Goal: Task Accomplishment & Management: Manage account settings

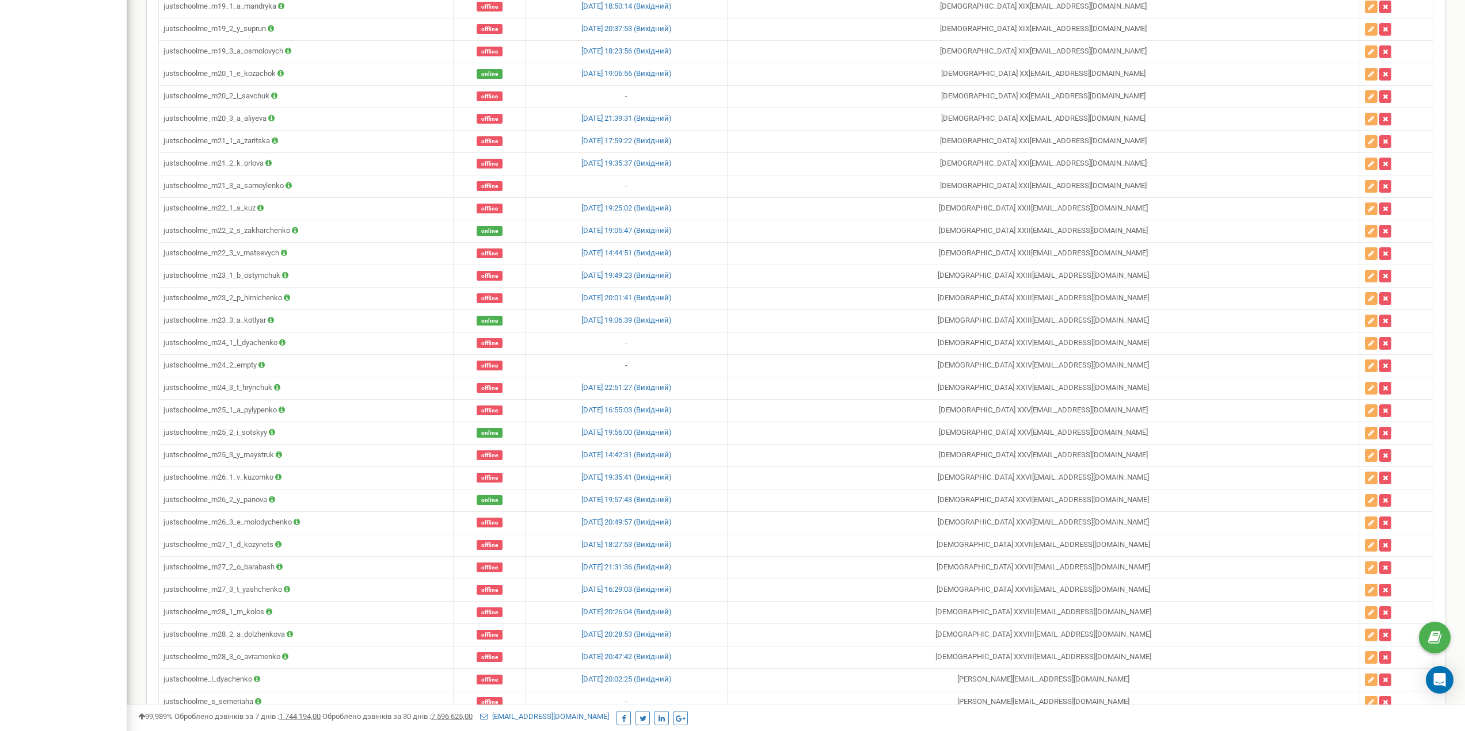
scroll to position [1226, 0]
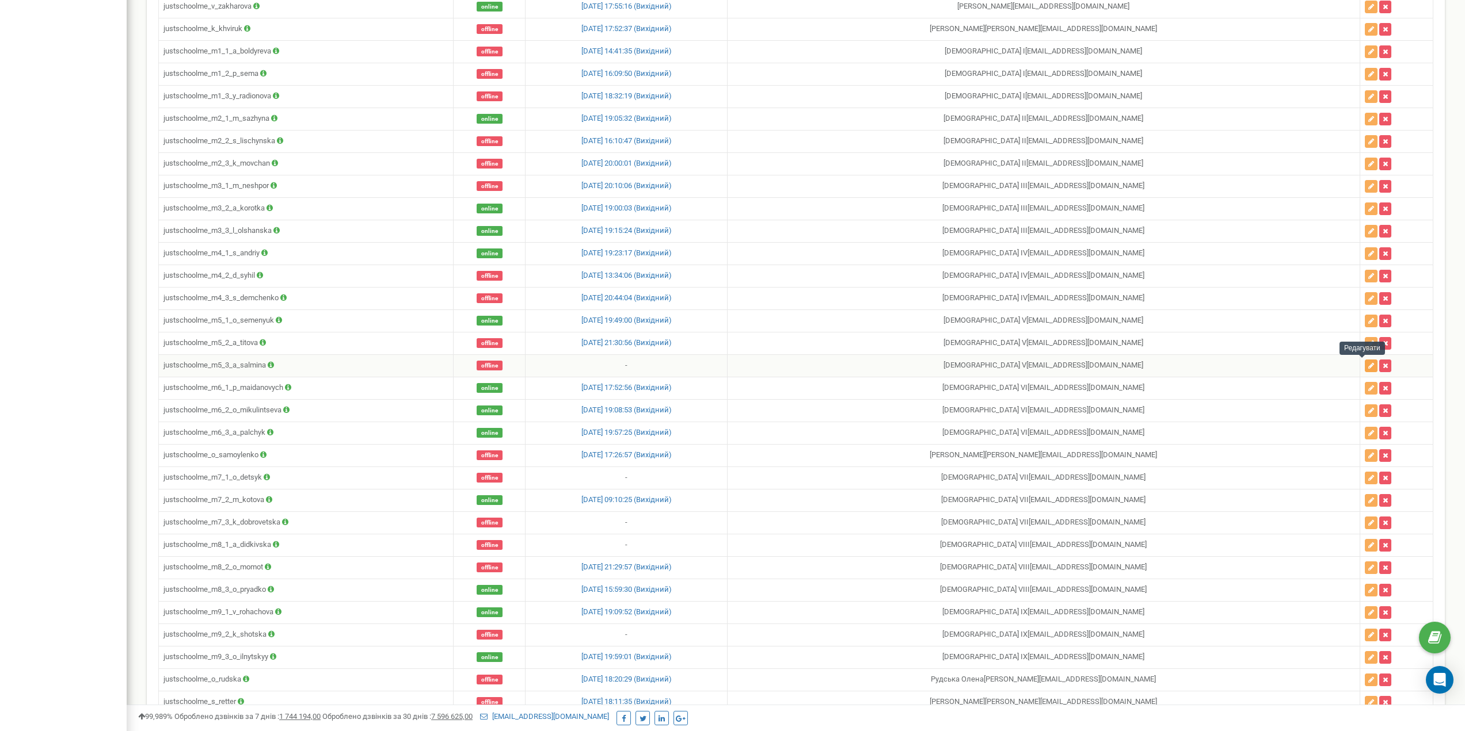
click at [1368, 365] on icon "button" at bounding box center [1371, 366] width 6 height 7
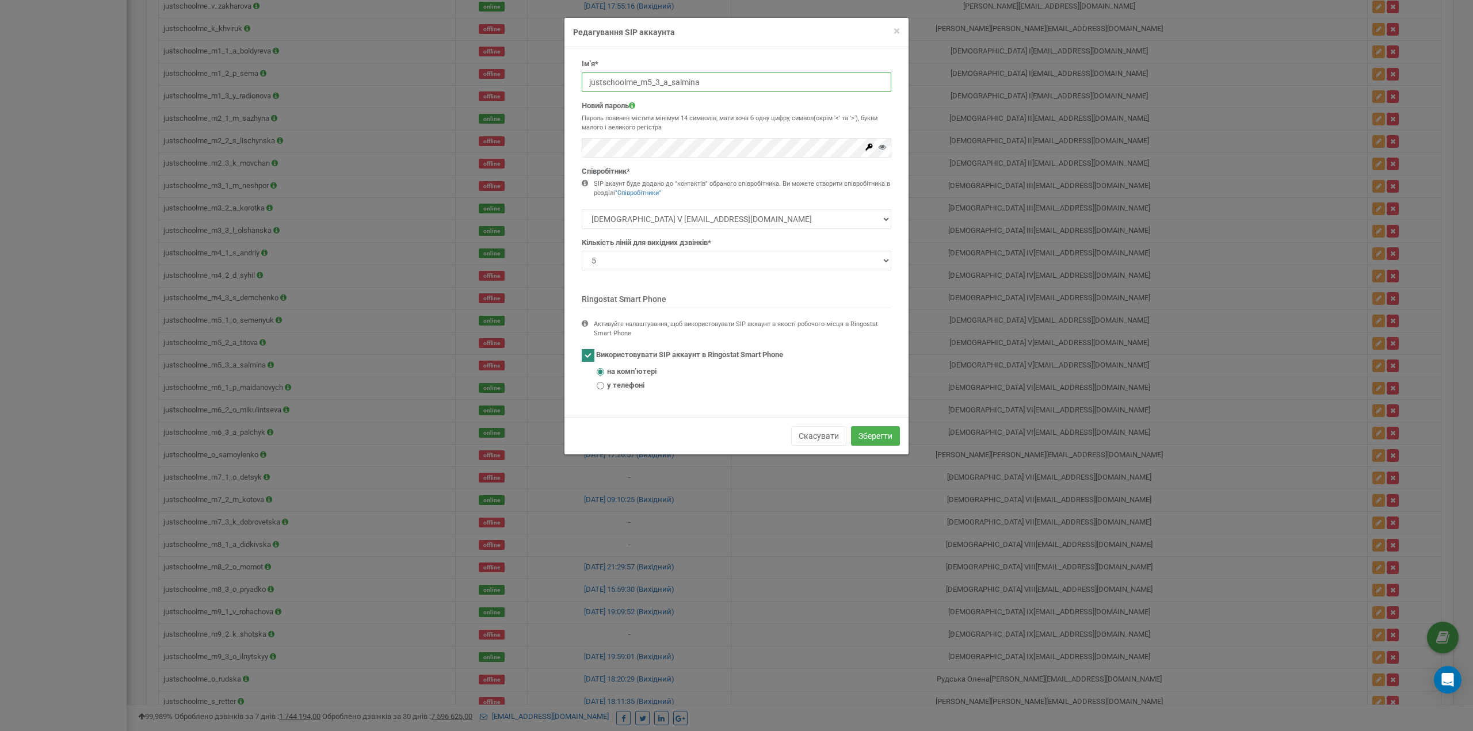
click at [677, 89] on input "justschoolme_m5_3_a_salmina" at bounding box center [737, 83] width 310 height 20
paste input "empty"
type input "justschoolme_m5_3_empty"
click at [649, 137] on div "Новий пароль Пароль повинен містити мінімум 14 символів, мати хоча б одну цифру…" at bounding box center [737, 129] width 310 height 57
click at [879, 430] on button "Зберегти" at bounding box center [875, 436] width 49 height 20
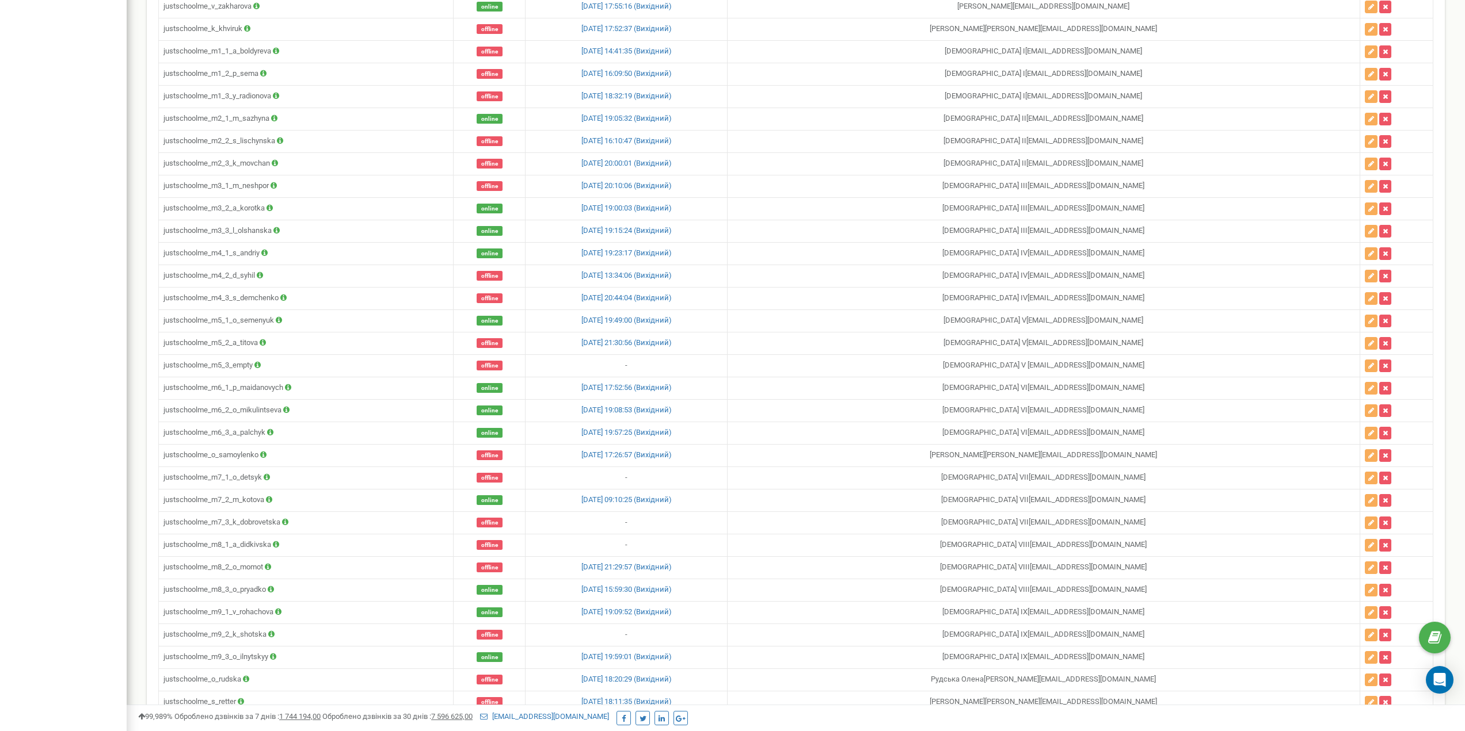
scroll to position [2527, 0]
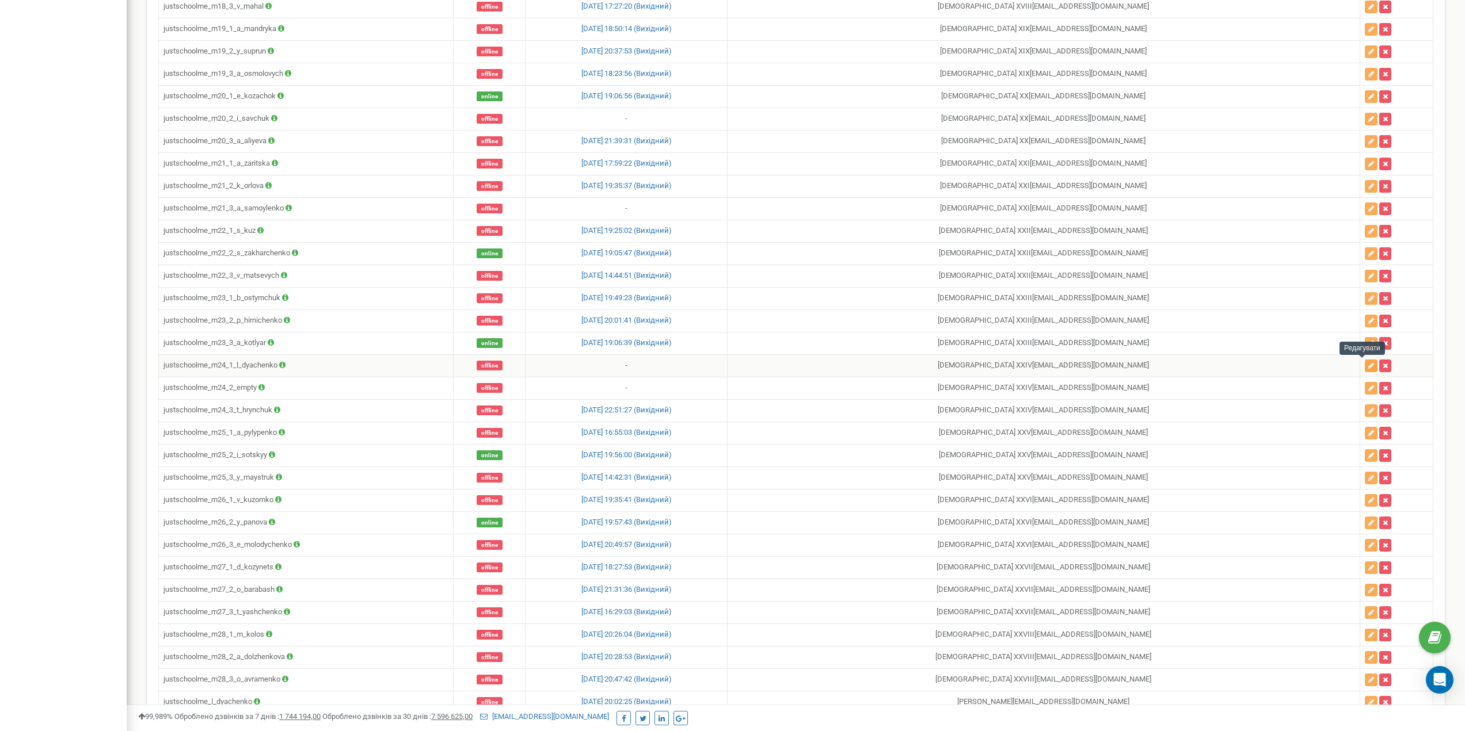
click at [1368, 368] on icon "button" at bounding box center [1371, 366] width 6 height 7
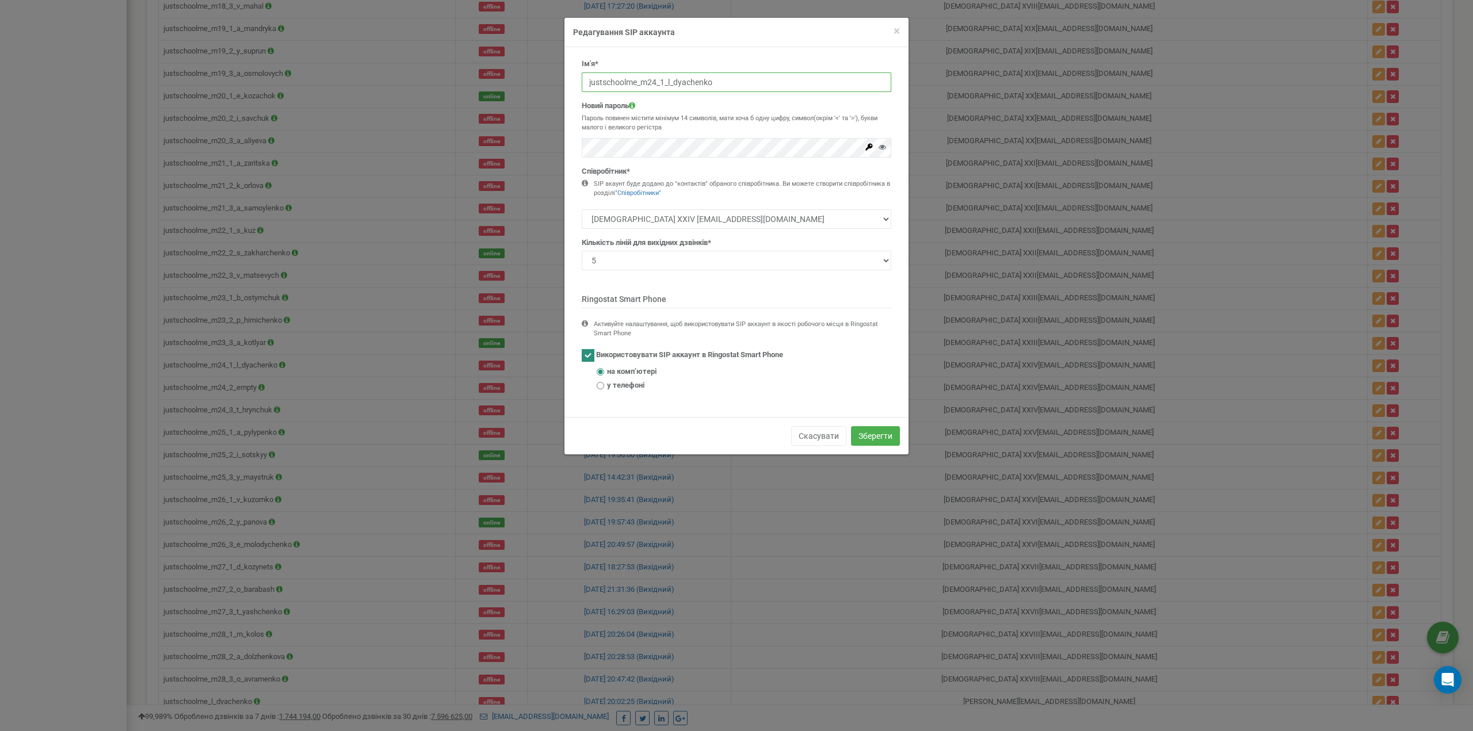
click at [684, 85] on input "justschoolme_m24_1_l_dyachenko" at bounding box center [737, 83] width 310 height 20
paste input "empty"
type input "justschoolme_m24_1_empty"
click at [884, 437] on button "Зберегти" at bounding box center [875, 436] width 49 height 20
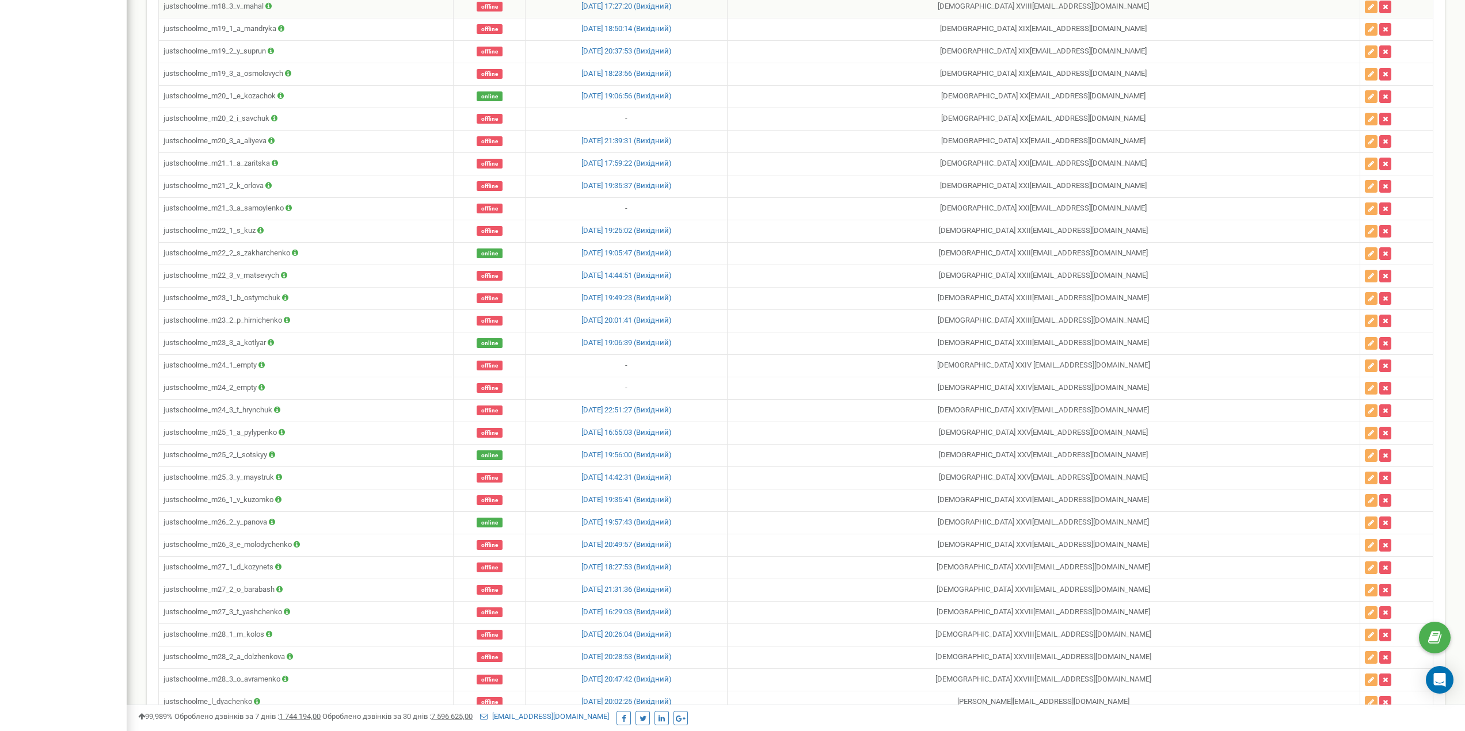
scroll to position [2056, 0]
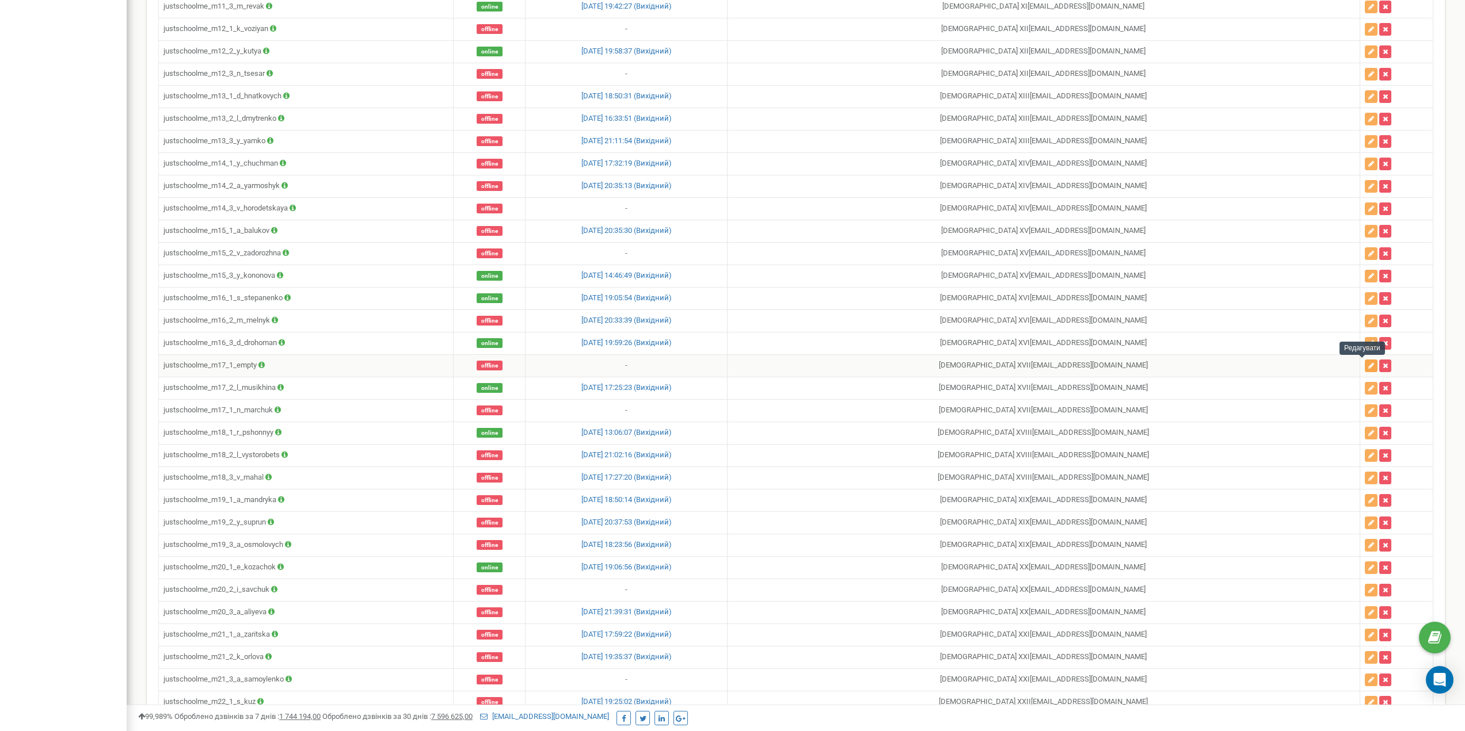
click at [1364, 369] on button "button" at bounding box center [1370, 366] width 13 height 13
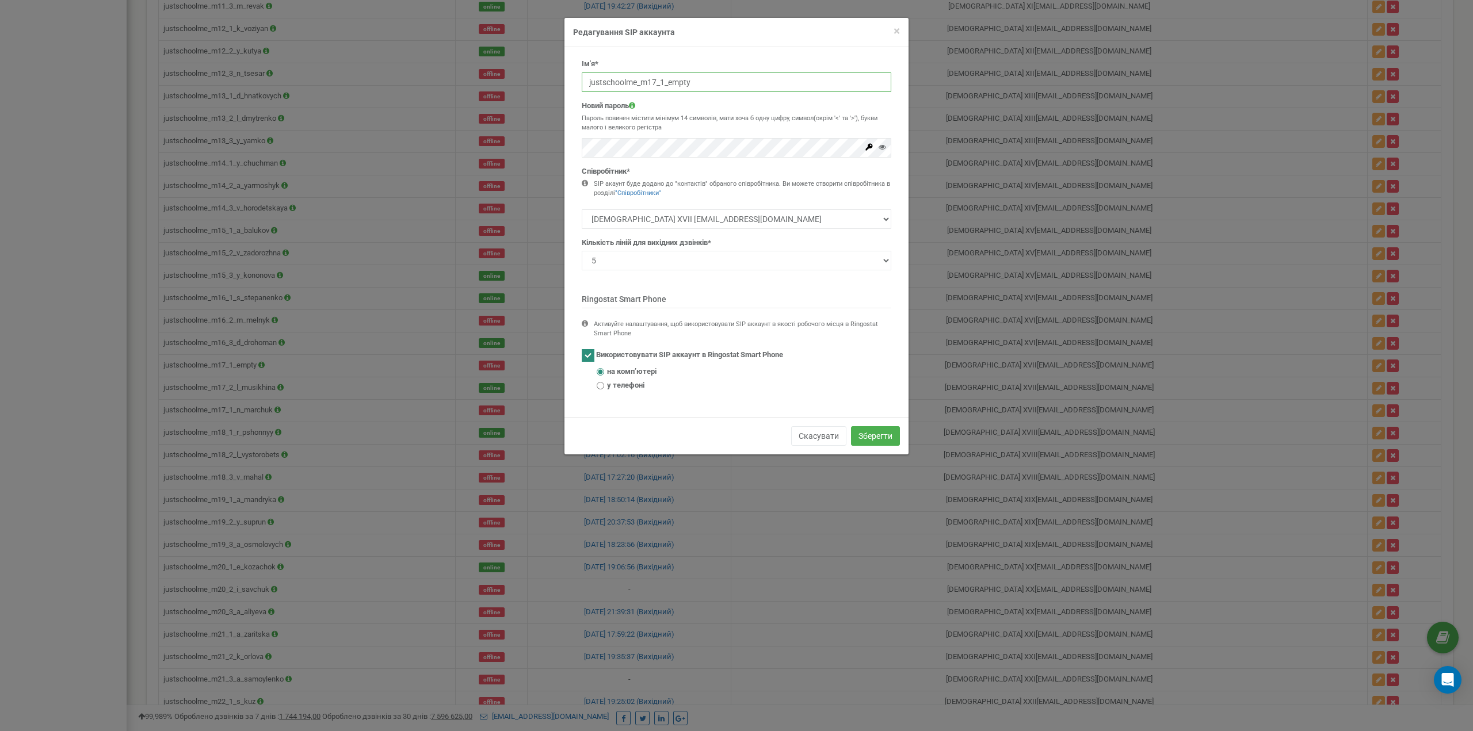
click at [675, 79] on input "justschoolme_m17_1_empty" at bounding box center [737, 83] width 310 height 20
paste input "n_marchuk"
type input "justschoolme_m17_1_n_marchuk"
click at [896, 30] on span "×" at bounding box center [897, 31] width 6 height 14
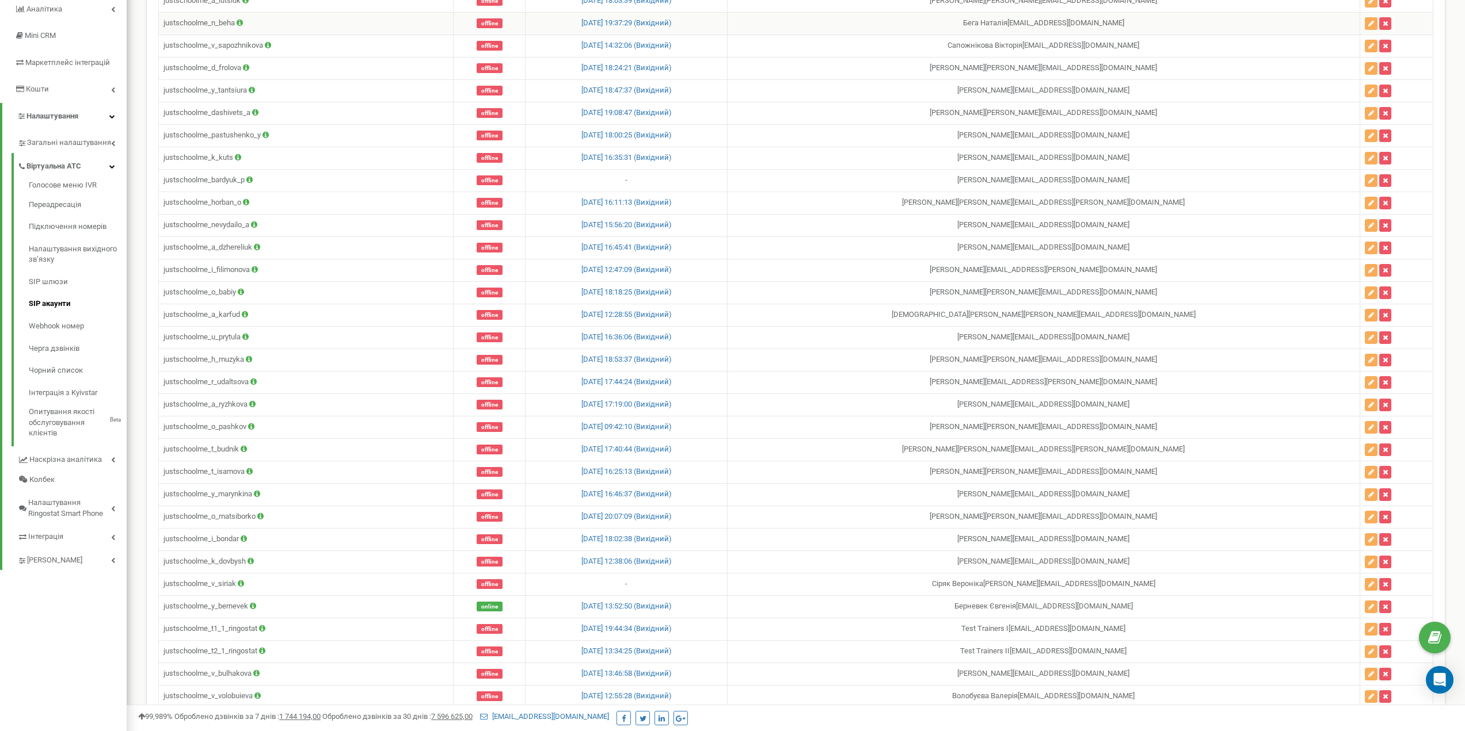
scroll to position [0, 0]
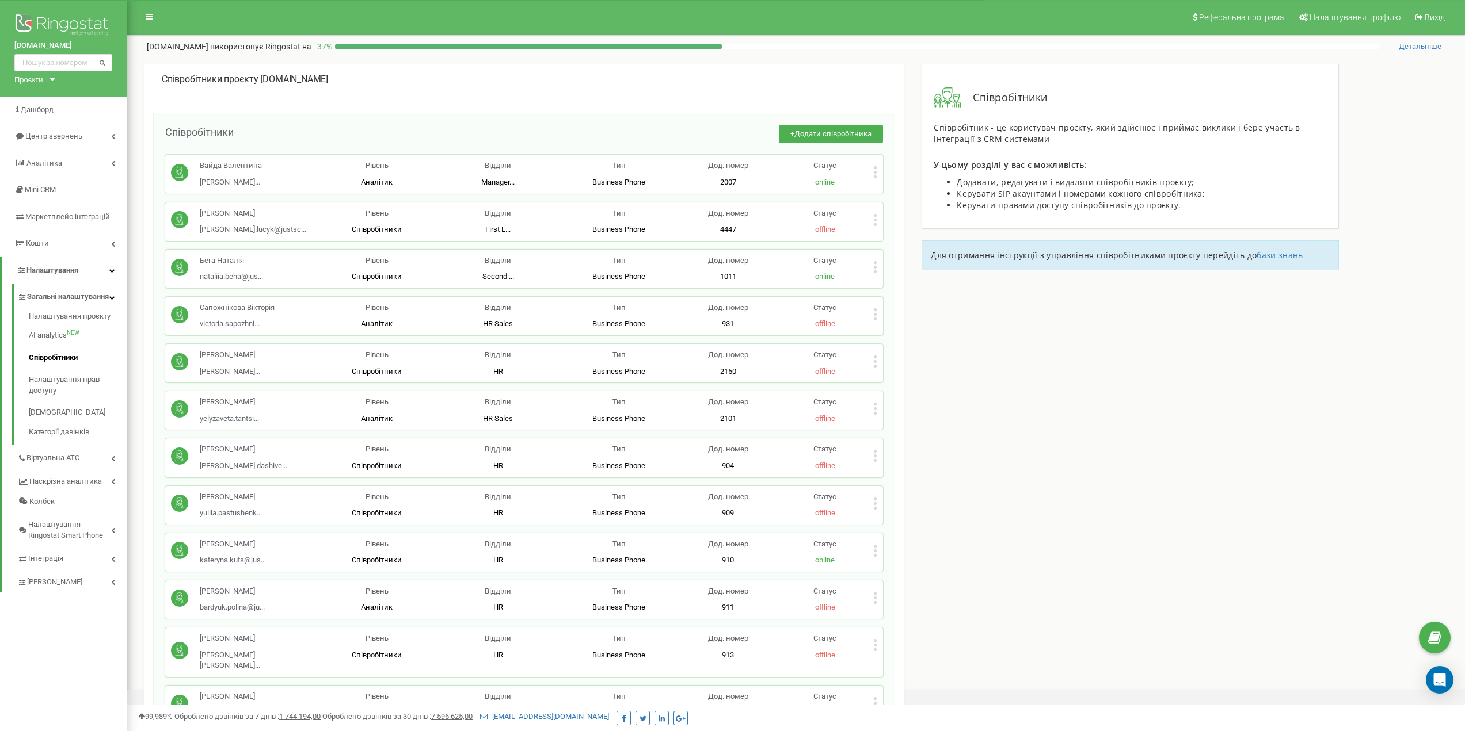
scroll to position [2417, 0]
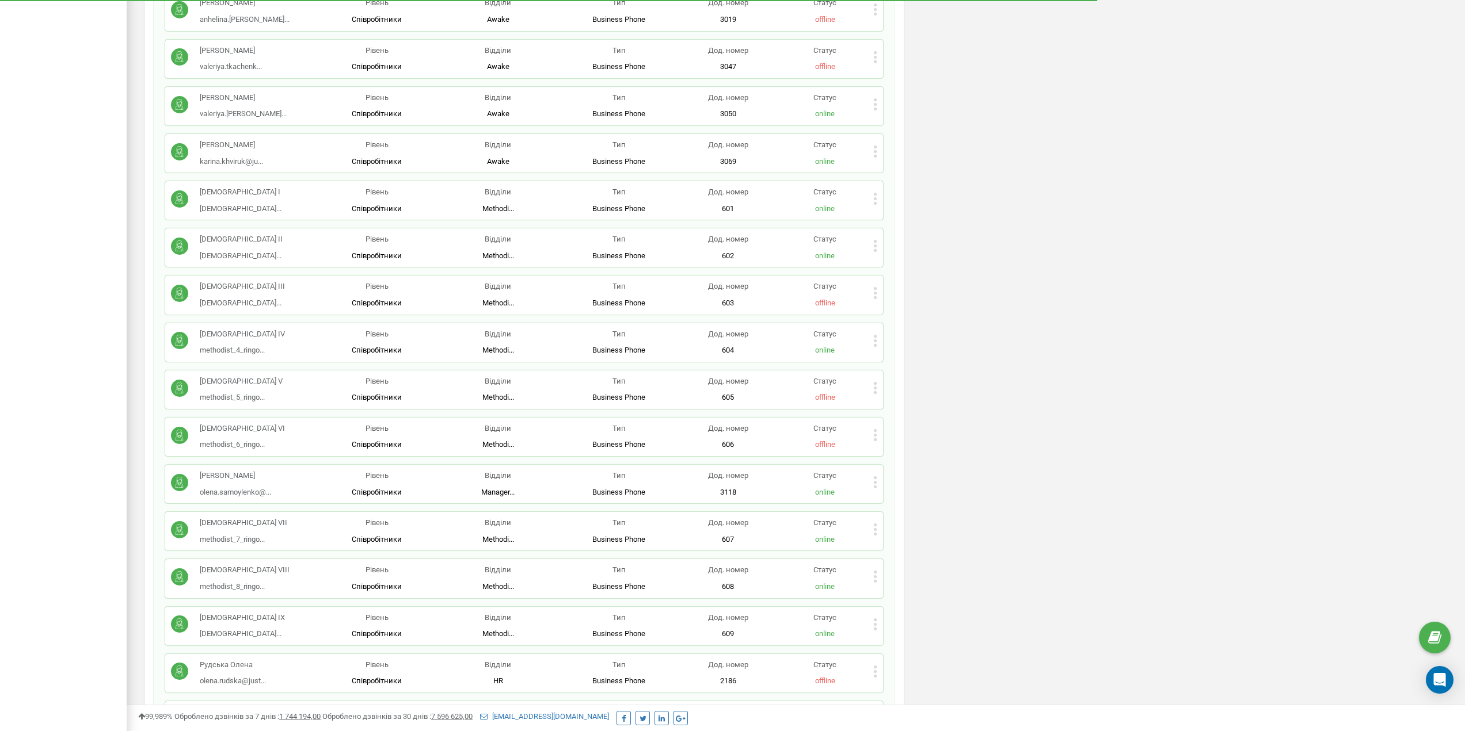
click at [872, 376] on p "Статус" at bounding box center [824, 381] width 97 height 11
click at [875, 387] on icon at bounding box center [875, 388] width 3 height 3
click at [889, 403] on span "Редагувати" at bounding box center [911, 406] width 45 height 7
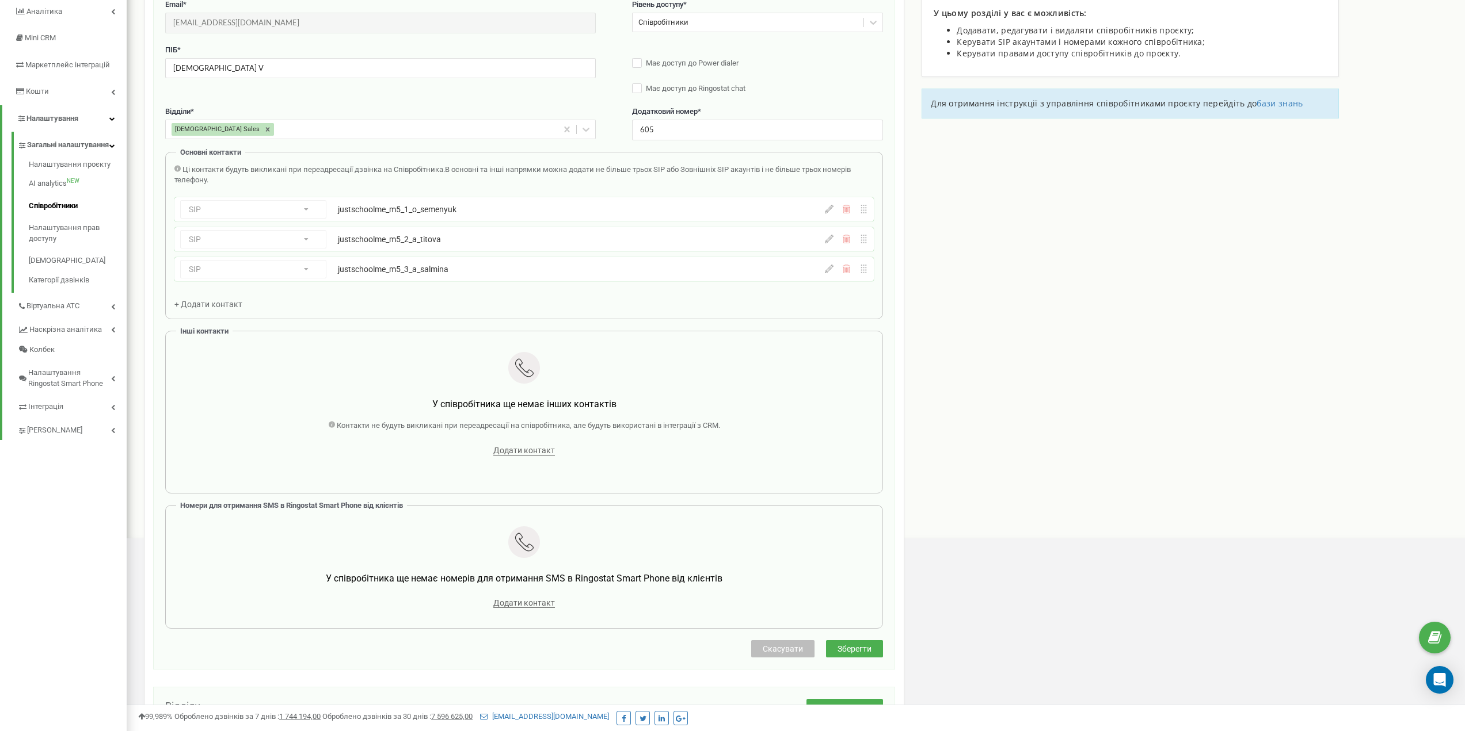
scroll to position [115, 0]
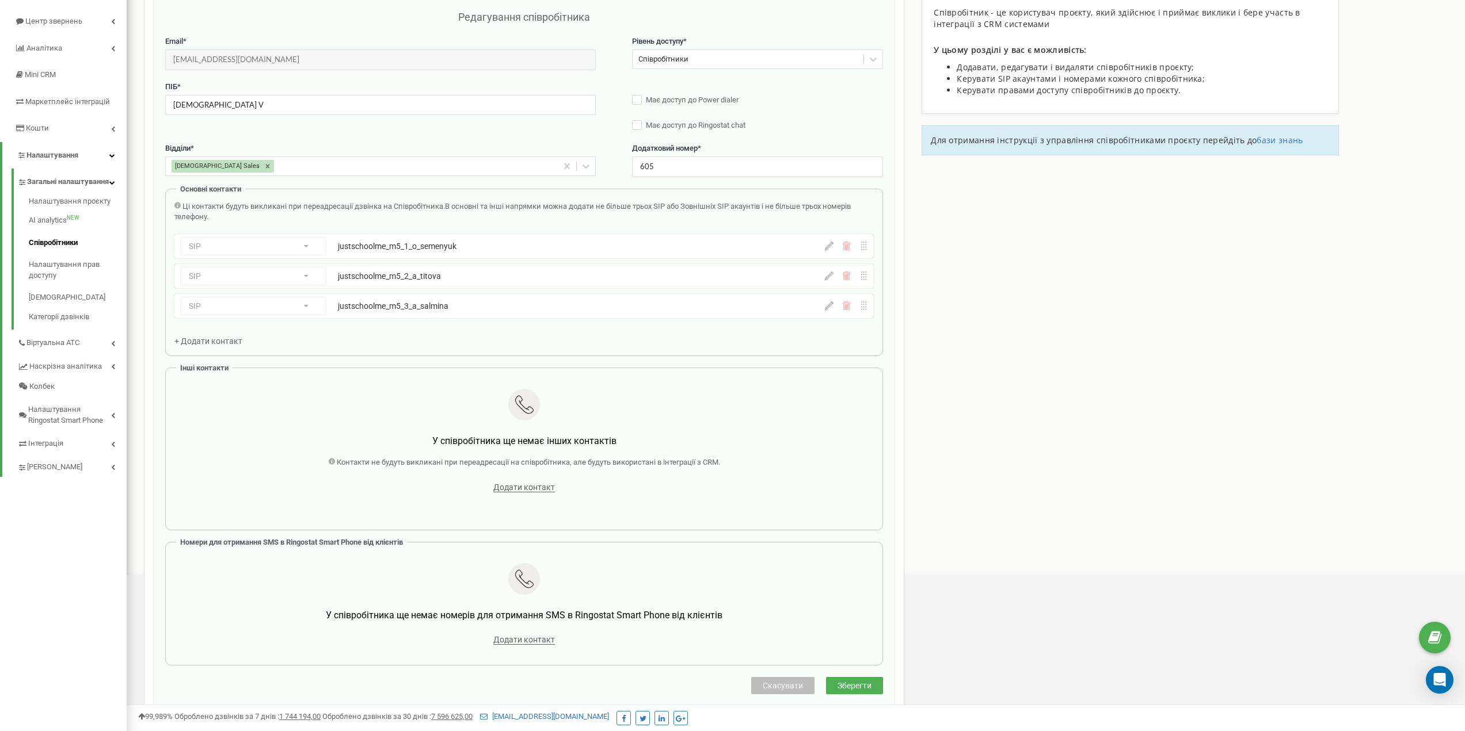
click at [772, 688] on span "Скасувати" at bounding box center [782, 685] width 40 height 9
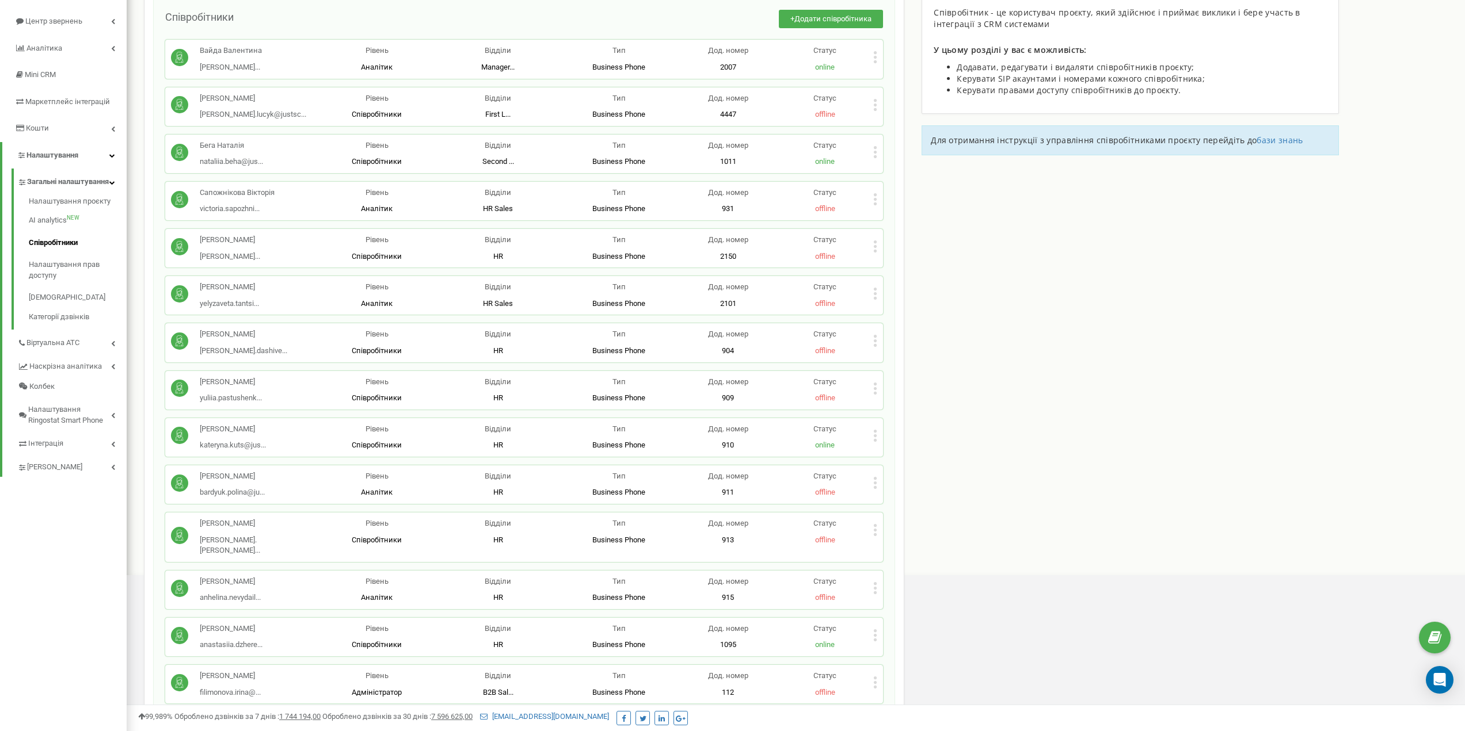
scroll to position [3126, 0]
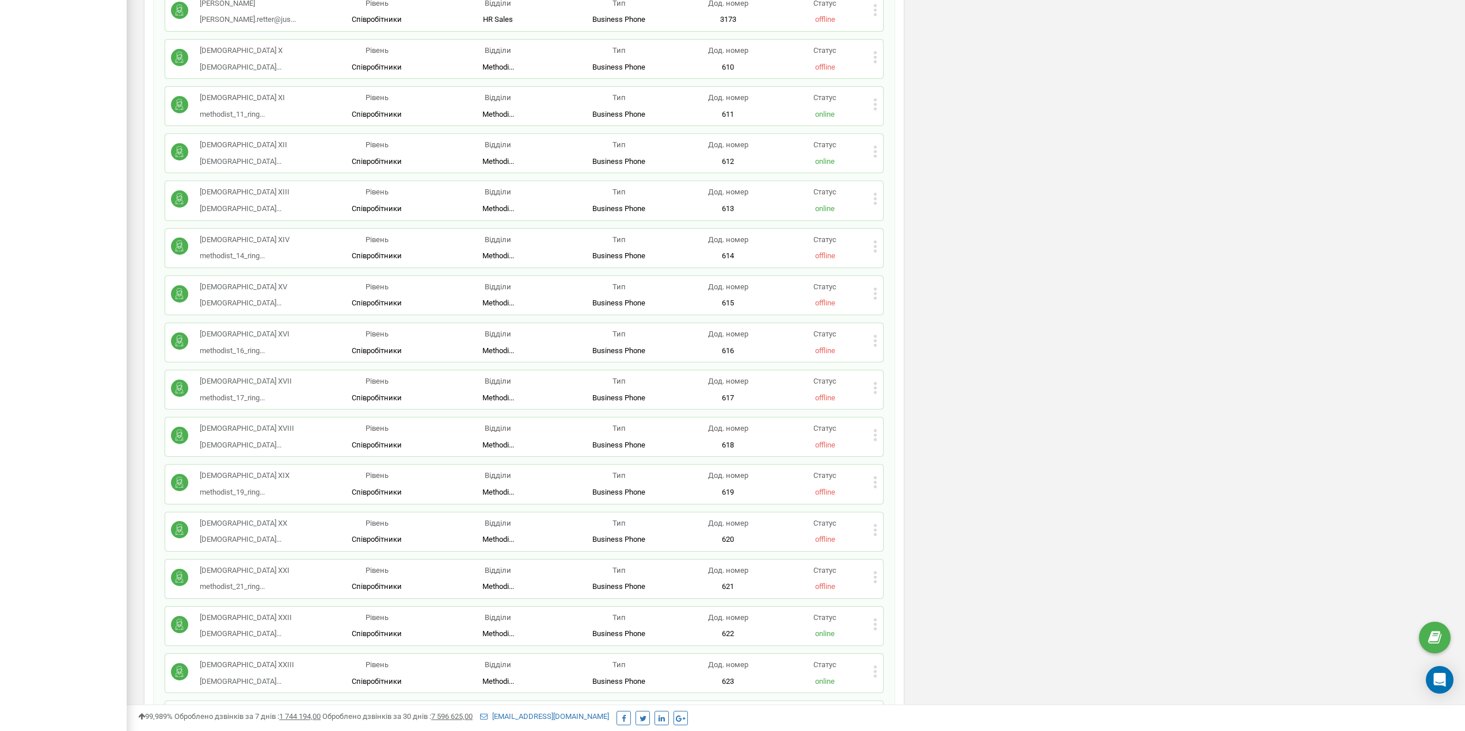
click at [875, 382] on icon at bounding box center [875, 383] width 3 height 3
click at [888, 402] on icon at bounding box center [884, 406] width 9 height 9
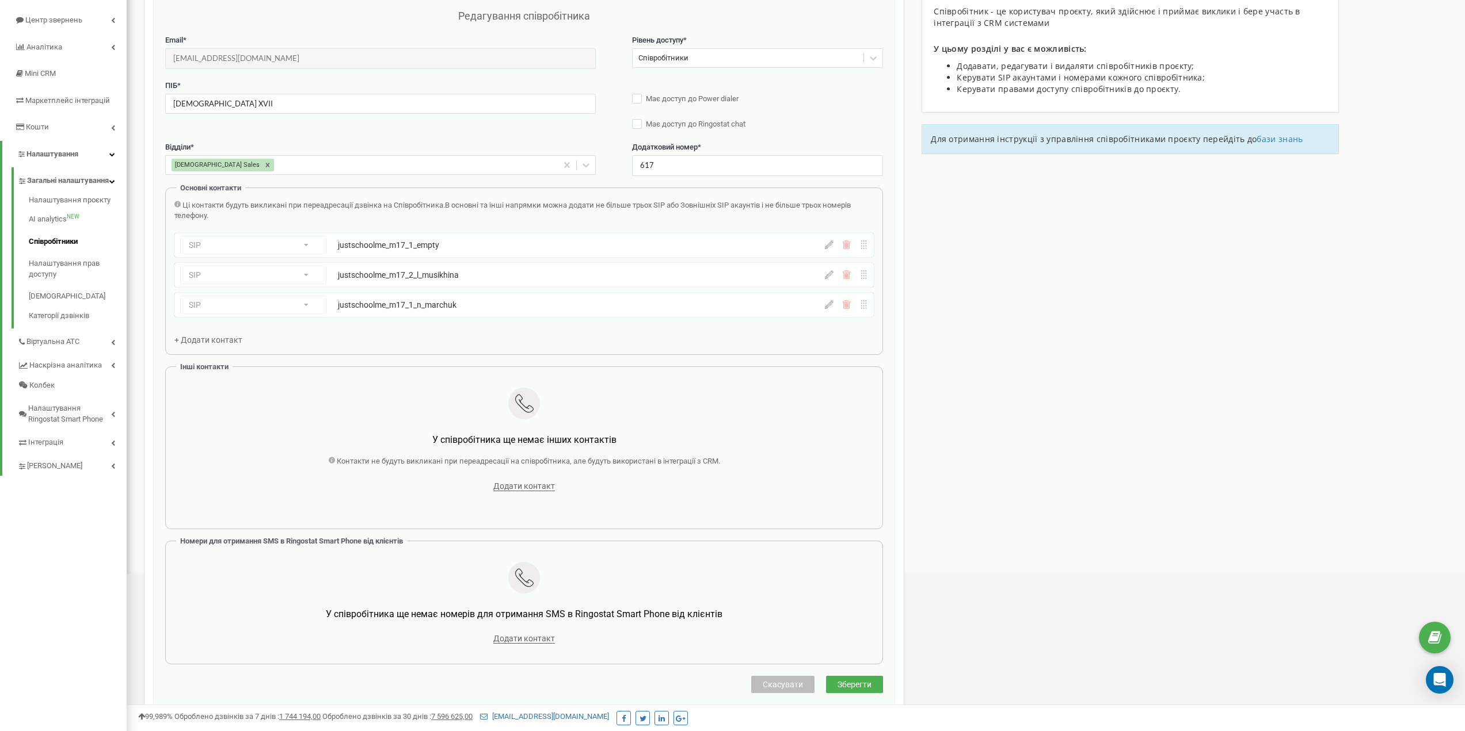
scroll to position [115, 0]
click at [827, 241] on div "SIP Номер телефону SIP Зовнішній SIP justschoolme_m17_1_empty" at bounding box center [523, 246] width 699 height 24
click at [830, 245] on icon at bounding box center [829, 246] width 9 height 9
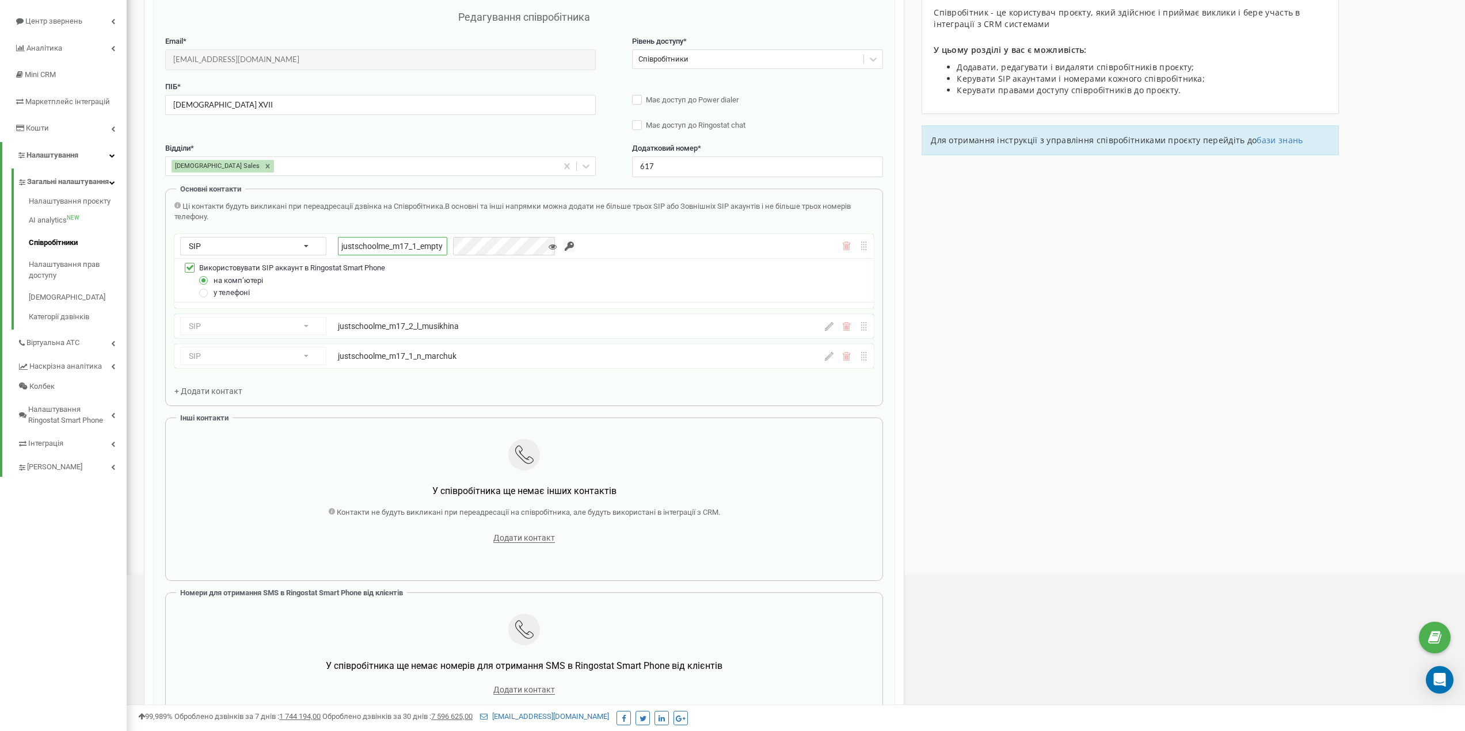
click at [411, 239] on input "justschoolme_m17_1_empty" at bounding box center [392, 246] width 109 height 18
paste input "n_marchuk"
type input "justschoolme_m17_1_n_marchuk"
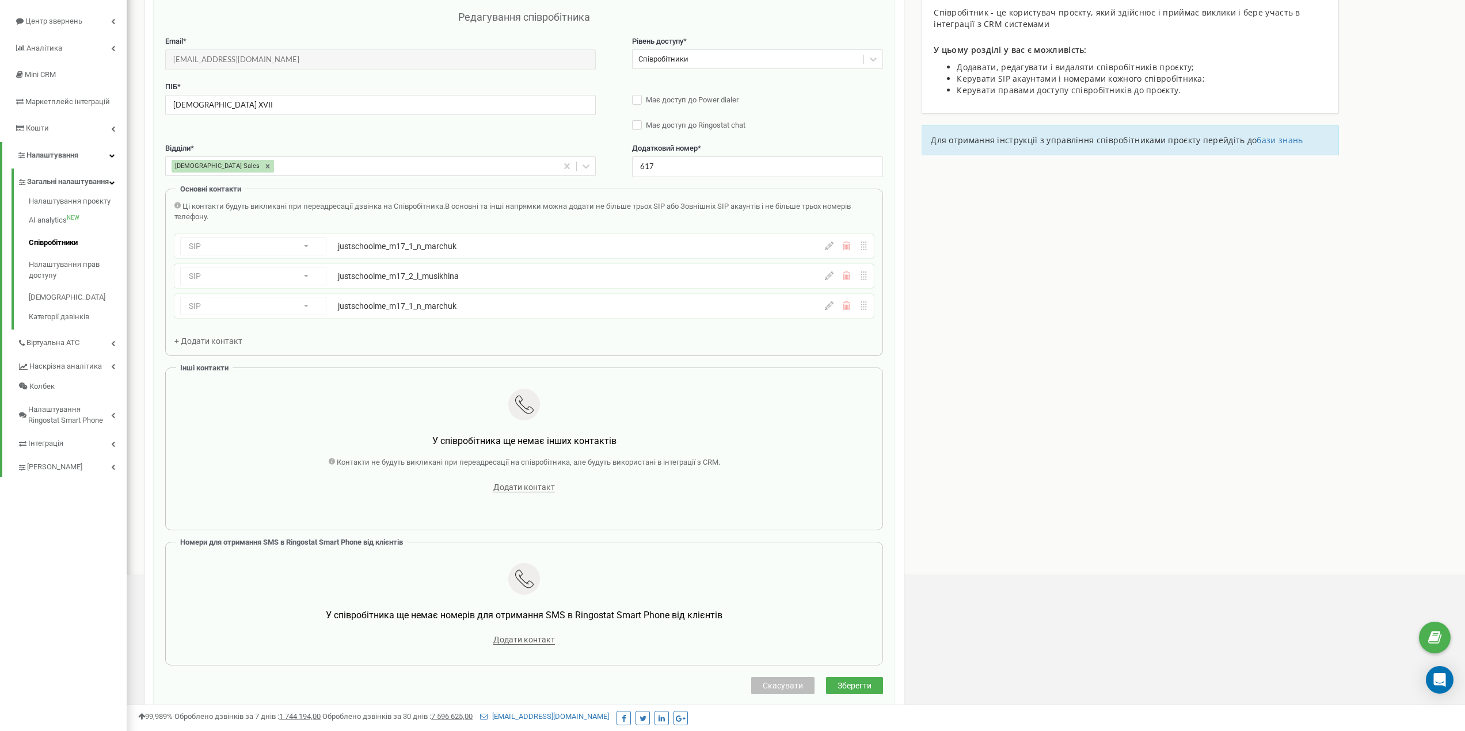
click at [823, 247] on div "SIP Номер телефону SIP Зовнішній SIP justschoolme_m17_1_n_marchuk justschoolme_…" at bounding box center [523, 246] width 699 height 24
click at [827, 247] on icon at bounding box center [829, 246] width 9 height 9
click at [539, 212] on div "Ці контакти будуть викликані при переадресації дзвінка на Співробітника. В осно…" at bounding box center [523, 211] width 699 height 21
click at [831, 304] on icon at bounding box center [829, 306] width 9 height 9
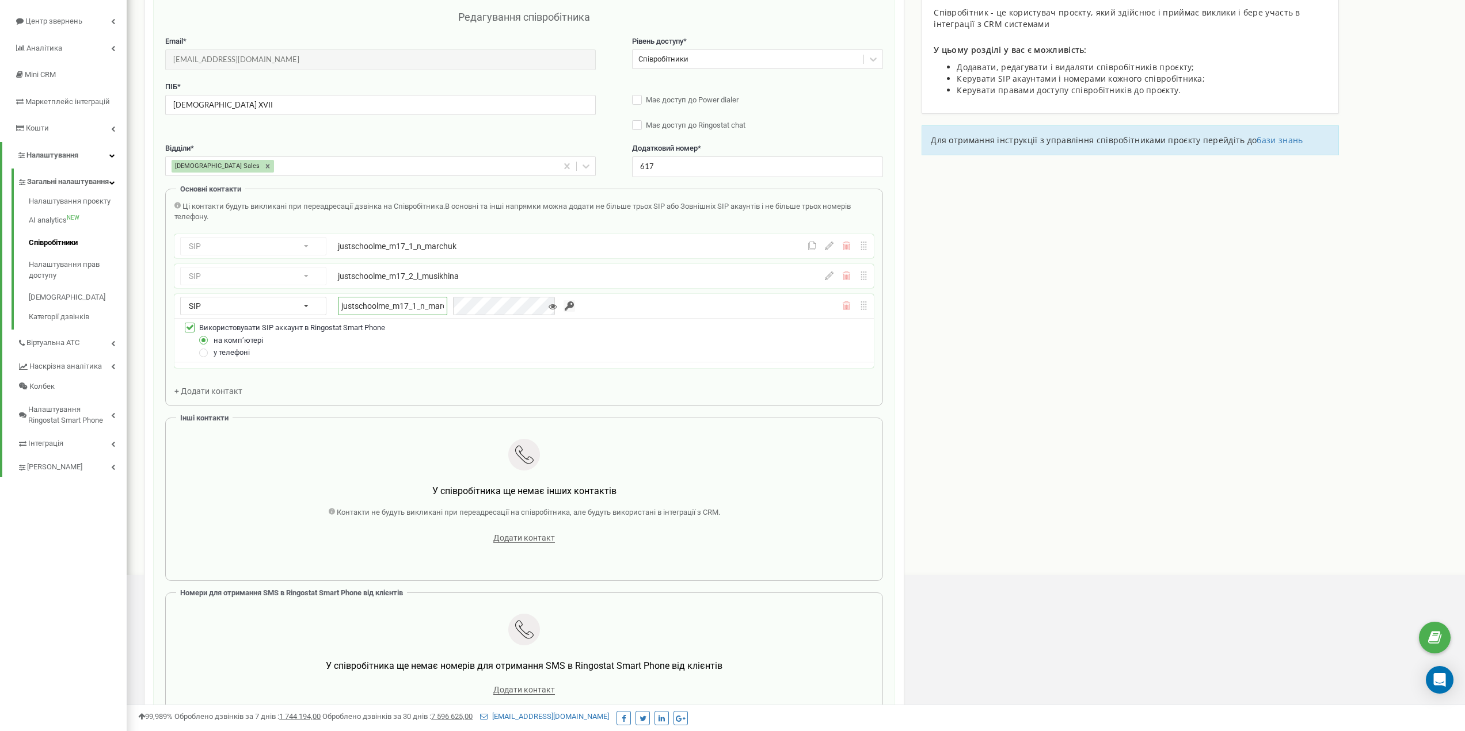
click at [426, 308] on input "justschoolme_m17_1_n_marchuk" at bounding box center [392, 306] width 109 height 18
paste input "3_a_pan"
type input "justschoolme_m17_3_a_pan"
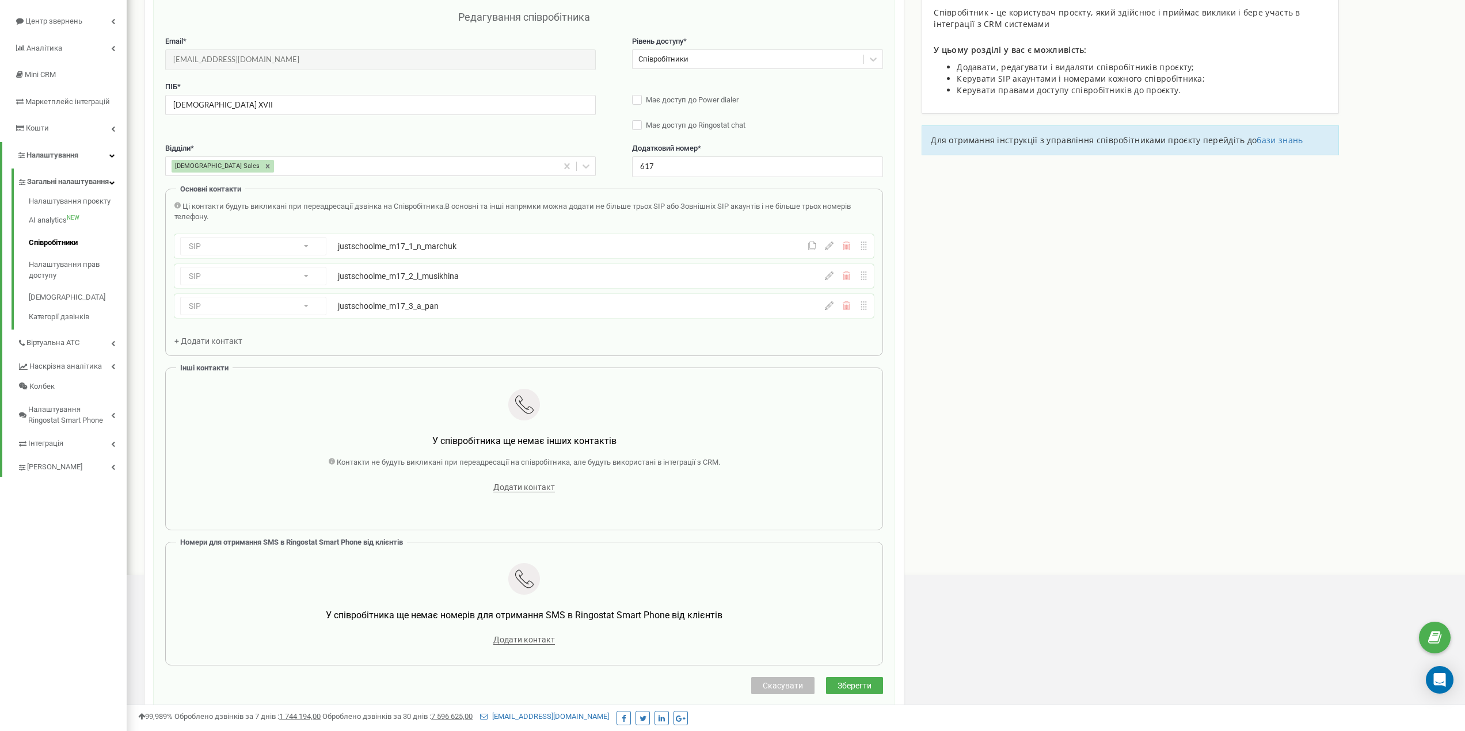
click at [830, 307] on icon at bounding box center [829, 306] width 9 height 9
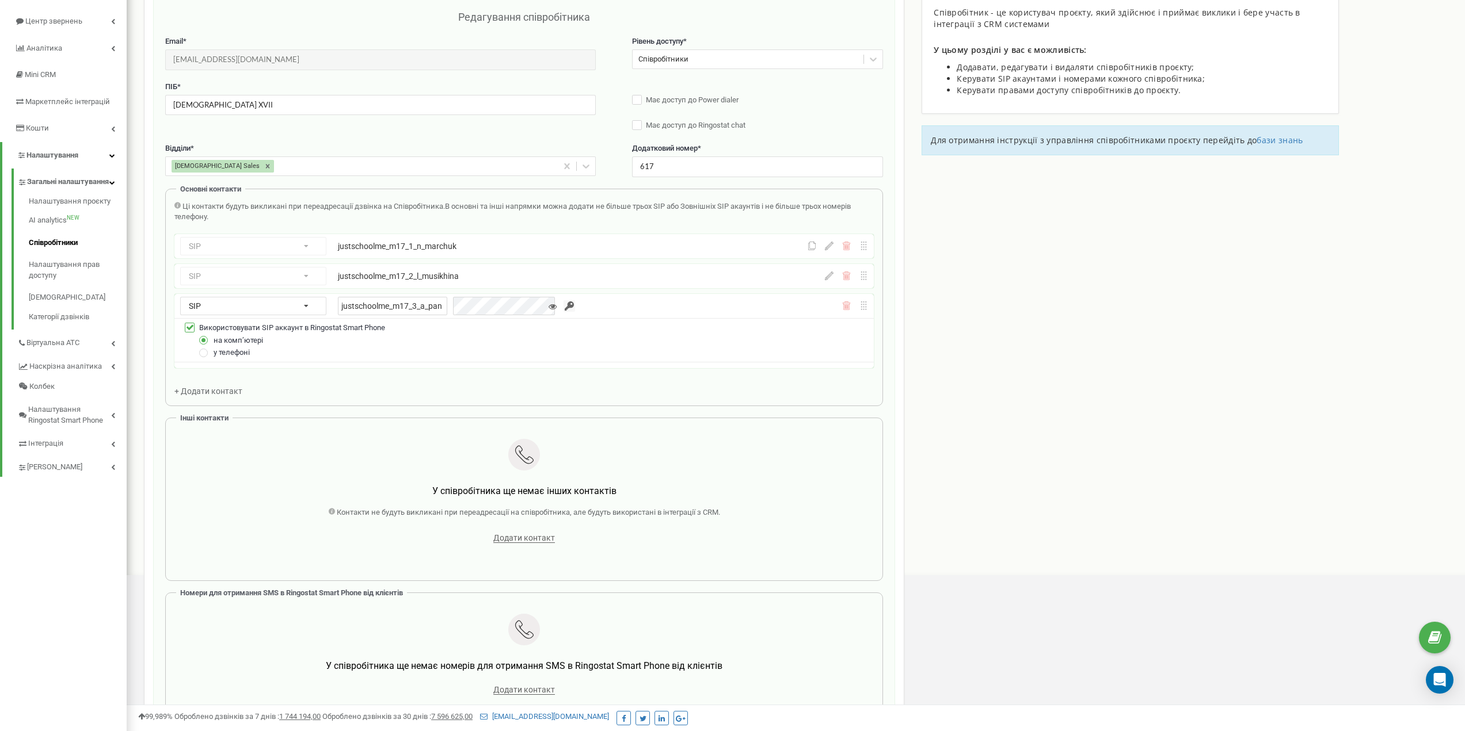
click at [575, 196] on div "Основні контакти Ці контакти будуть викликані при переадресації дзвінка на Спів…" at bounding box center [524, 298] width 718 height 218
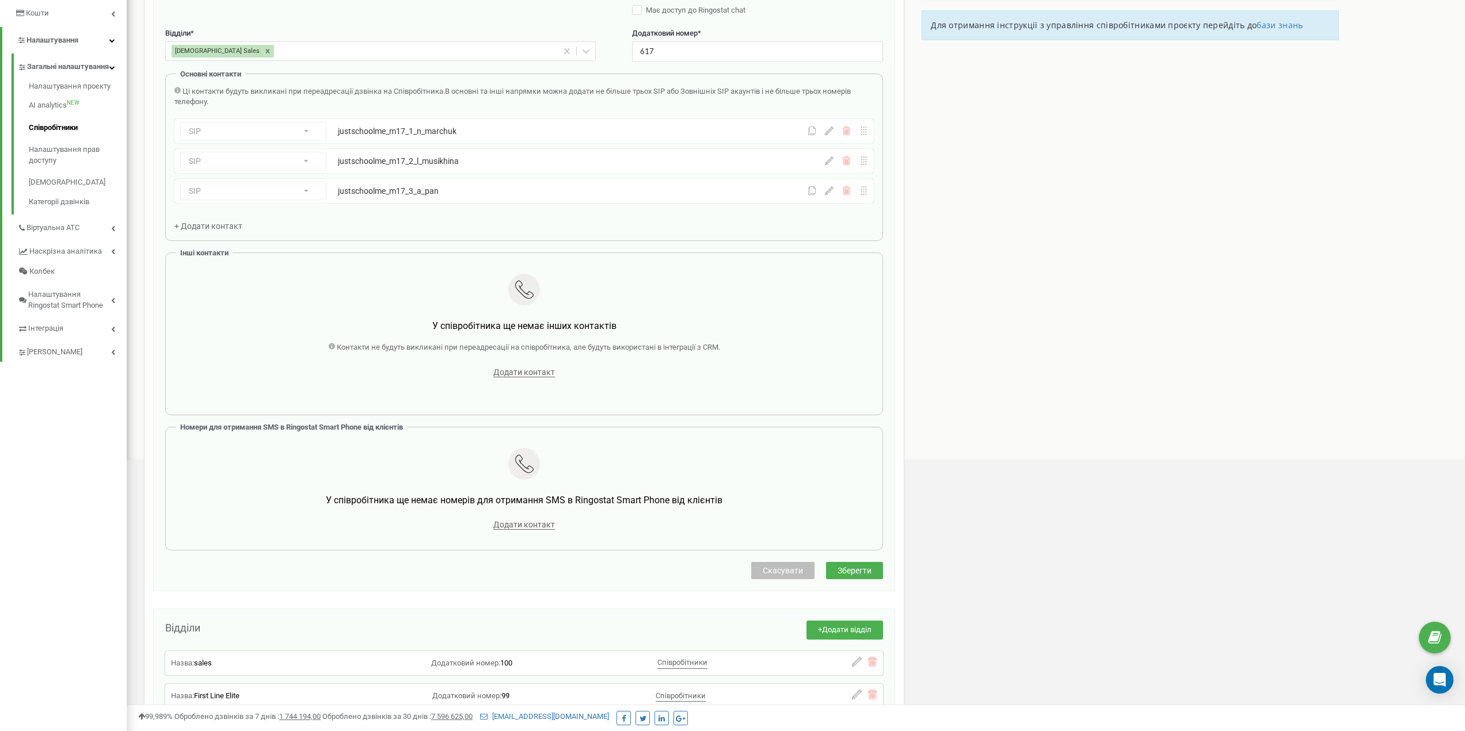
click at [849, 563] on button "Зберегти" at bounding box center [854, 570] width 57 height 17
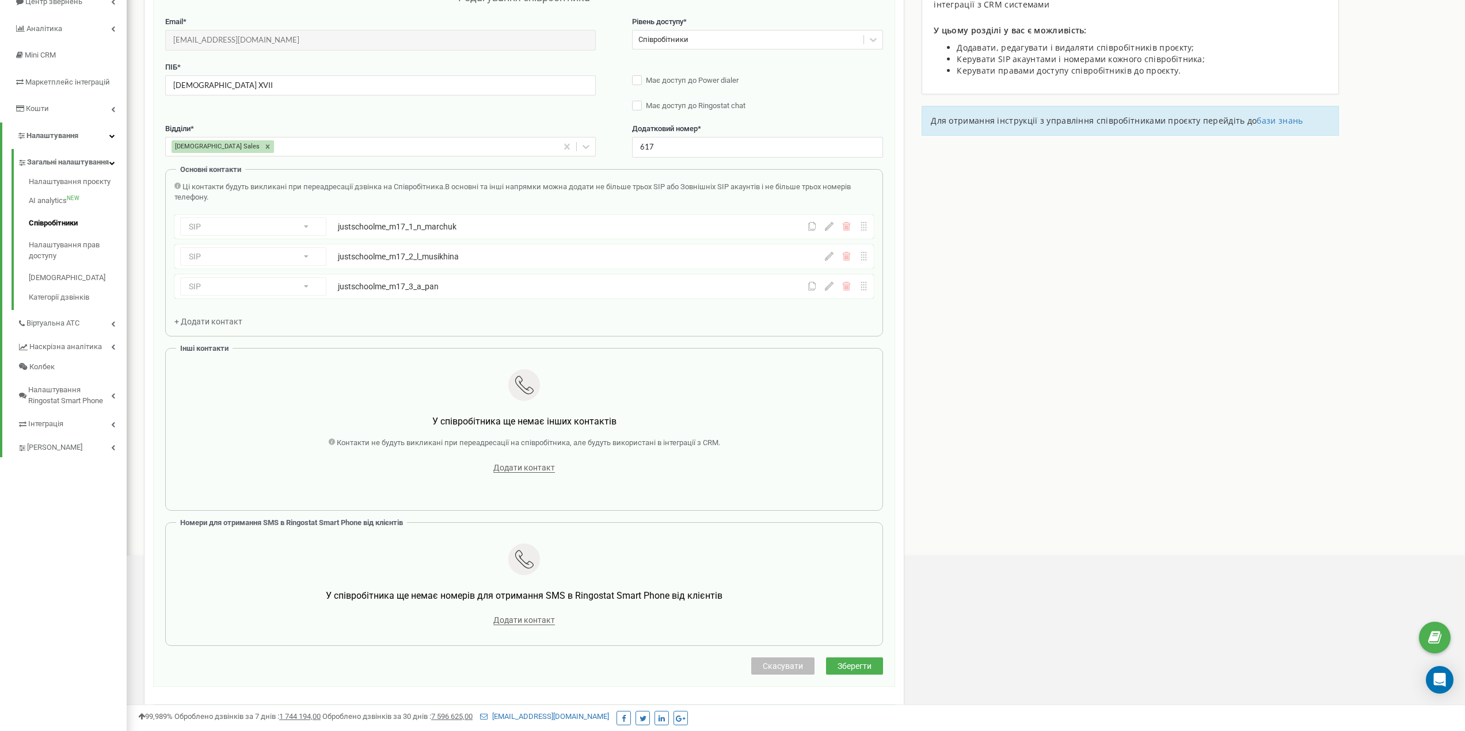
scroll to position [173, 0]
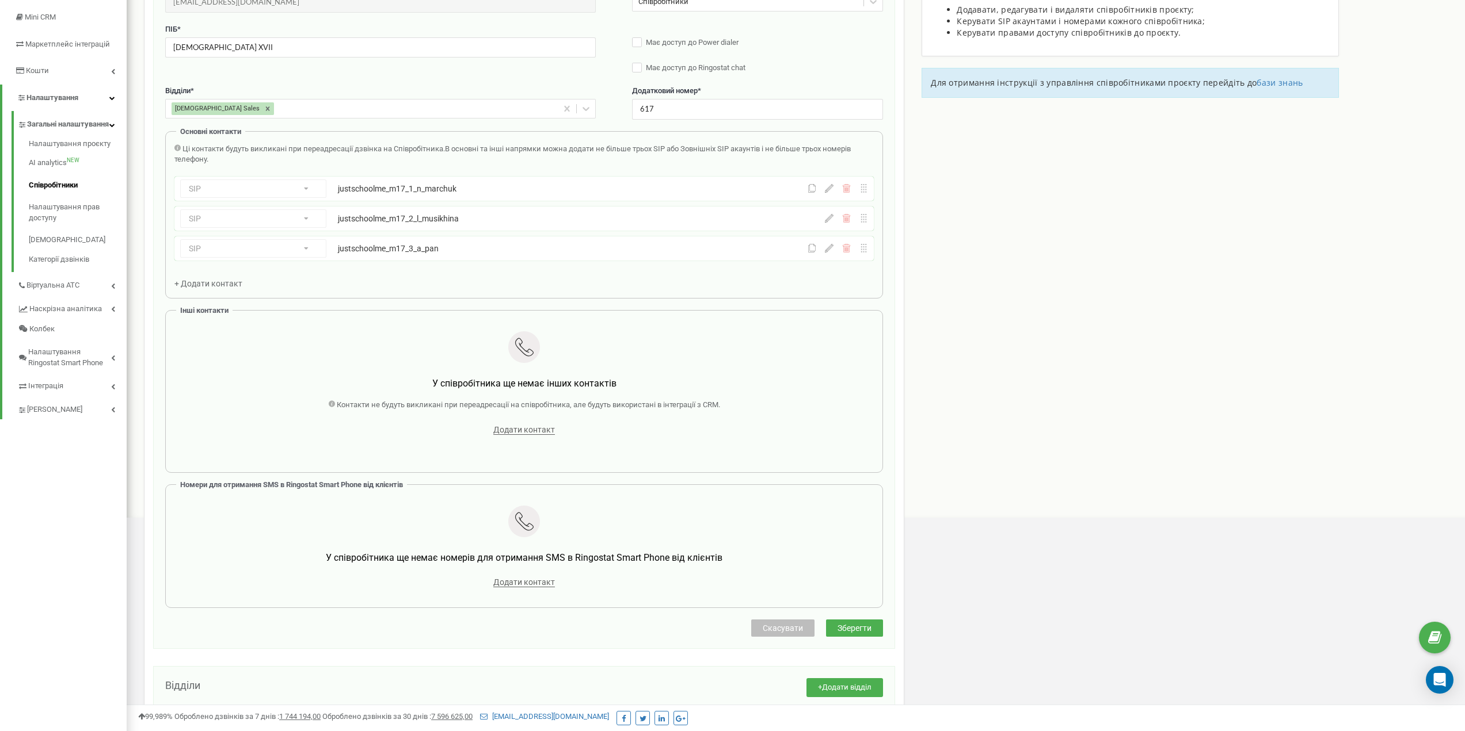
click at [827, 190] on icon at bounding box center [829, 188] width 9 height 9
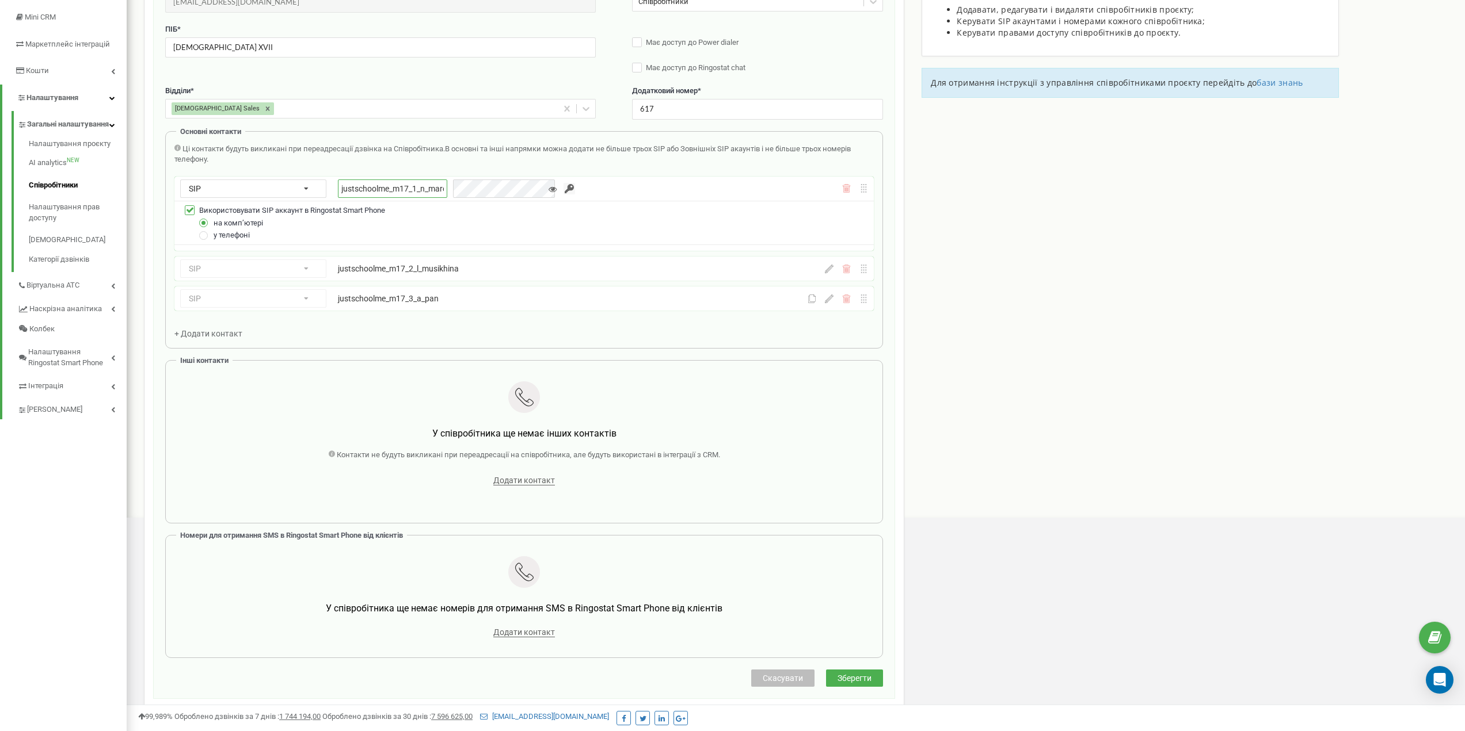
click at [427, 188] on input "justschoolme_m17_1_n_marchuk" at bounding box center [392, 189] width 109 height 18
click at [416, 189] on input "justschoolme_m17_1_n_marchuk" at bounding box center [392, 189] width 109 height 18
type input "justschoolme_m17_11_n_marchuk"
click at [977, 293] on div "Співробітники проєкту justschool.me Редагування співробітника Email * methodist…" at bounding box center [795, 559] width 1321 height 1337
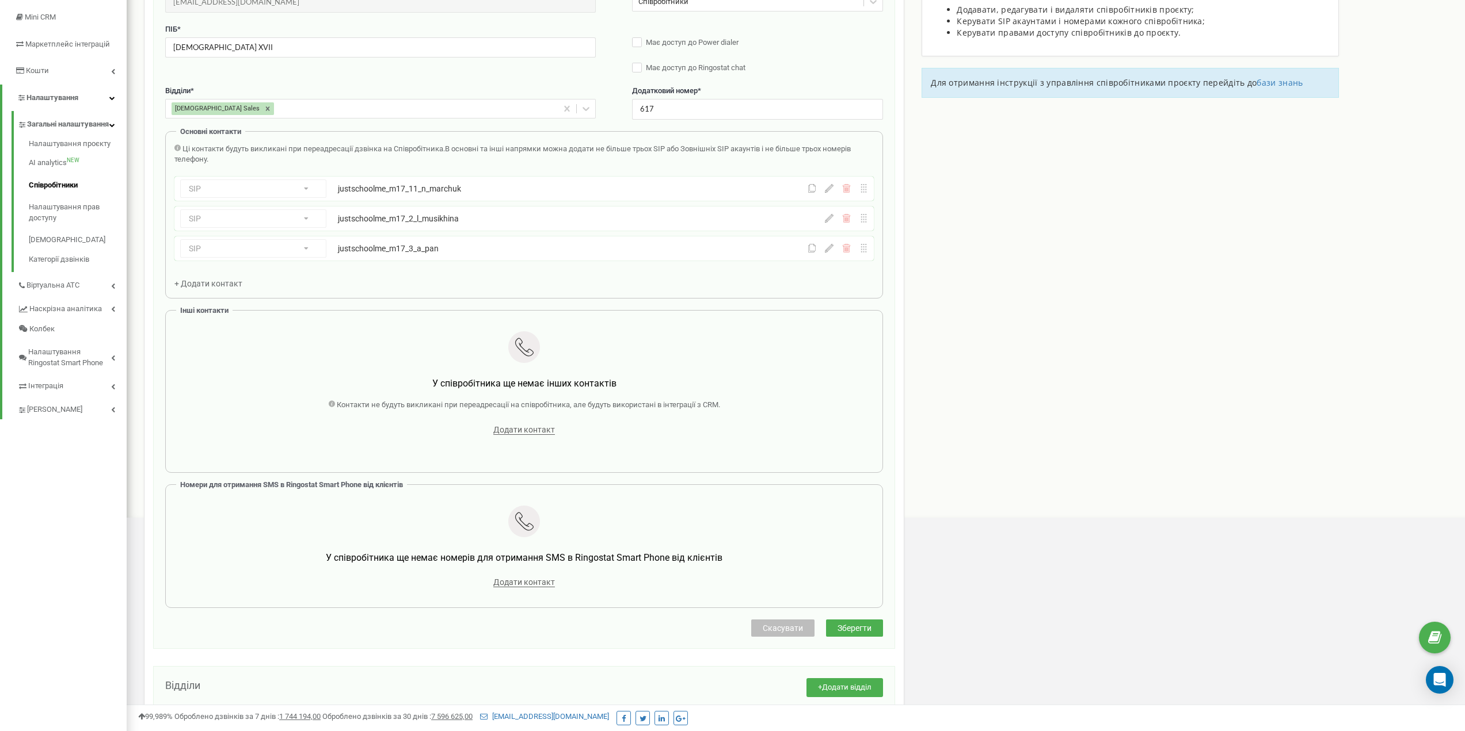
click at [869, 628] on span "Зберегти" at bounding box center [854, 628] width 34 height 9
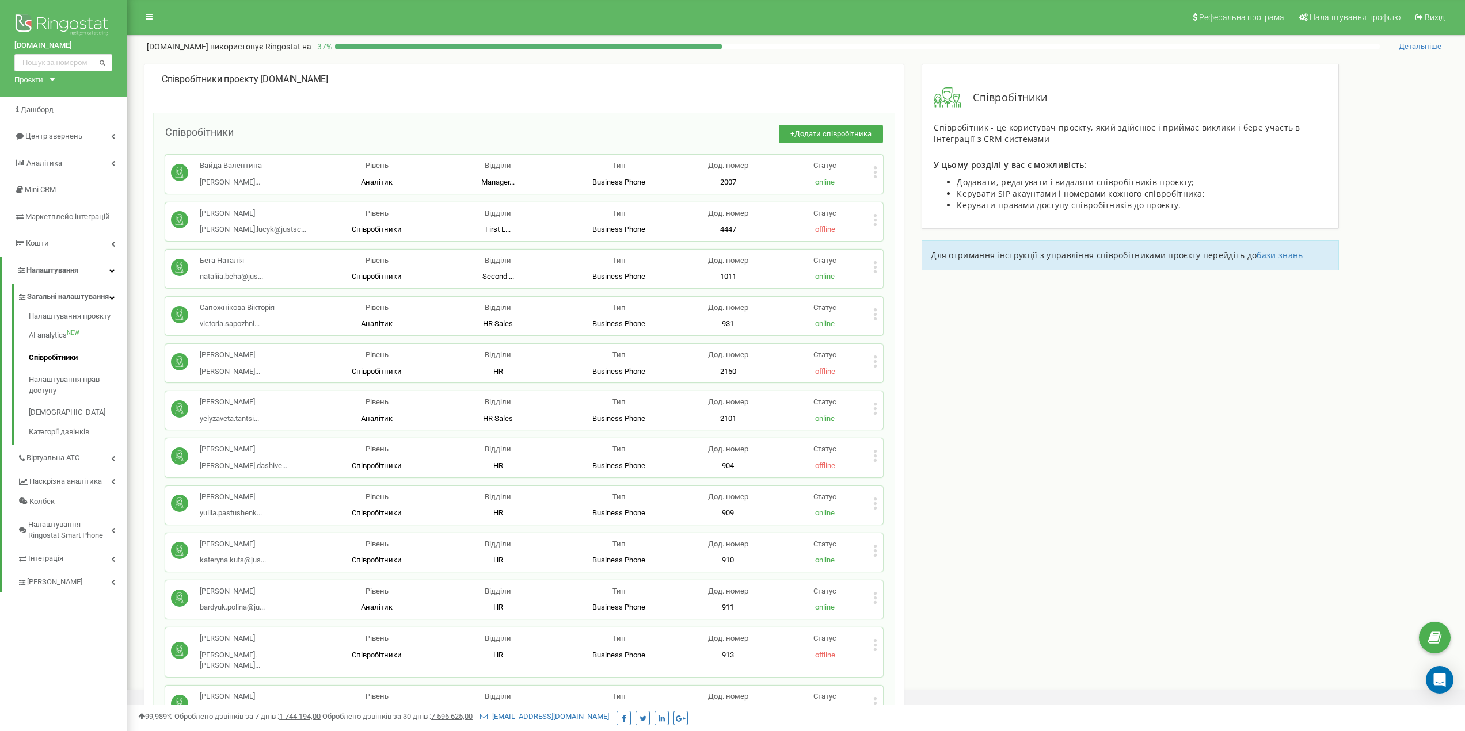
scroll to position [3126, 0]
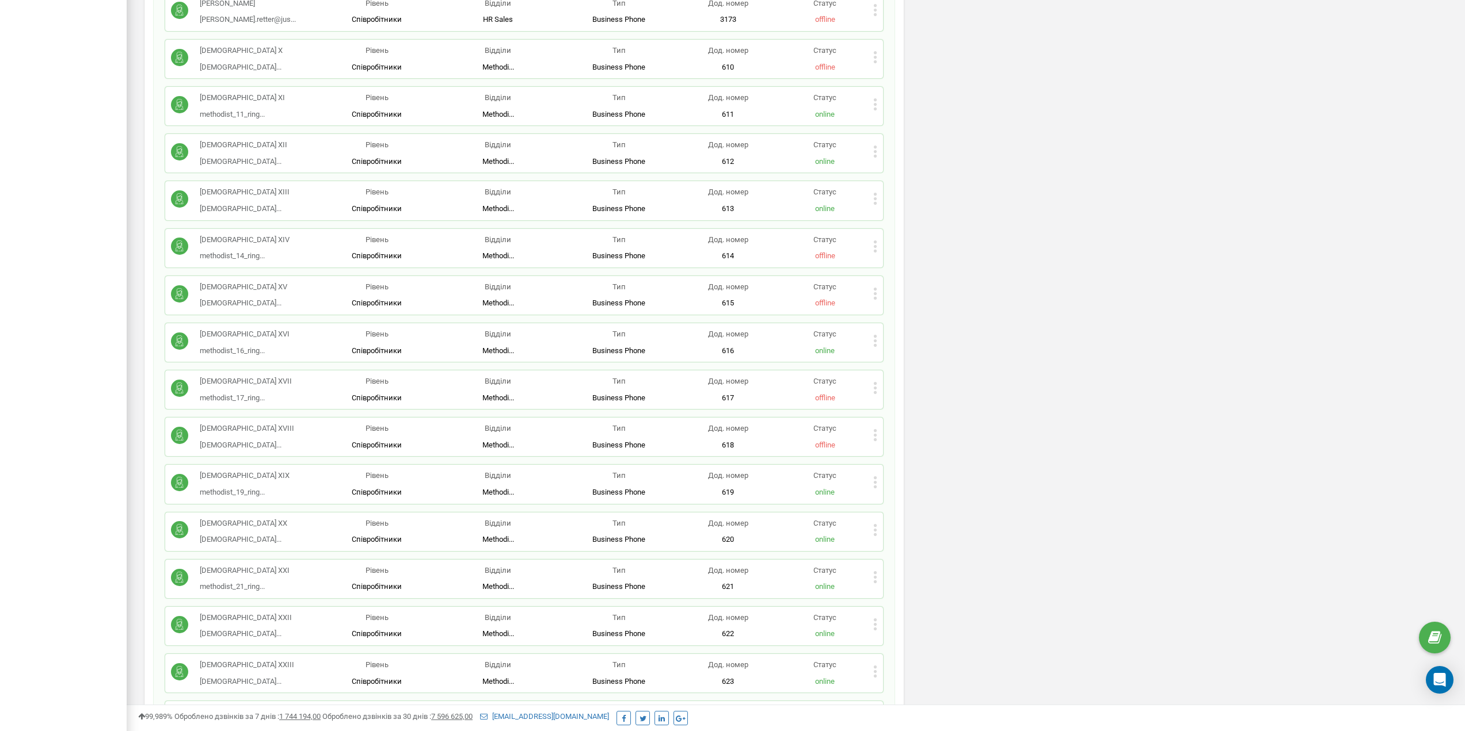
click at [875, 382] on icon at bounding box center [875, 388] width 4 height 12
click at [886, 398] on div "Редагувати" at bounding box center [930, 407] width 113 height 18
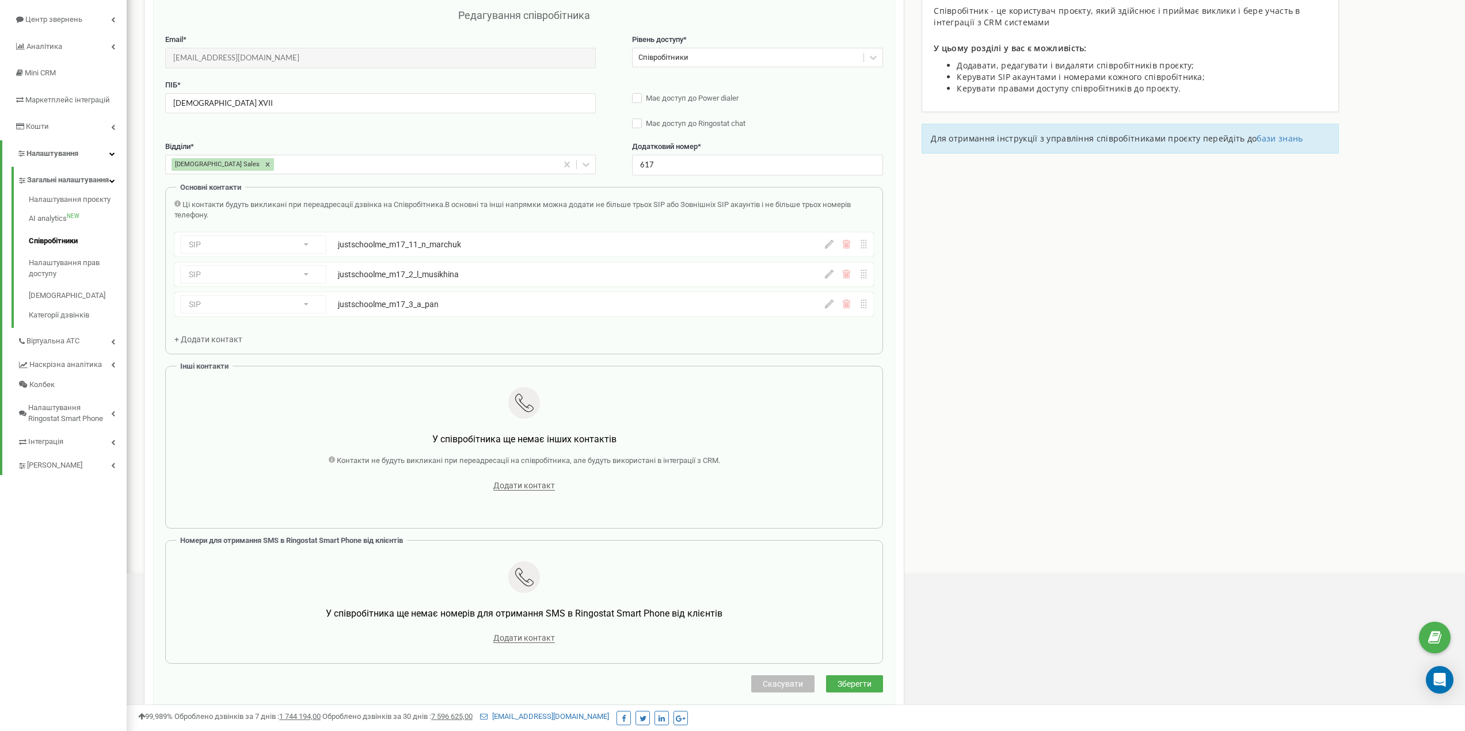
scroll to position [115, 0]
click at [827, 246] on icon at bounding box center [829, 246] width 9 height 9
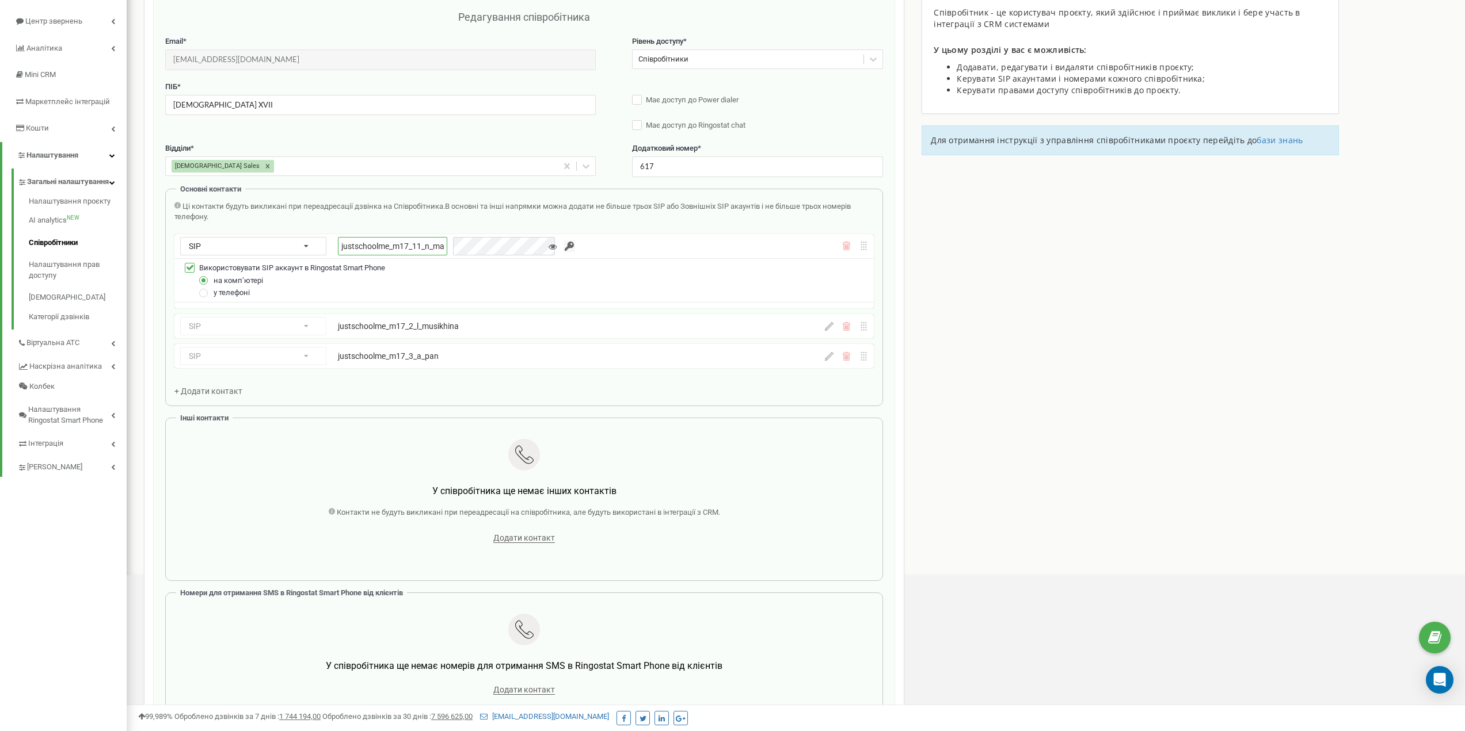
click at [399, 239] on input "justschoolme_m17_11_n_marchuk" at bounding box center [392, 246] width 109 height 18
paste input "text"
type input "justschoolme_m17_1_n_marchuk"
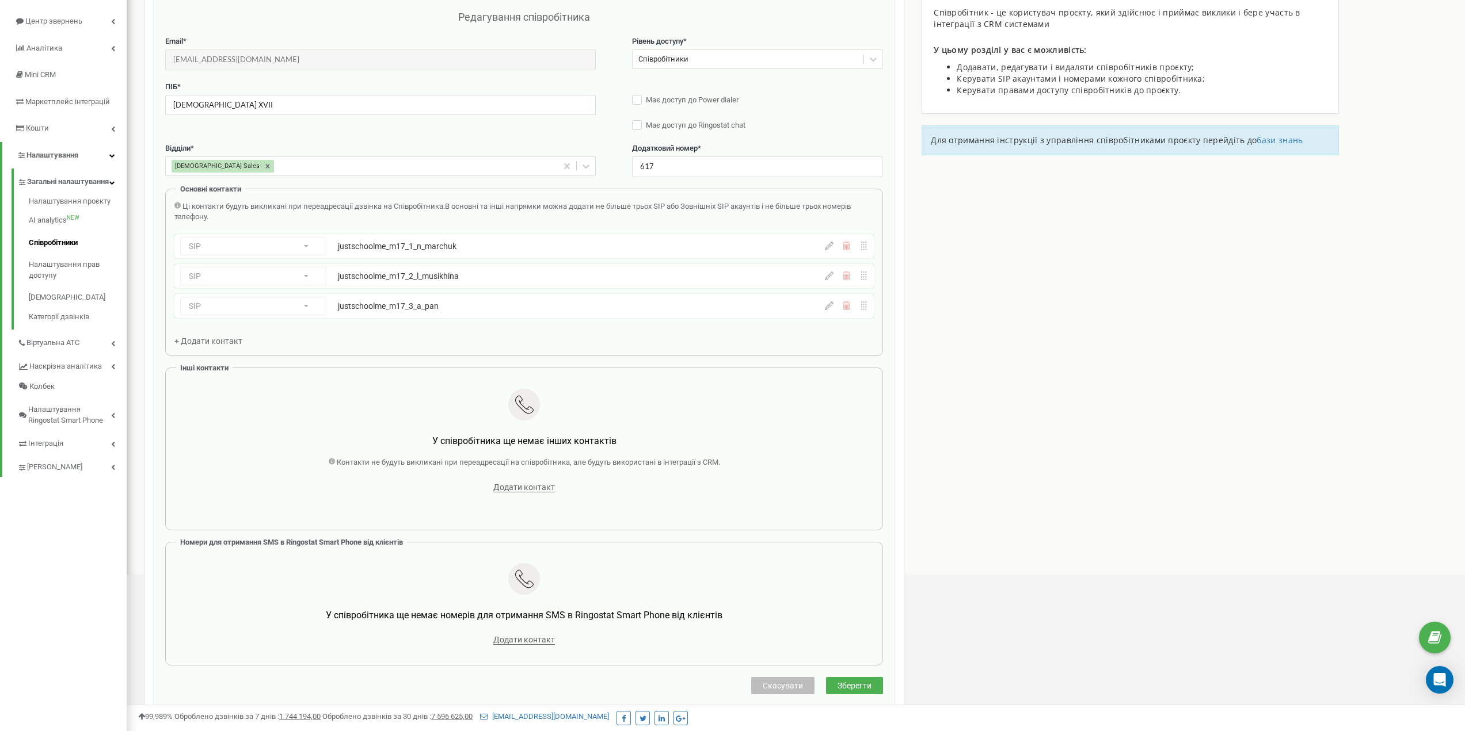
click at [829, 249] on icon at bounding box center [829, 246] width 9 height 9
click at [529, 203] on span "В основні та інші напрямки можна додати не більше трьох SIP або Зовнішніх SIP а…" at bounding box center [512, 212] width 676 height 20
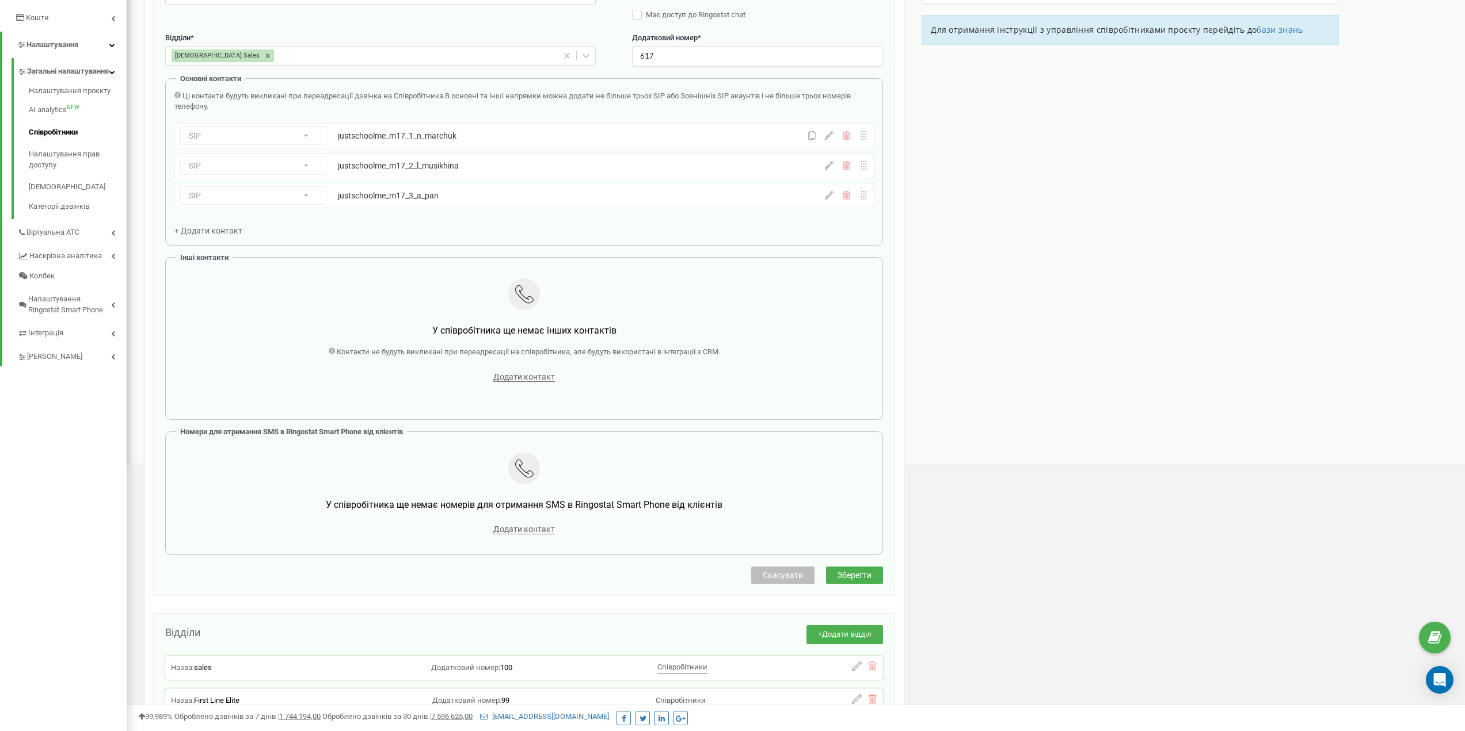
scroll to position [230, 0]
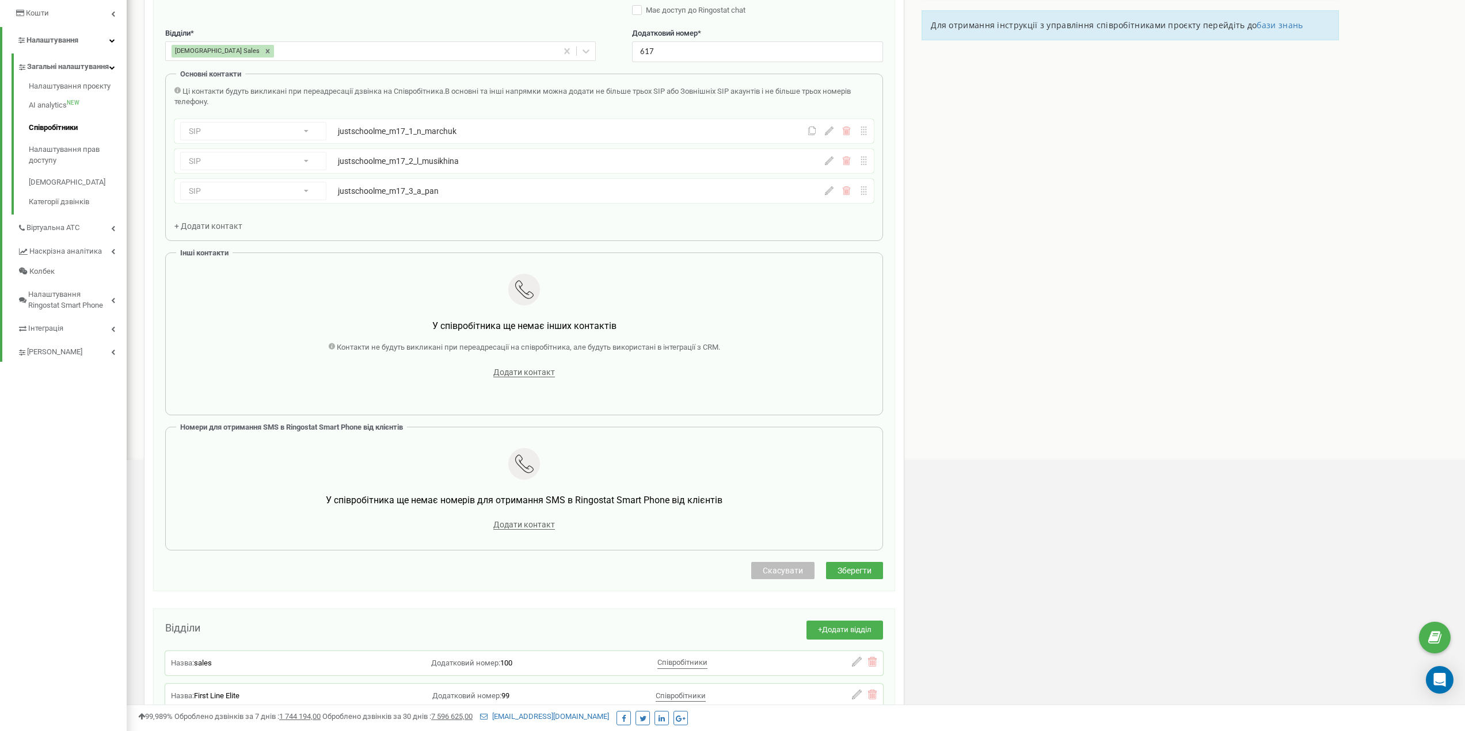
click at [856, 572] on span "Зберегти" at bounding box center [854, 570] width 34 height 9
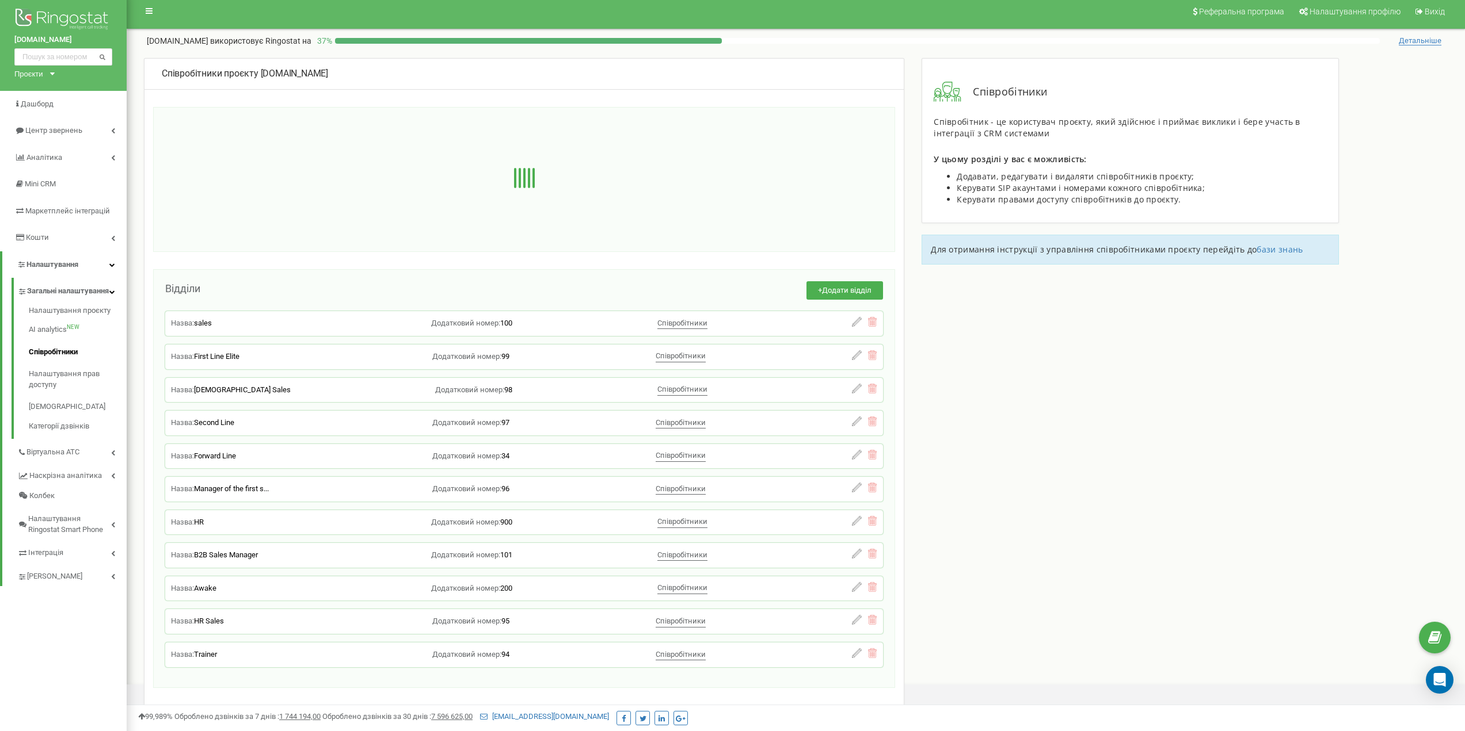
scroll to position [0, 0]
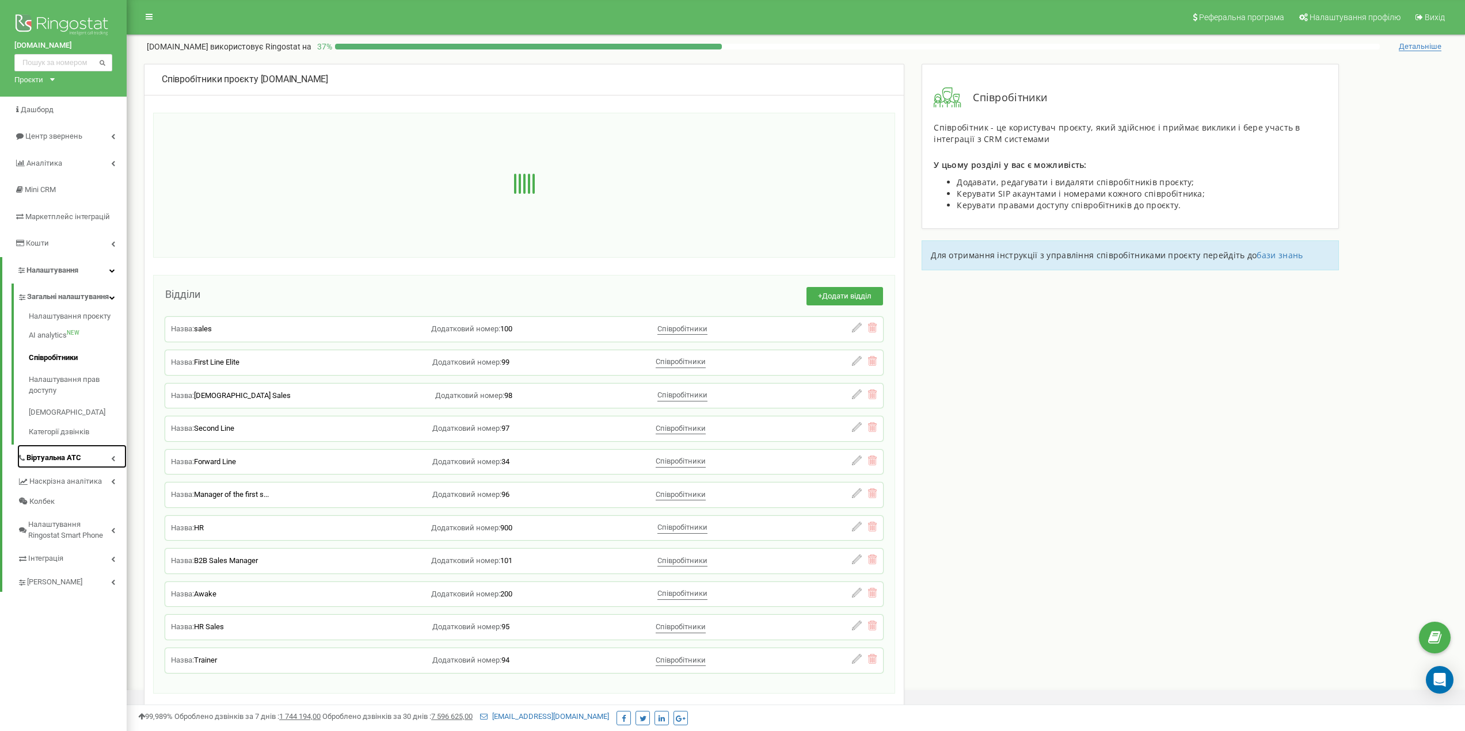
click at [70, 464] on span "Віртуальна АТС" at bounding box center [53, 458] width 55 height 11
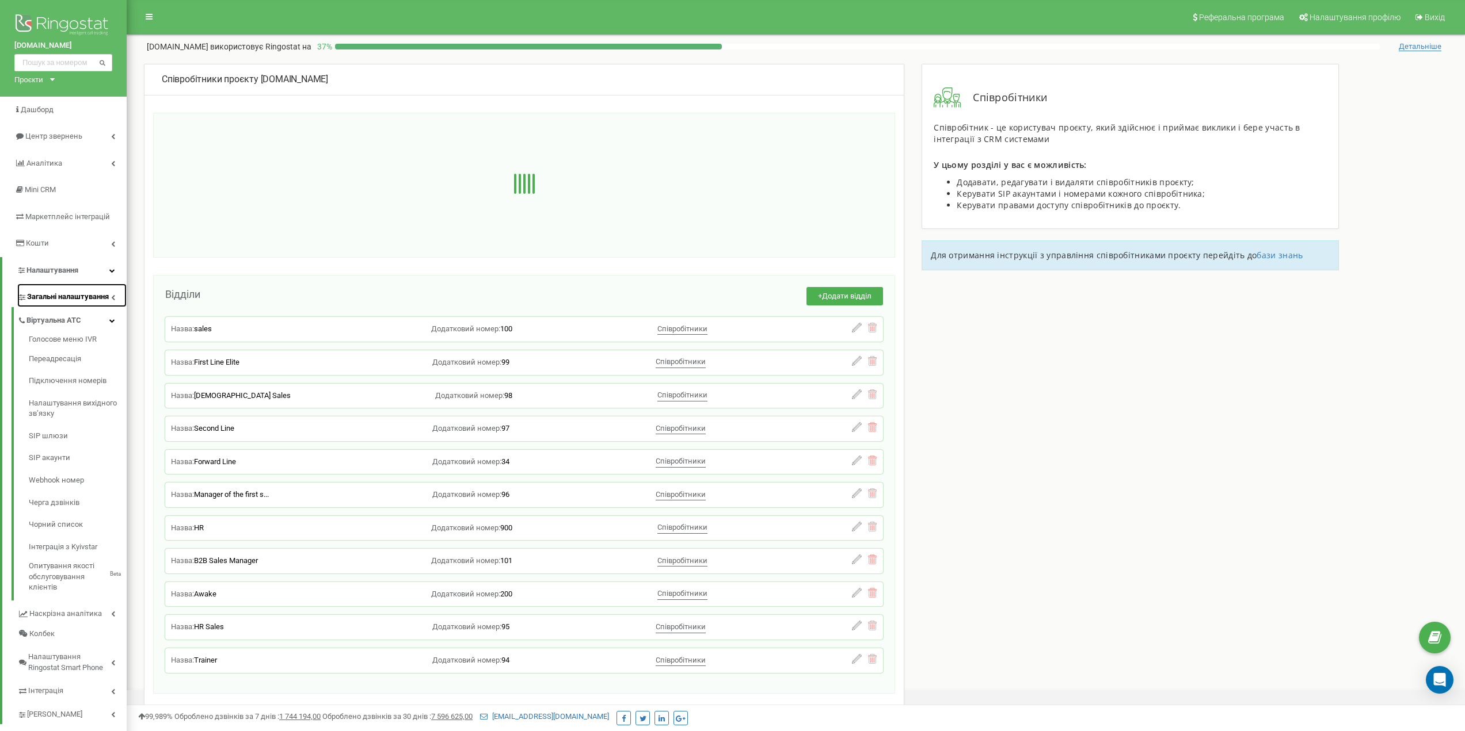
click at [111, 295] on icon at bounding box center [113, 298] width 4 height 6
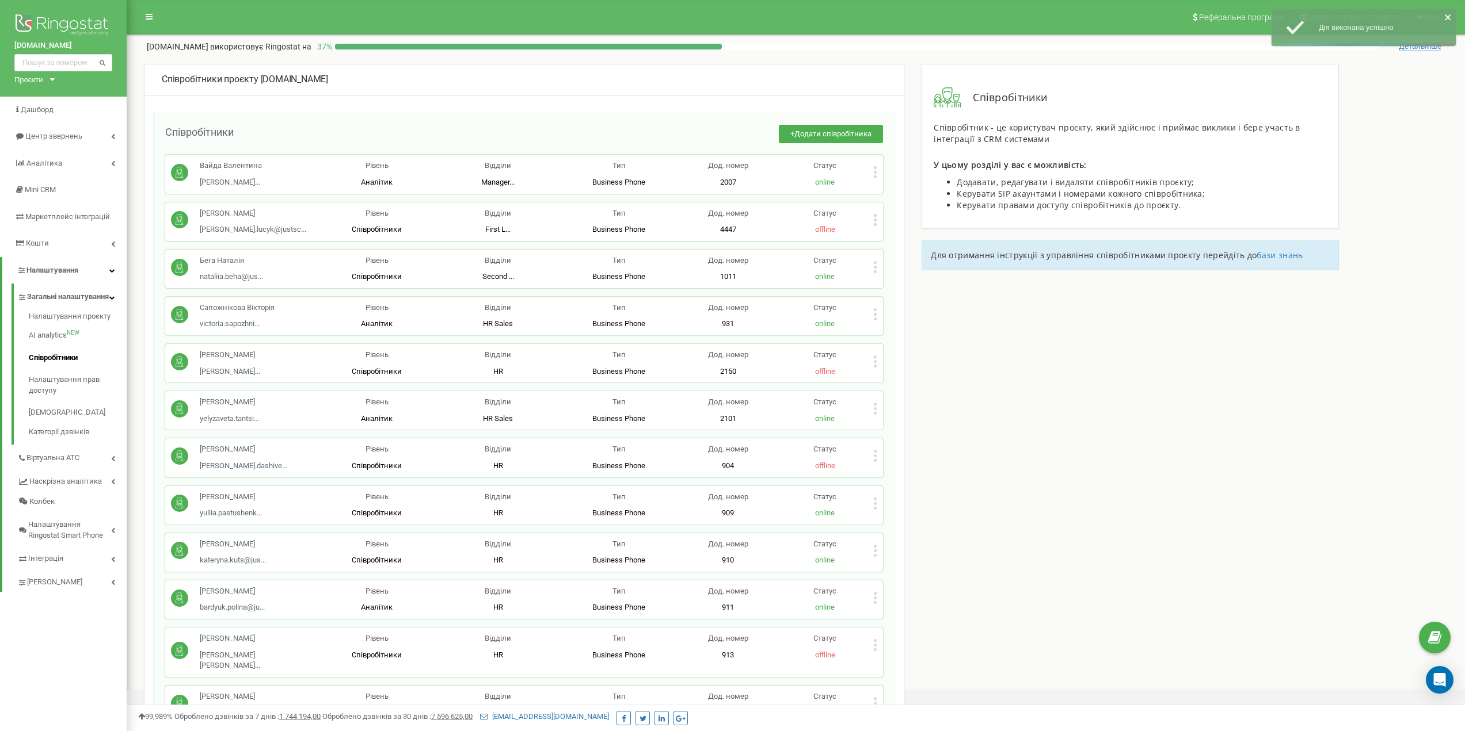
scroll to position [3126, 0]
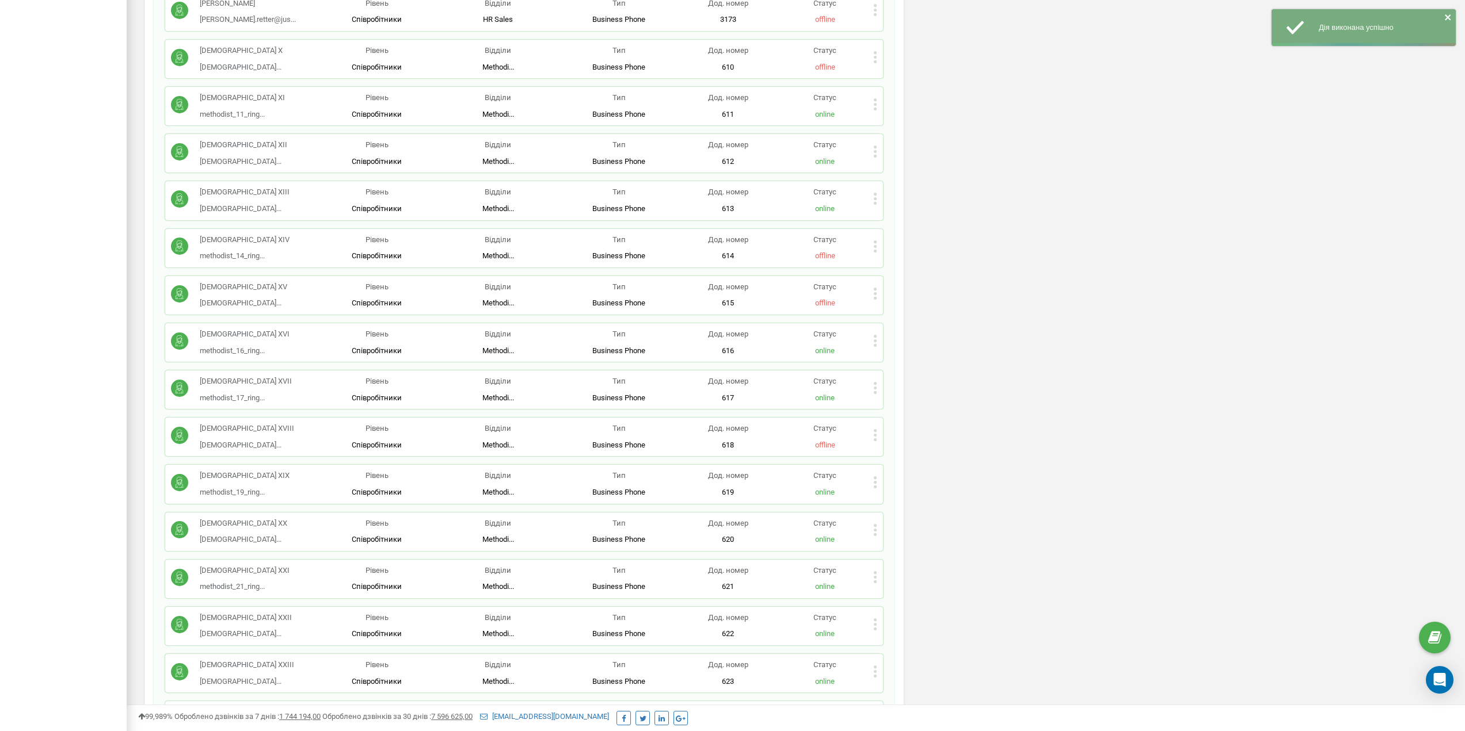
click at [874, 382] on icon at bounding box center [875, 388] width 4 height 12
click at [886, 402] on icon at bounding box center [884, 406] width 9 height 9
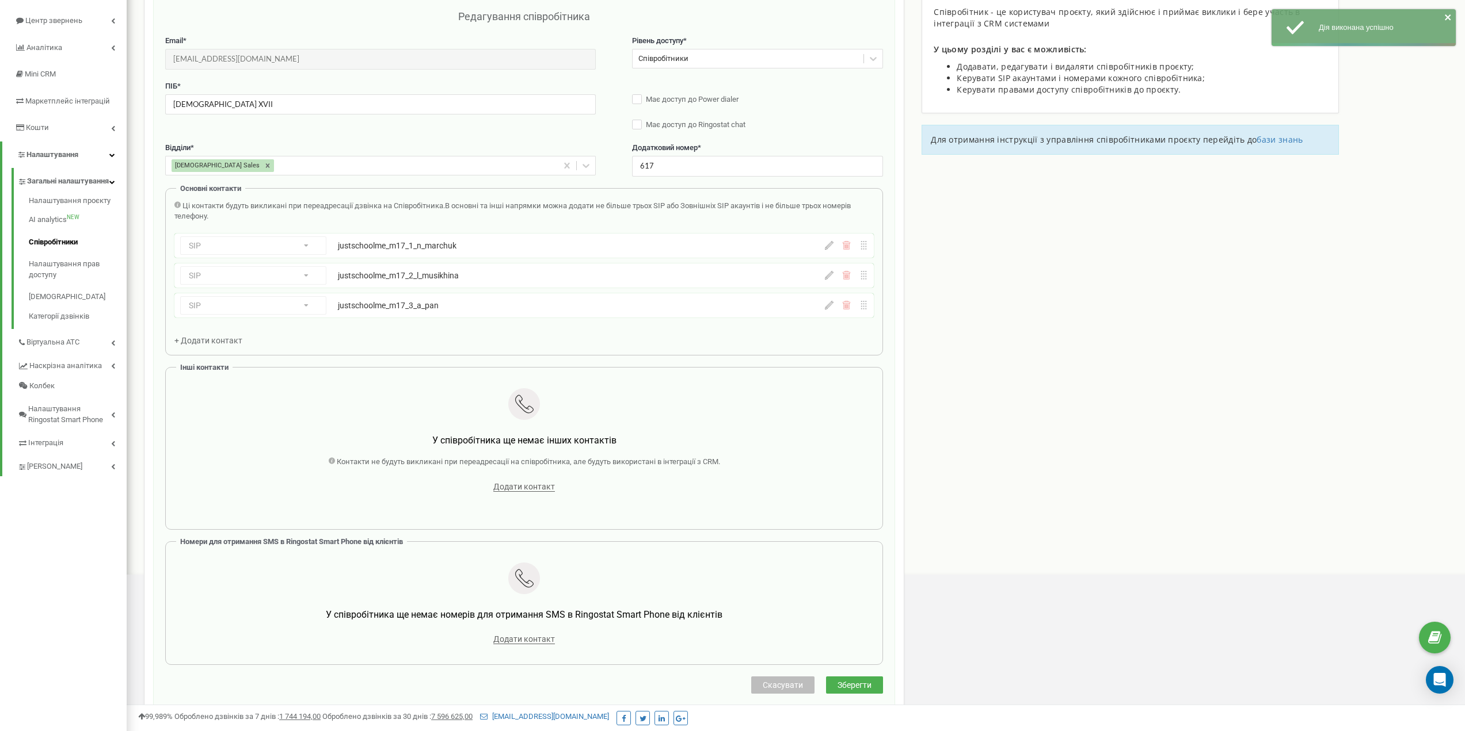
scroll to position [115, 0]
drag, startPoint x: 765, startPoint y: 686, endPoint x: 621, endPoint y: 0, distance: 701.0
click at [765, 686] on span "Скасувати" at bounding box center [782, 685] width 40 height 9
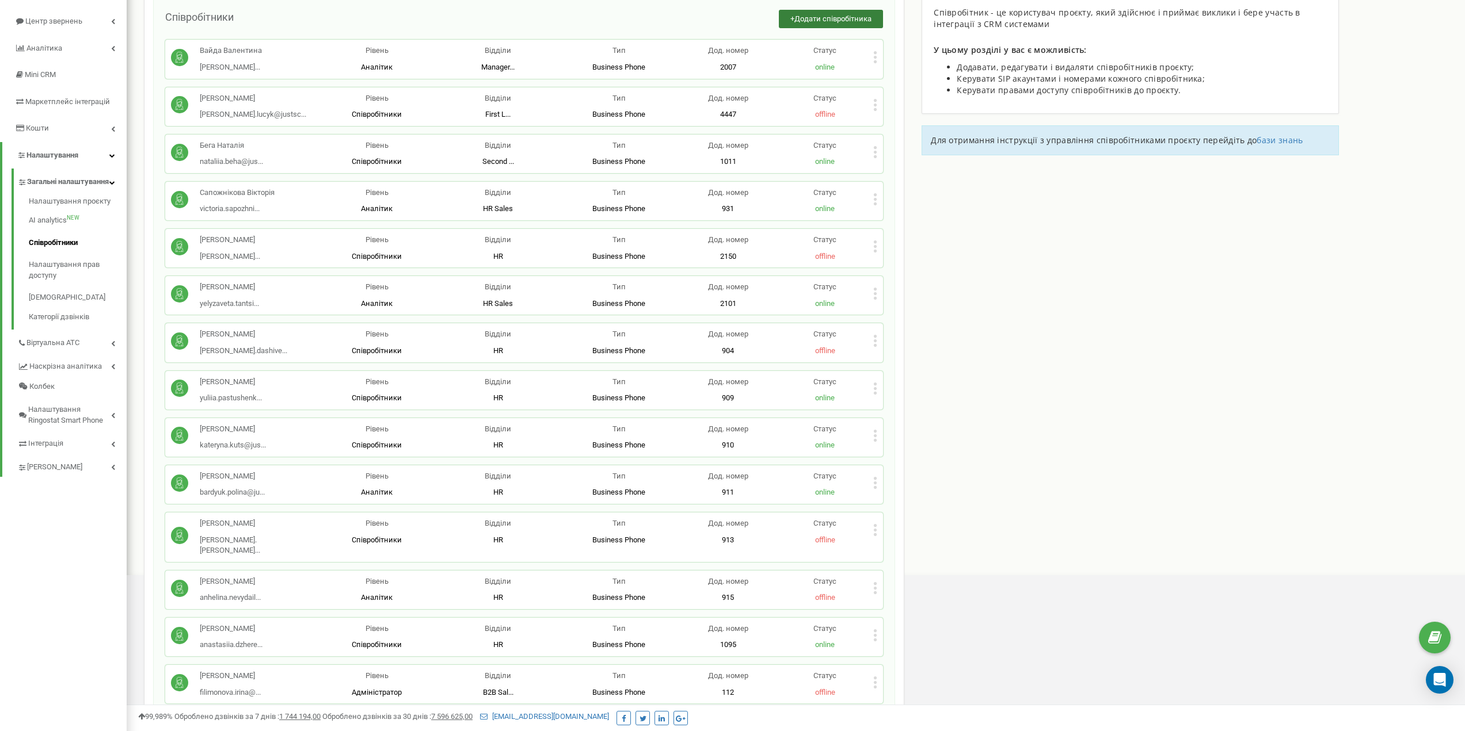
click at [779, 12] on button "+ Додати співробітника" at bounding box center [831, 19] width 104 height 19
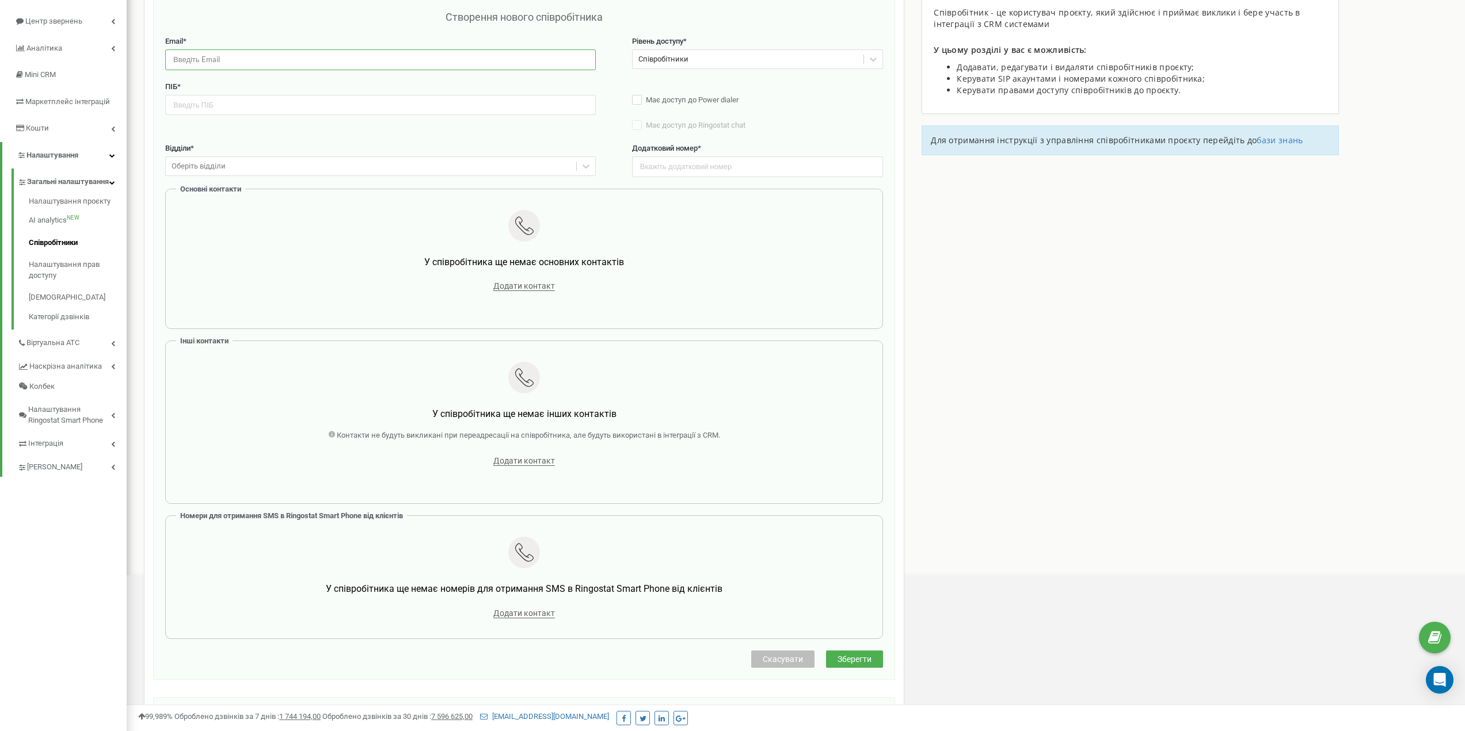
click at [254, 59] on input "email" at bounding box center [380, 59] width 430 height 20
paste input "[EMAIL_ADDRESS][DOMAIN_NAME]"
type input "[EMAIL_ADDRESS][DOMAIN_NAME]"
click at [237, 113] on input "text" at bounding box center [380, 105] width 430 height 20
paste input "[DEMOGRAPHIC_DATA] XXXIII"
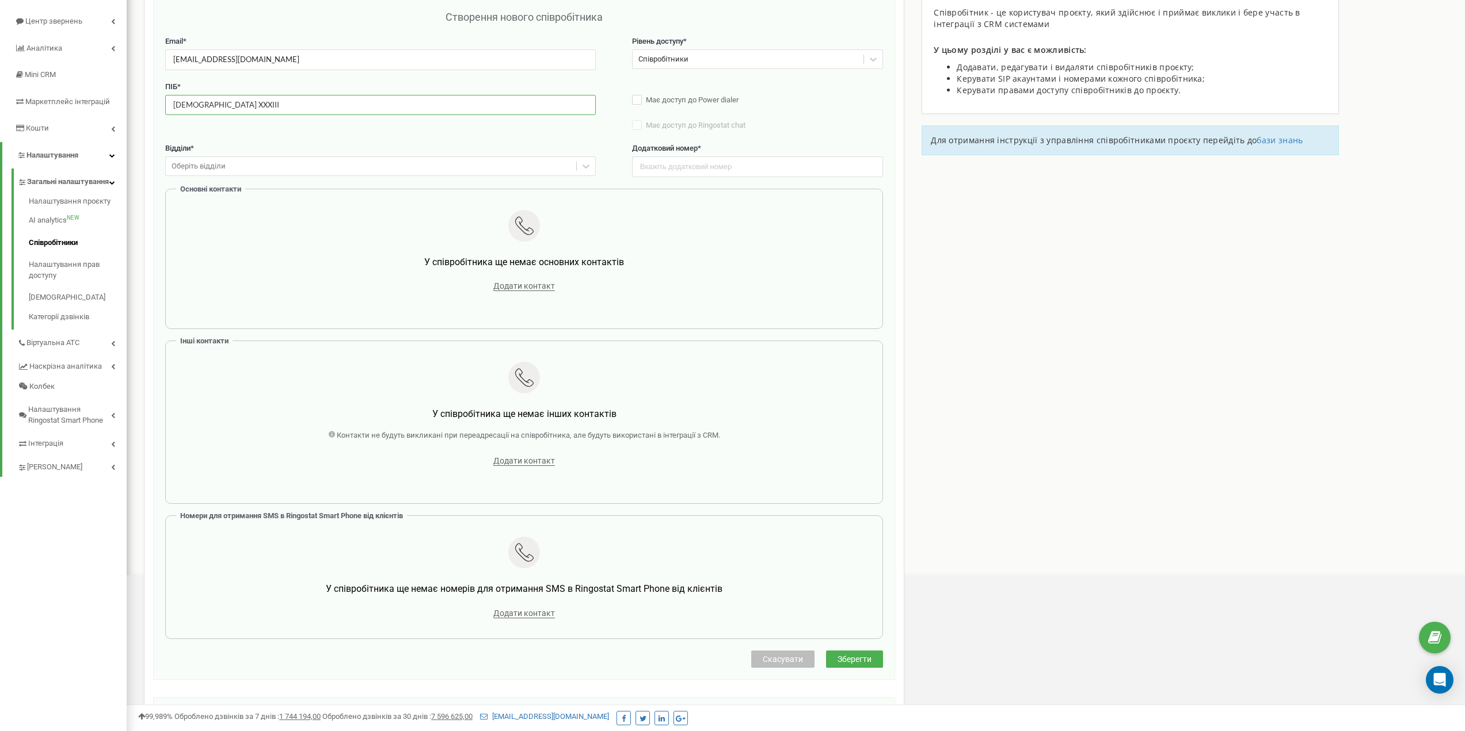
type input "[DEMOGRAPHIC_DATA] XXXIII"
click at [693, 162] on input "text" at bounding box center [757, 167] width 251 height 20
paste input "633"
type input "633"
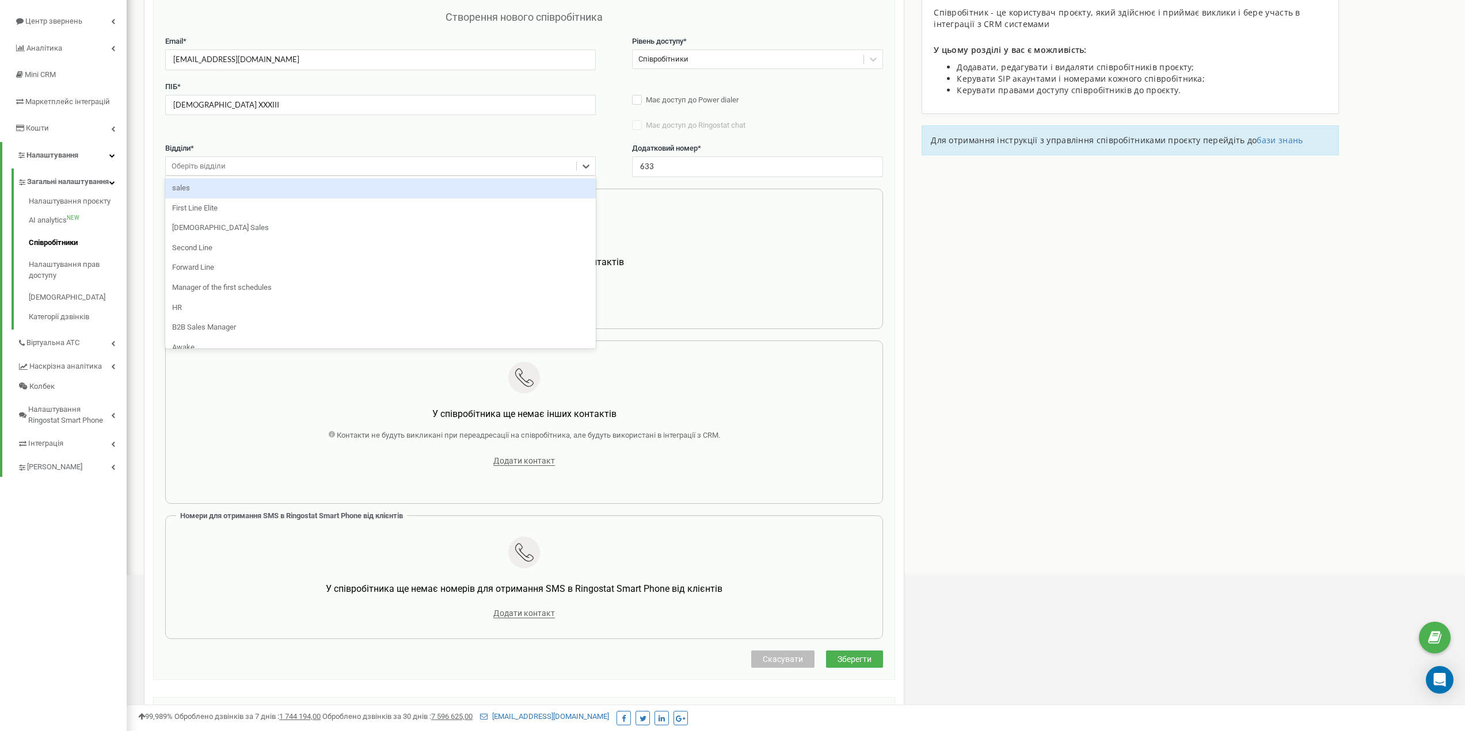
click at [291, 167] on div "Оберіть відділи" at bounding box center [371, 167] width 410 height 18
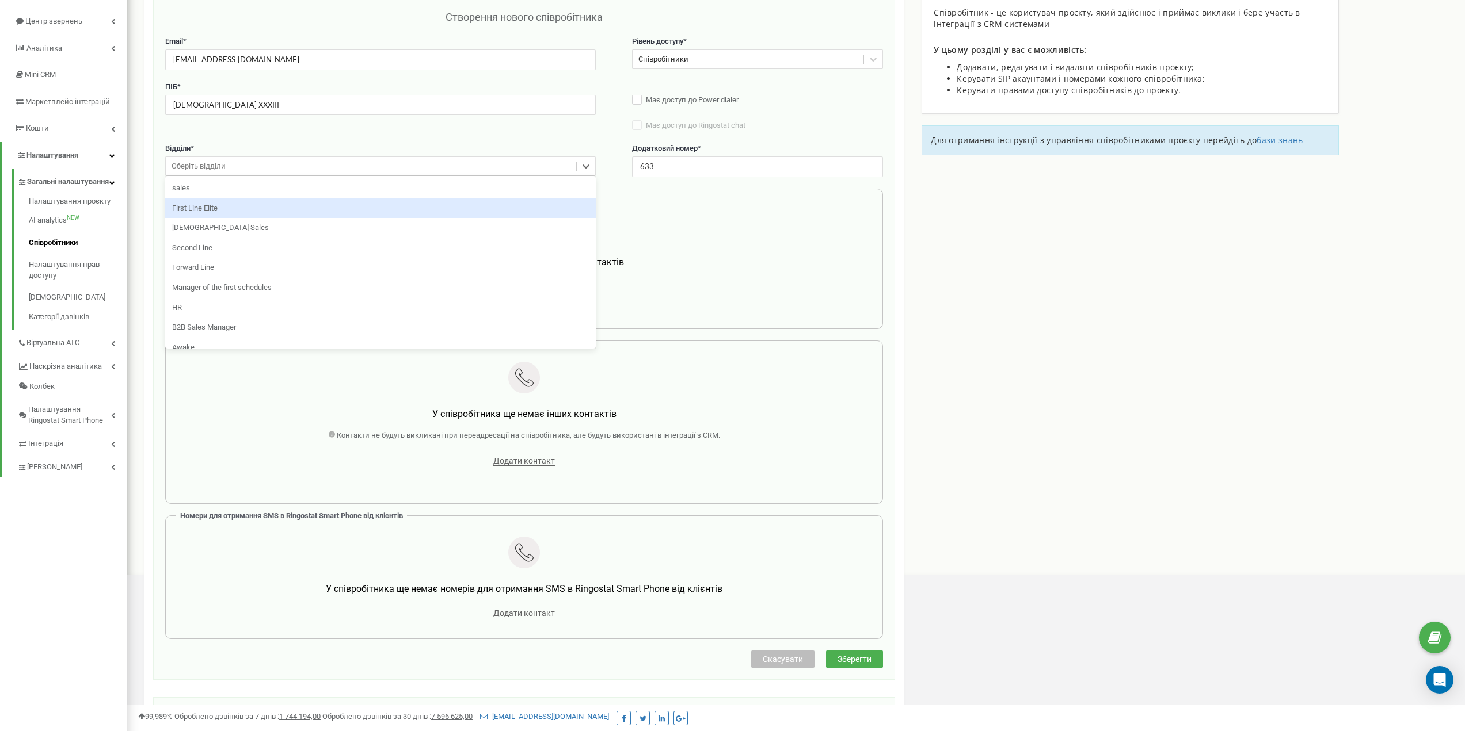
click at [223, 223] on div "Methodist Sales" at bounding box center [380, 228] width 430 height 20
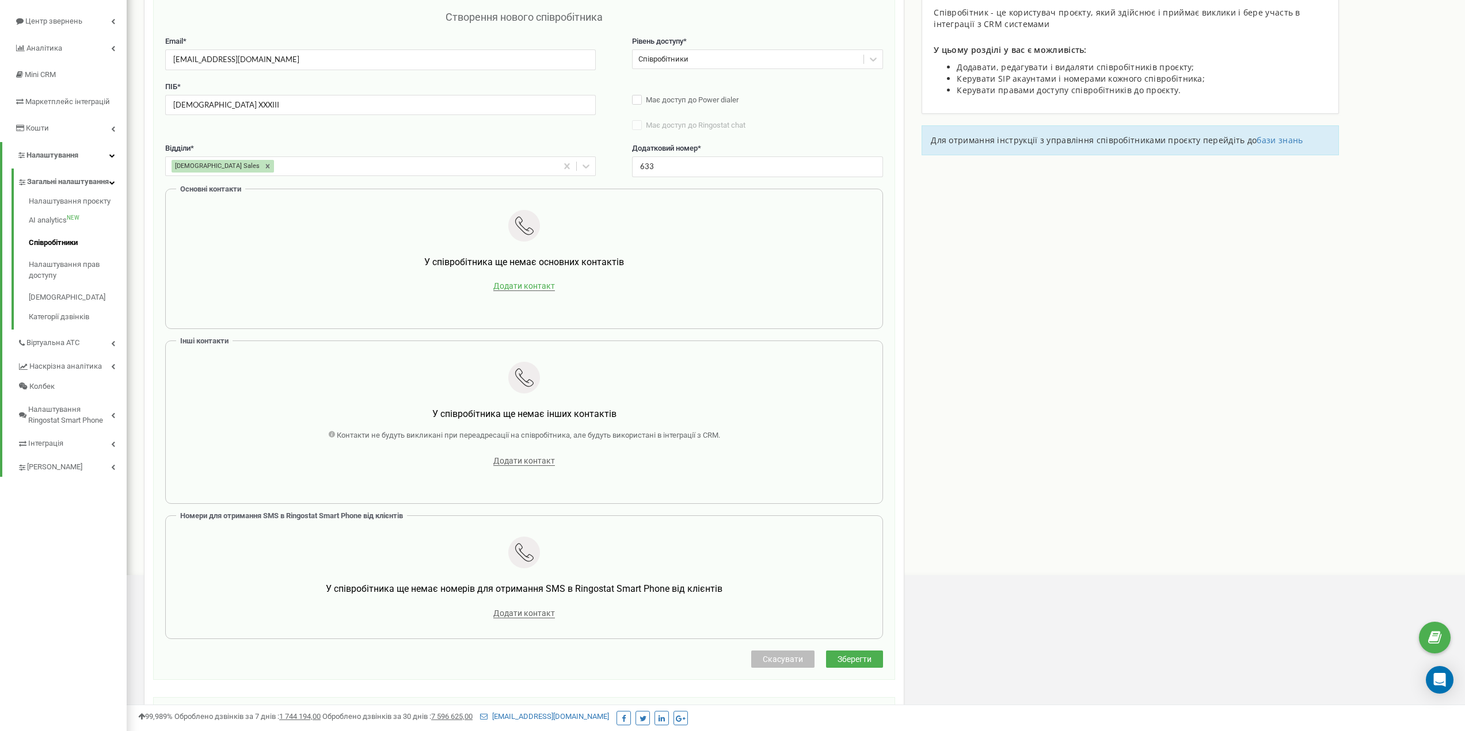
click at [501, 290] on span "Додати контакт" at bounding box center [524, 286] width 62 height 10
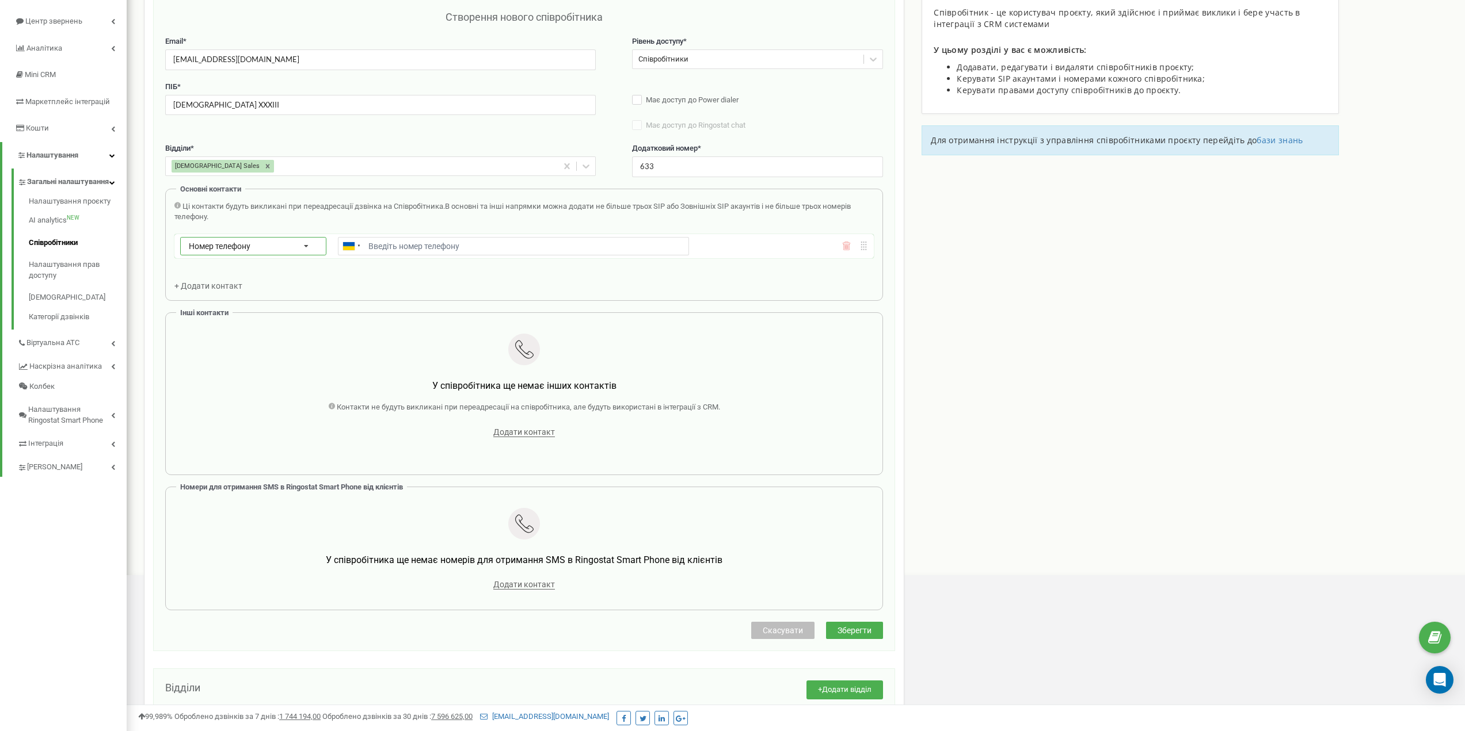
click at [245, 253] on div "Номер телефону Номер телефону SIP Зовнішній SIP" at bounding box center [253, 246] width 146 height 18
click at [234, 276] on div "SIP" at bounding box center [253, 279] width 145 height 17
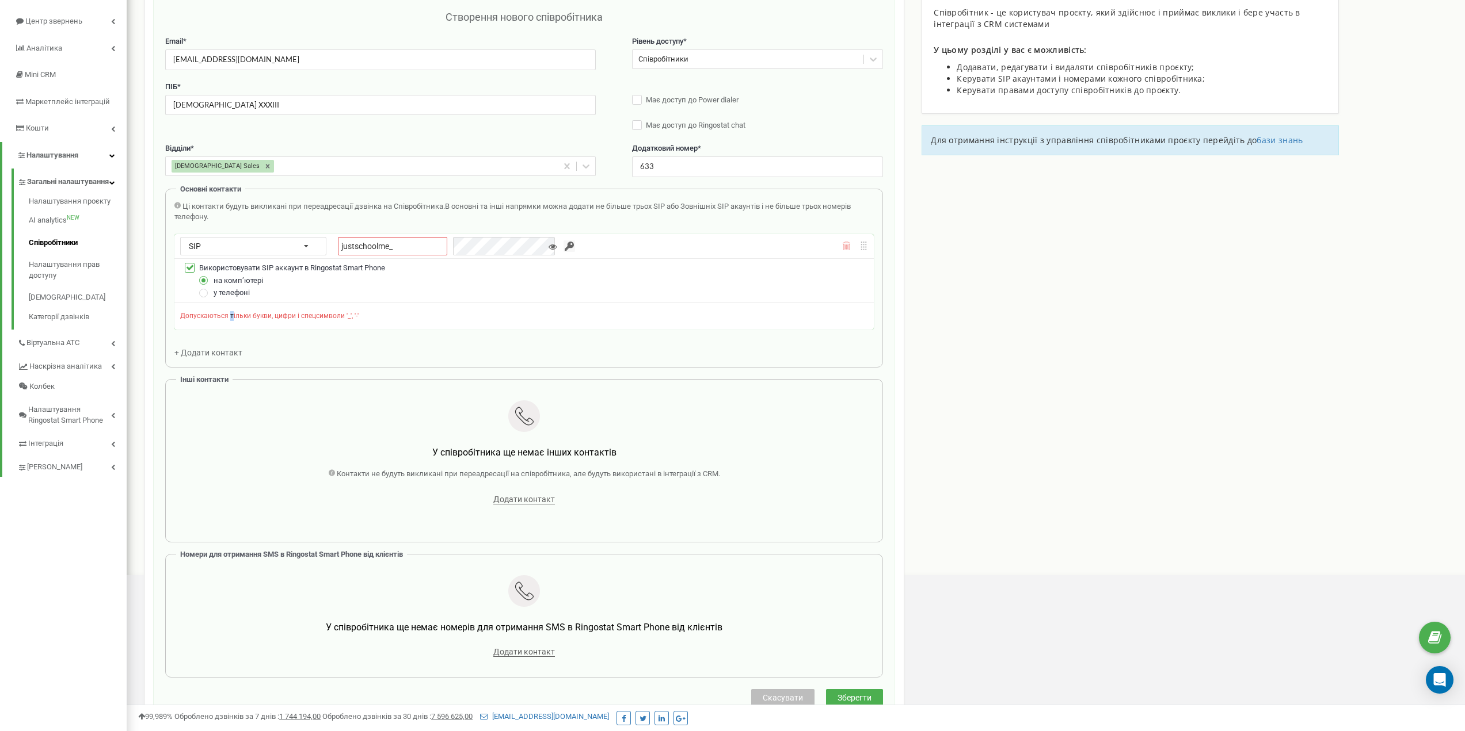
click at [230, 327] on div "Ці контакти будуть викликані при переадресації дзвінка на Співробітника. В осно…" at bounding box center [523, 280] width 699 height 158
click at [219, 361] on div "Основні контакти Ці контакти будуть викликані при переадресації дзвінка на Спів…" at bounding box center [524, 279] width 718 height 180
click at [219, 360] on div "Основні контакти Ці контакти будуть викликані при переадресації дзвінка на Спів…" at bounding box center [524, 279] width 718 height 180
click at [219, 356] on span "+ Додати контакт" at bounding box center [208, 352] width 68 height 9
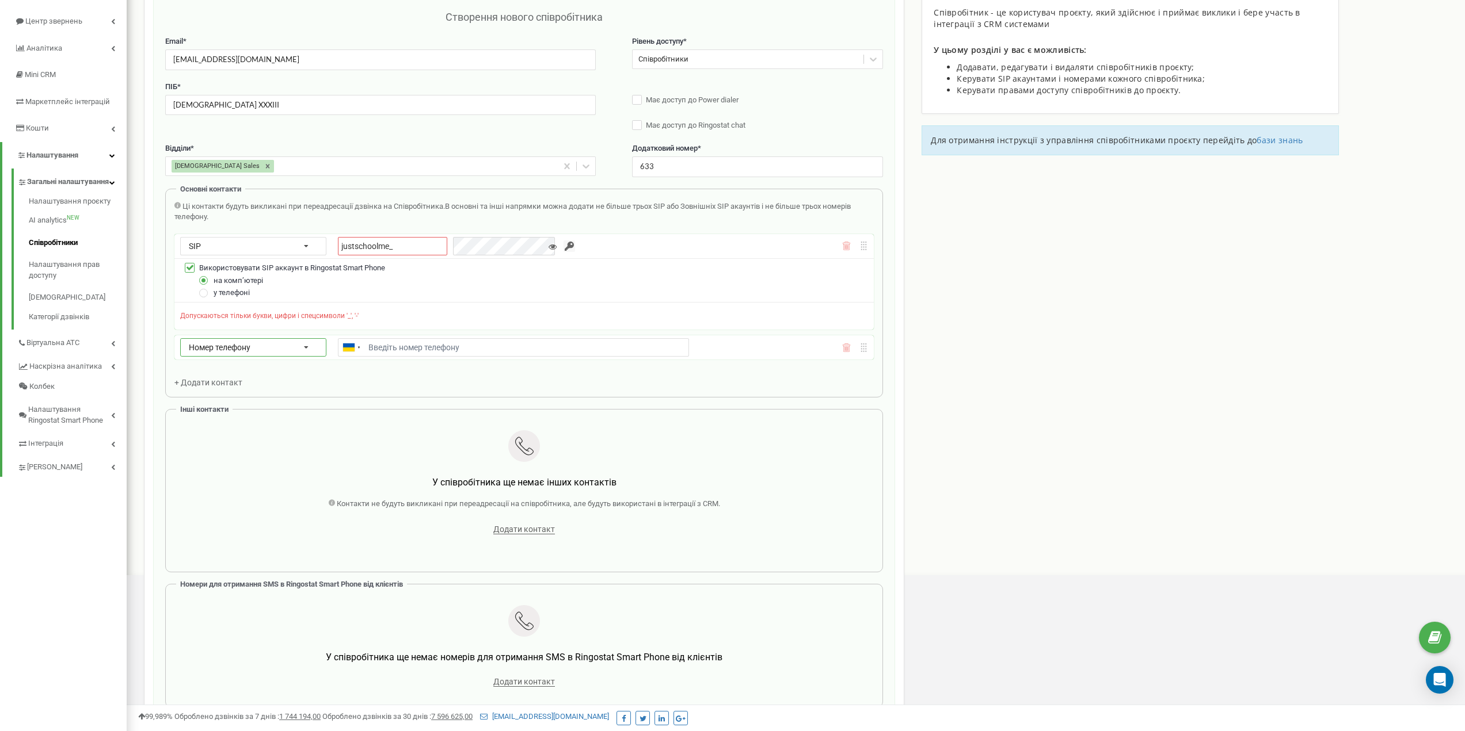
click at [217, 349] on span "Номер телефону" at bounding box center [220, 347] width 62 height 9
click at [209, 386] on div "SIP" at bounding box center [253, 381] width 145 height 17
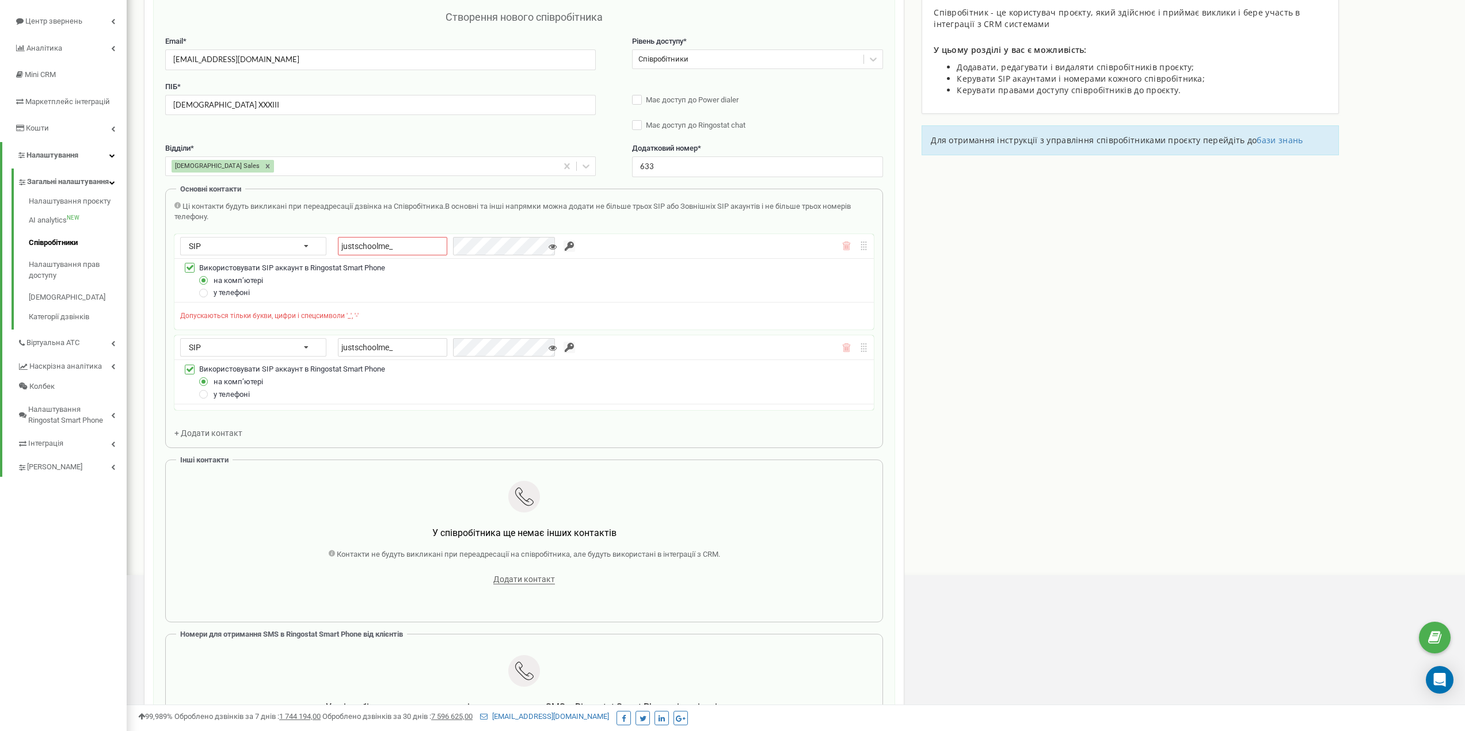
click at [208, 430] on div "Ці контакти будуть викликані при переадресації дзвінка на Співробітника. В осно…" at bounding box center [523, 320] width 699 height 238
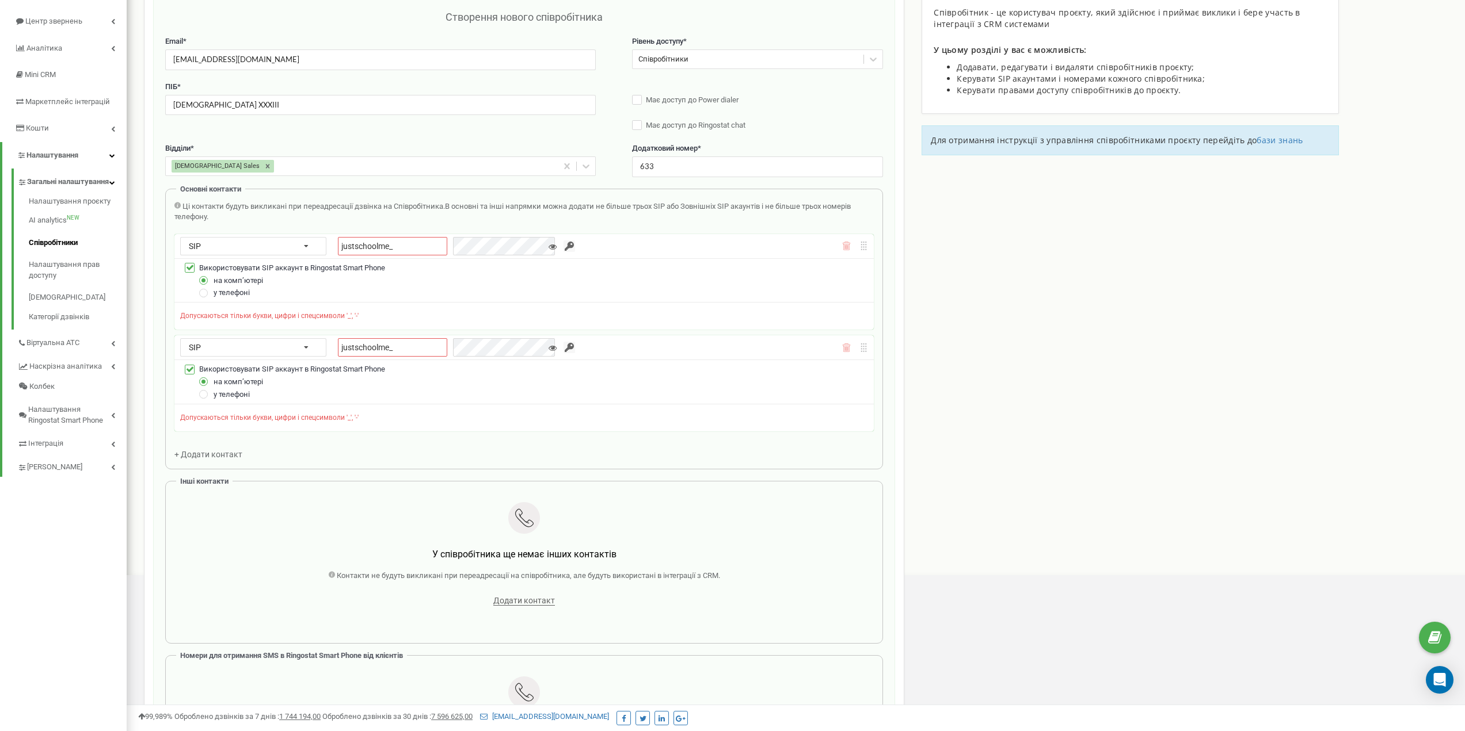
click at [204, 458] on span "+ Додати контакт" at bounding box center [208, 454] width 68 height 9
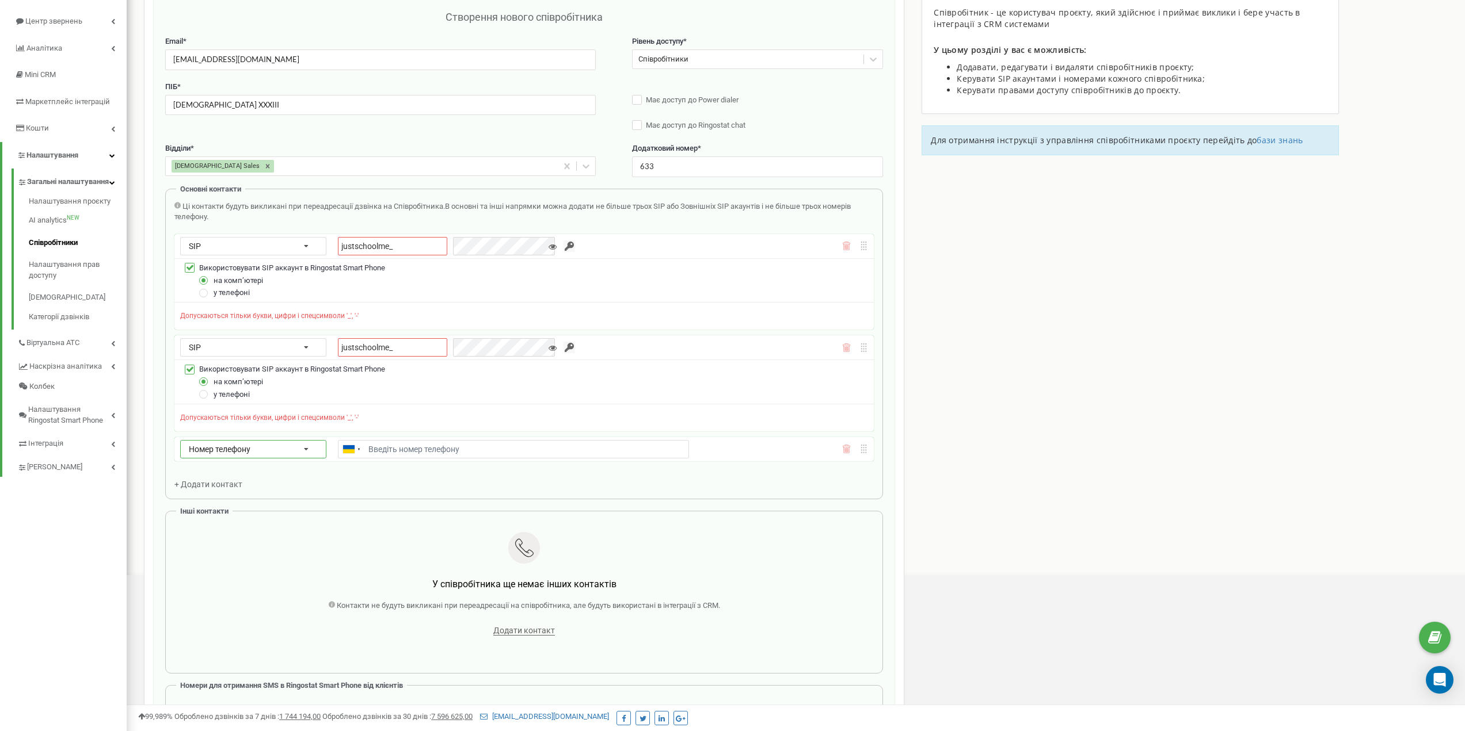
click at [214, 459] on div "Номер телефону Номер телефону SIP Зовнішній SIP Ukraine (Україна) + 380 Afghani…" at bounding box center [523, 449] width 699 height 24
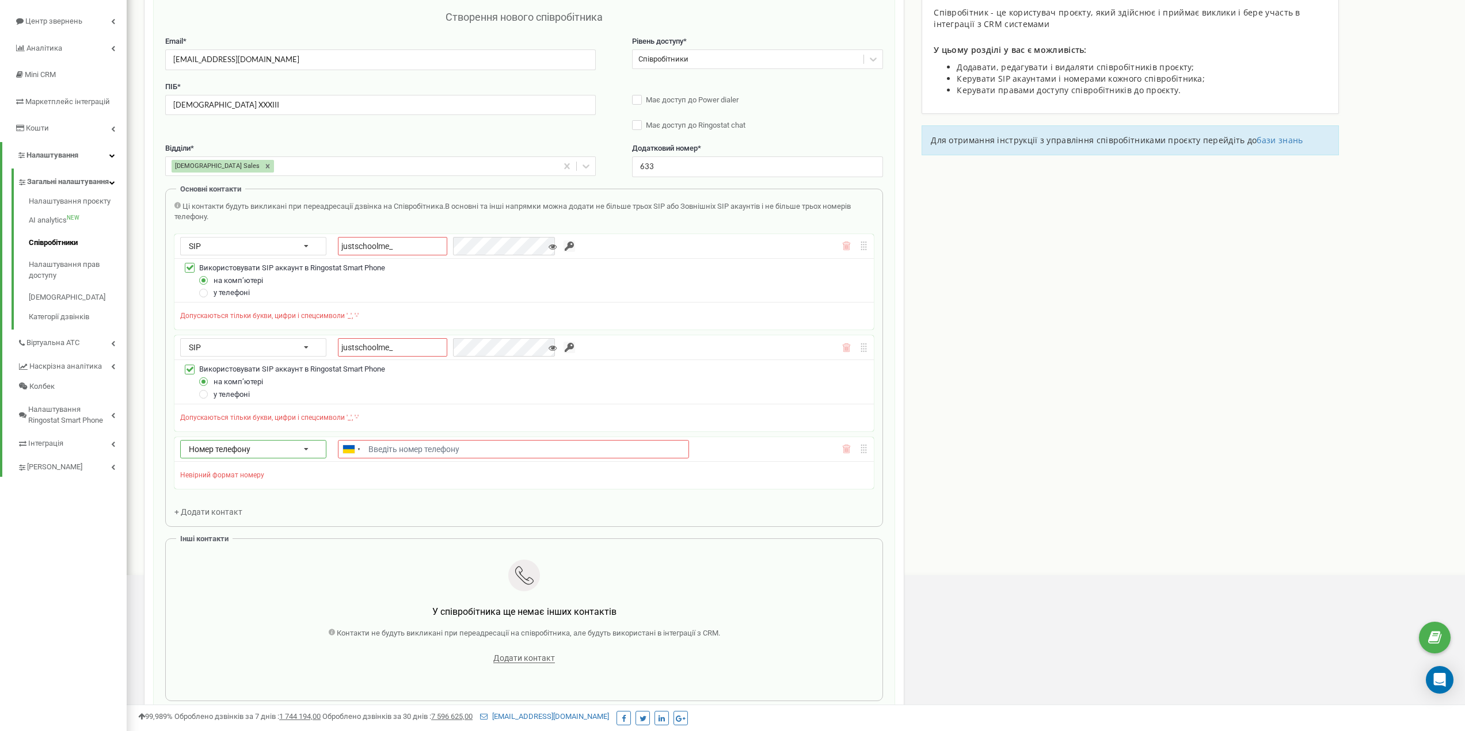
click at [214, 455] on div "Номер телефону Номер телефону SIP Зовнішній SIP" at bounding box center [253, 449] width 146 height 18
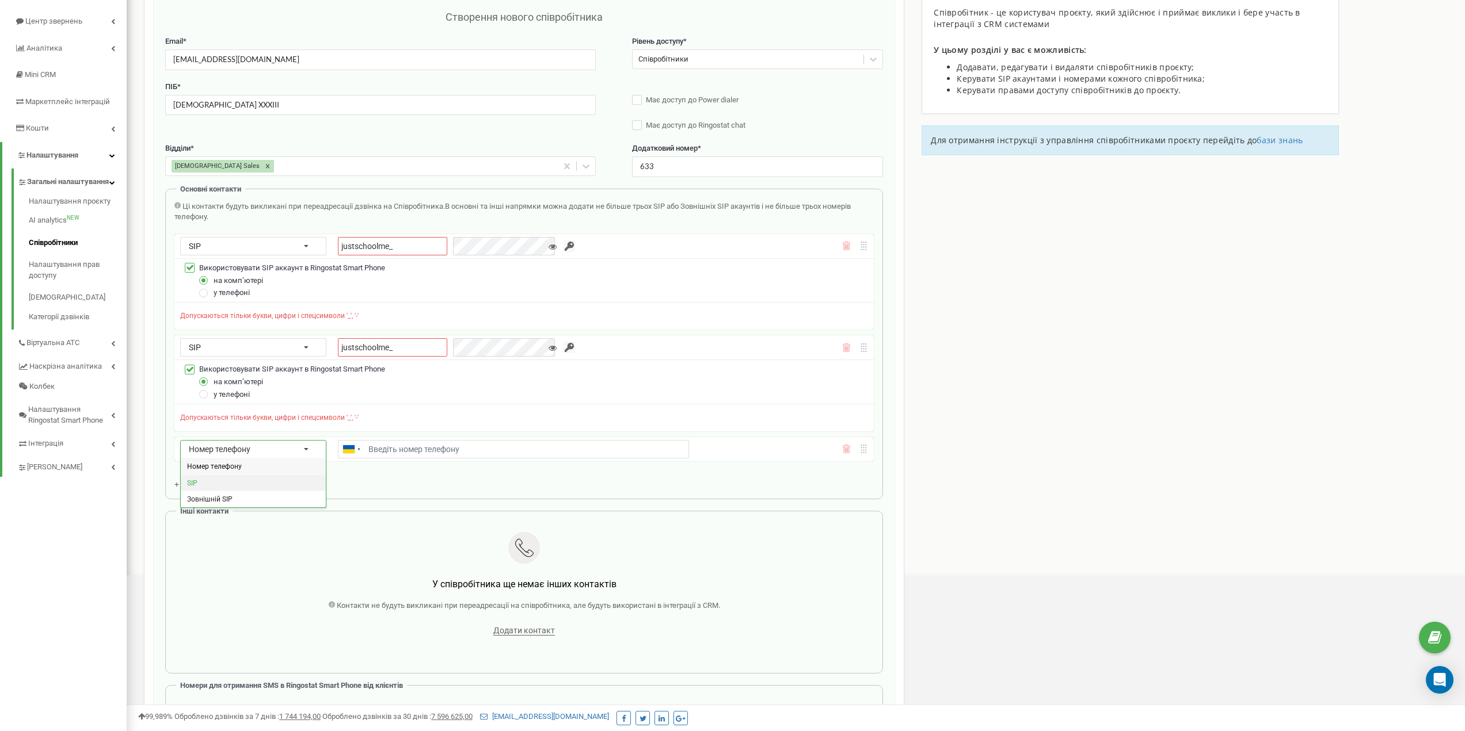
click at [214, 482] on div "SIP" at bounding box center [253, 482] width 145 height 17
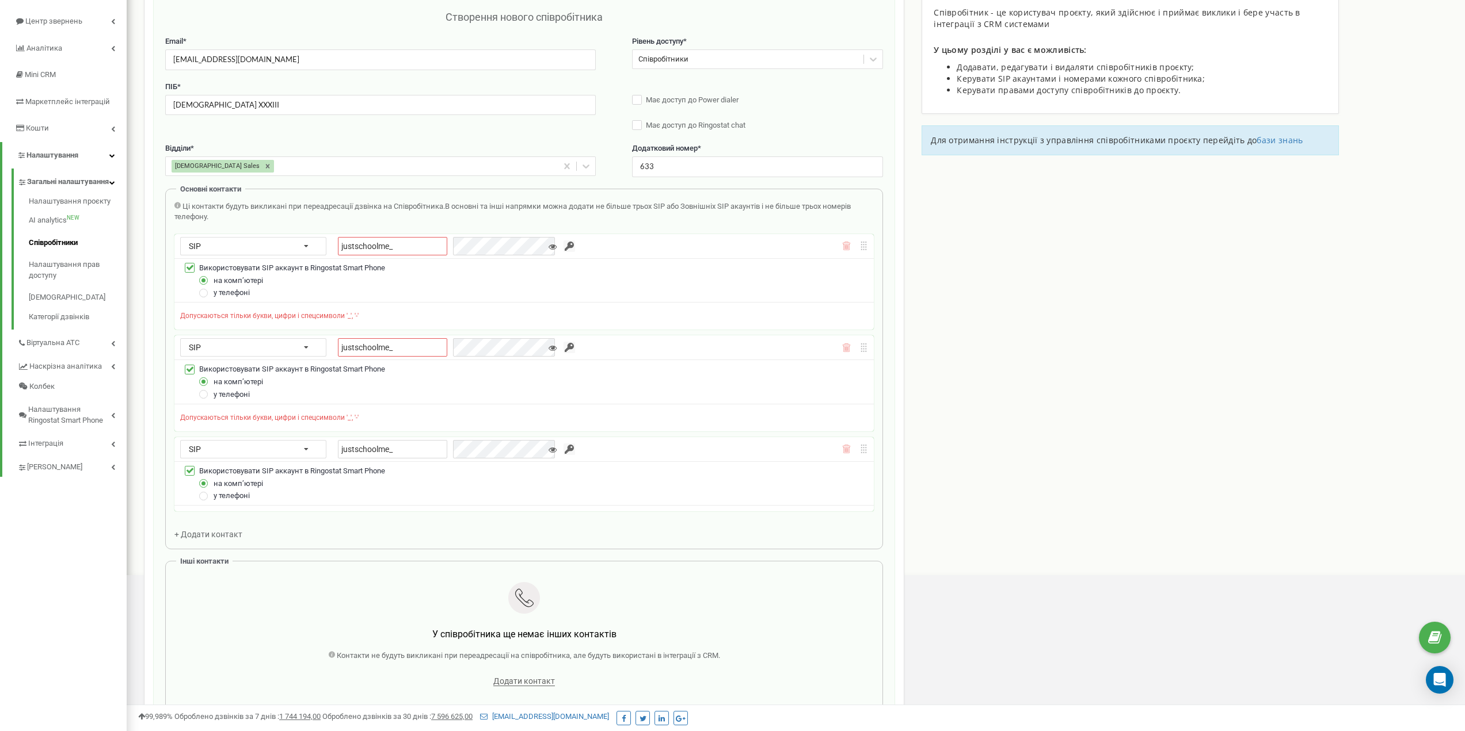
click at [375, 247] on input "justschoolme_" at bounding box center [392, 246] width 109 height 18
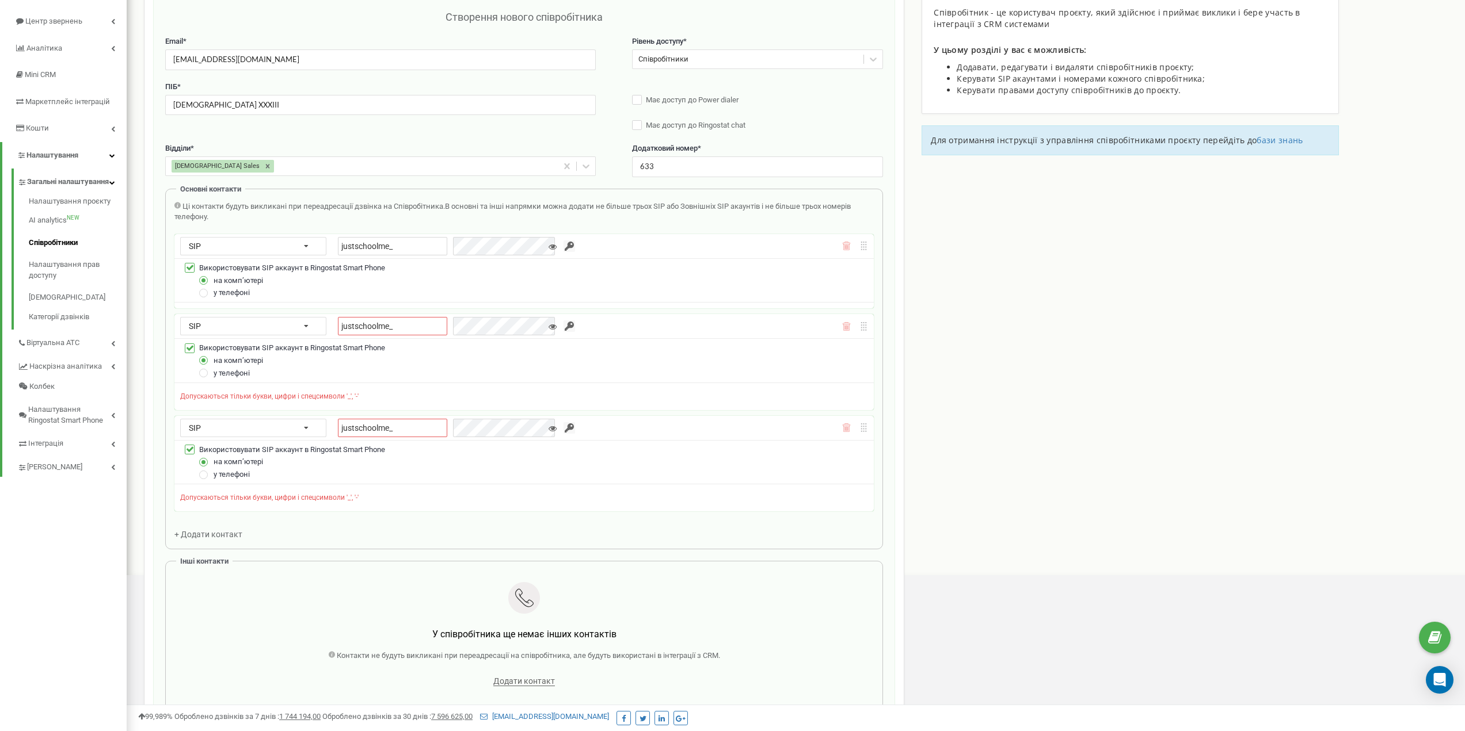
paste input "m33_1_empty"
type input "justschoolme_m33_1_empty"
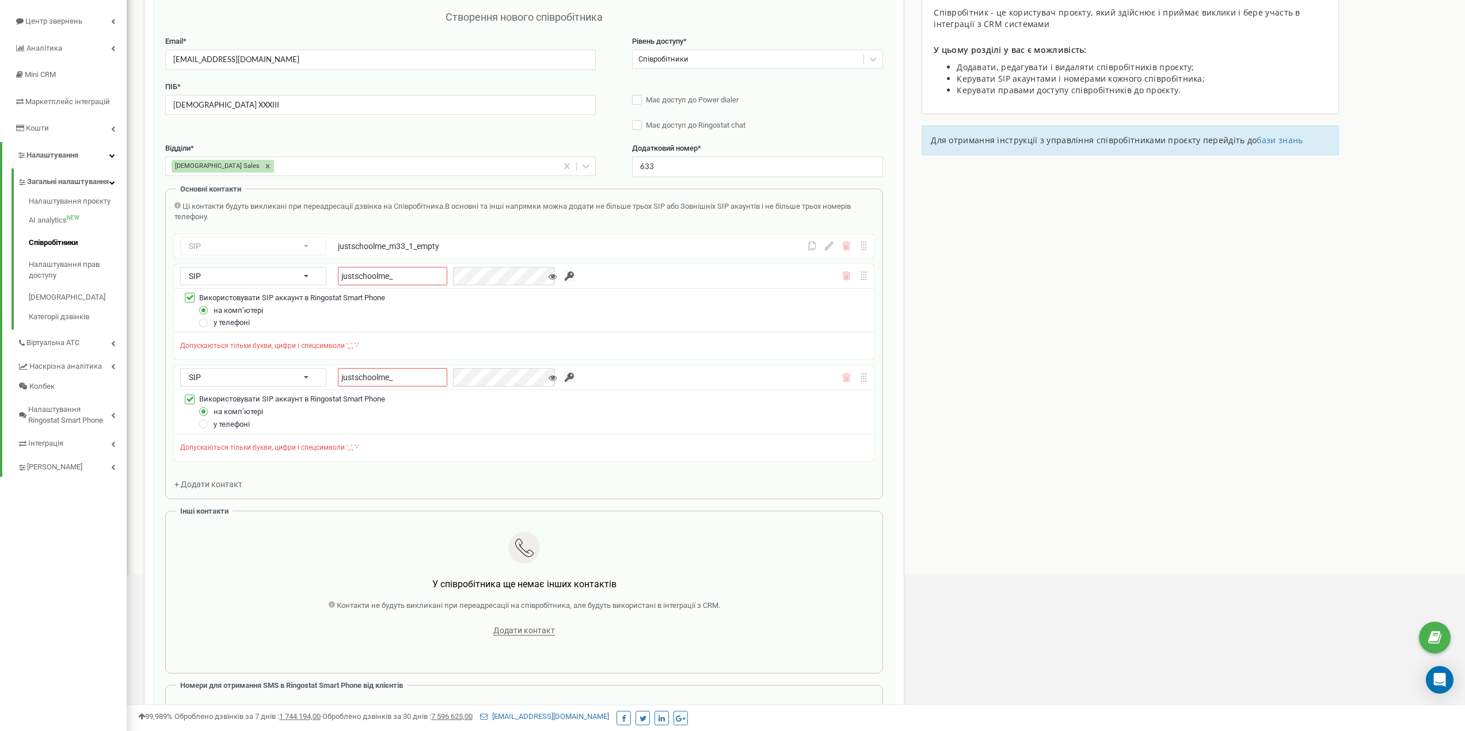
click at [360, 277] on input "justschoolme_" at bounding box center [392, 276] width 109 height 18
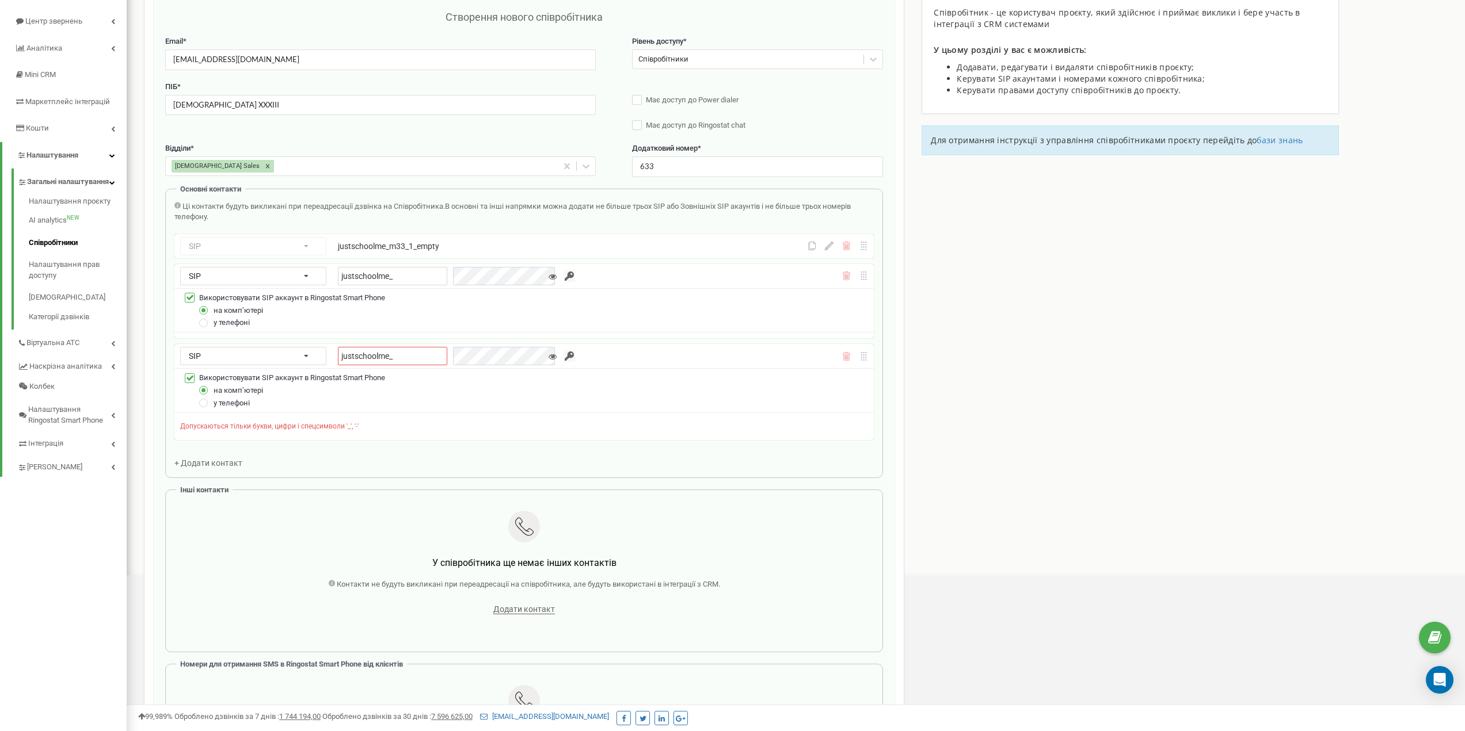
paste input "m33_2_empty"
type input "justschoolme_m33_2_empty"
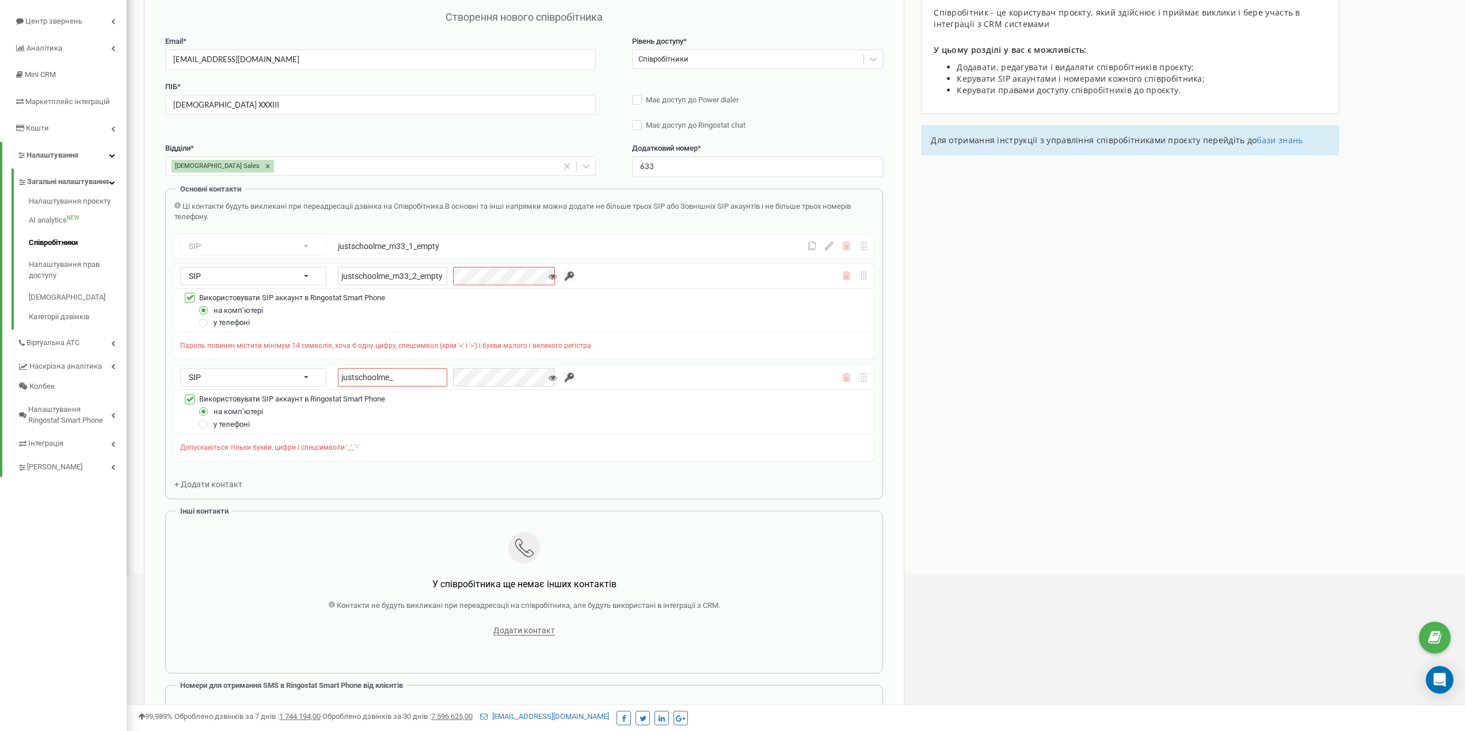
scroll to position [0, 0]
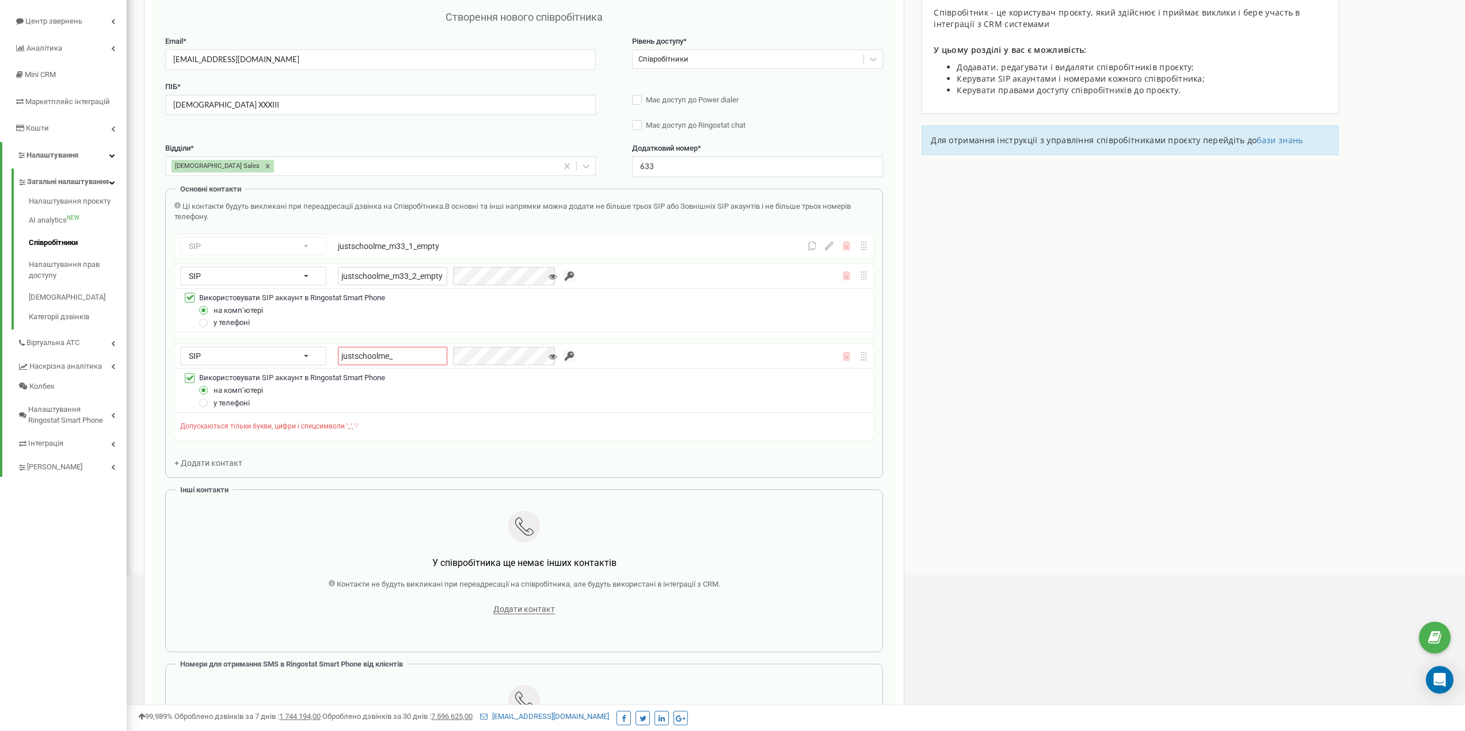
click at [480, 288] on div "Використовувати SIP аккаунт в Ringostat Smart Phone на компʼютері у телефоні" at bounding box center [523, 310] width 699 height 44
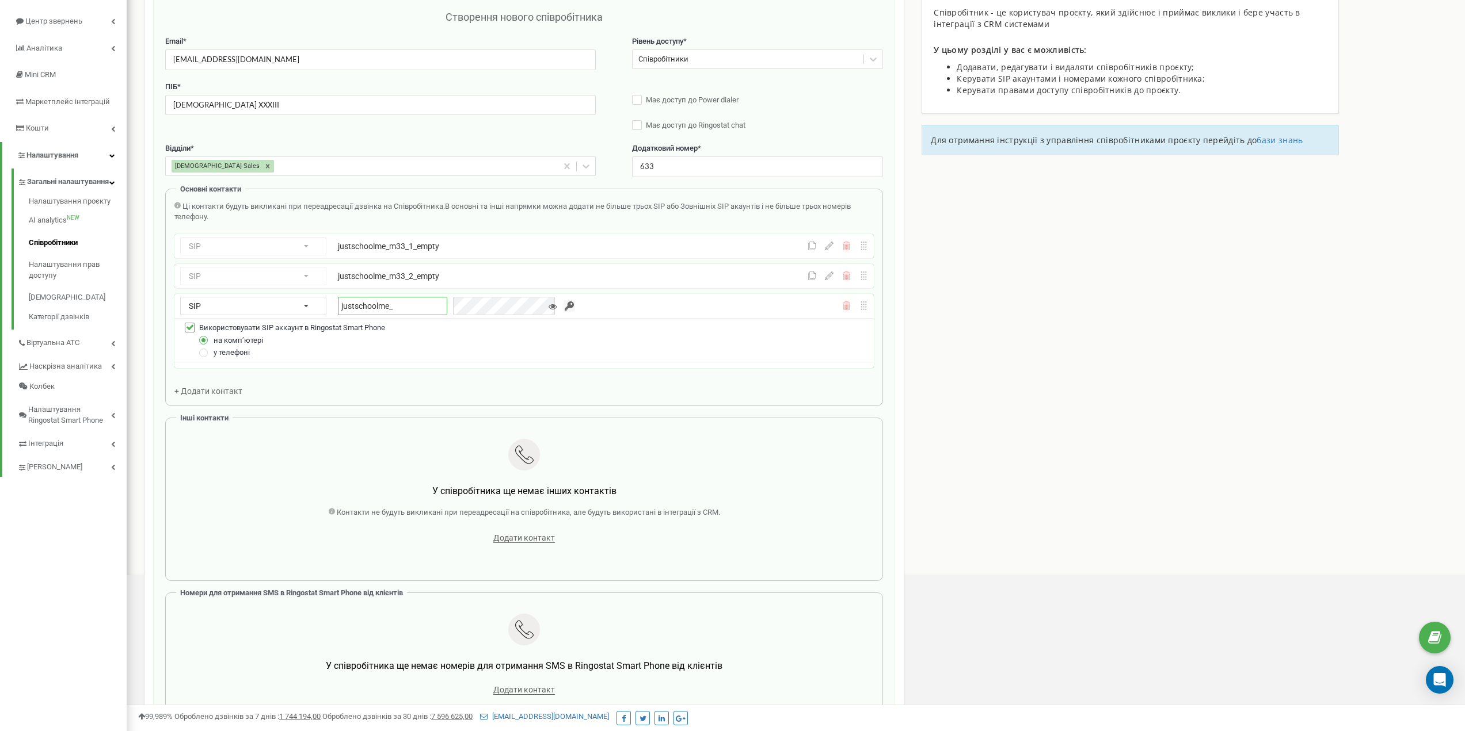
click at [373, 306] on input "justschoolme_" at bounding box center [392, 306] width 109 height 18
paste input "text"
paste input "m33_3_empty"
type input "justschoolme_m33_3_empty"
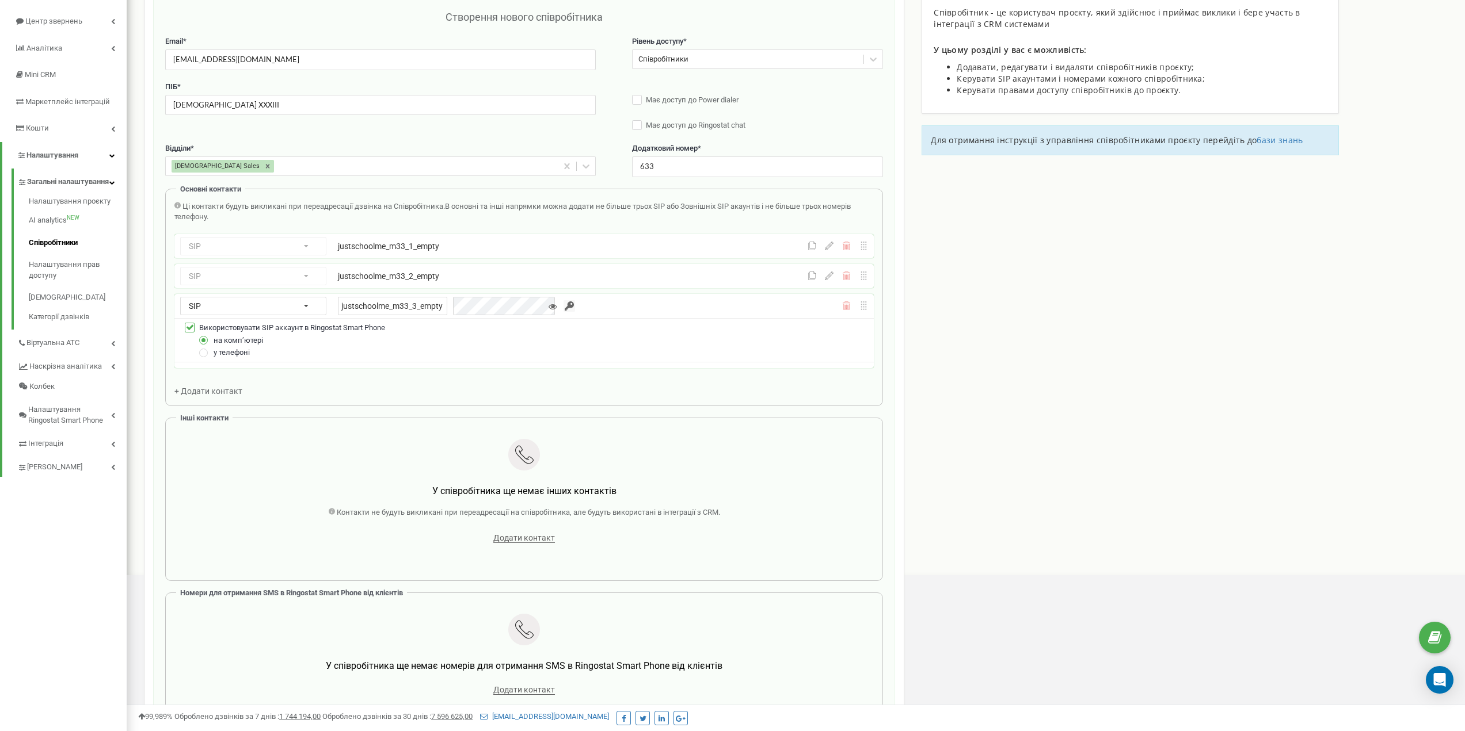
scroll to position [0, 0]
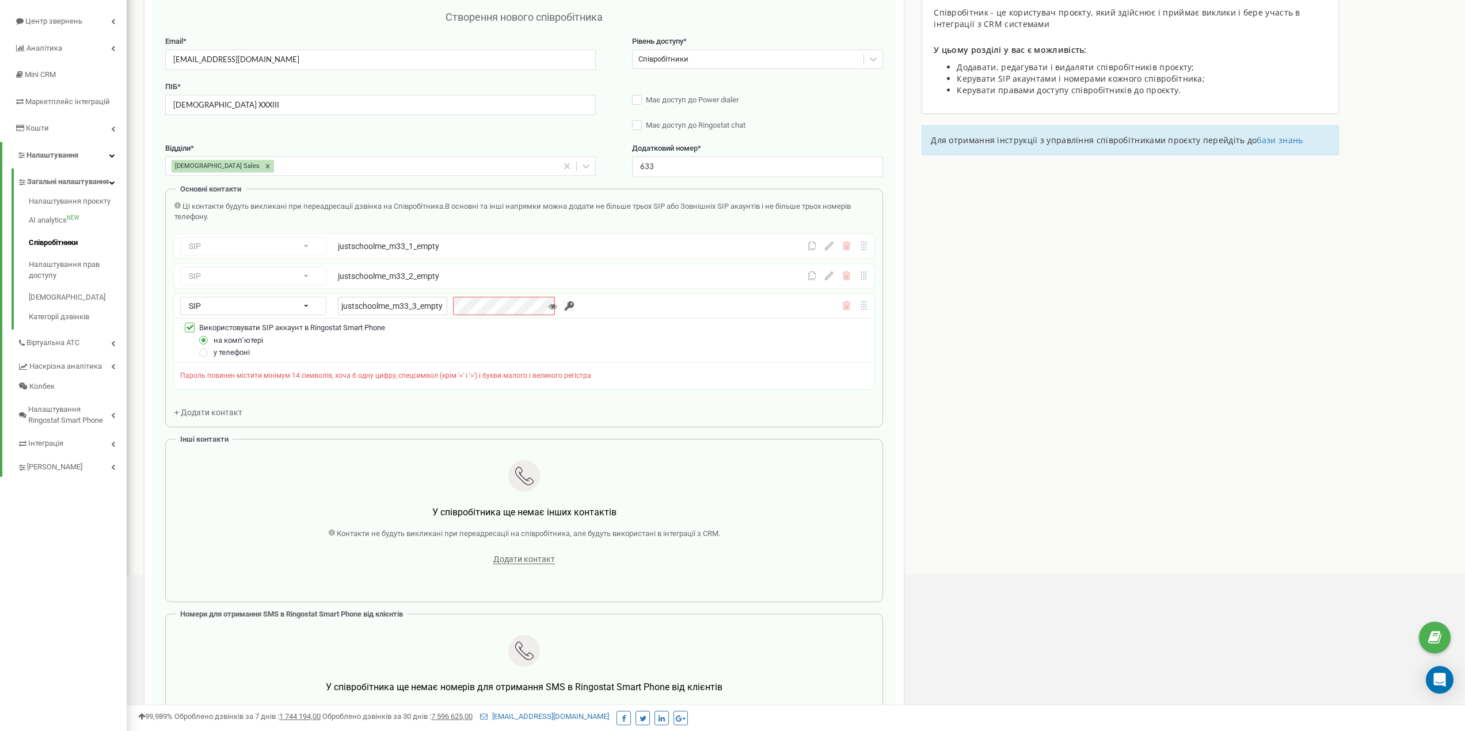
click at [487, 315] on div "SIP Номер телефону SIP Зовнішній SIP justschoolme_m33_3_empty" at bounding box center [523, 306] width 699 height 24
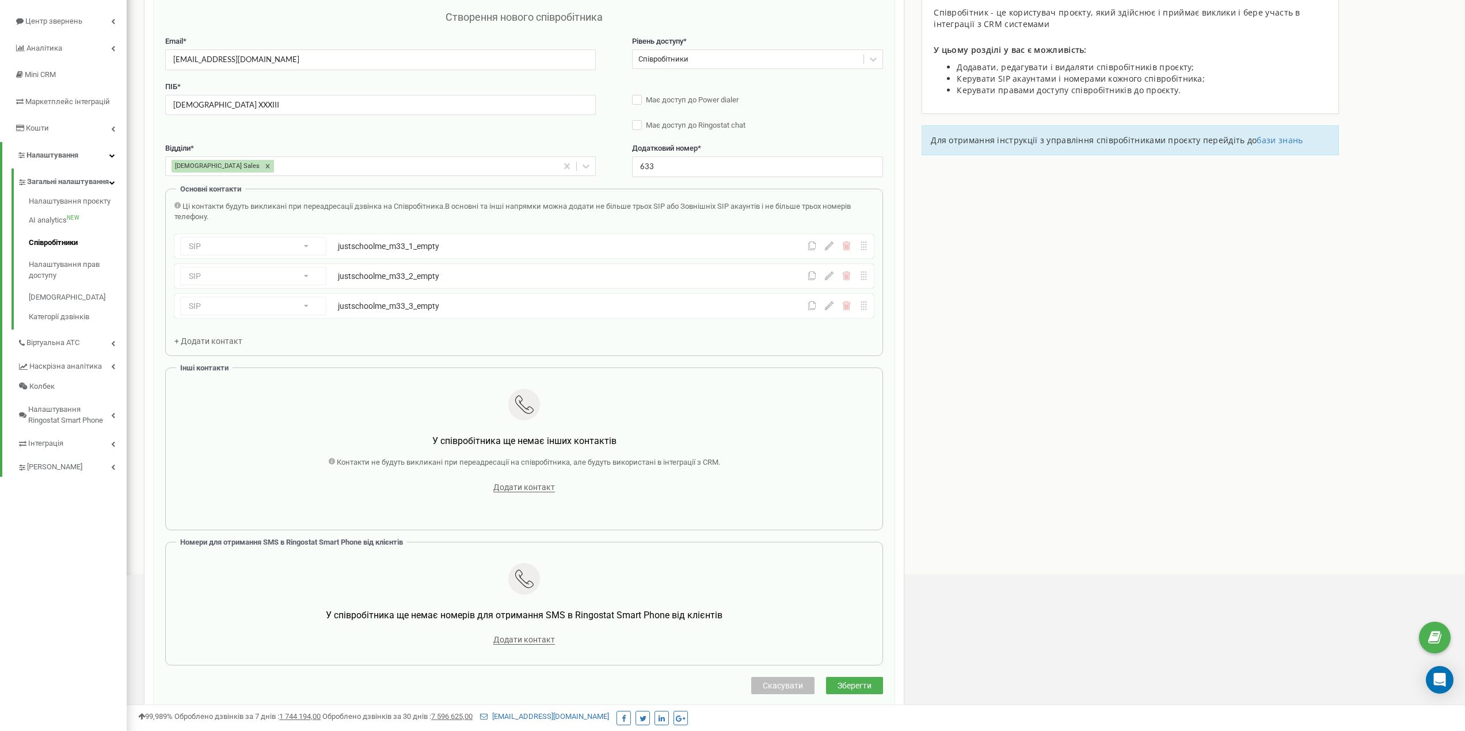
click at [499, 197] on div "Основні контакти Ці контакти будуть викликані при переадресації дзвінка на Спів…" at bounding box center [524, 272] width 718 height 167
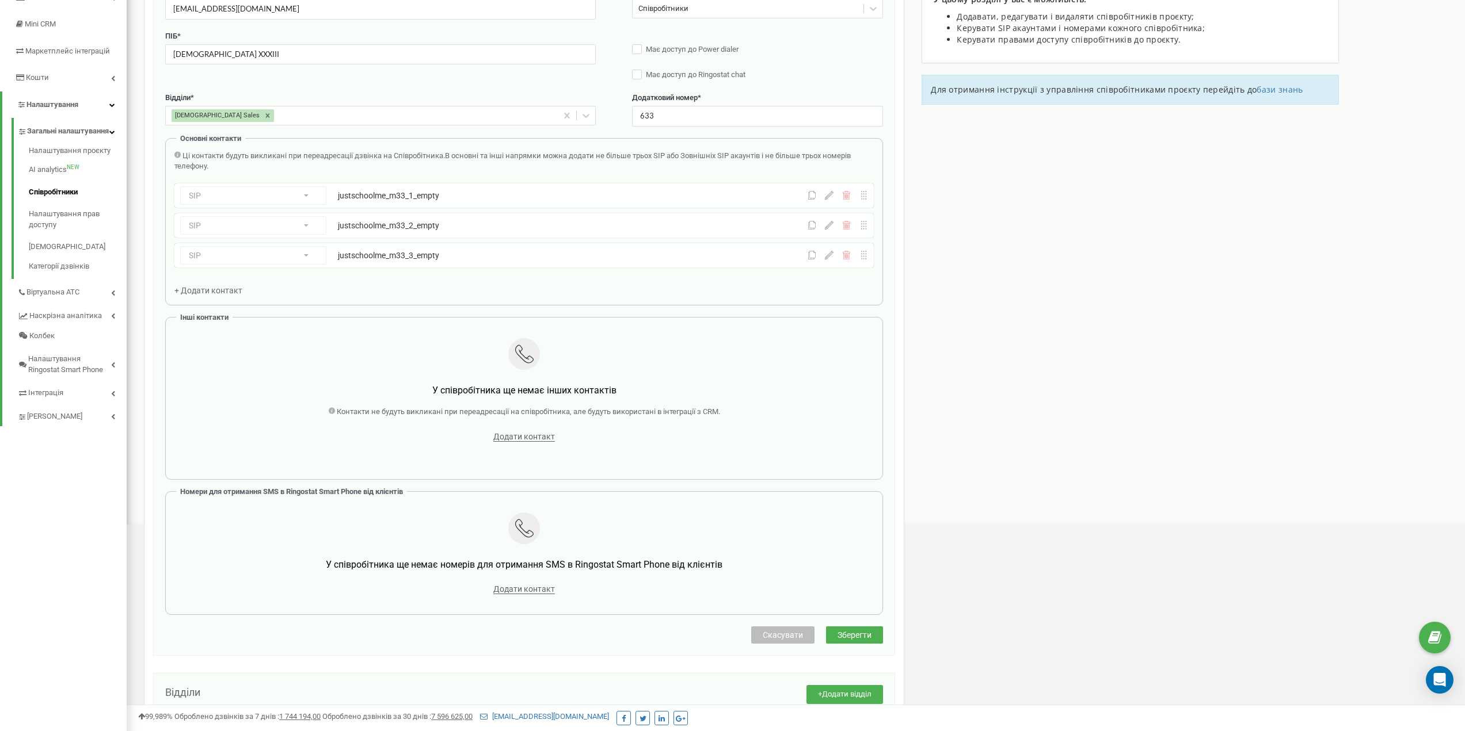
scroll to position [173, 0]
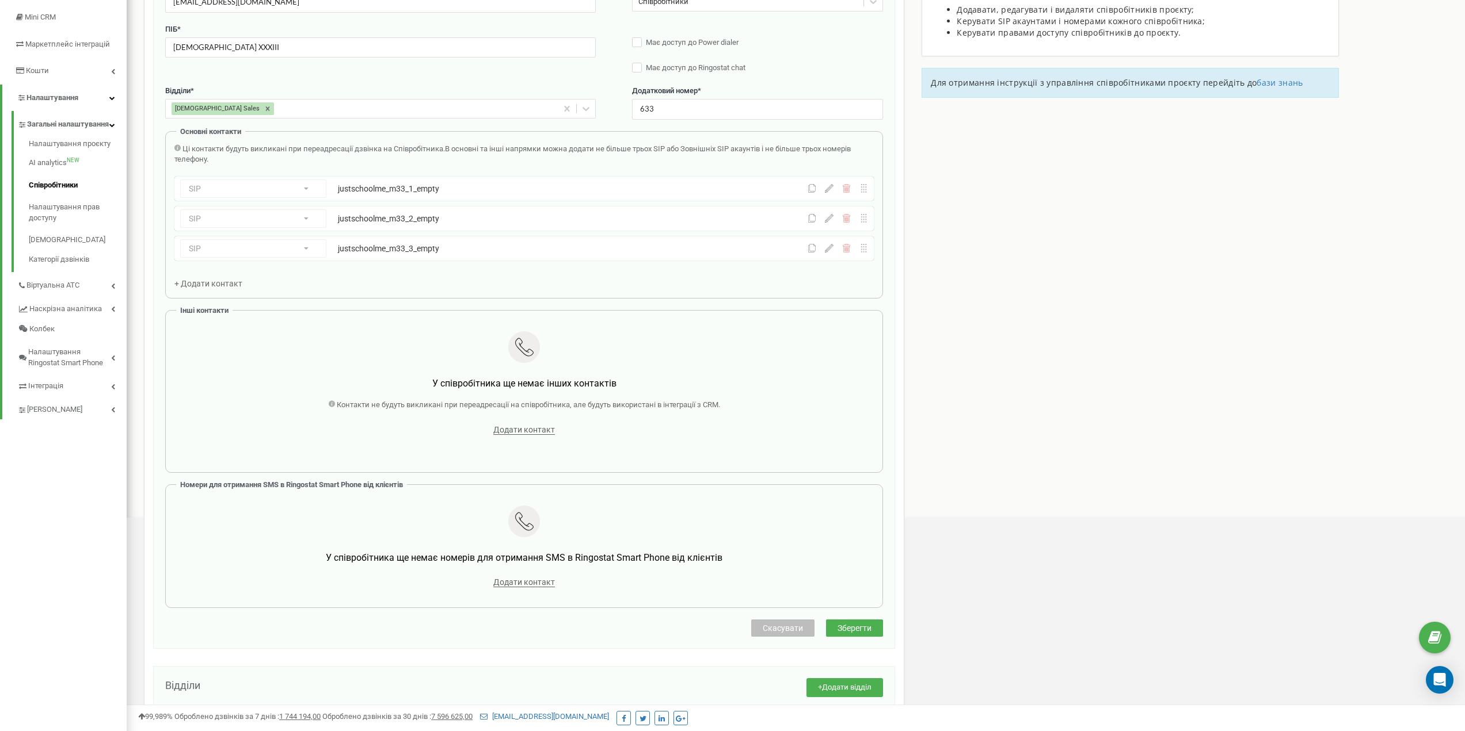
click at [870, 621] on button "Зберегти" at bounding box center [854, 628] width 57 height 17
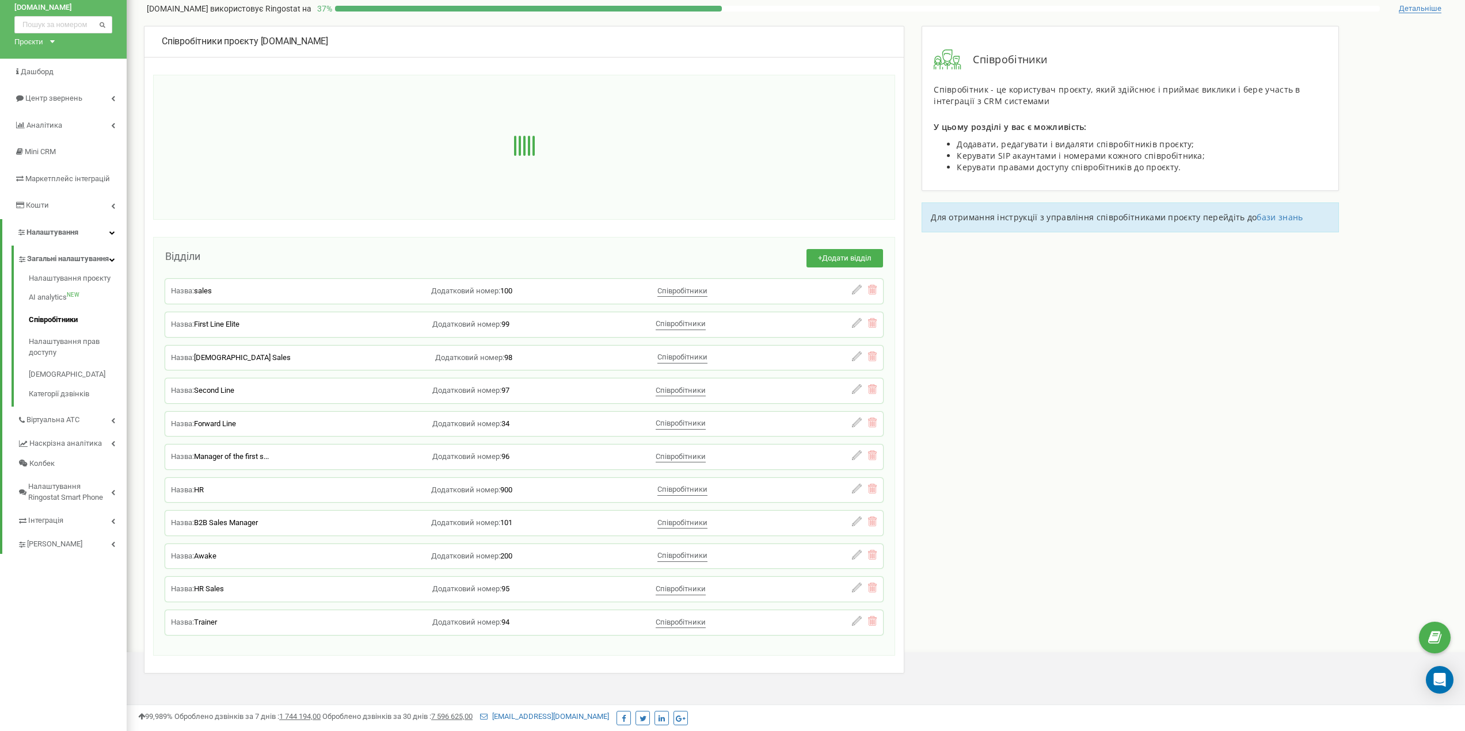
scroll to position [0, 0]
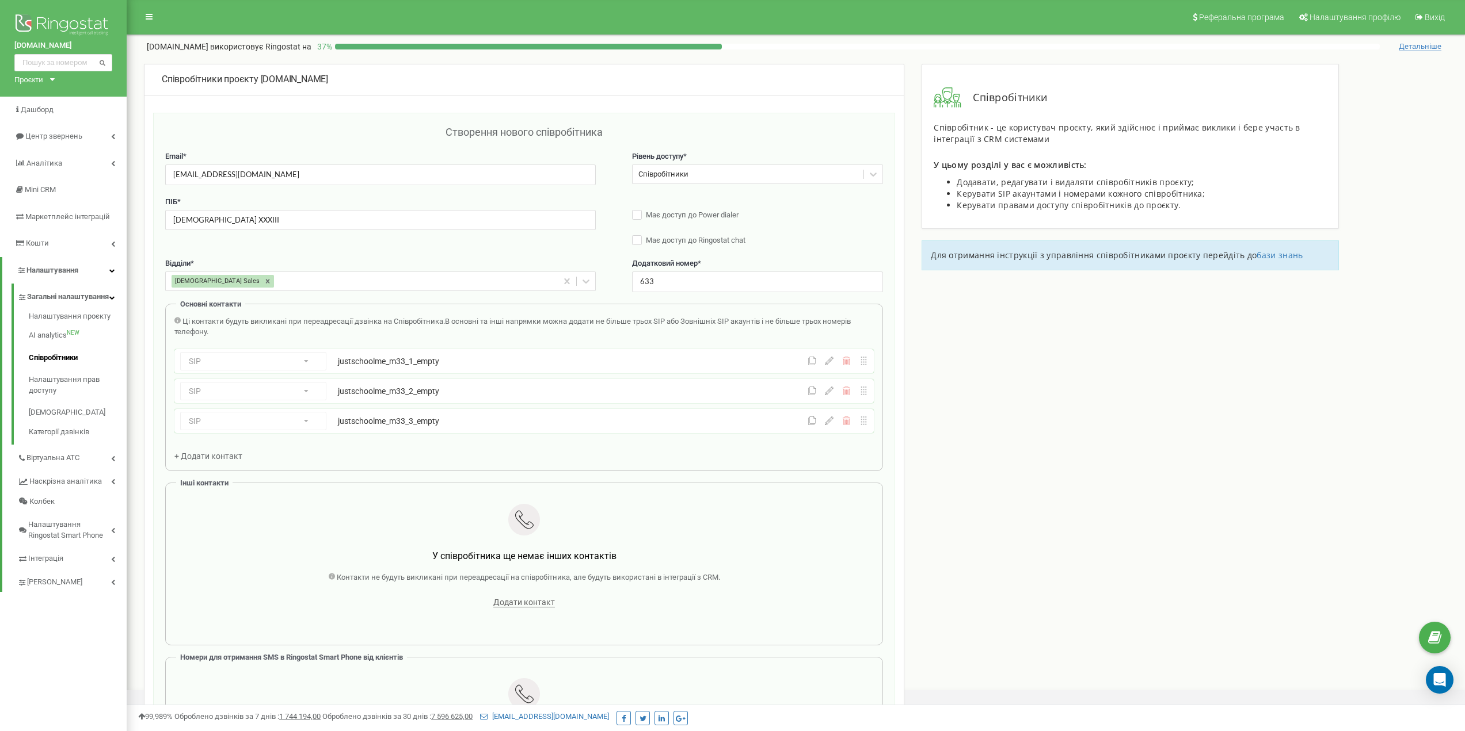
click at [827, 360] on icon at bounding box center [829, 361] width 9 height 9
click at [825, 389] on div at bounding box center [837, 391] width 60 height 9
click at [825, 392] on icon at bounding box center [829, 391] width 9 height 9
click at [825, 418] on icon at bounding box center [829, 421] width 9 height 9
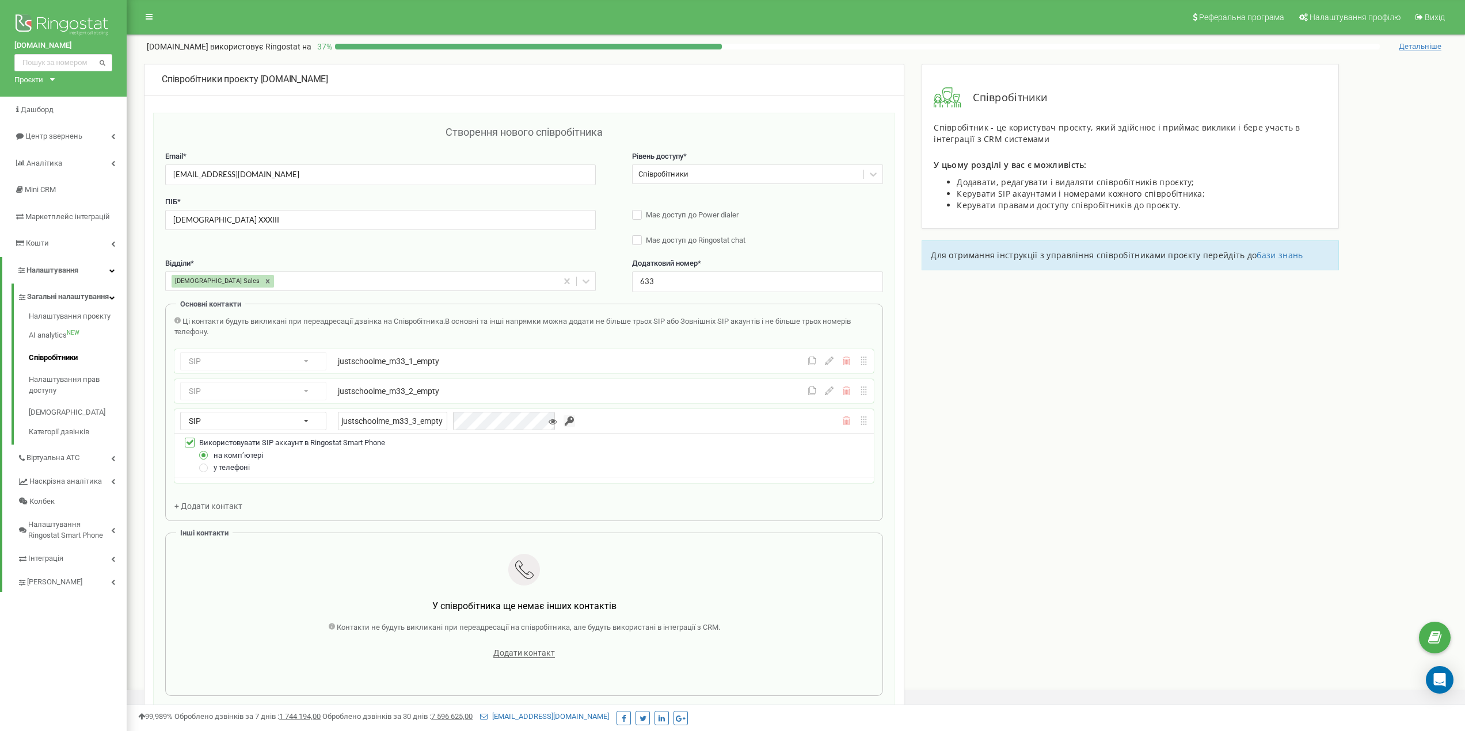
click at [552, 318] on span "В основні та інші напрямки можна додати не більше трьох SIP або Зовнішніх SIP а…" at bounding box center [512, 327] width 676 height 20
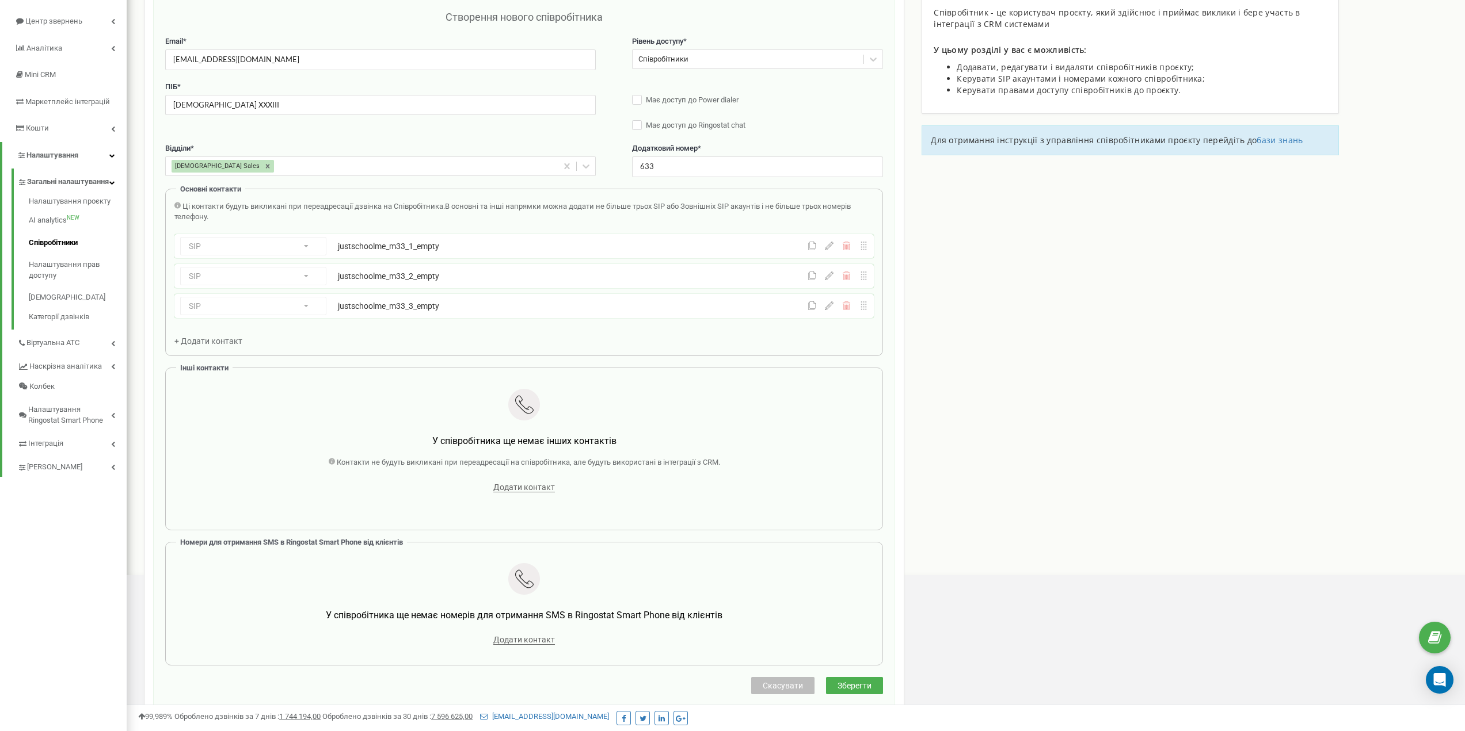
click at [860, 682] on span "Зберегти" at bounding box center [854, 685] width 34 height 9
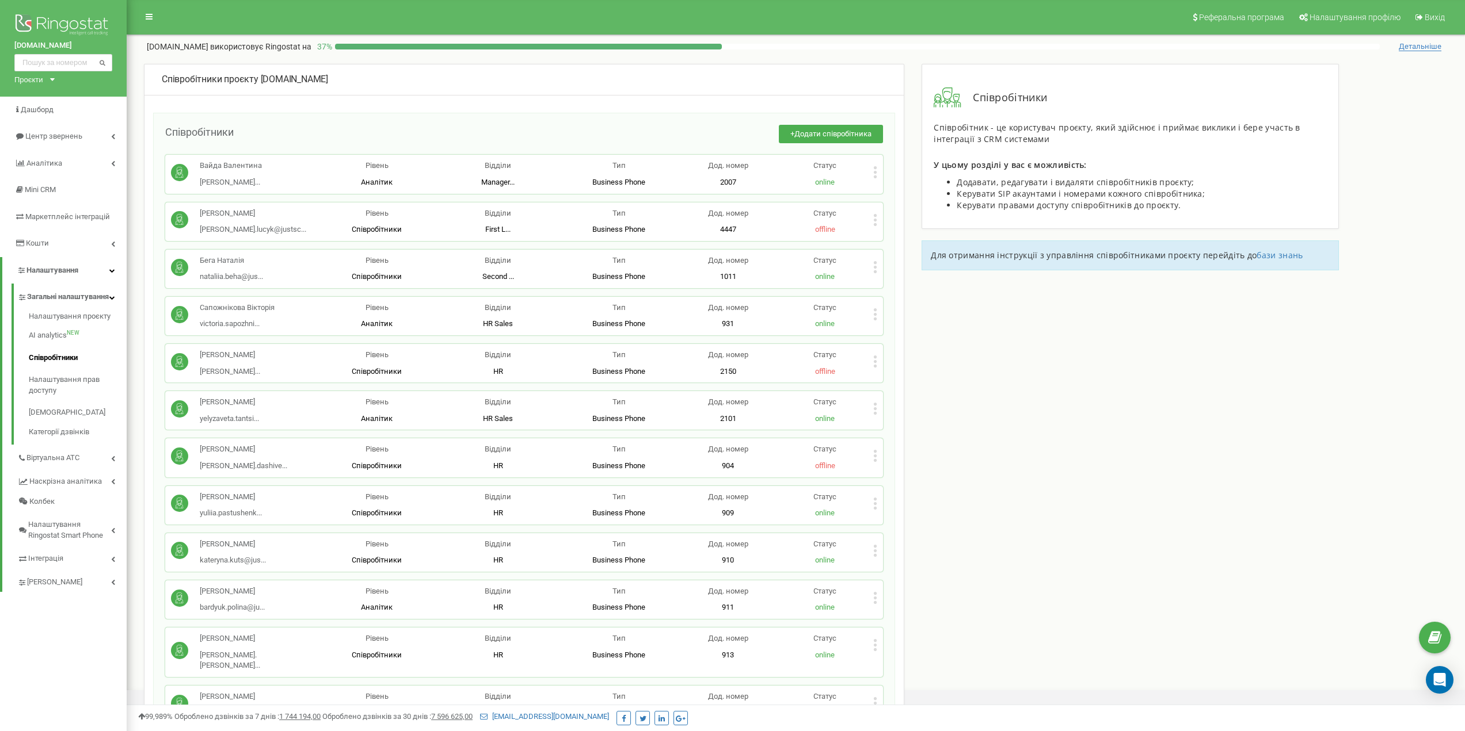
scroll to position [2275, 0]
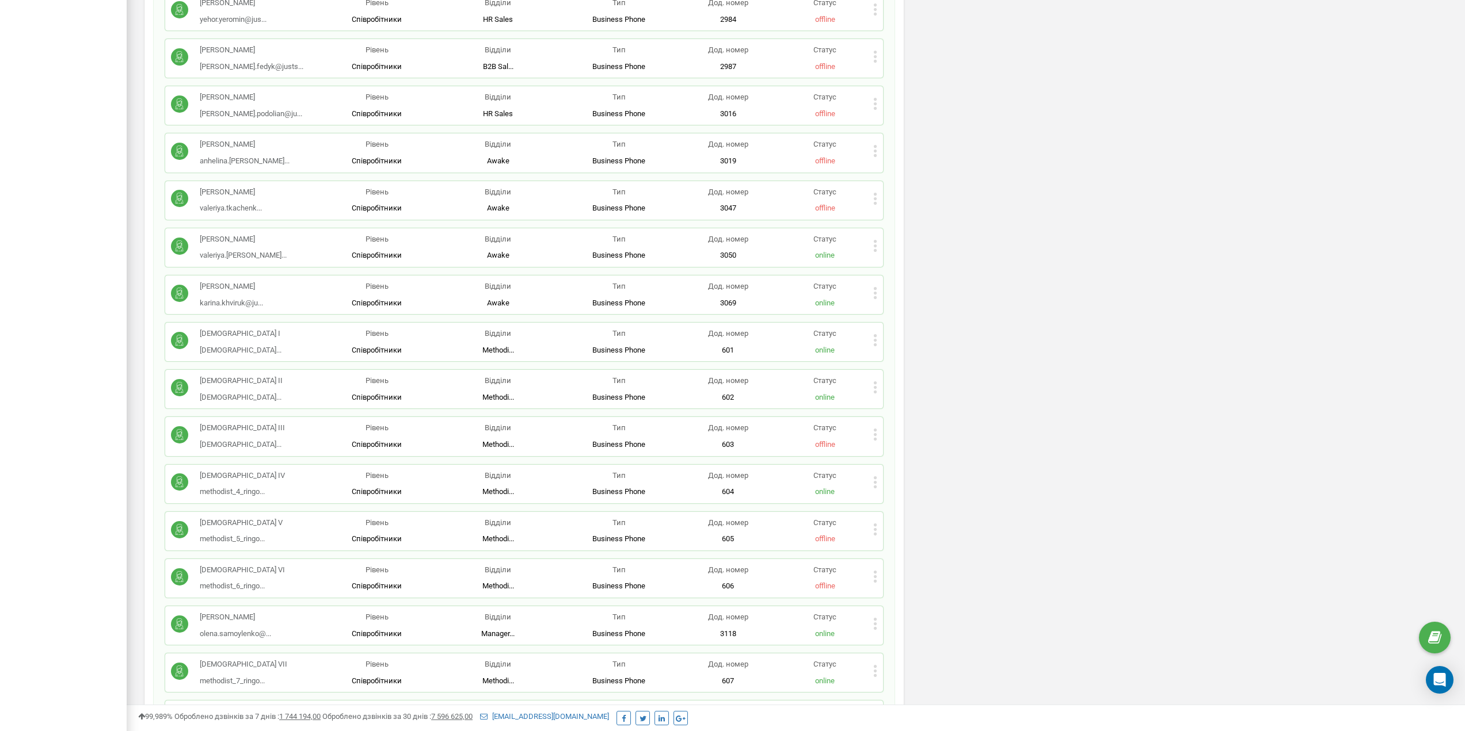
click at [872, 376] on div "Статус online" at bounding box center [824, 389] width 97 height 27
click at [874, 382] on icon at bounding box center [875, 388] width 4 height 12
click at [895, 403] on span "Редагувати" at bounding box center [911, 406] width 45 height 7
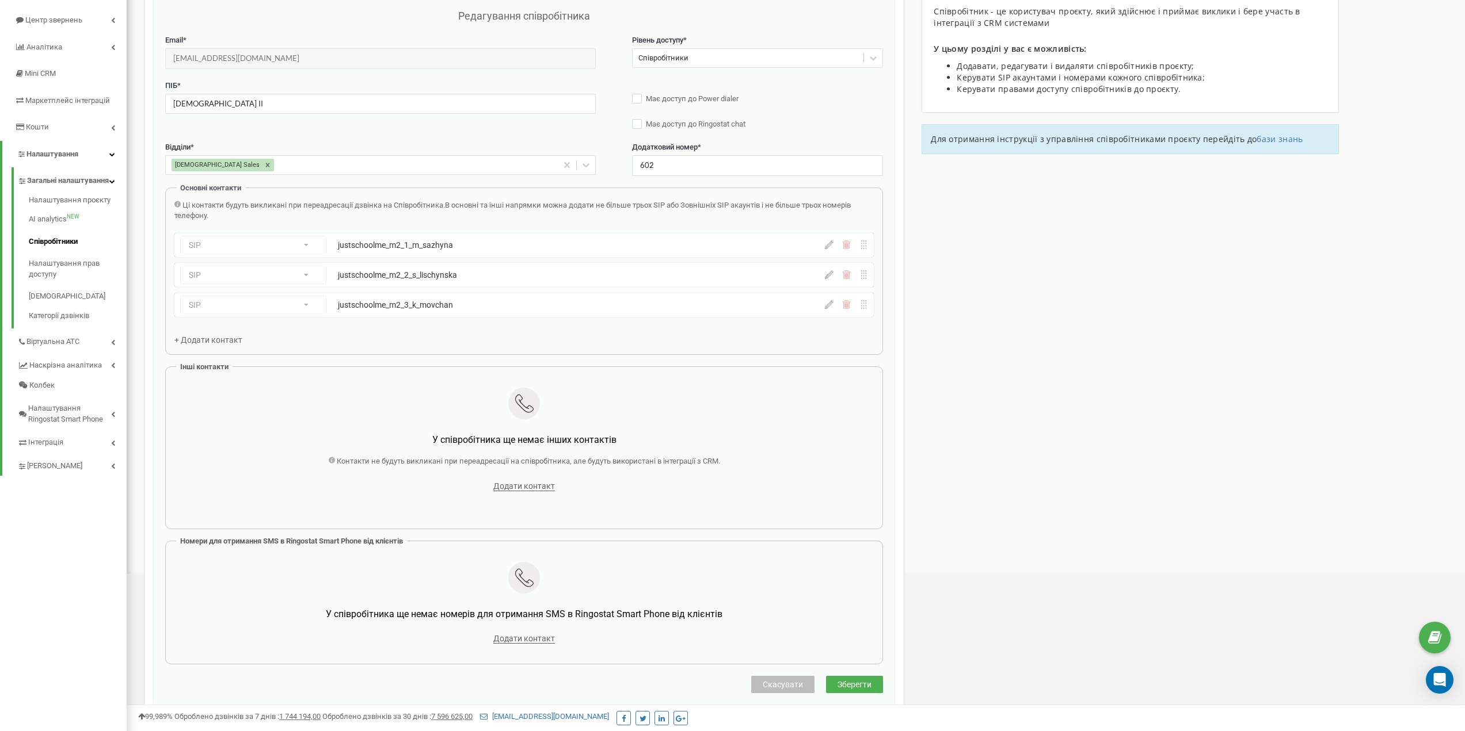
scroll to position [115, 0]
click at [784, 688] on span "Скасувати" at bounding box center [782, 685] width 40 height 9
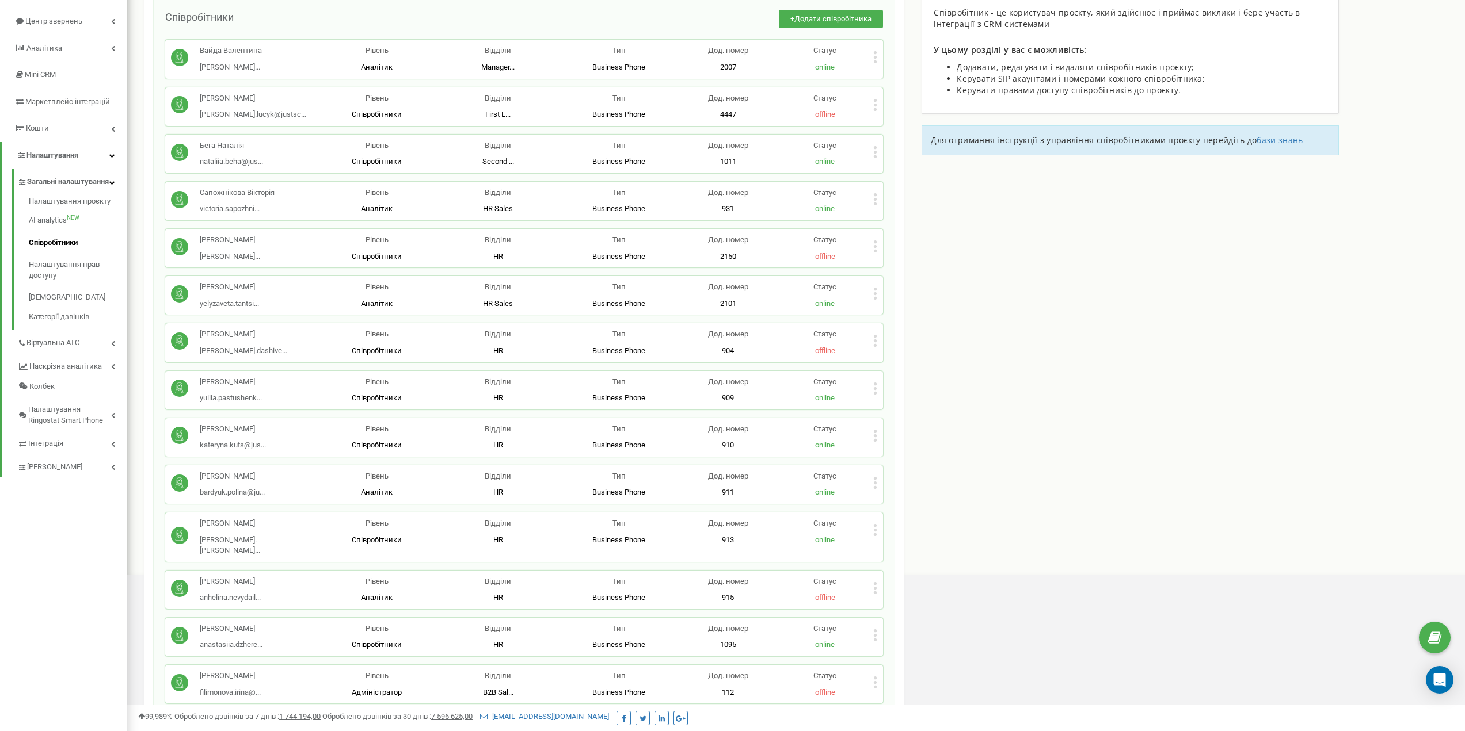
scroll to position [7003, 0]
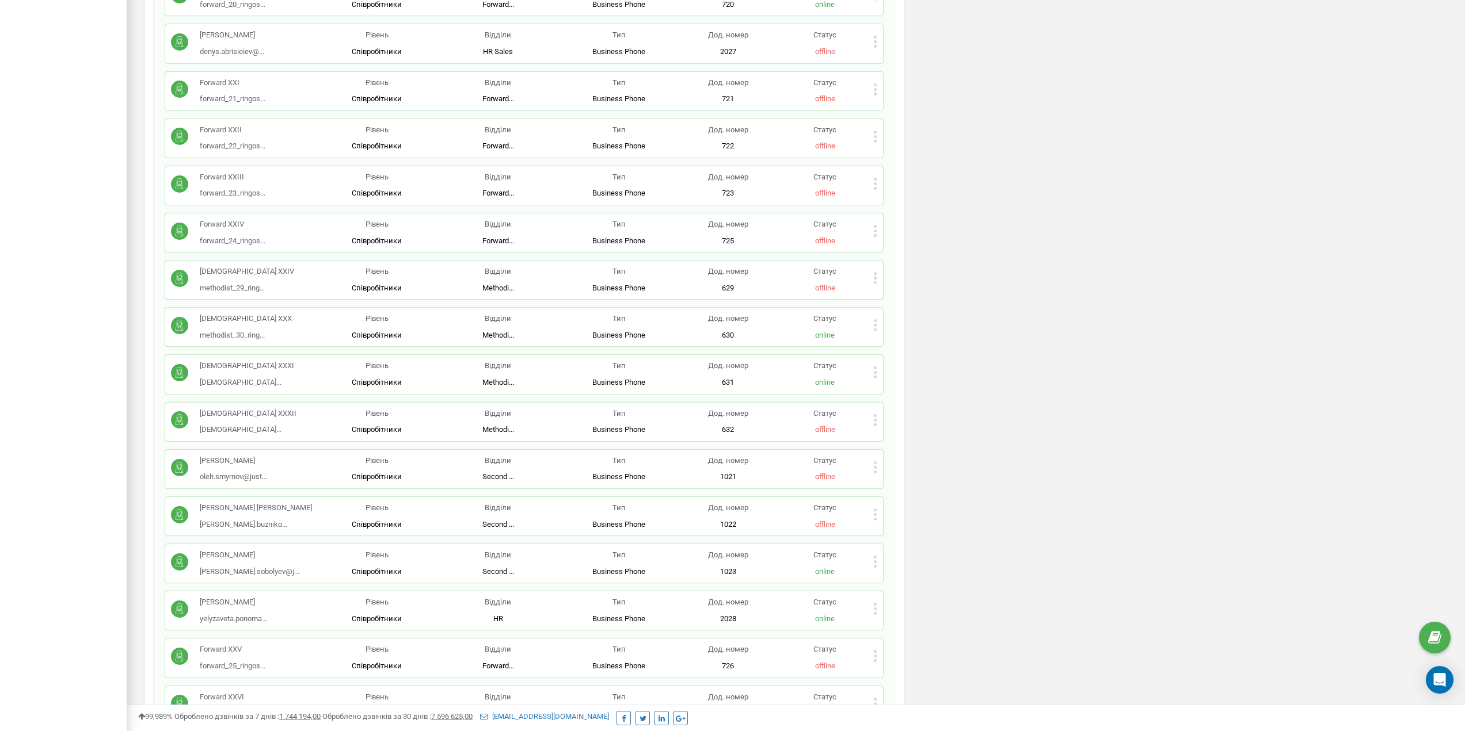
click at [872, 409] on div "Статус offline" at bounding box center [824, 422] width 97 height 27
click at [874, 414] on icon at bounding box center [875, 420] width 4 height 12
click at [886, 434] on icon at bounding box center [884, 438] width 9 height 9
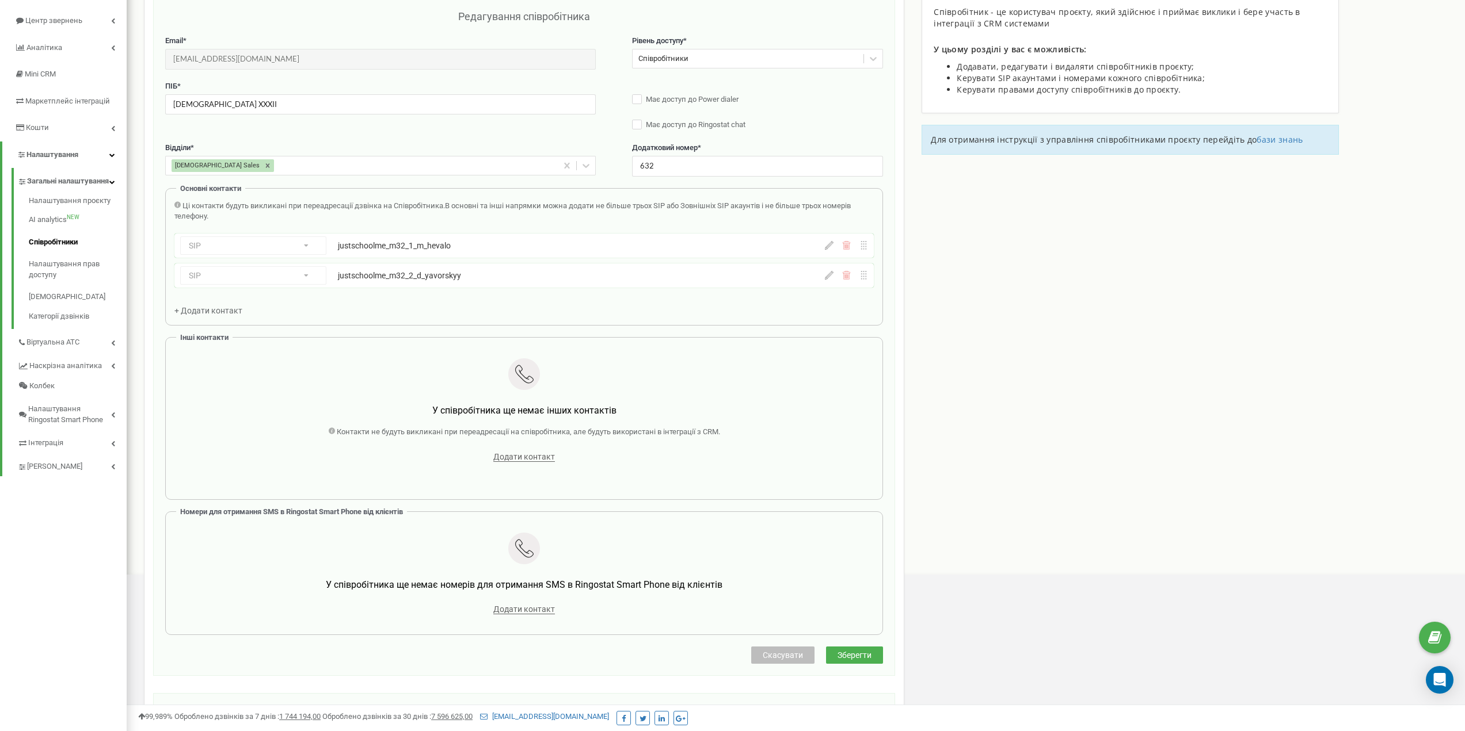
scroll to position [115, 0]
click at [238, 313] on span "+ Додати контакт" at bounding box center [208, 311] width 68 height 9
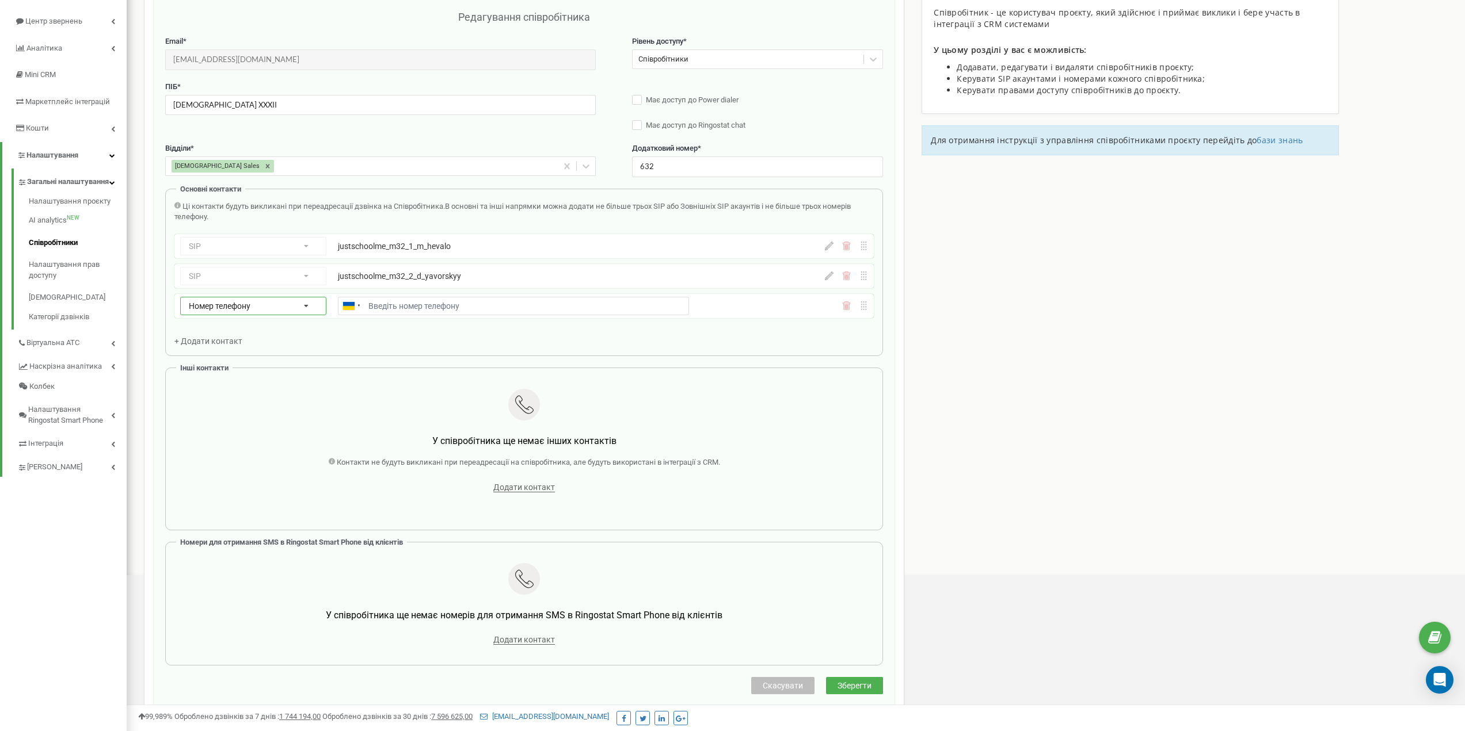
drag, startPoint x: 239, startPoint y: 312, endPoint x: 235, endPoint y: 323, distance: 11.7
click at [240, 312] on div "Номер телефону Номер телефону SIP Зовнішній SIP" at bounding box center [253, 306] width 146 height 18
click at [227, 334] on div "SIP" at bounding box center [253, 339] width 145 height 17
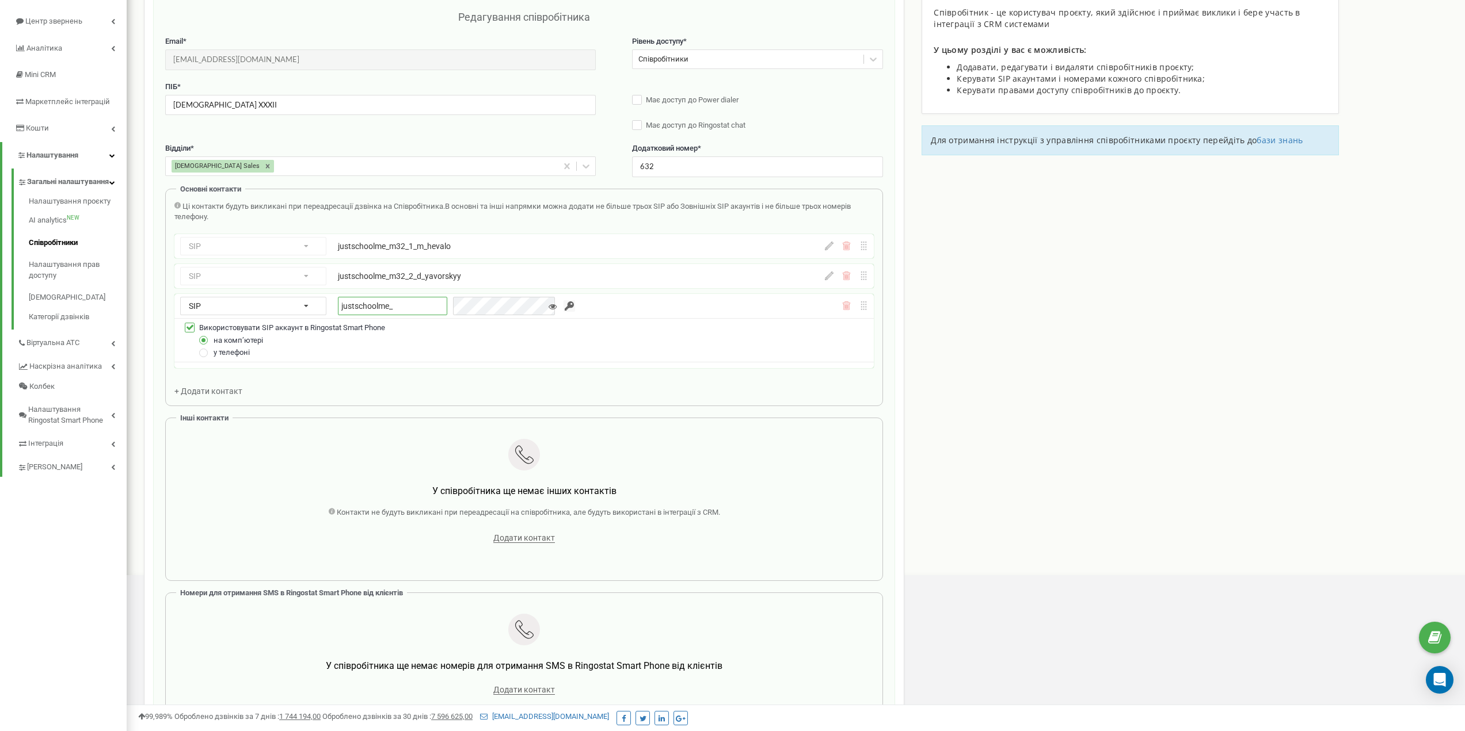
click at [398, 310] on input "justschoolme_" at bounding box center [392, 306] width 109 height 18
paste input "m32_3_s_shykova"
type input "justschoolme_m32_3_s_shykova"
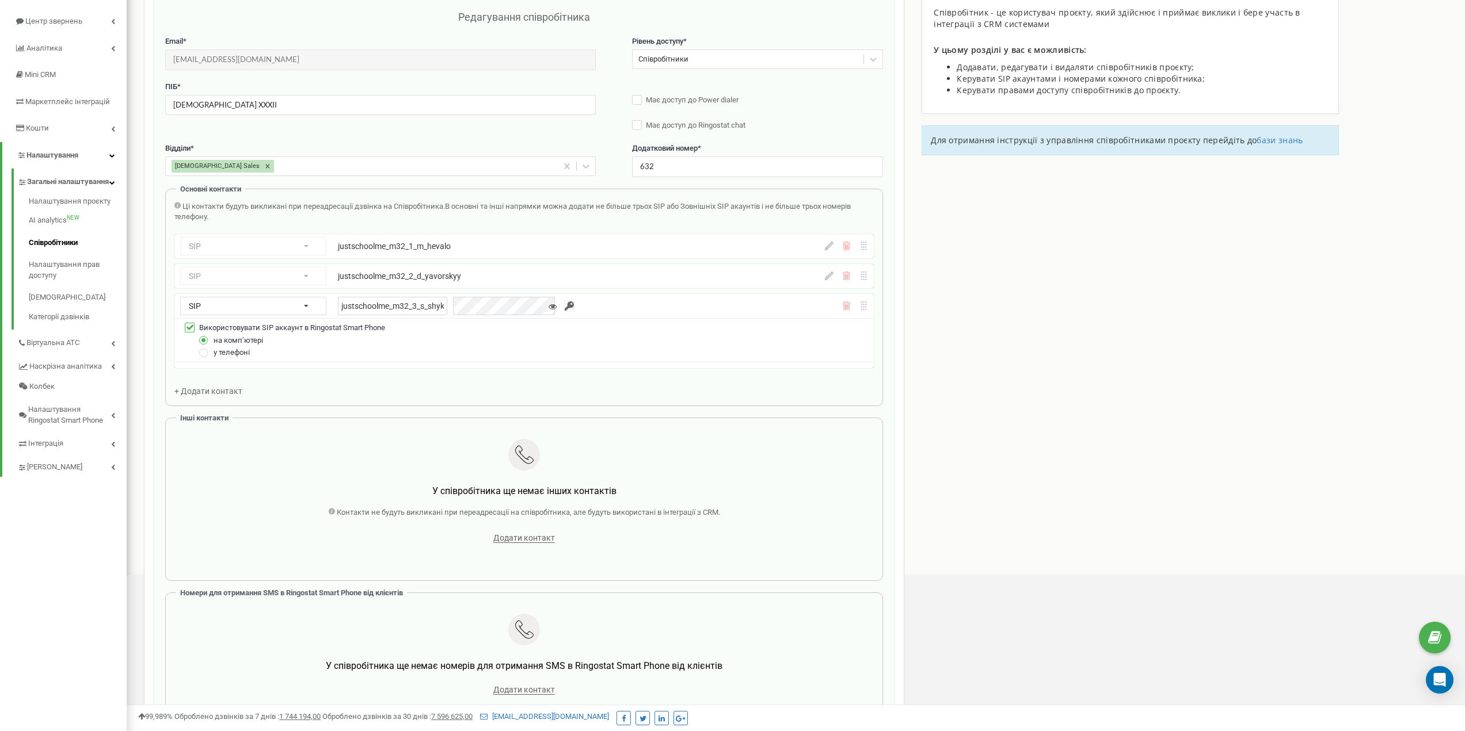
click at [489, 220] on div "Ці контакти будуть викликані при переадресації дзвінка на Співробітника. В осно…" at bounding box center [523, 211] width 699 height 21
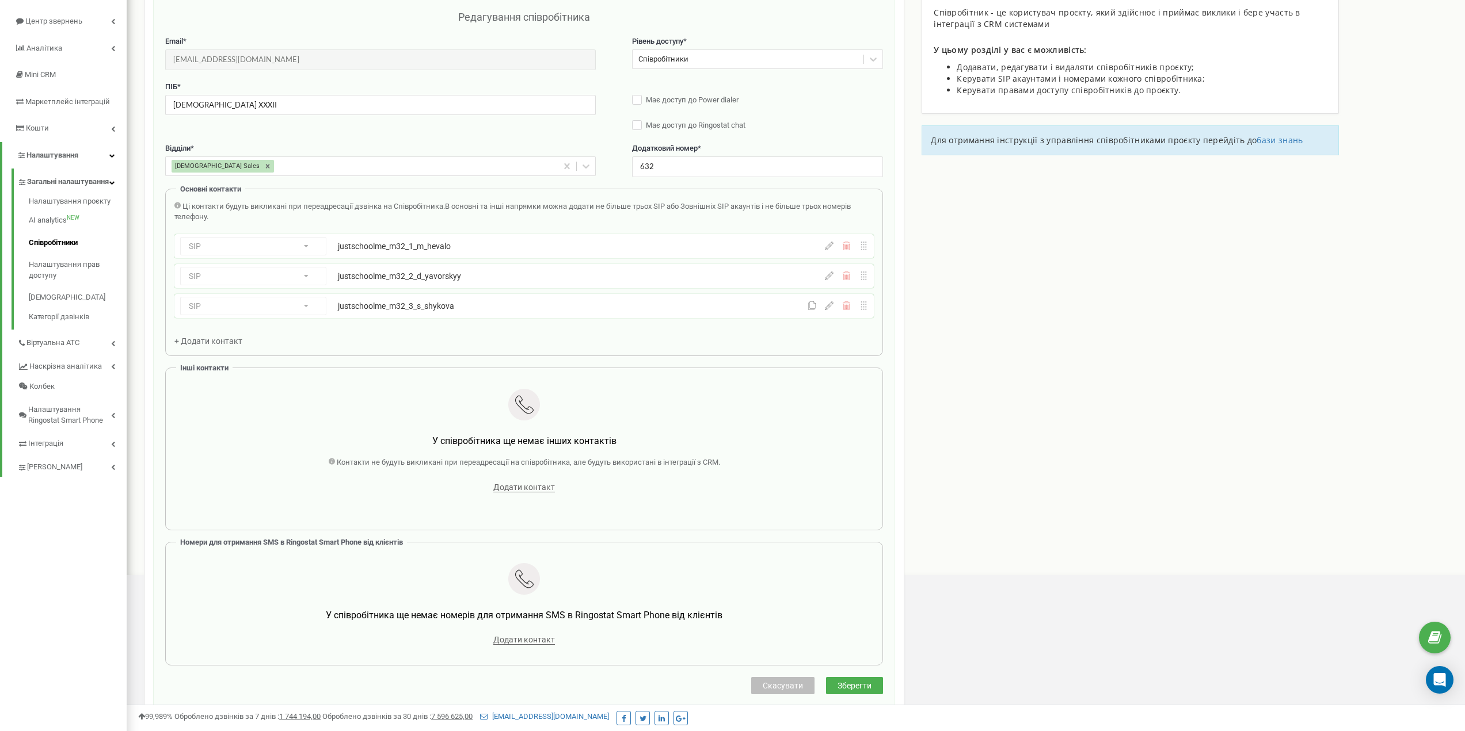
click at [852, 683] on span "Зберегти" at bounding box center [854, 685] width 34 height 9
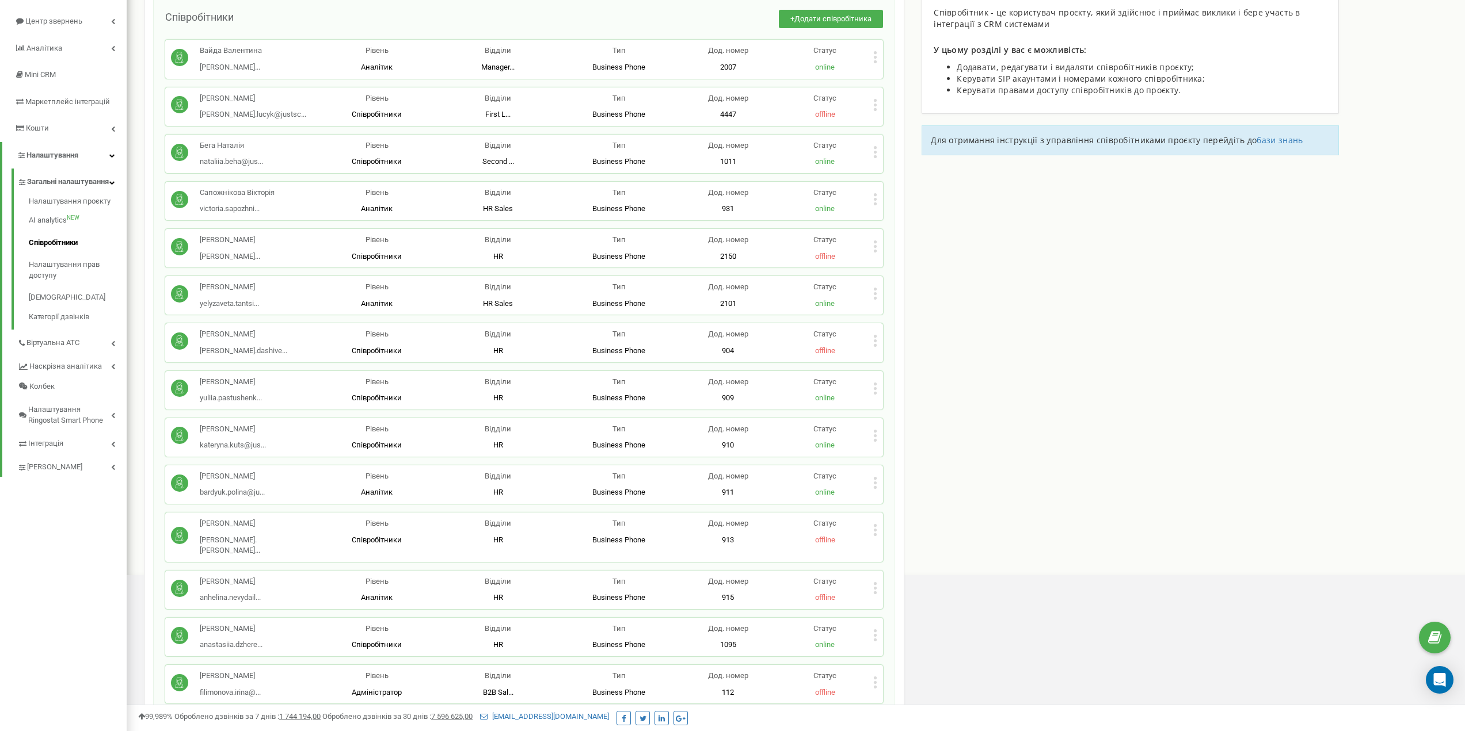
scroll to position [6672, 0]
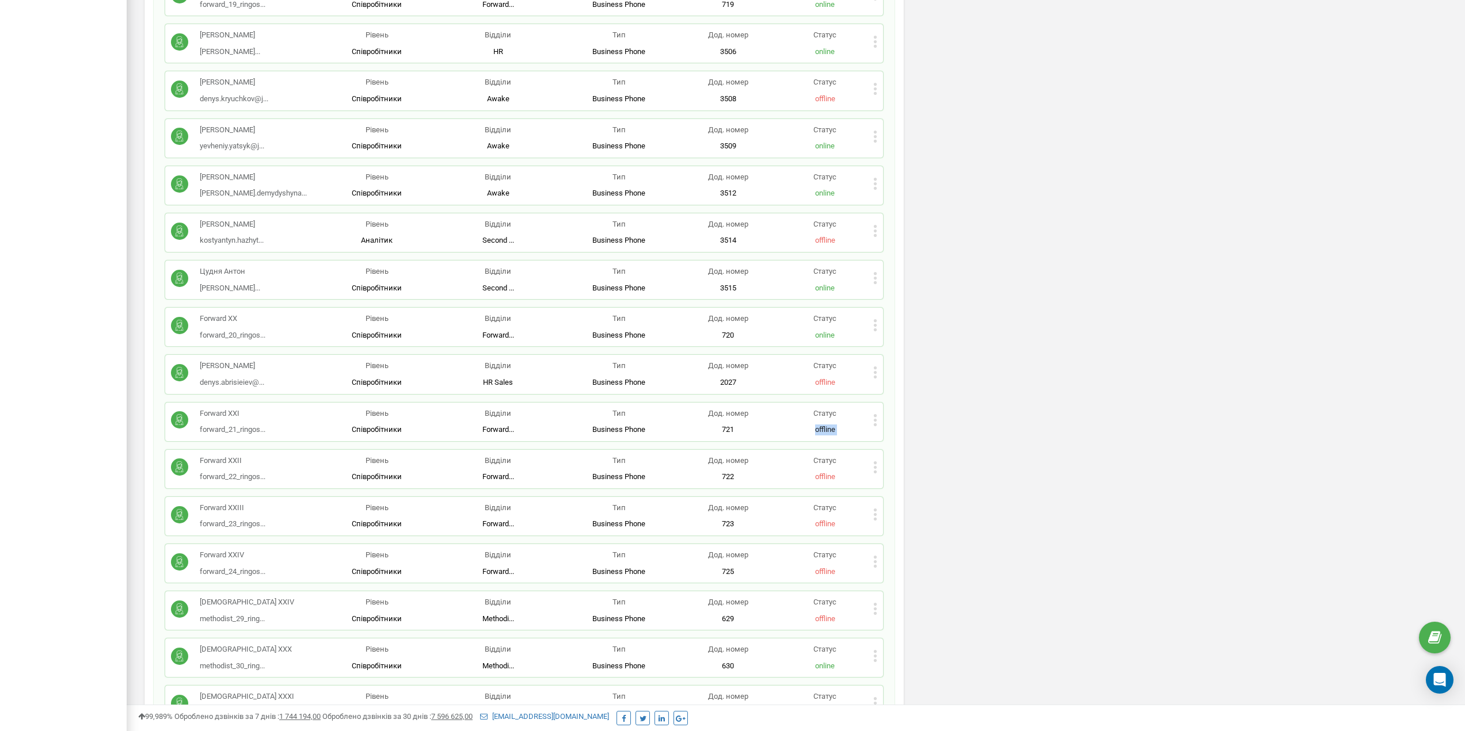
click at [873, 409] on div "Forward XXI forward_21_ringos... forward_21_ringostat@justschool.io Рівень Спів…" at bounding box center [524, 422] width 706 height 27
click at [875, 414] on icon at bounding box center [875, 420] width 4 height 12
click at [887, 430] on div "Редагувати" at bounding box center [930, 439] width 113 height 18
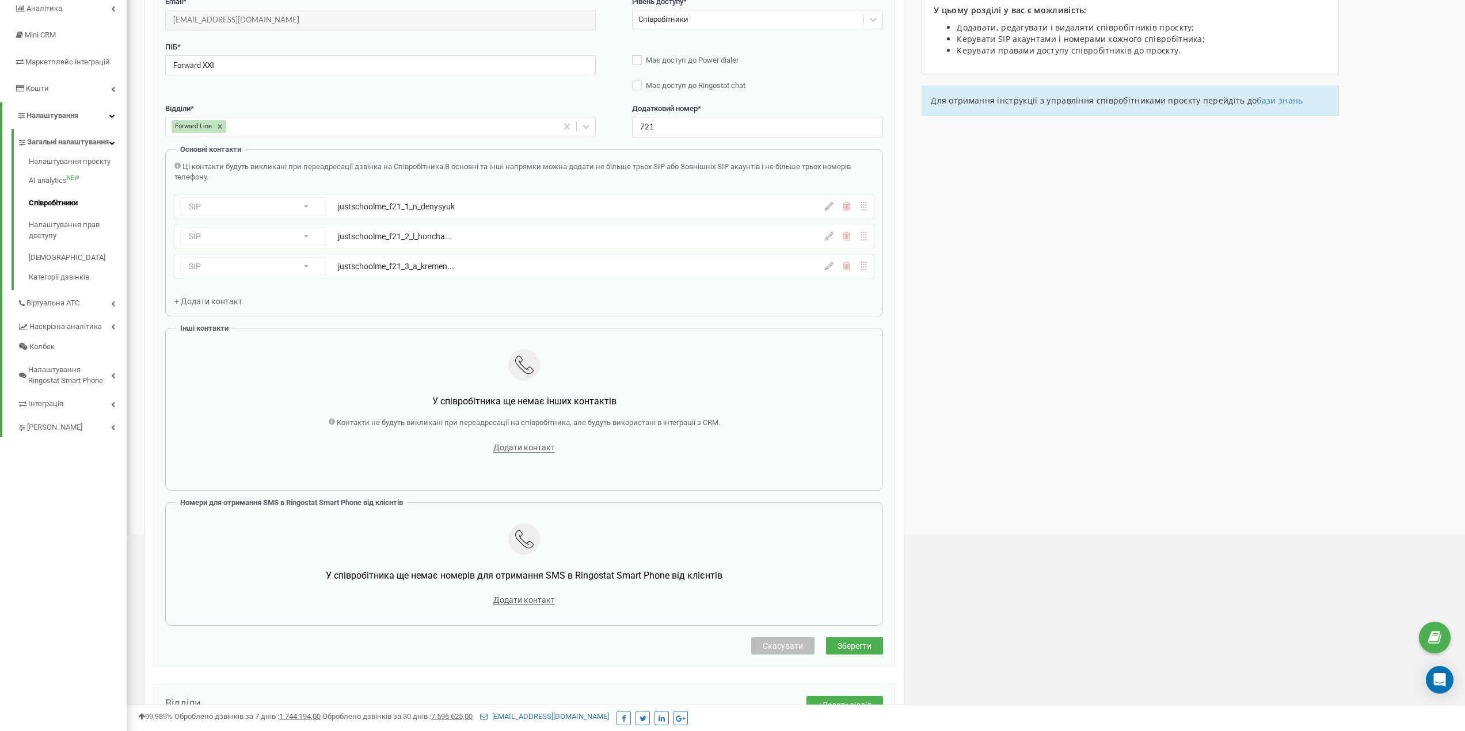
scroll to position [115, 0]
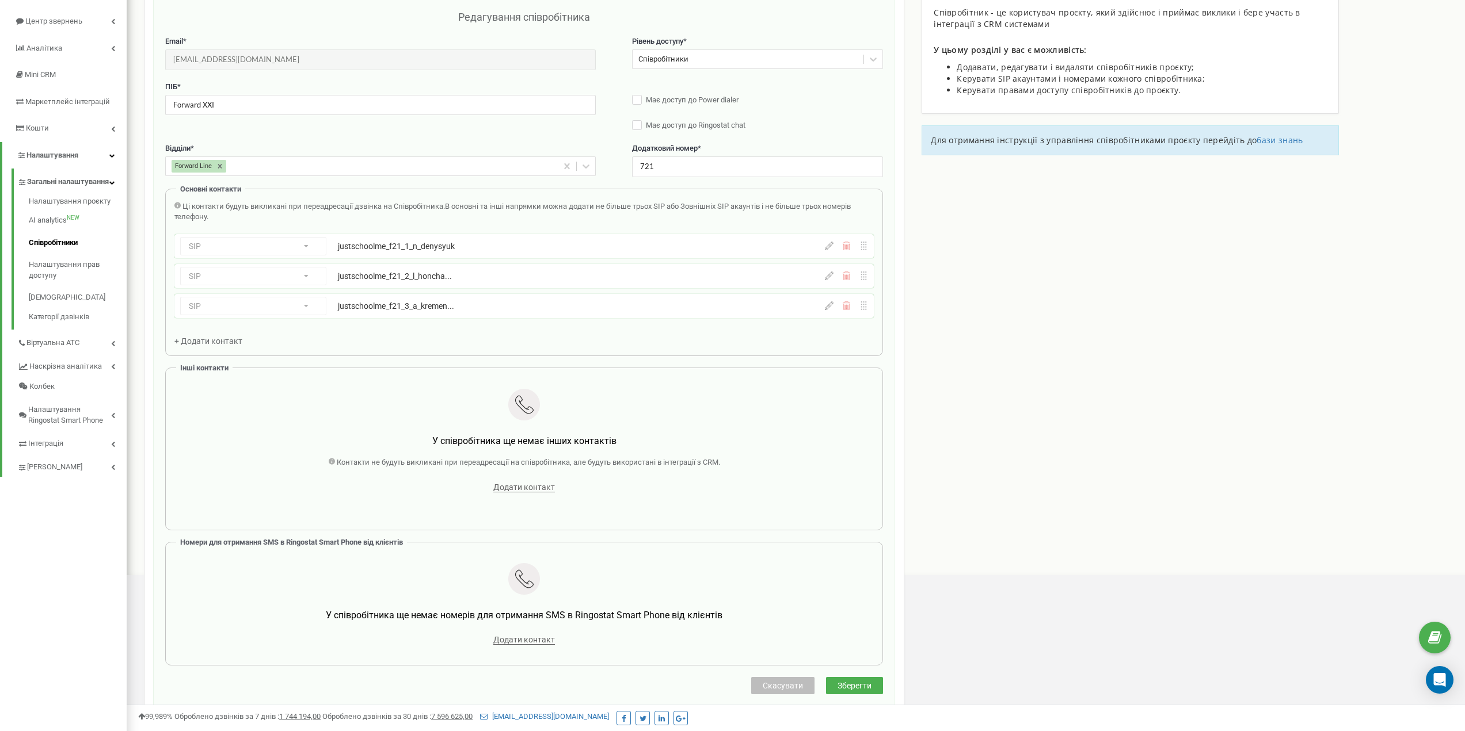
click at [825, 299] on div "SIP Номер телефону SIP Зовнішній SIP justschoolme_f21_3_a_kremen... justschoolm…" at bounding box center [523, 306] width 699 height 24
click at [832, 303] on icon at bounding box center [829, 306] width 9 height 9
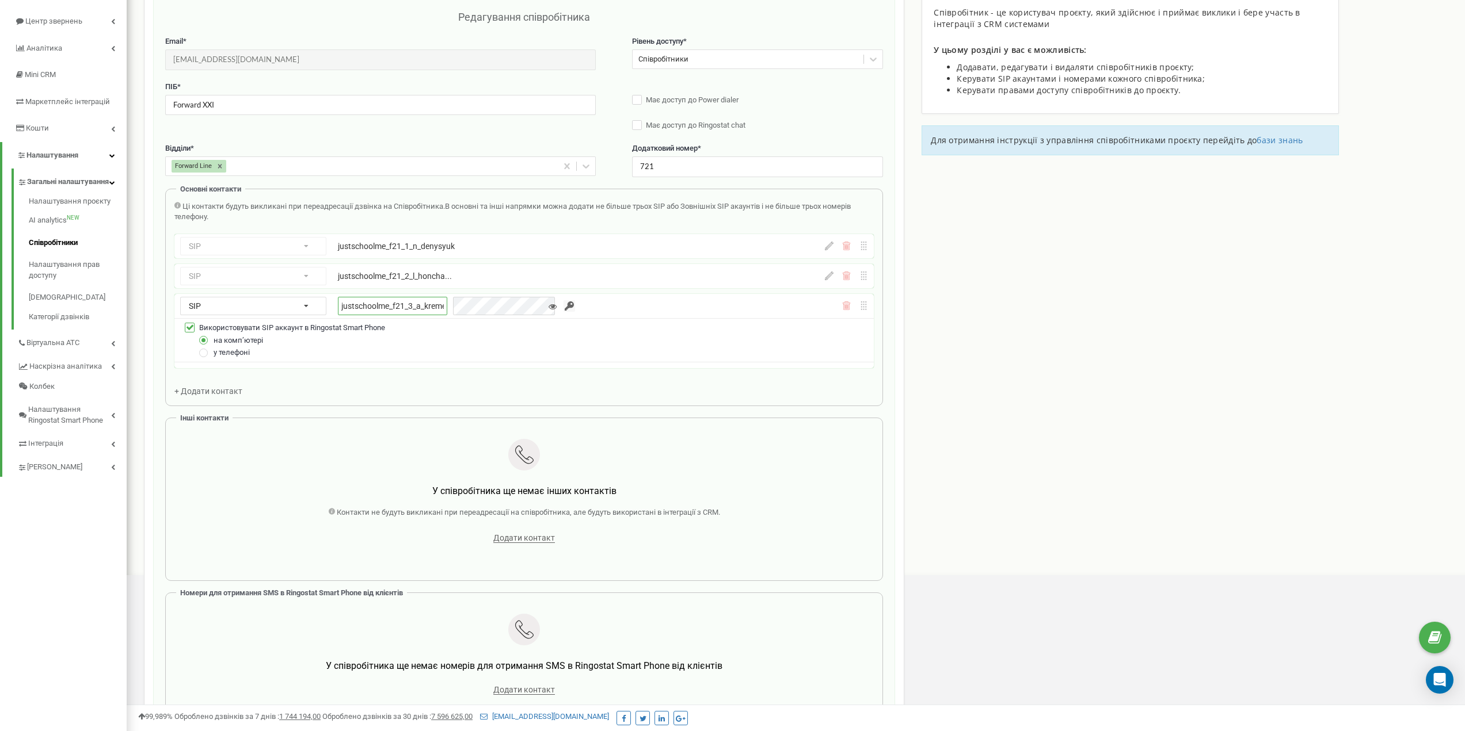
click at [416, 307] on input "justschoolme_f21_3_a_kremenchuk" at bounding box center [392, 306] width 109 height 18
paste input "empty"
type input "justschoolme_f21_3_empty"
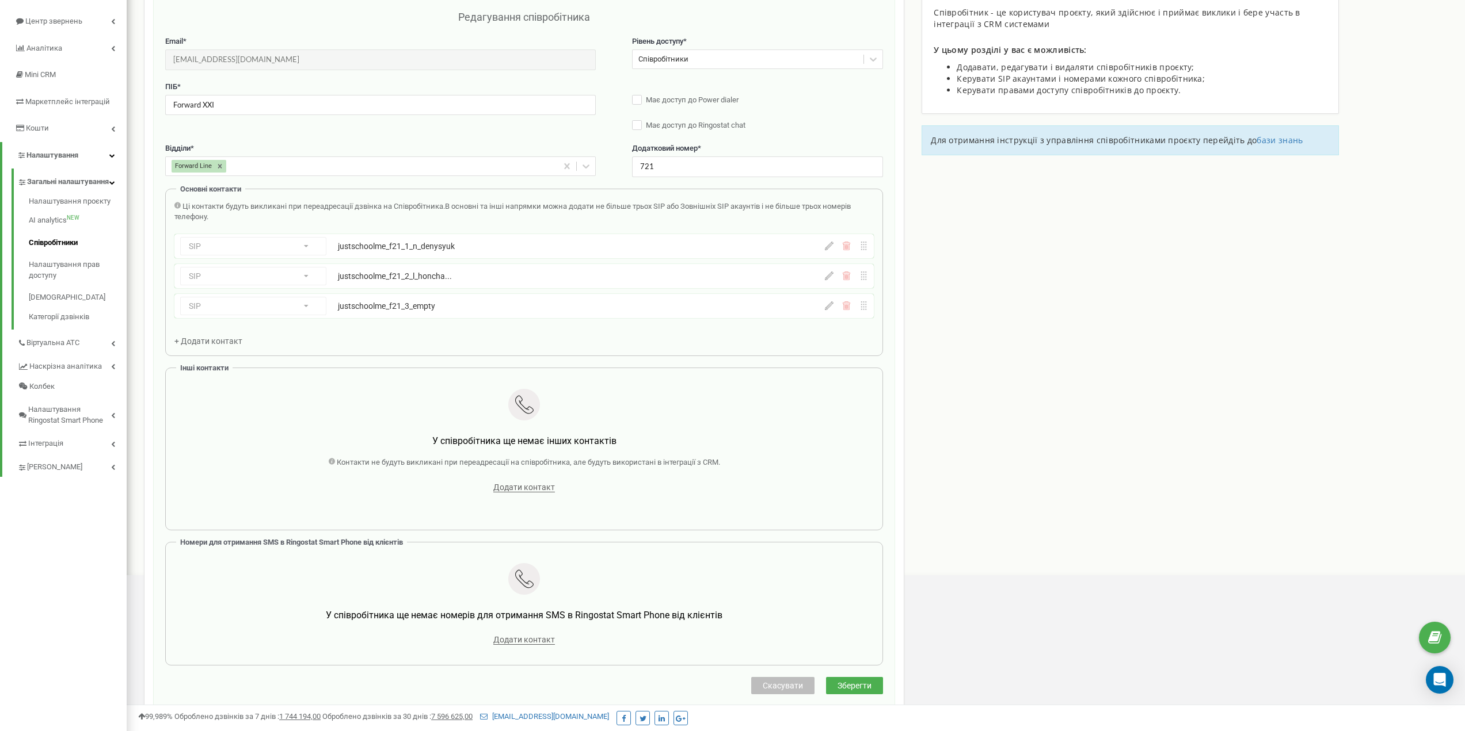
click at [832, 303] on icon at bounding box center [829, 306] width 9 height 9
click at [539, 203] on span "В основні та інші напрямки можна додати не більше трьох SIP або Зовнішніх SIP а…" at bounding box center [512, 212] width 676 height 20
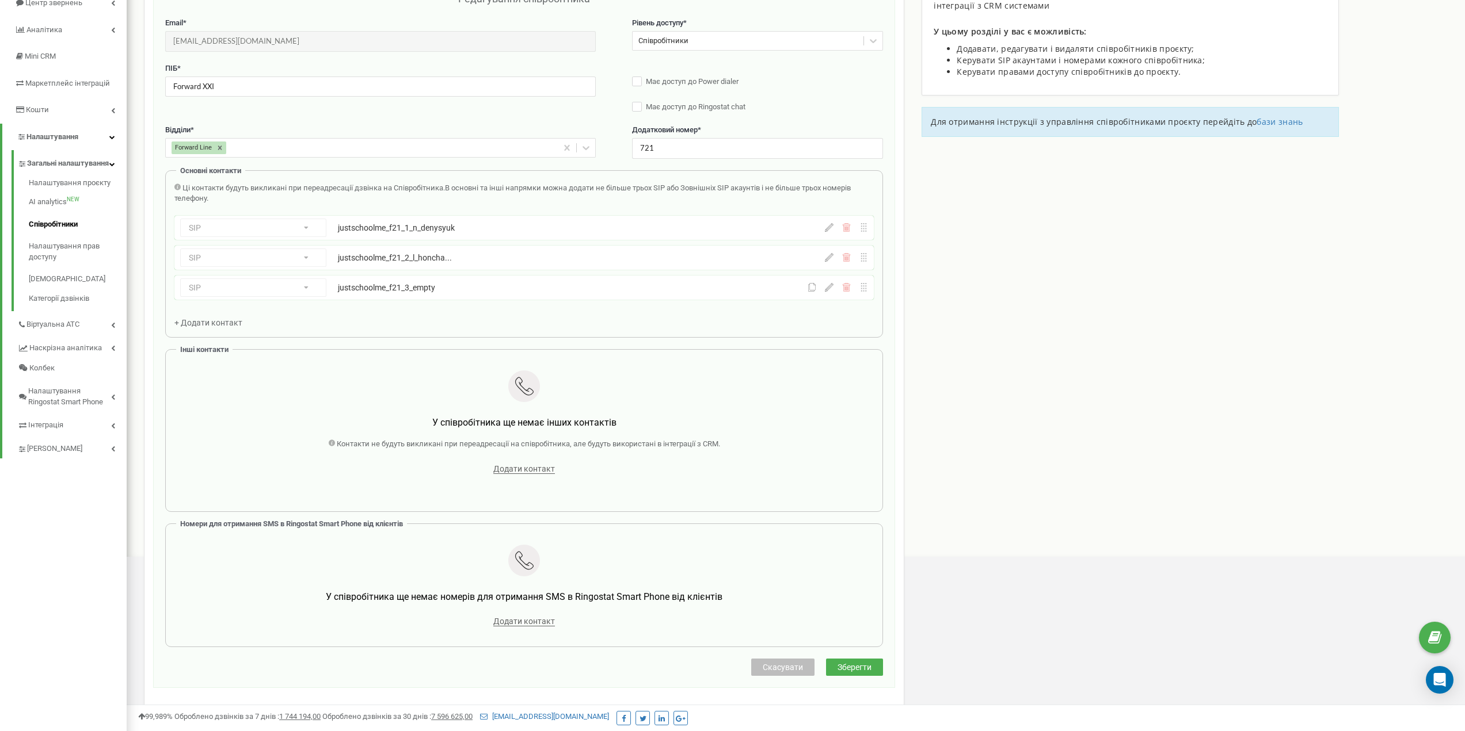
scroll to position [173, 0]
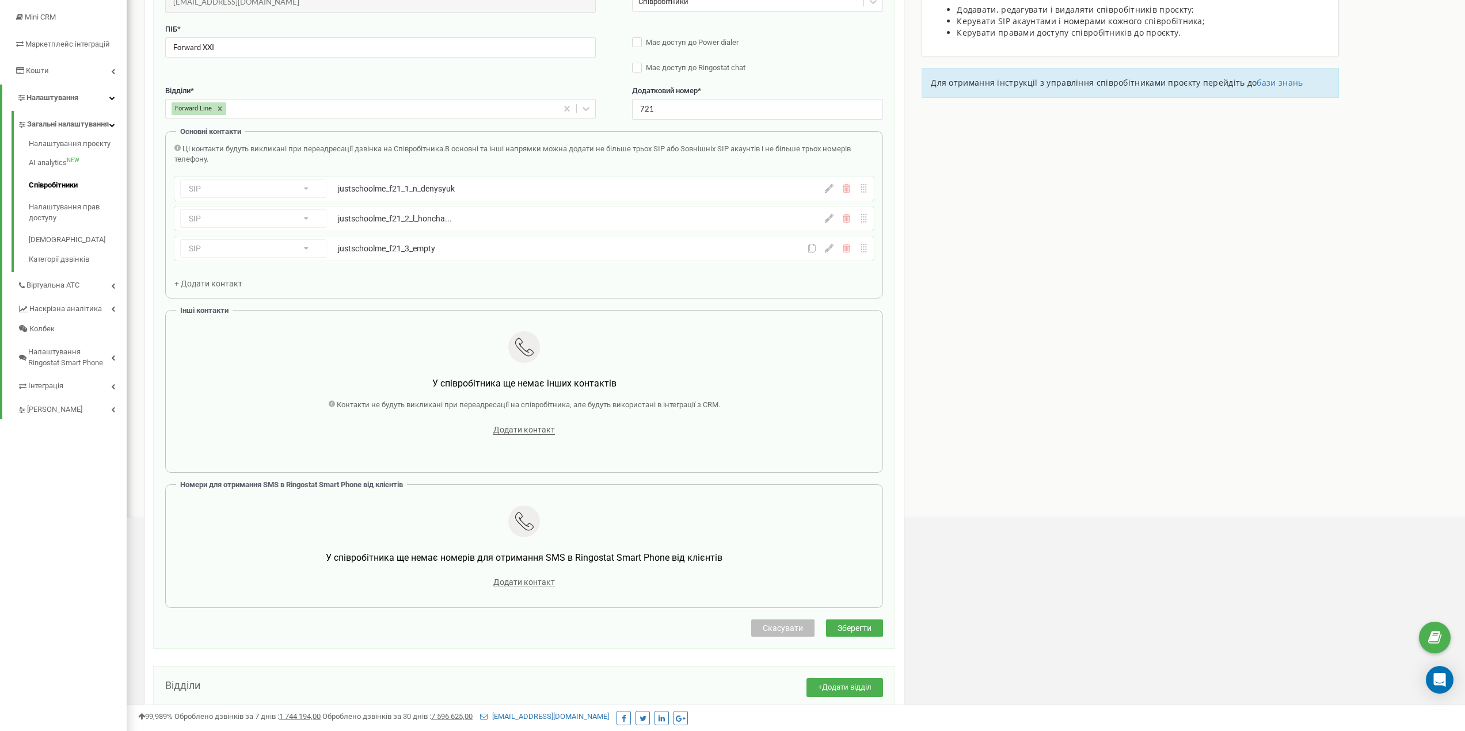
click at [865, 624] on span "Зберегти" at bounding box center [854, 628] width 34 height 9
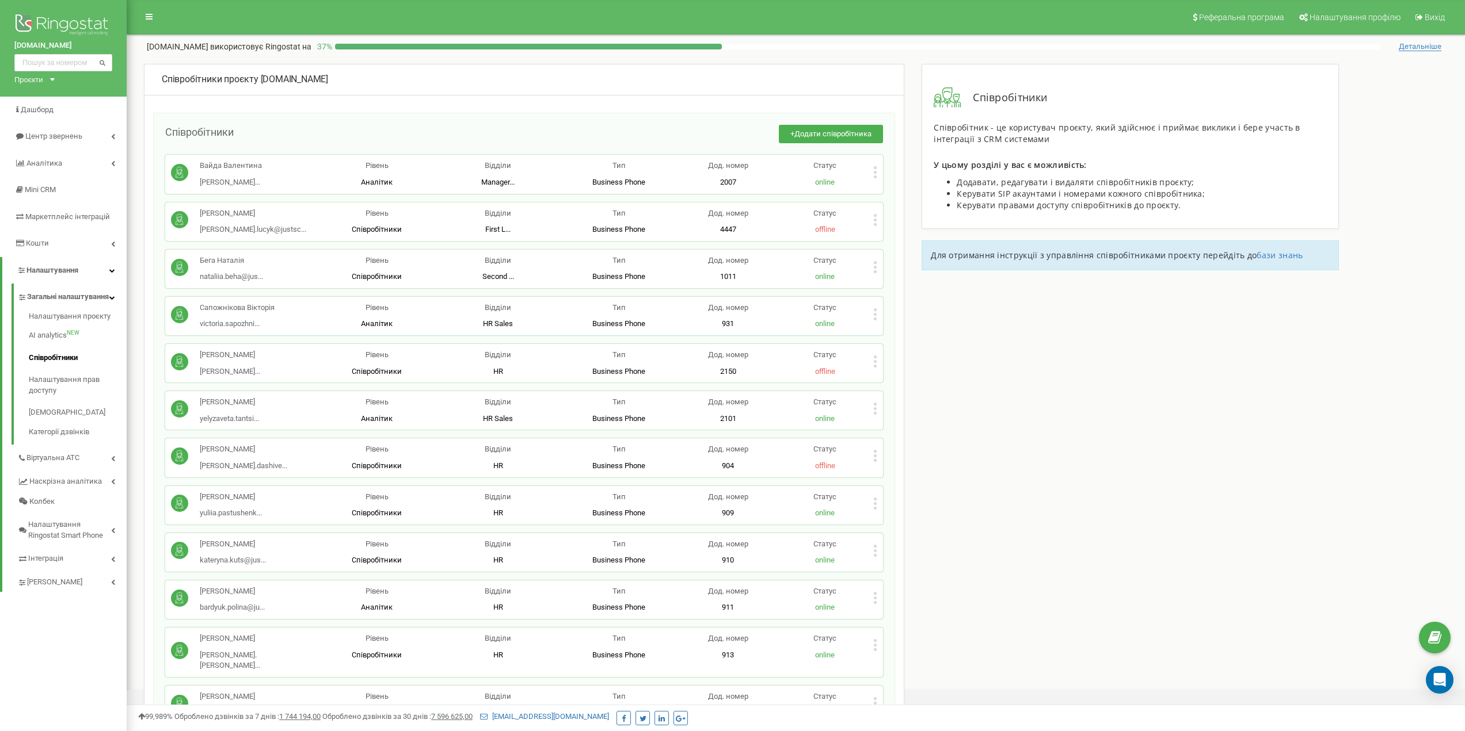
scroll to position [6719, 0]
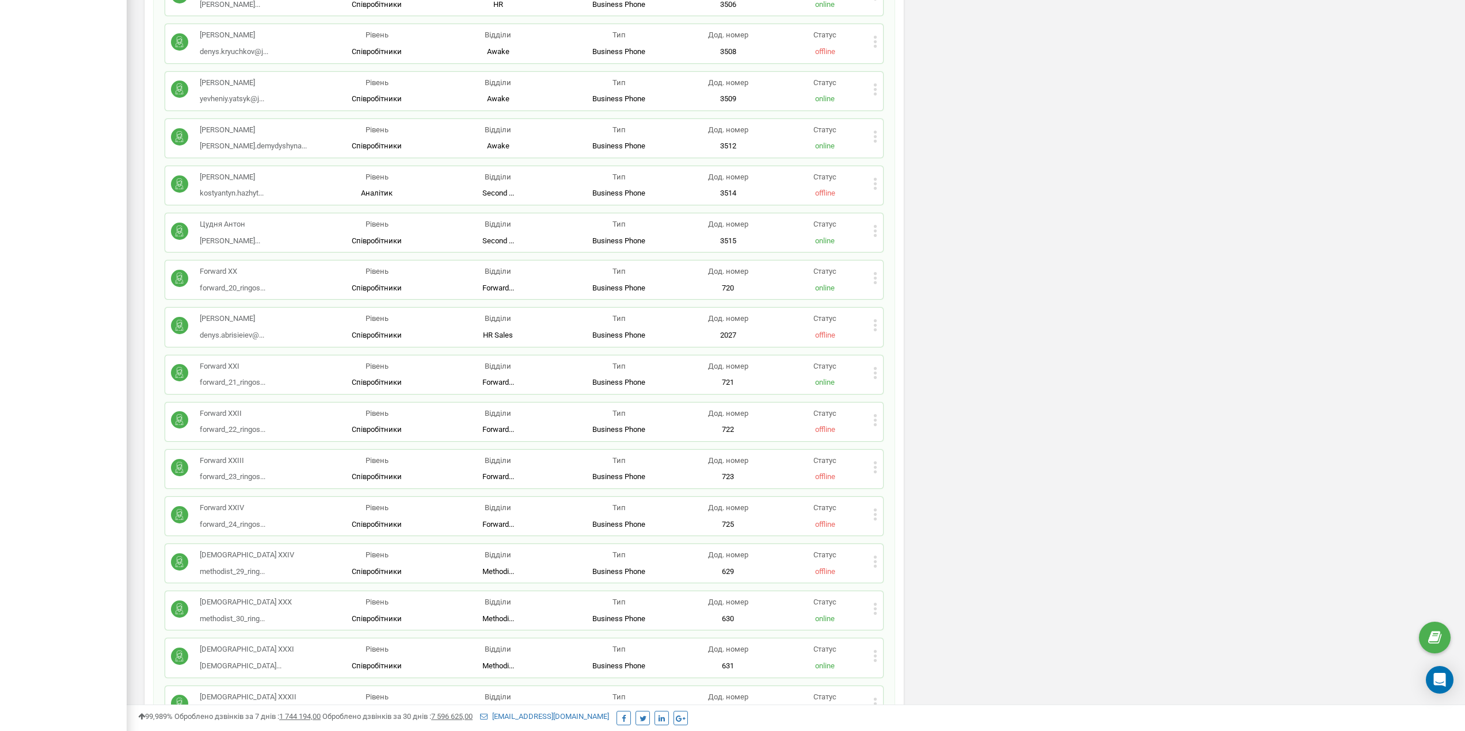
click at [874, 419] on icon at bounding box center [875, 420] width 3 height 3
click at [890, 430] on div "Редагувати" at bounding box center [930, 439] width 113 height 18
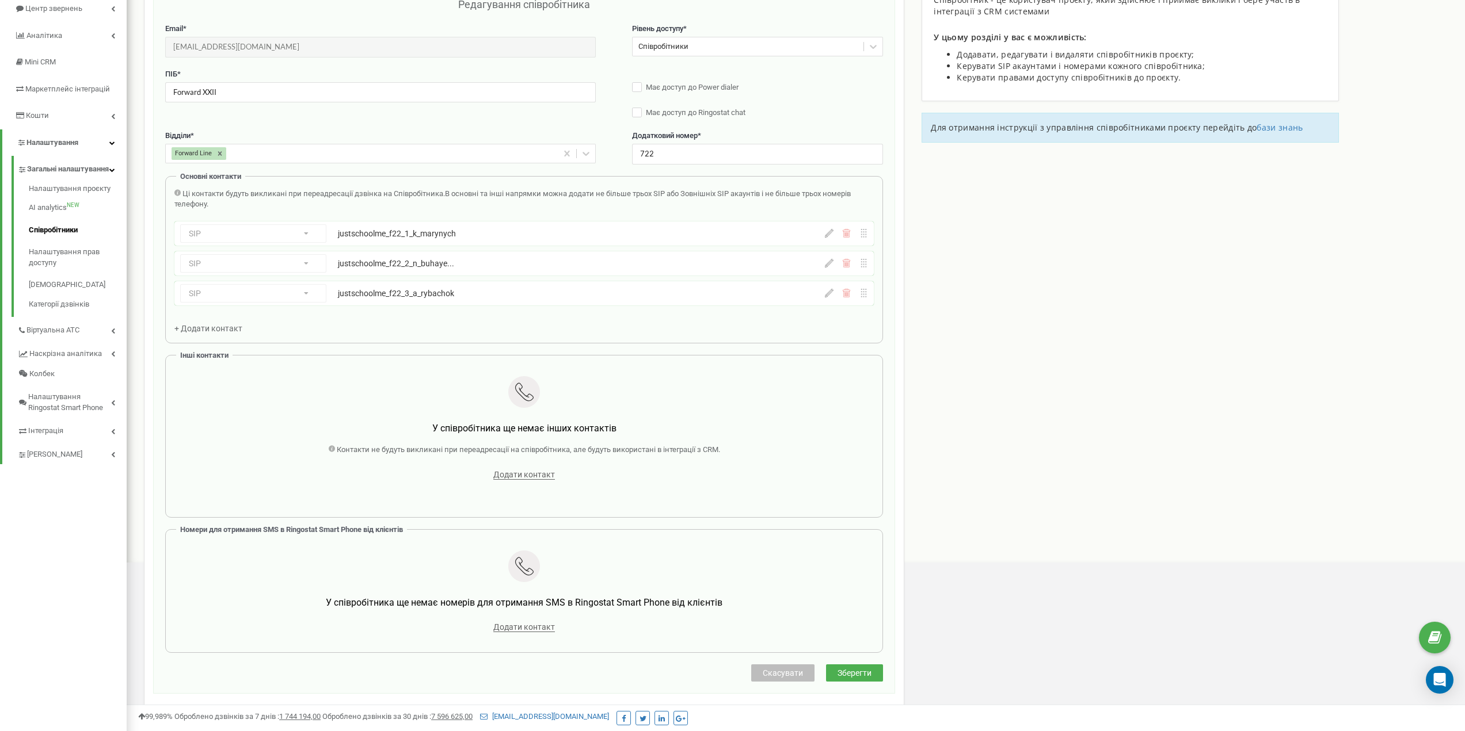
scroll to position [115, 0]
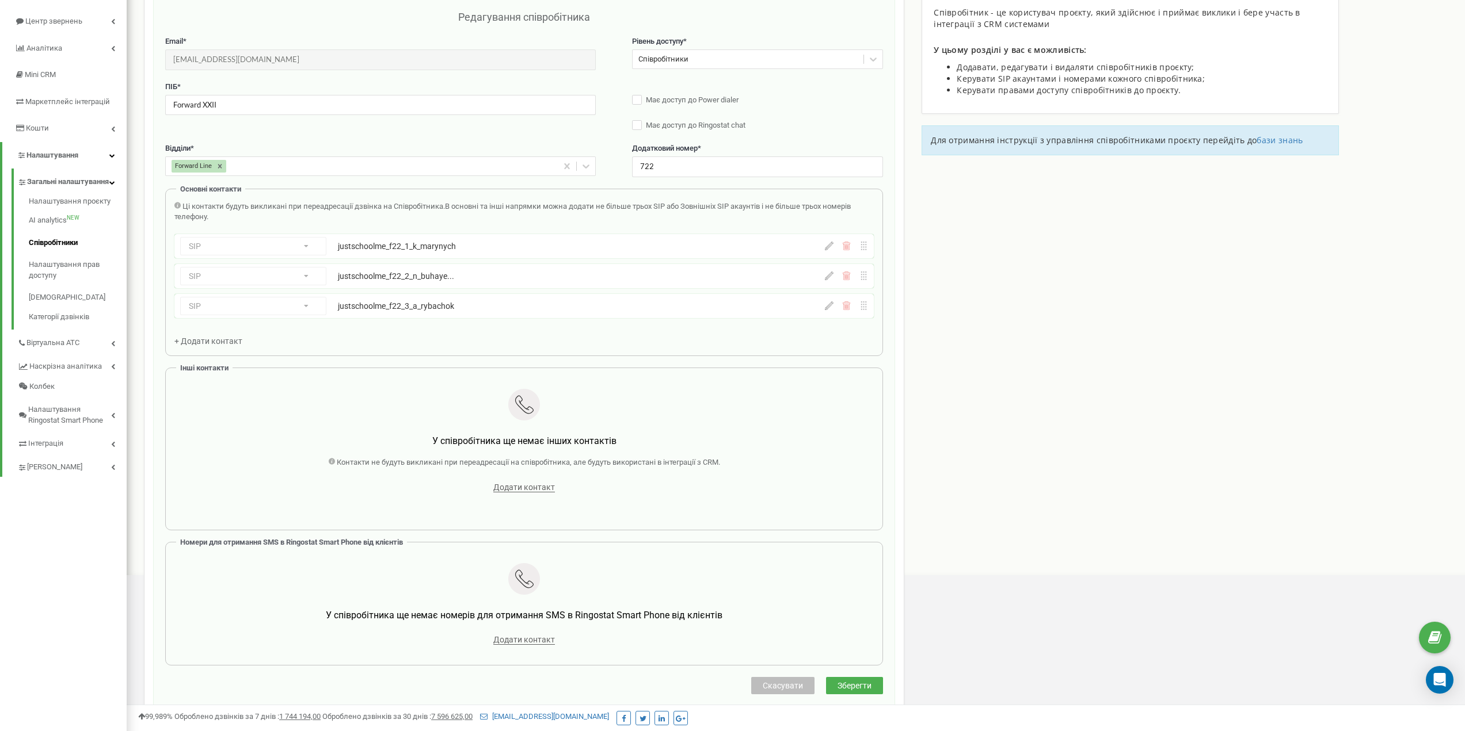
click at [783, 674] on div "Редагування співробітника Email * forward_22_ringostat@justschool.io Email недо…" at bounding box center [524, 344] width 718 height 668
click at [780, 683] on span "Скасувати" at bounding box center [782, 685] width 40 height 9
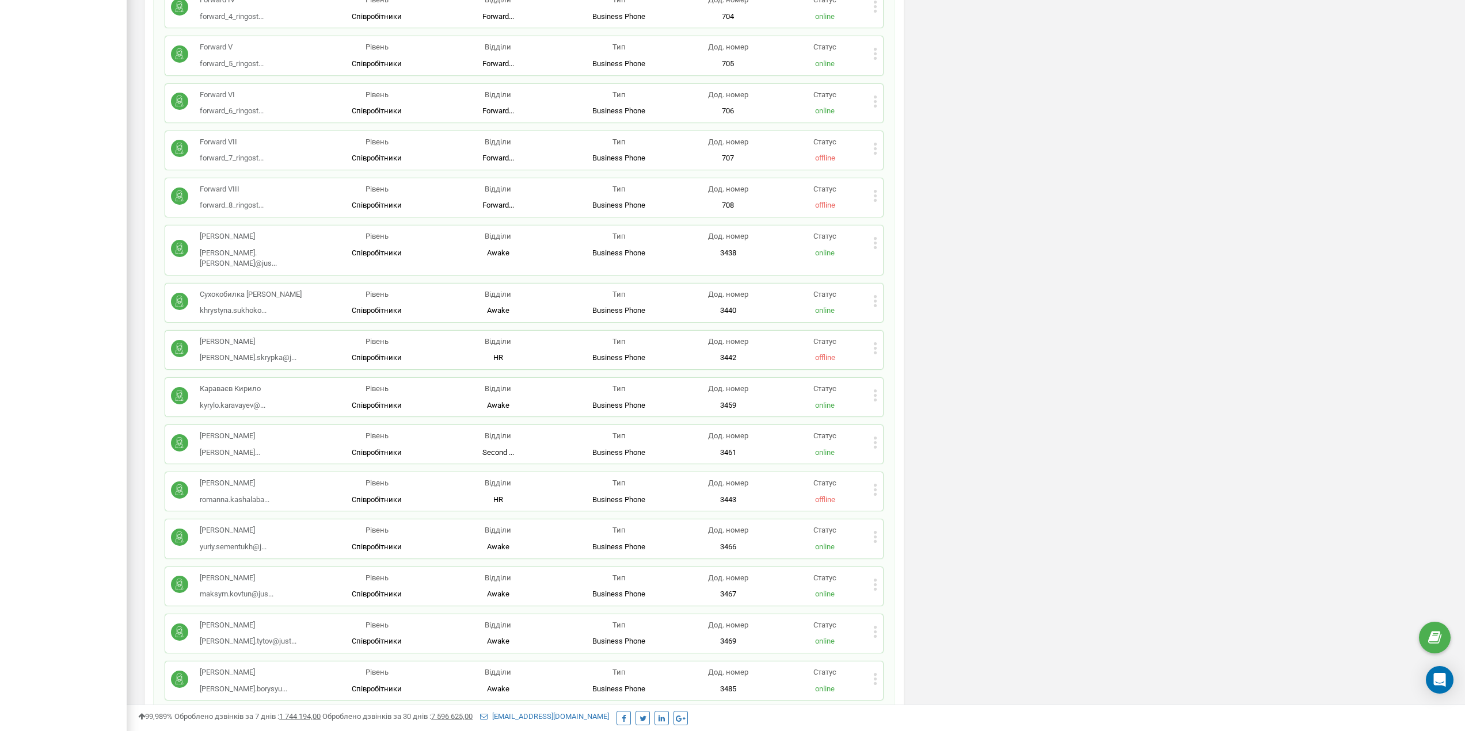
scroll to position [0, 0]
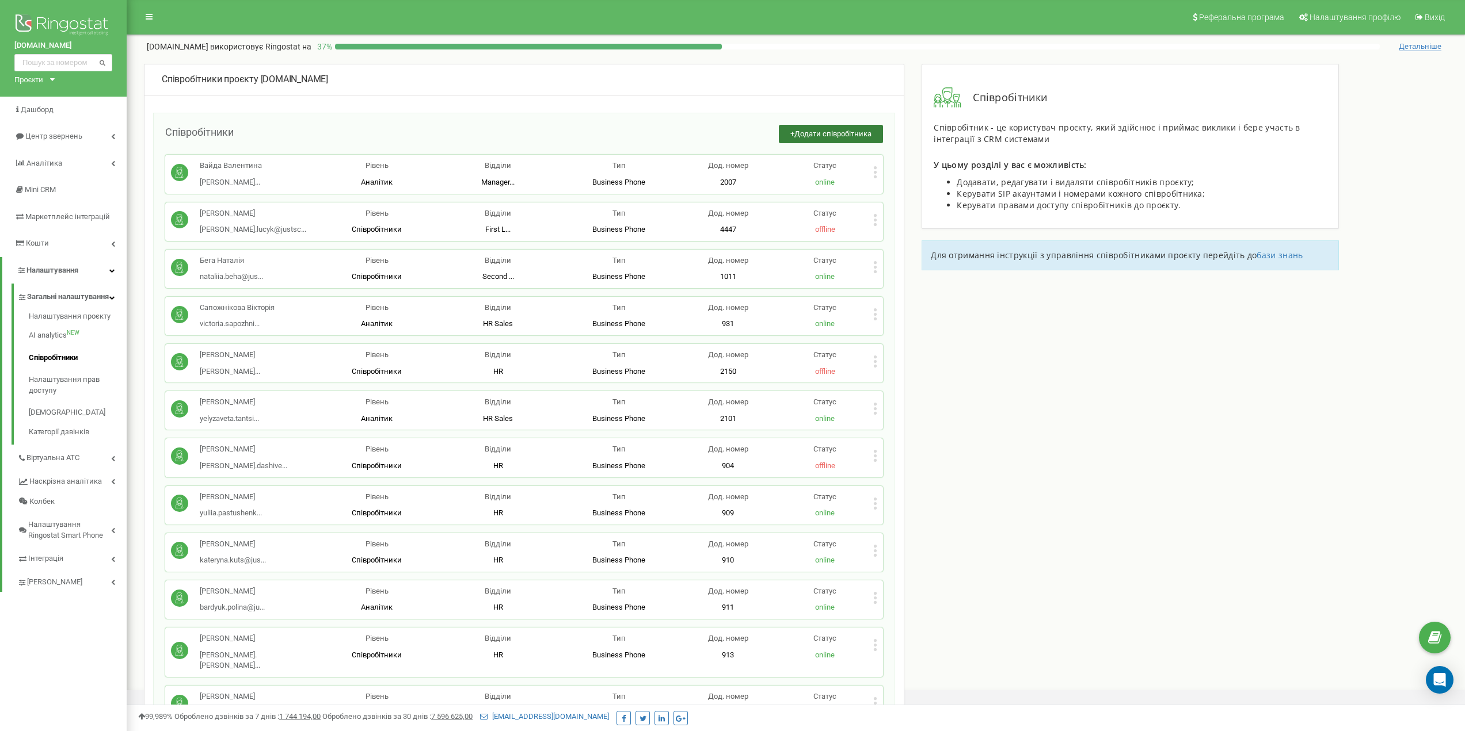
click at [829, 136] on span "Додати співробітника" at bounding box center [832, 133] width 77 height 9
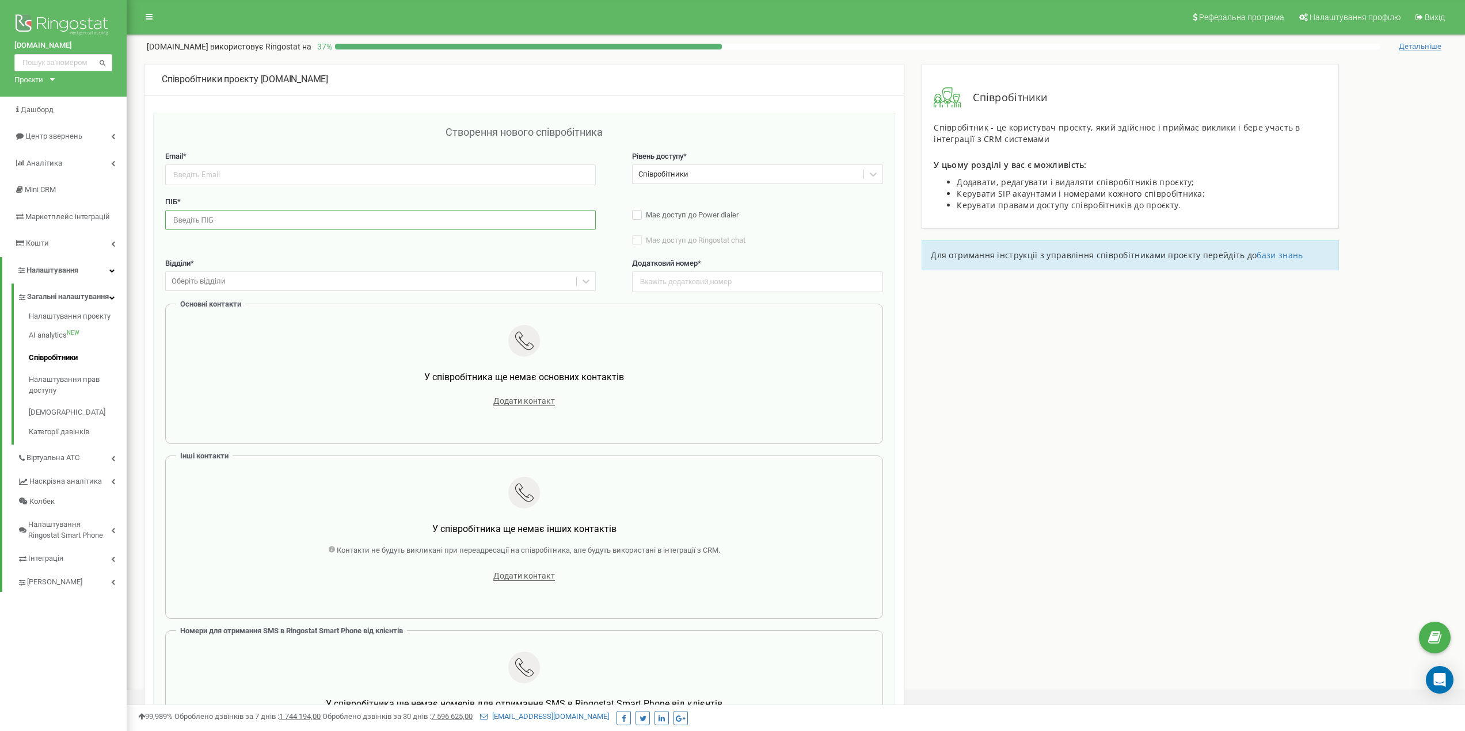
click at [225, 216] on input "text" at bounding box center [380, 220] width 430 height 20
paste input "Троцко Марк"
type input "Троцко Марк"
click at [275, 175] on input "email" at bounding box center [380, 175] width 430 height 20
paste input "mark.trotsko@justschool.me"
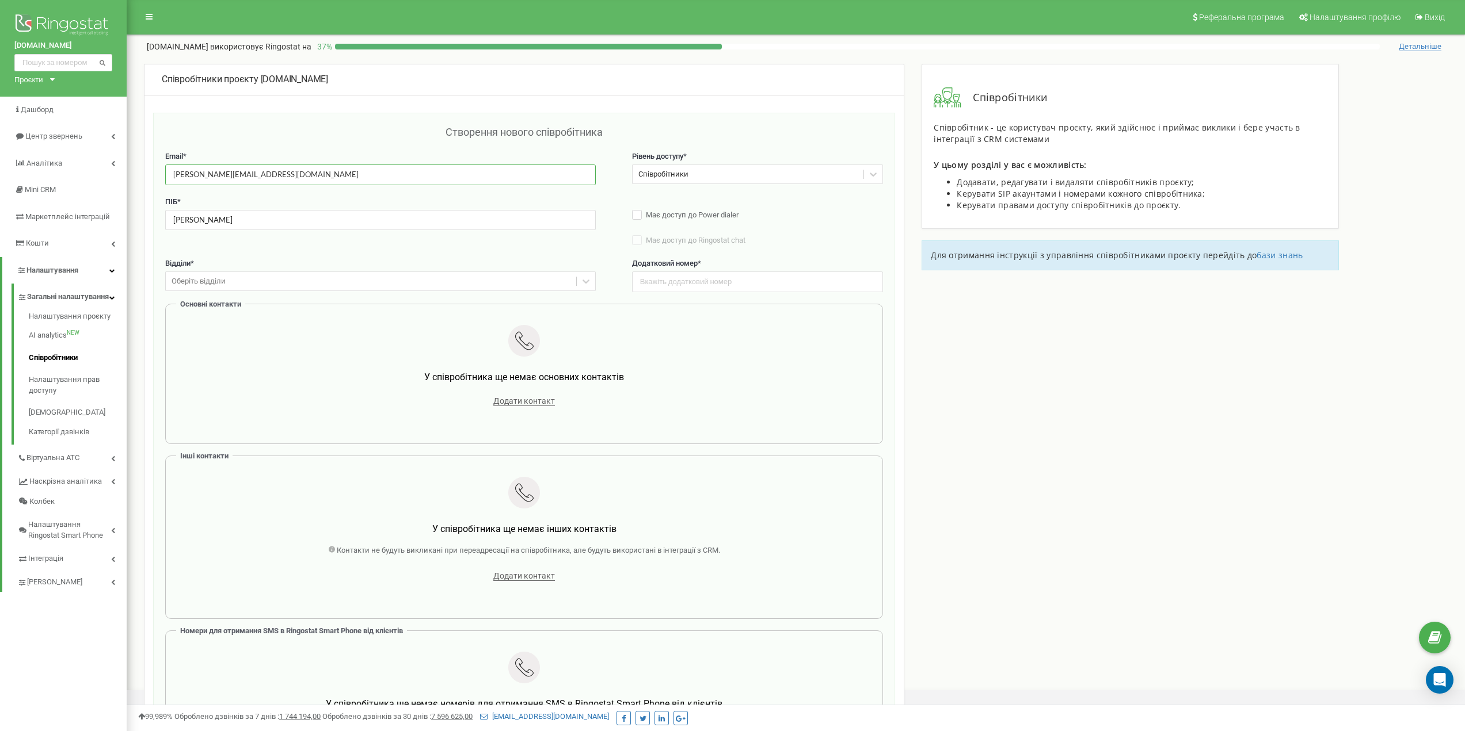
type input "mark.trotsko@justschool.me"
click at [220, 263] on label "Відділи *" at bounding box center [380, 263] width 430 height 11
click at [220, 279] on div "Оберіть відділи" at bounding box center [198, 281] width 54 height 11
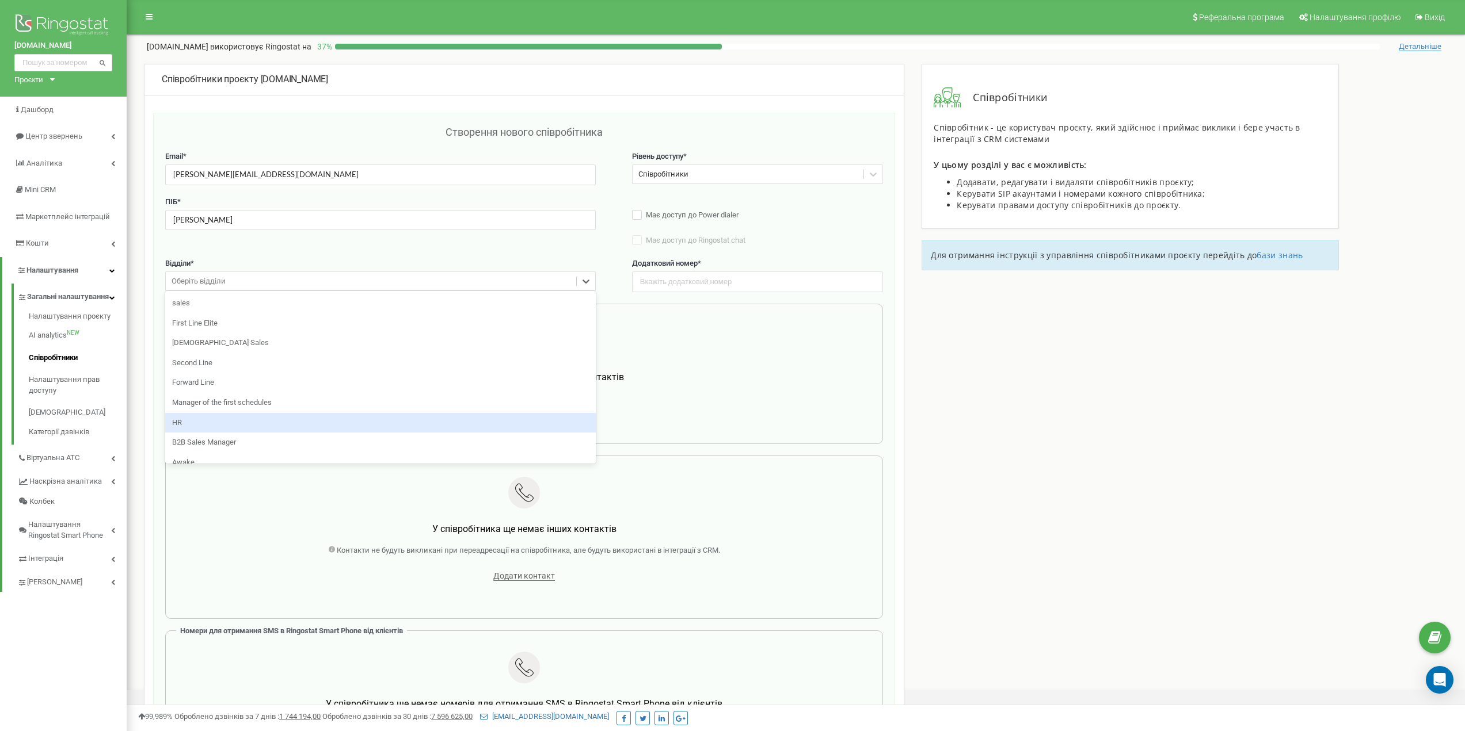
click at [193, 413] on div "HR" at bounding box center [380, 423] width 430 height 20
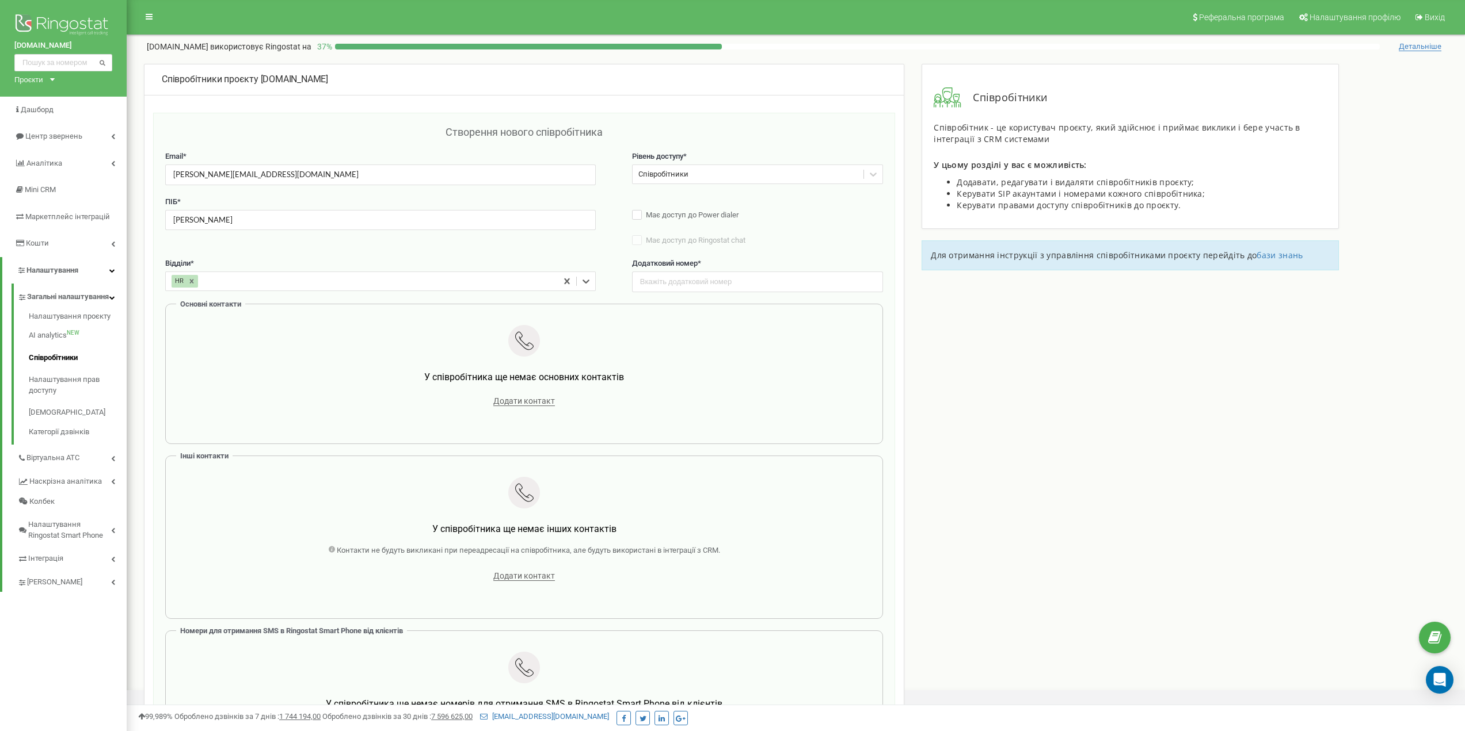
click at [673, 259] on span "Додатковий номер" at bounding box center [665, 263] width 66 height 9
click at [669, 281] on input "text" at bounding box center [757, 282] width 251 height 20
paste input "3531"
type input "3531"
click at [523, 412] on div "У співробітника ще немає основних контактів Додати контакт" at bounding box center [523, 367] width 699 height 102
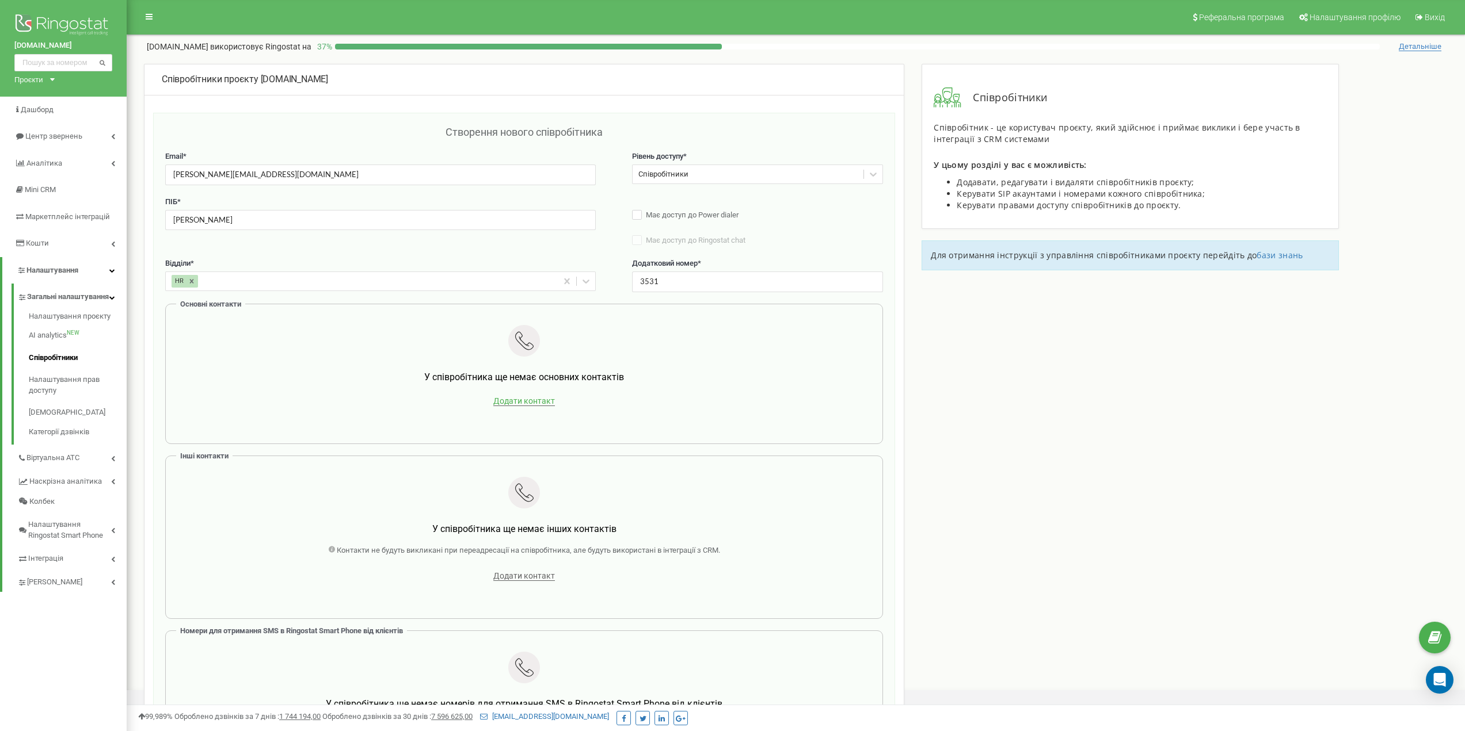
click at [520, 405] on span "Додати контакт" at bounding box center [524, 401] width 62 height 10
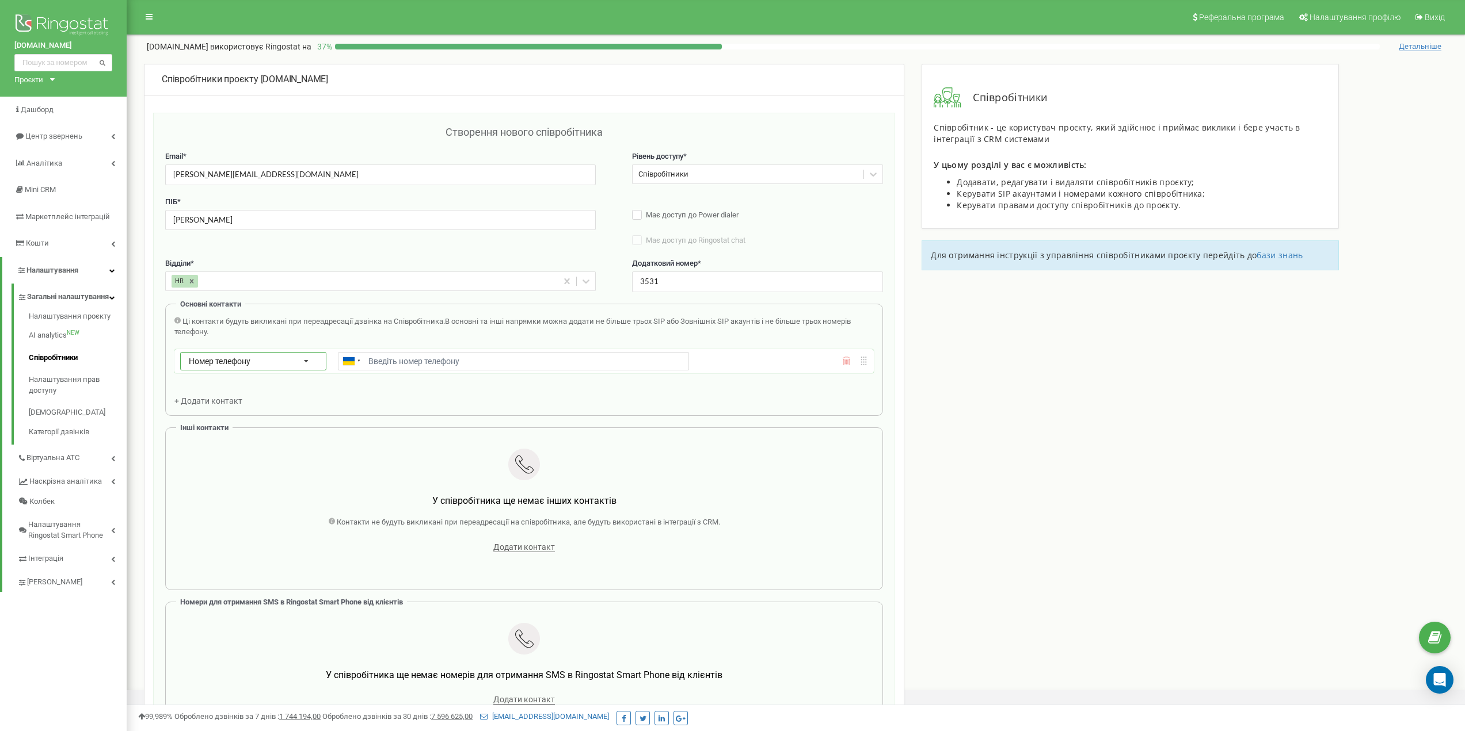
drag, startPoint x: 222, startPoint y: 365, endPoint x: 219, endPoint y: 384, distance: 19.3
click at [222, 364] on span "Номер телефону" at bounding box center [220, 361] width 62 height 9
click at [209, 406] on div "Зовнішній SIP" at bounding box center [253, 411] width 145 height 17
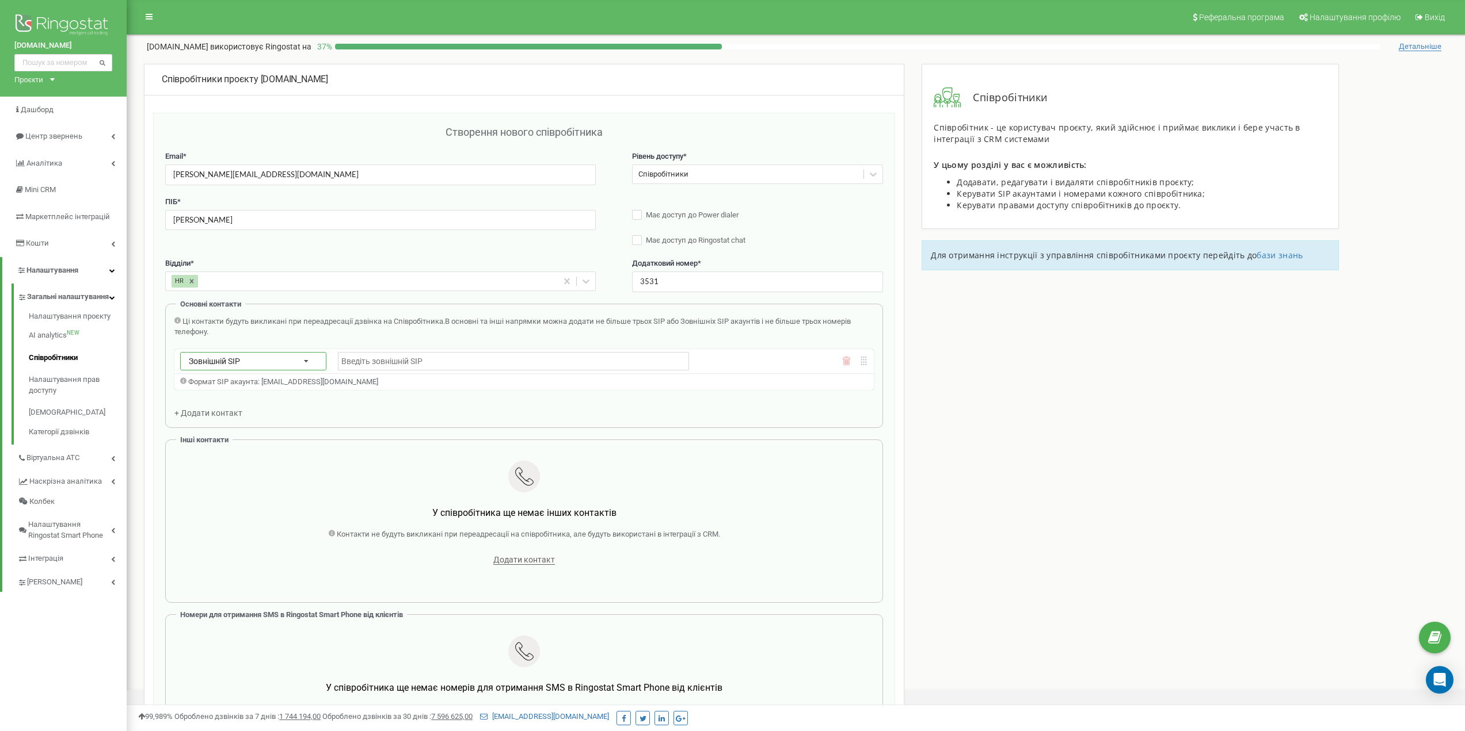
click at [247, 354] on div "Зовнішній SIP Номер телефону SIP Зовнішній SIP" at bounding box center [253, 361] width 146 height 18
click at [227, 384] on div "Номер телефону" at bounding box center [253, 378] width 145 height 17
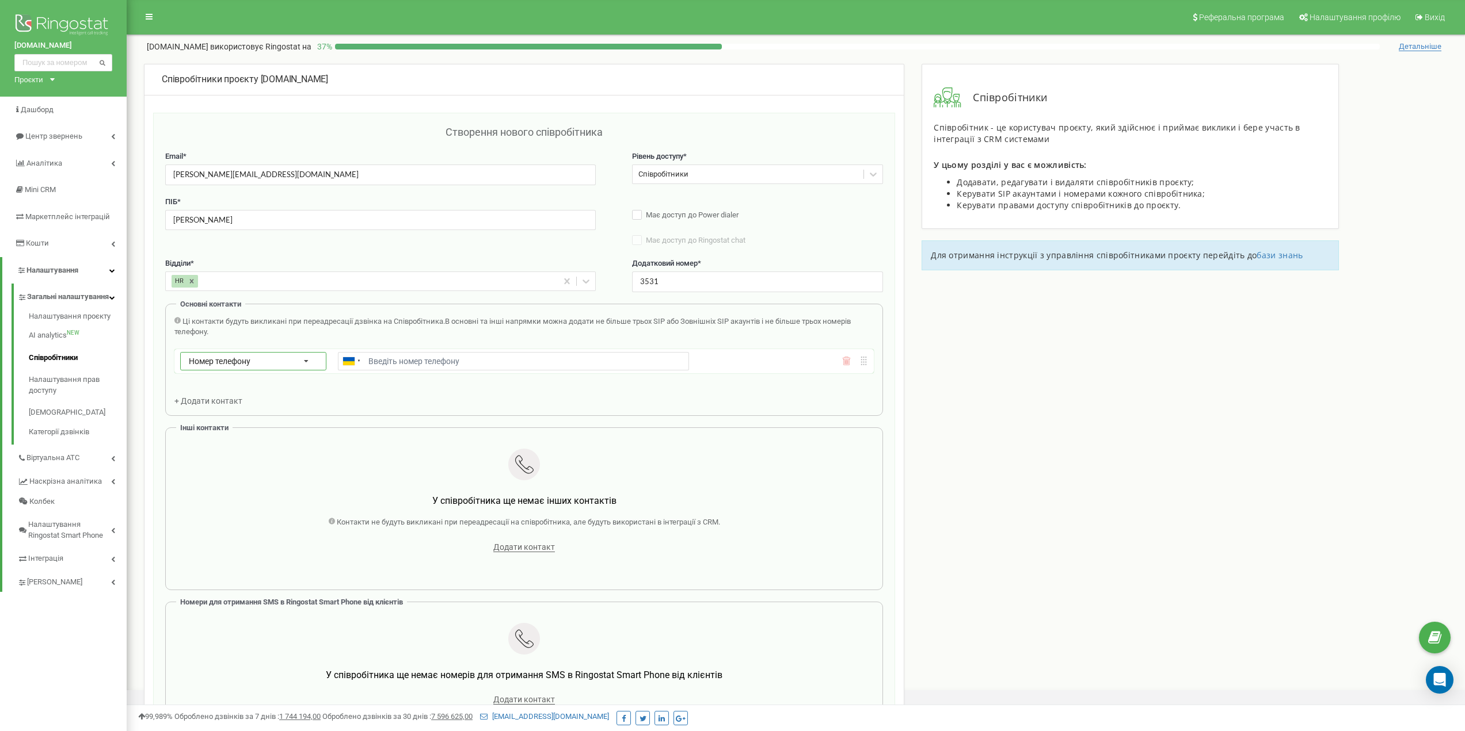
click at [238, 368] on div "Номер телефону Номер телефону SIP Зовнішній SIP" at bounding box center [253, 361] width 146 height 18
click at [221, 392] on div "SIP" at bounding box center [253, 394] width 145 height 17
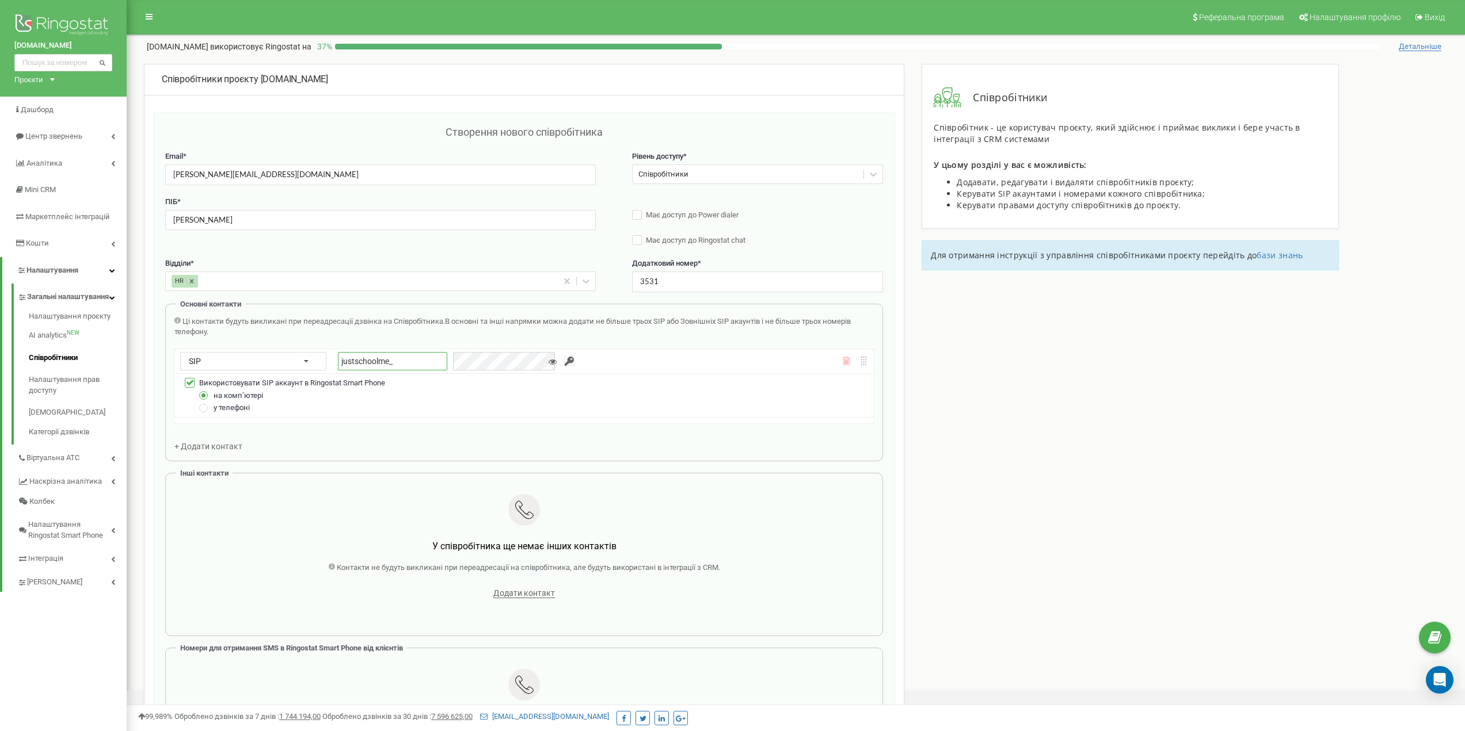
click at [419, 363] on input "justschoolme_" at bounding box center [392, 361] width 109 height 18
drag, startPoint x: 397, startPoint y: 367, endPoint x: 429, endPoint y: 363, distance: 31.9
click at [398, 367] on input "justschoolme_" at bounding box center [392, 361] width 109 height 18
paste input "m_trotsko"
type input "justschoolme_m_trotsko"
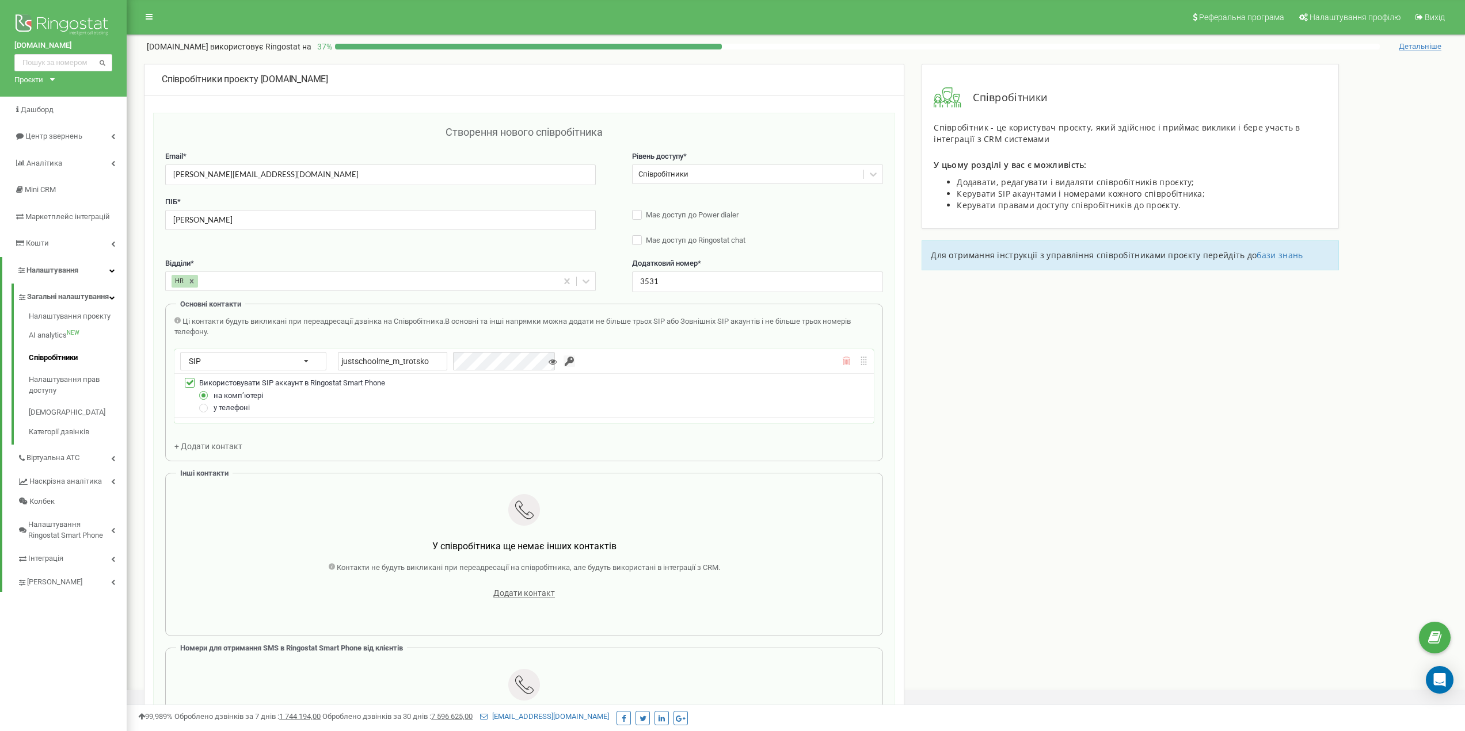
click at [563, 360] on input "button" at bounding box center [569, 362] width 12 height 12
click at [563, 363] on input "button" at bounding box center [569, 362] width 12 height 12
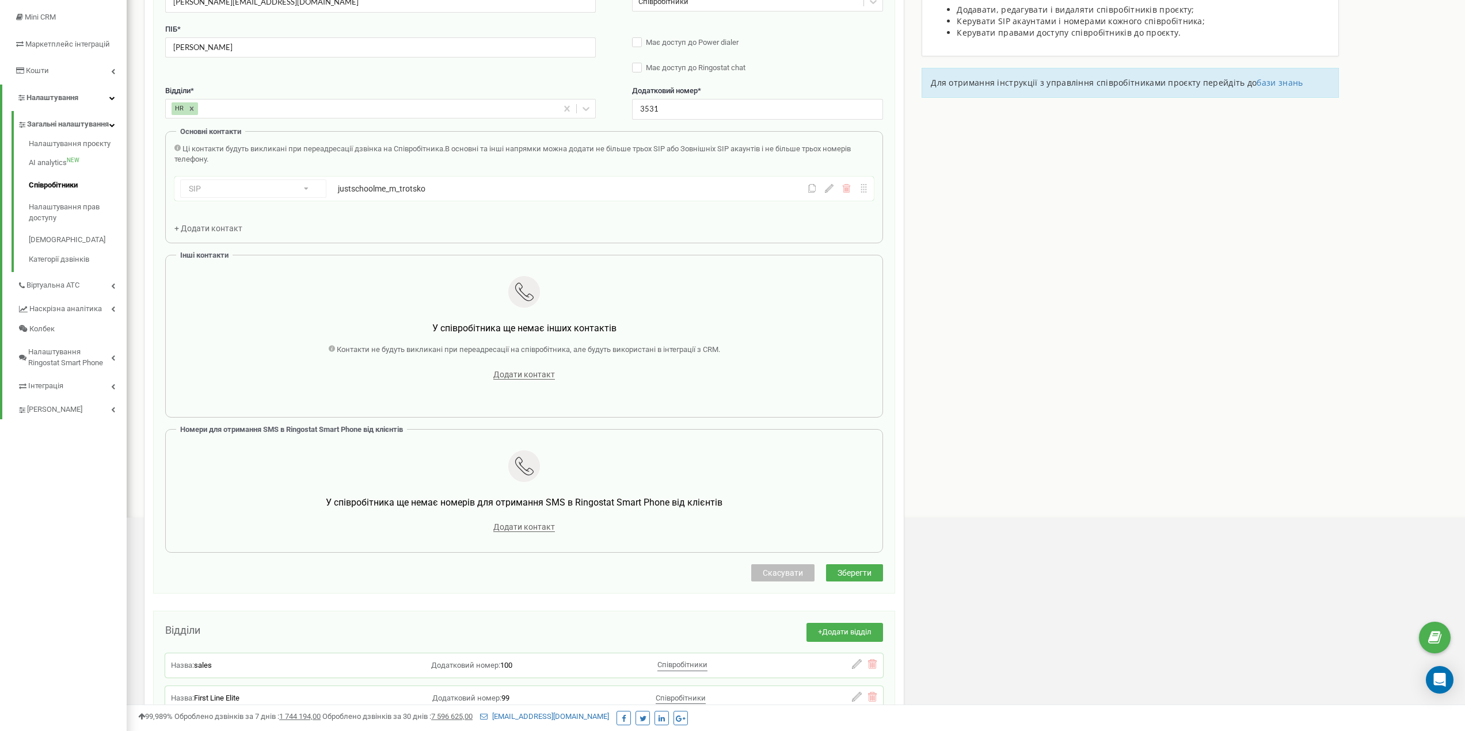
click at [865, 566] on button "Зберегти" at bounding box center [854, 573] width 57 height 17
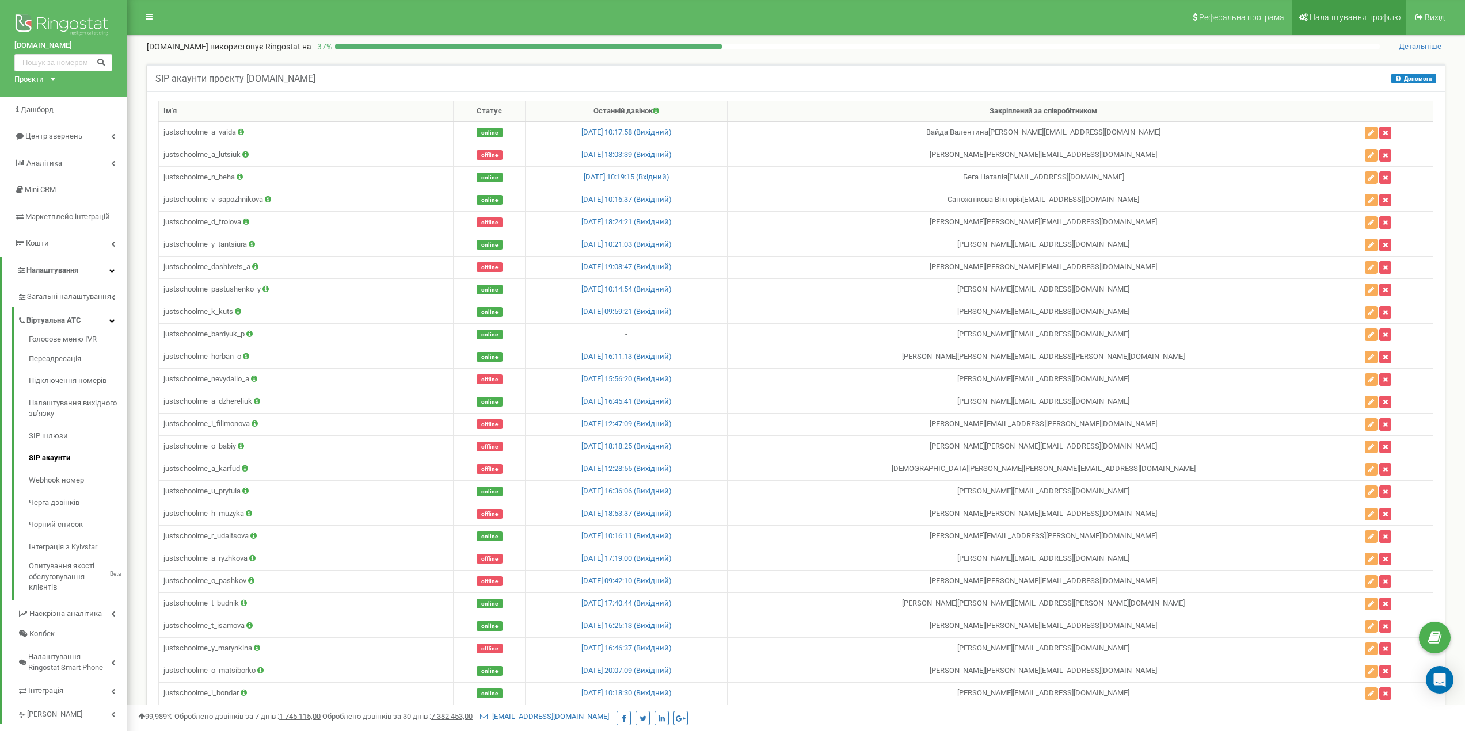
scroll to position [1226, 0]
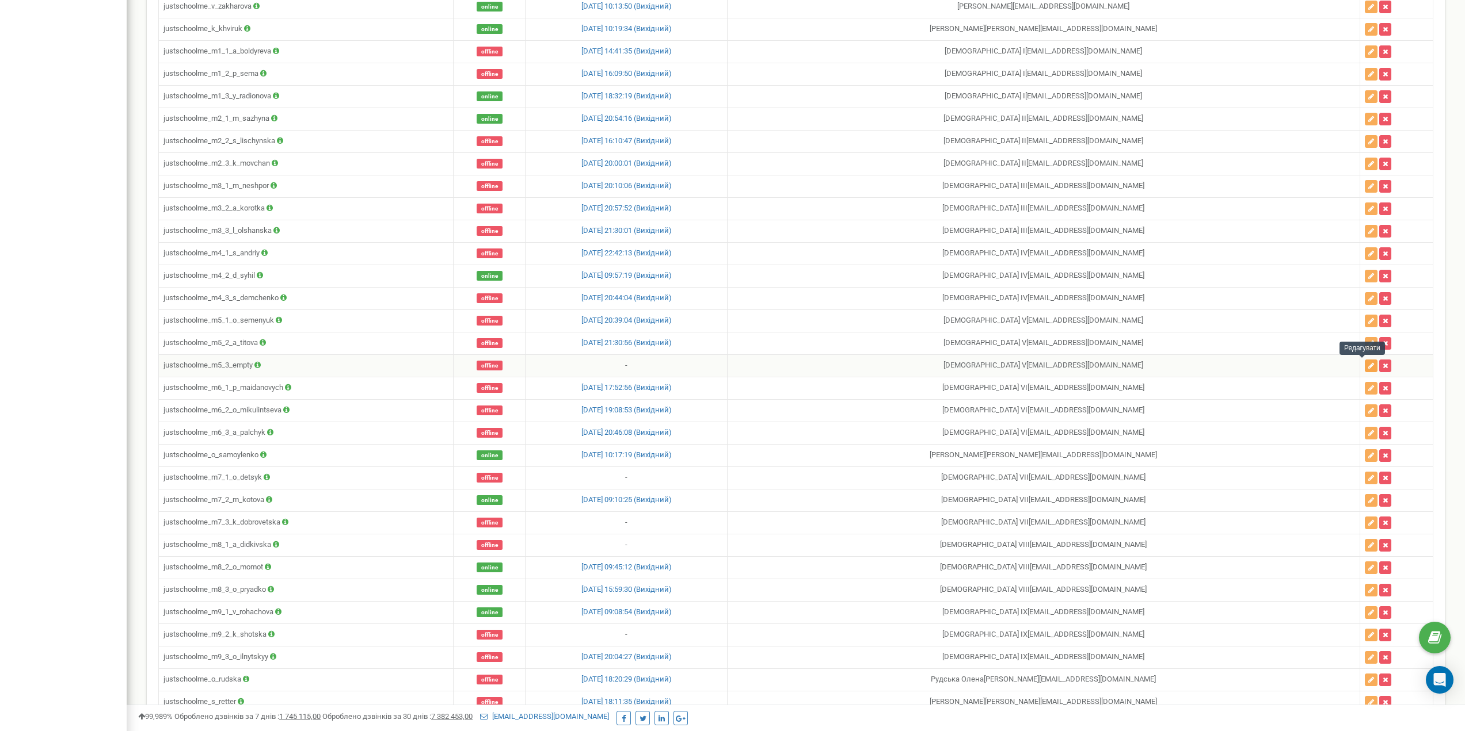
click at [1368, 364] on icon "button" at bounding box center [1371, 366] width 6 height 7
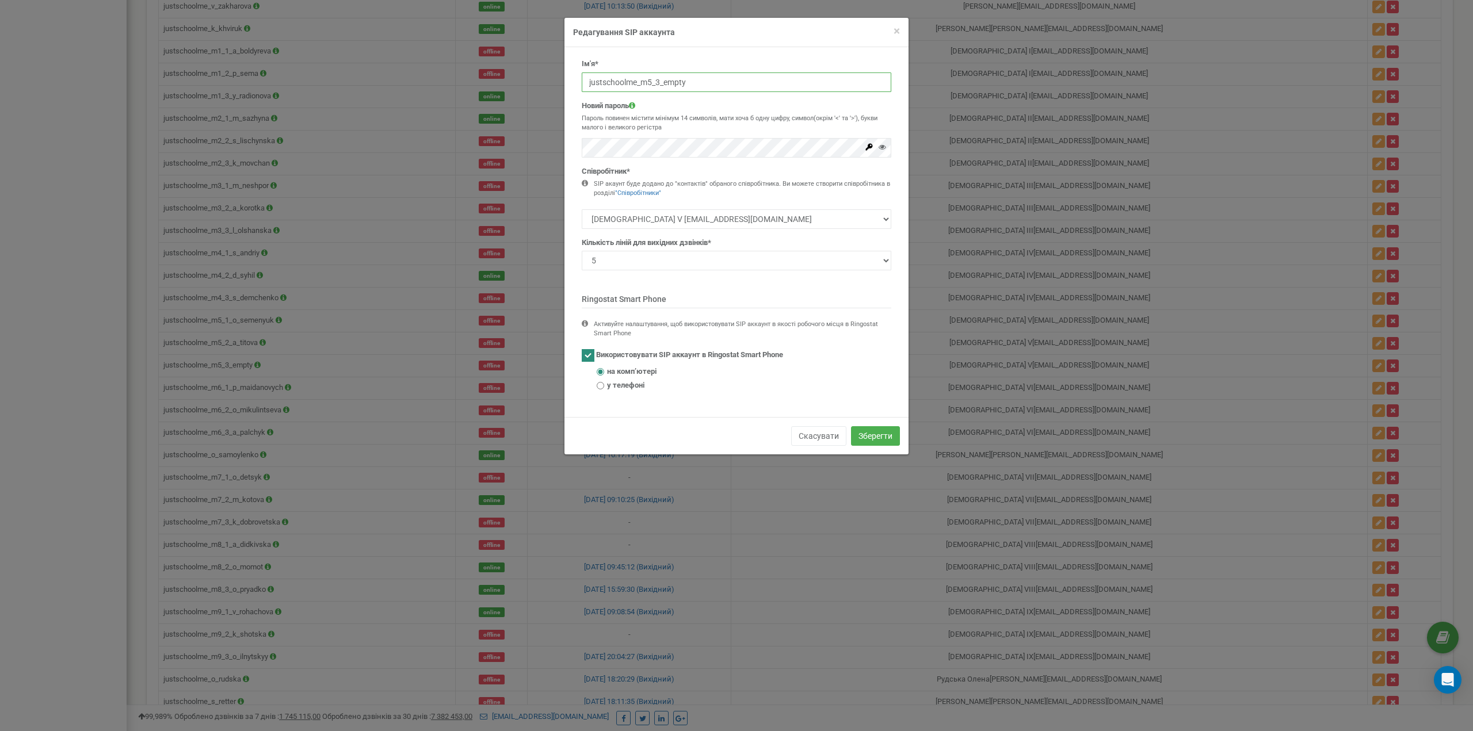
click at [680, 82] on input "justschoolme_m5_3_empty" at bounding box center [737, 83] width 310 height 20
paste input "a_nebrat"
type input "justschoolme_m5_3_a_nebrat"
click at [682, 112] on div "Новий пароль Пароль повинен містити мінімум 14 символів, мати хоча б одну цифру…" at bounding box center [737, 129] width 310 height 57
click at [884, 433] on button "Зберегти" at bounding box center [875, 436] width 49 height 20
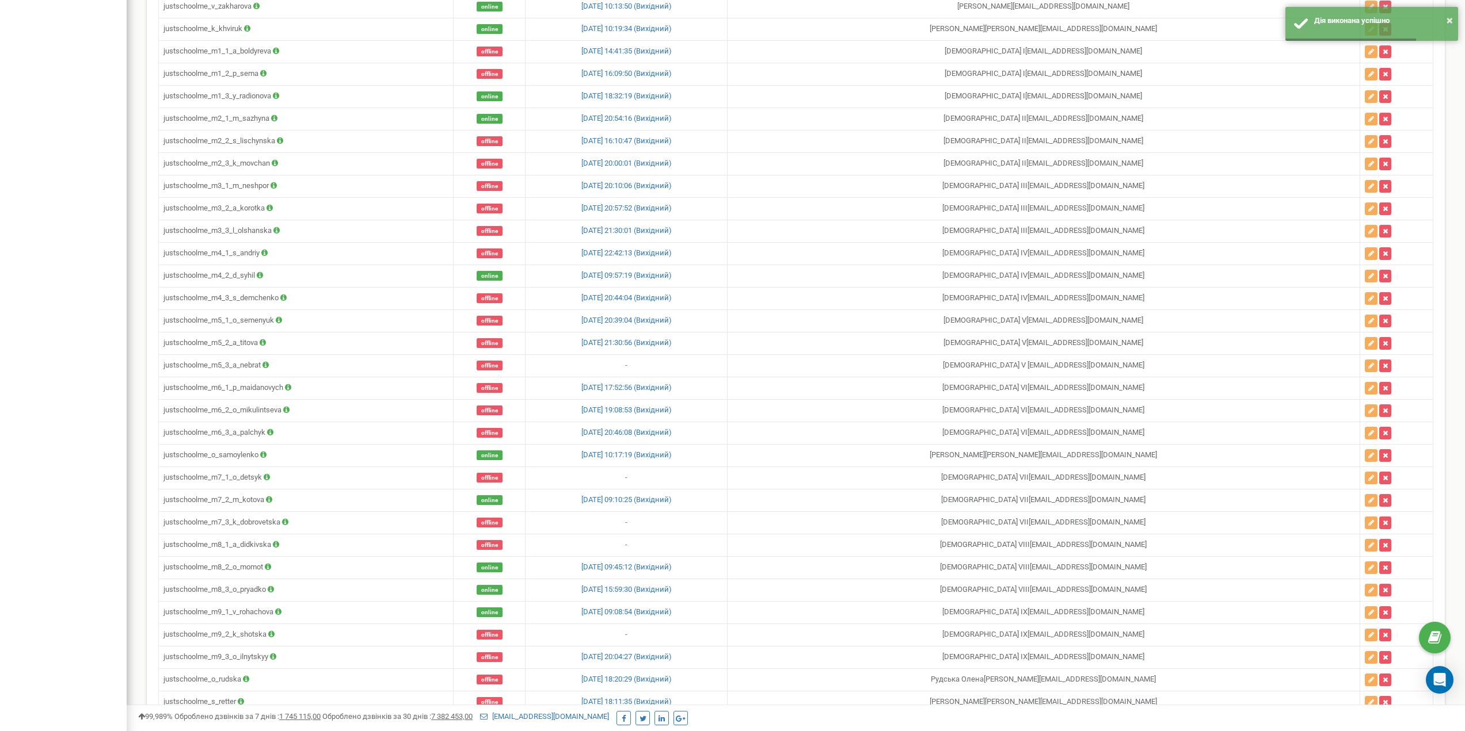
scroll to position [2527, 0]
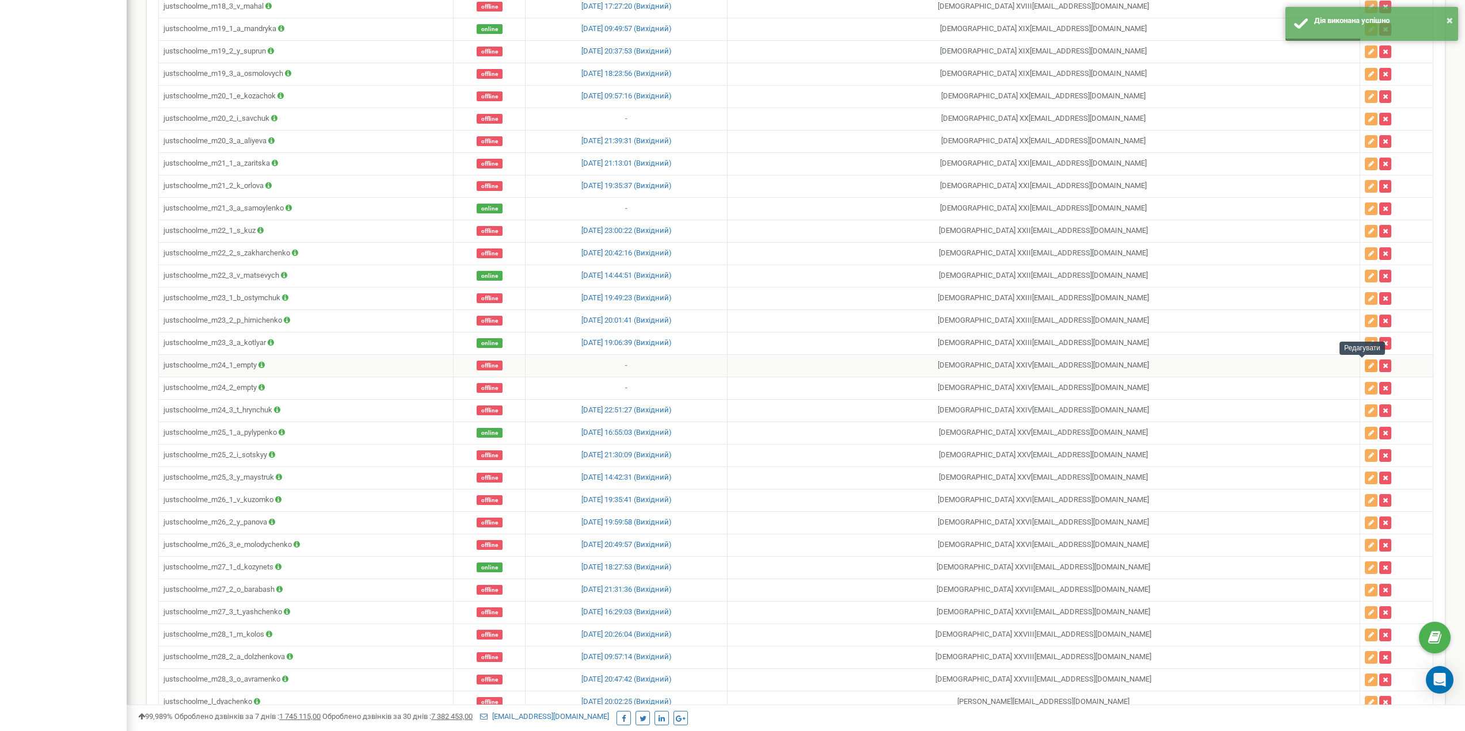
click at [1368, 364] on icon "button" at bounding box center [1371, 366] width 6 height 7
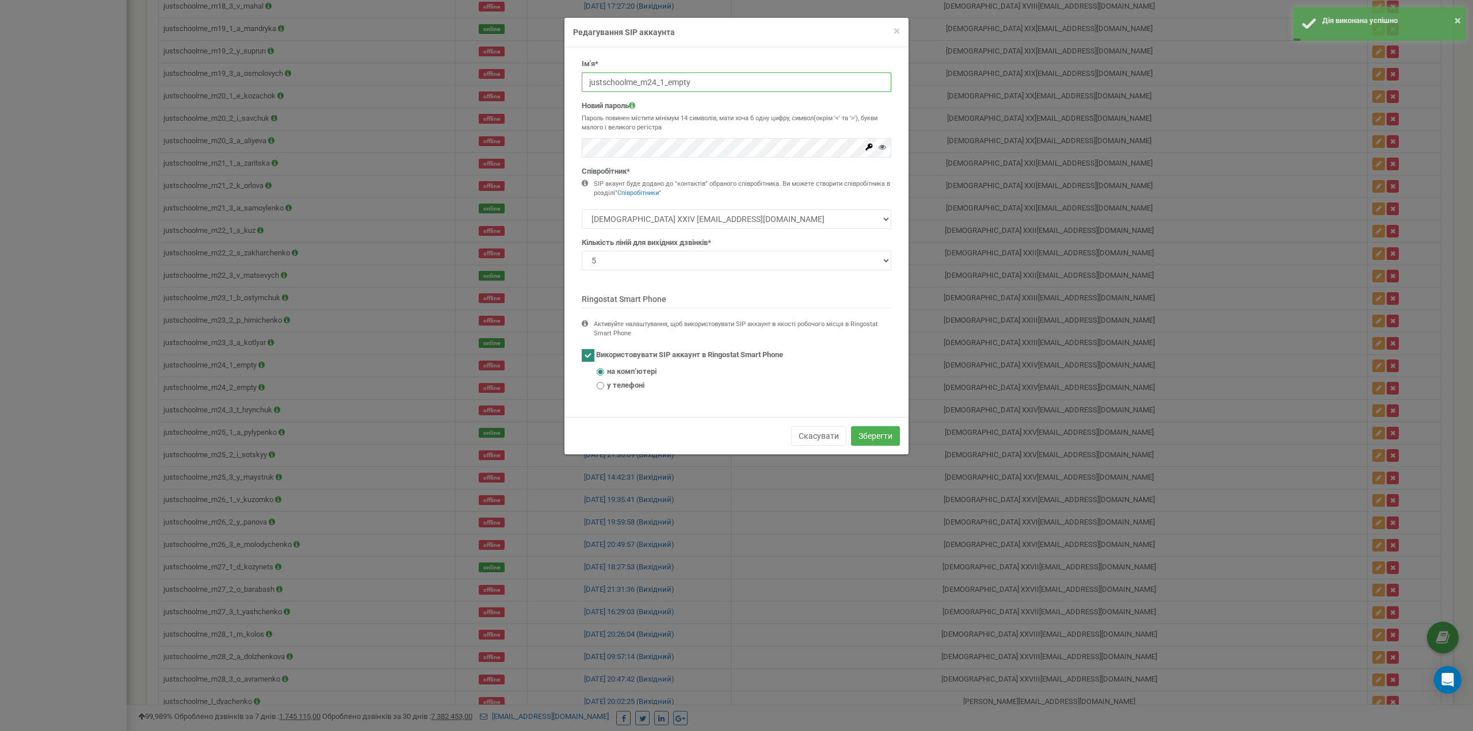
click at [674, 78] on input "justschoolme_m24_1_empty" at bounding box center [737, 83] width 310 height 20
paste input "m_brychuk"
type input "justschoolme_m24_1_m_brychuk"
click at [883, 434] on button "Зберегти" at bounding box center [875, 436] width 49 height 20
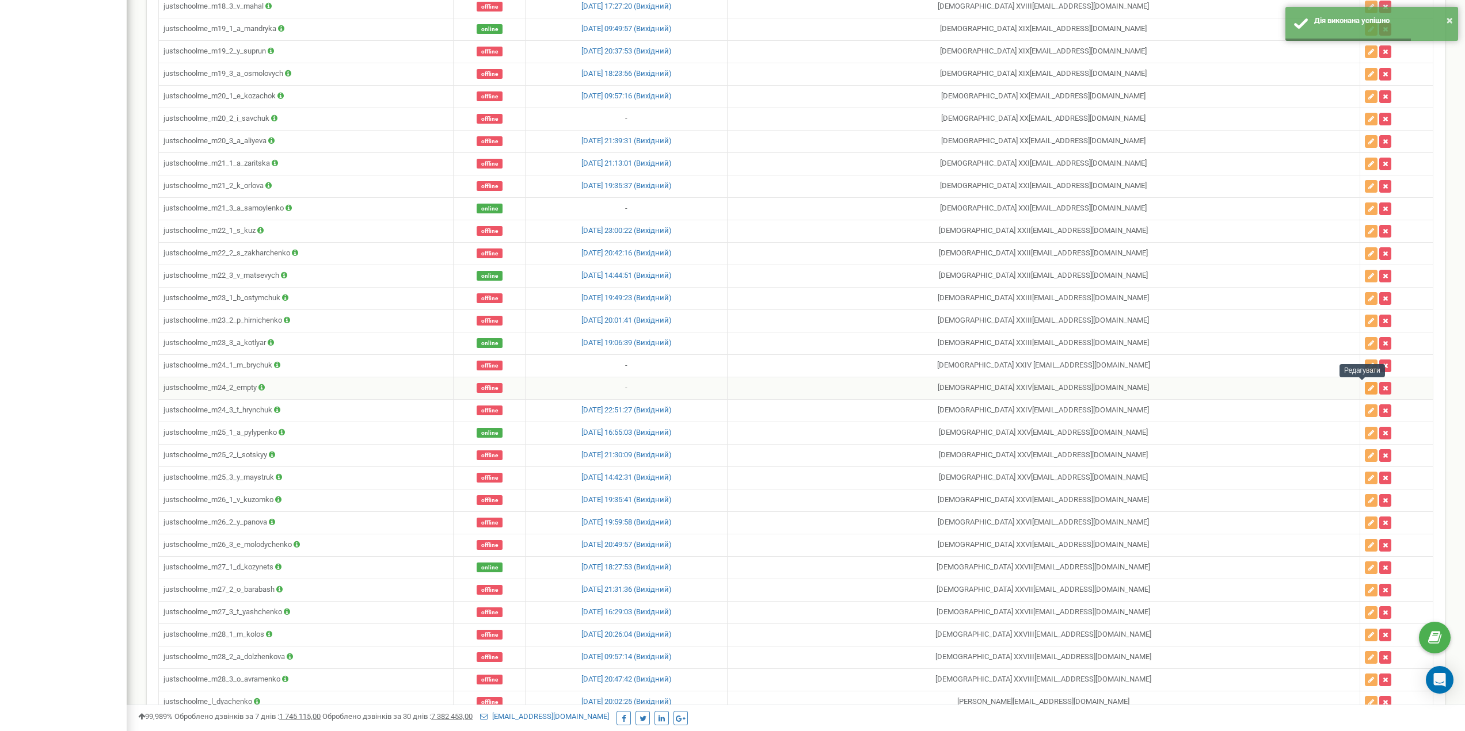
click at [1368, 389] on icon "button" at bounding box center [1371, 388] width 6 height 7
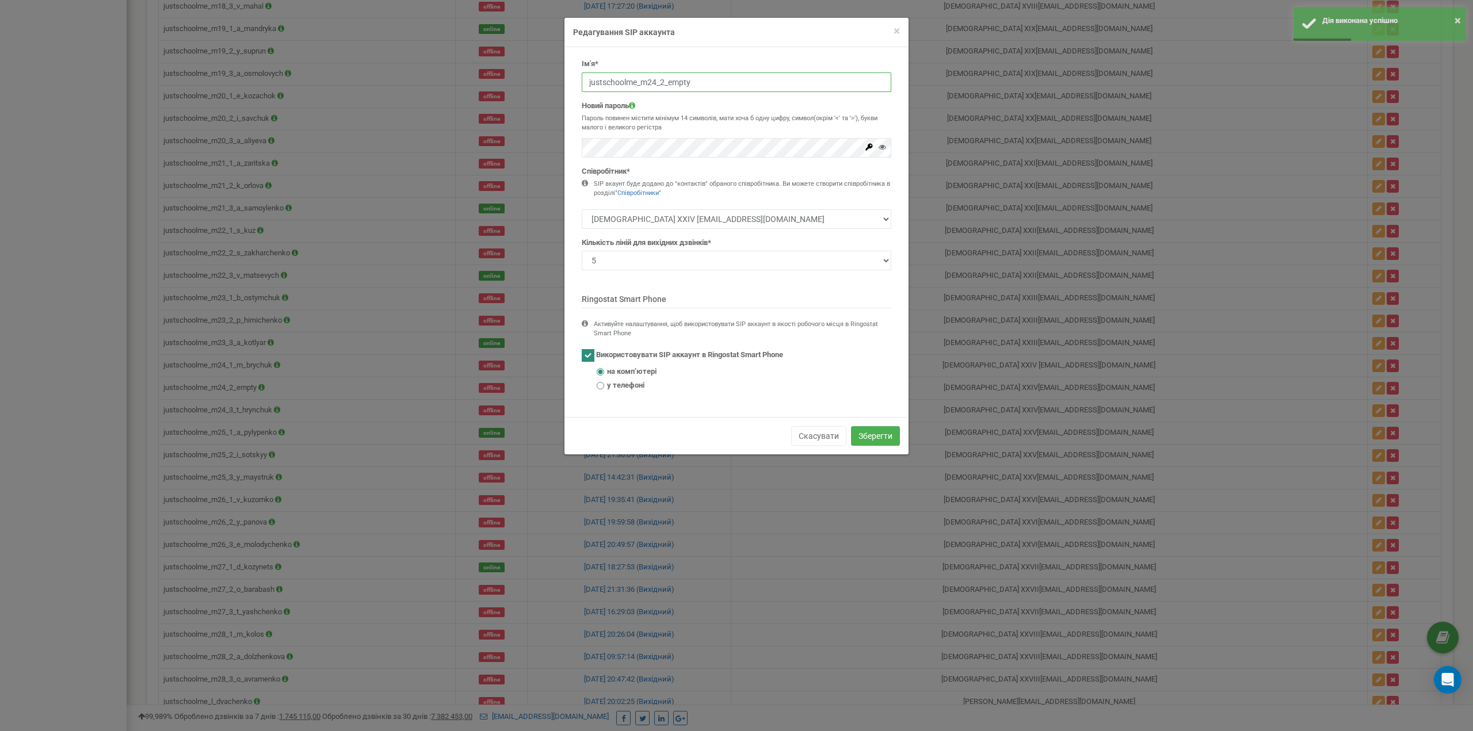
click at [640, 86] on input "justschoolme_m24_2_empty" at bounding box center [737, 83] width 310 height 20
paste input "y_demkiv"
type input "justschoolme_m24_2_y_demkiv"
click at [700, 117] on p "Пароль повинен містити мінімум 14 символів, мати хоча б одну цифру, символ(окрі…" at bounding box center [737, 123] width 310 height 18
click at [875, 436] on button "Зберегти" at bounding box center [875, 436] width 49 height 20
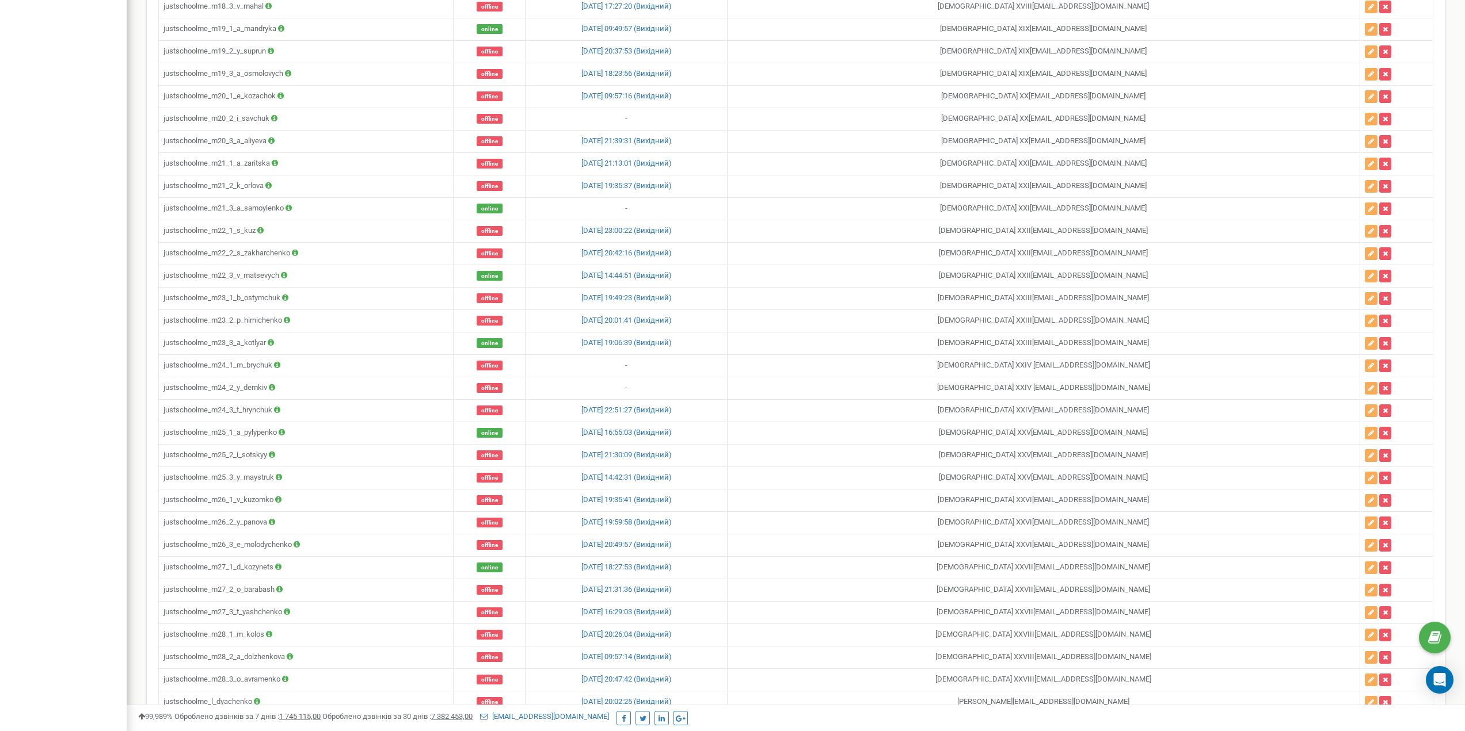
scroll to position [5647, 0]
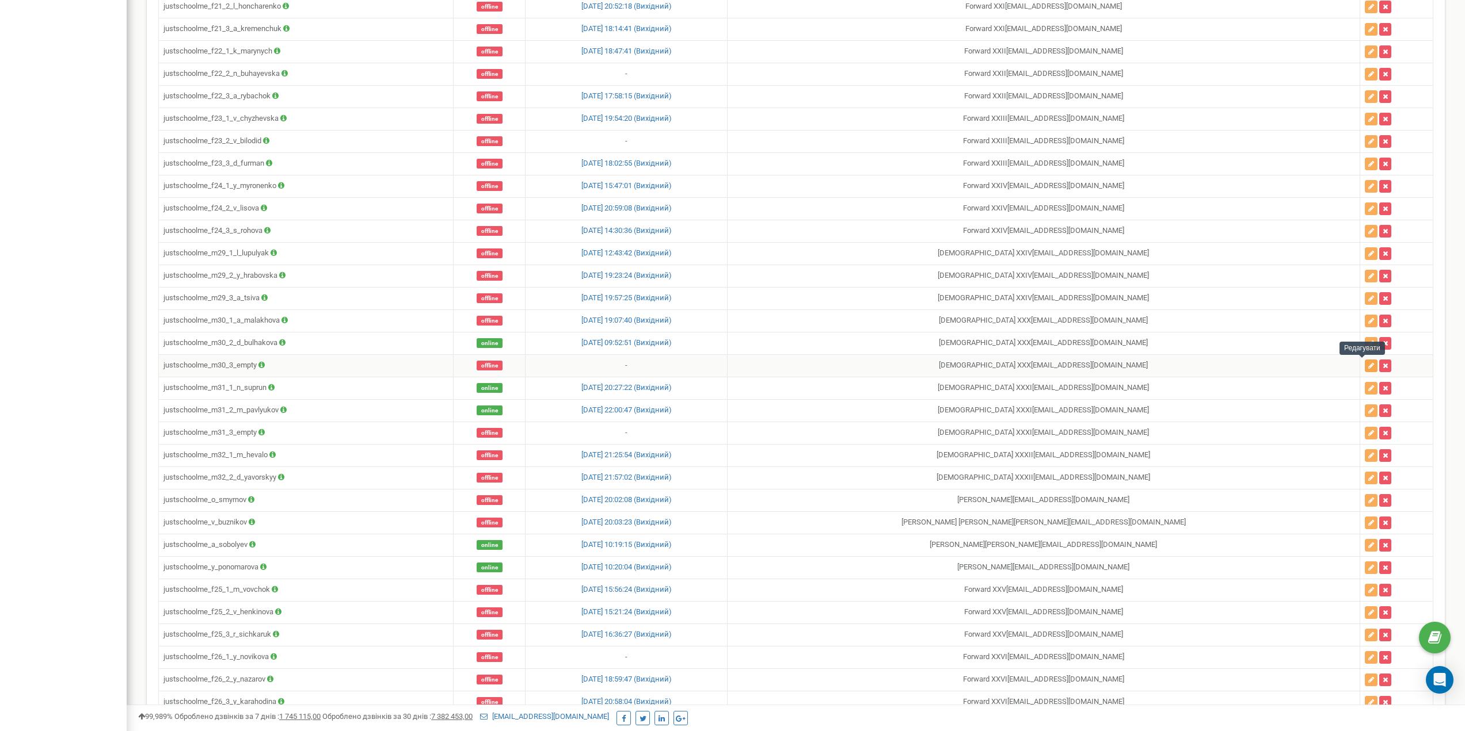
click at [1364, 363] on button "button" at bounding box center [1370, 366] width 13 height 13
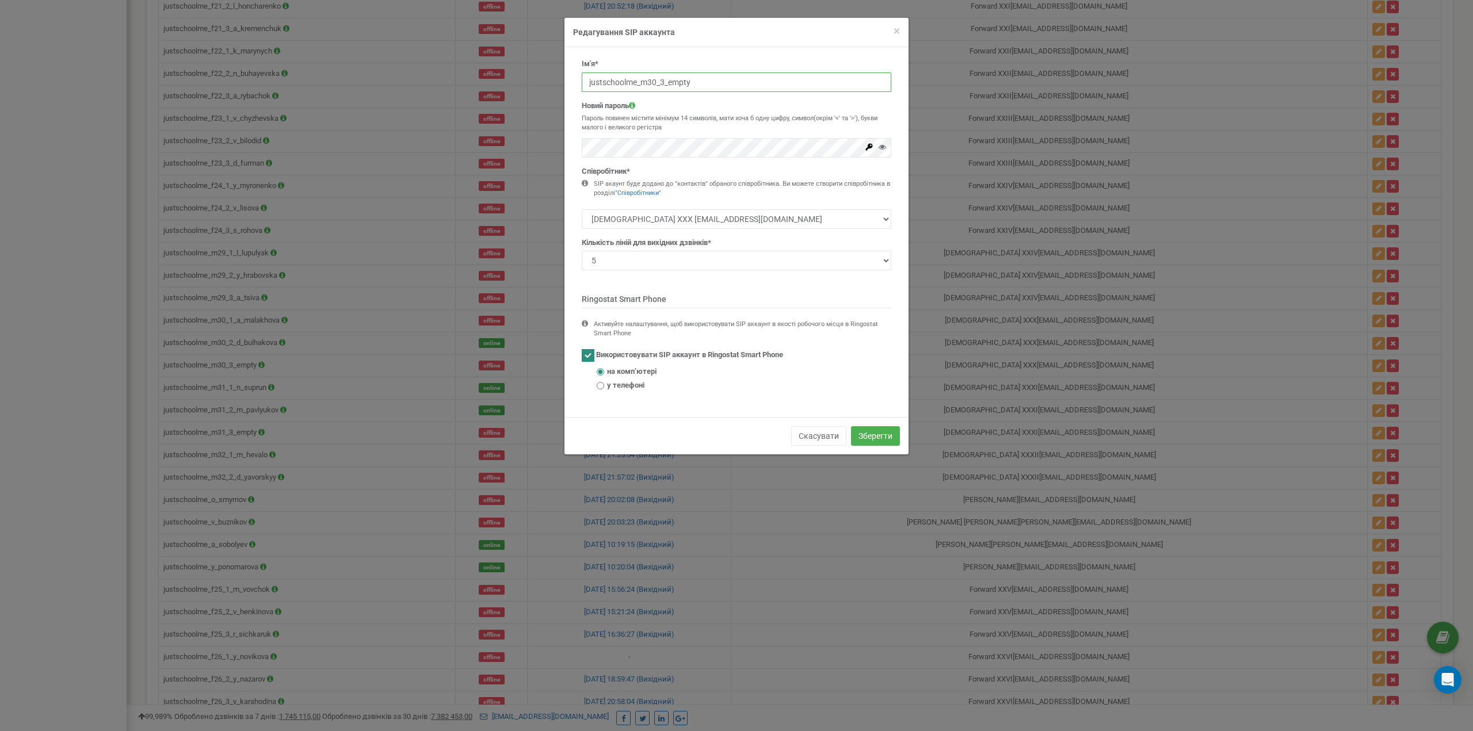
click at [658, 84] on input "justschoolme_m30_3_empty" at bounding box center [737, 83] width 310 height 20
paste input "v_ikonnikova"
type input "justschoolme_m30_3_v_ikonnikova"
click at [680, 135] on div "Новий пароль Пароль повинен містити мінімум 14 символів, мати хоча б одну цифру…" at bounding box center [737, 129] width 310 height 57
click at [678, 117] on p "Пароль повинен містити мінімум 14 символів, мати хоча б одну цифру, символ(окрі…" at bounding box center [737, 123] width 310 height 18
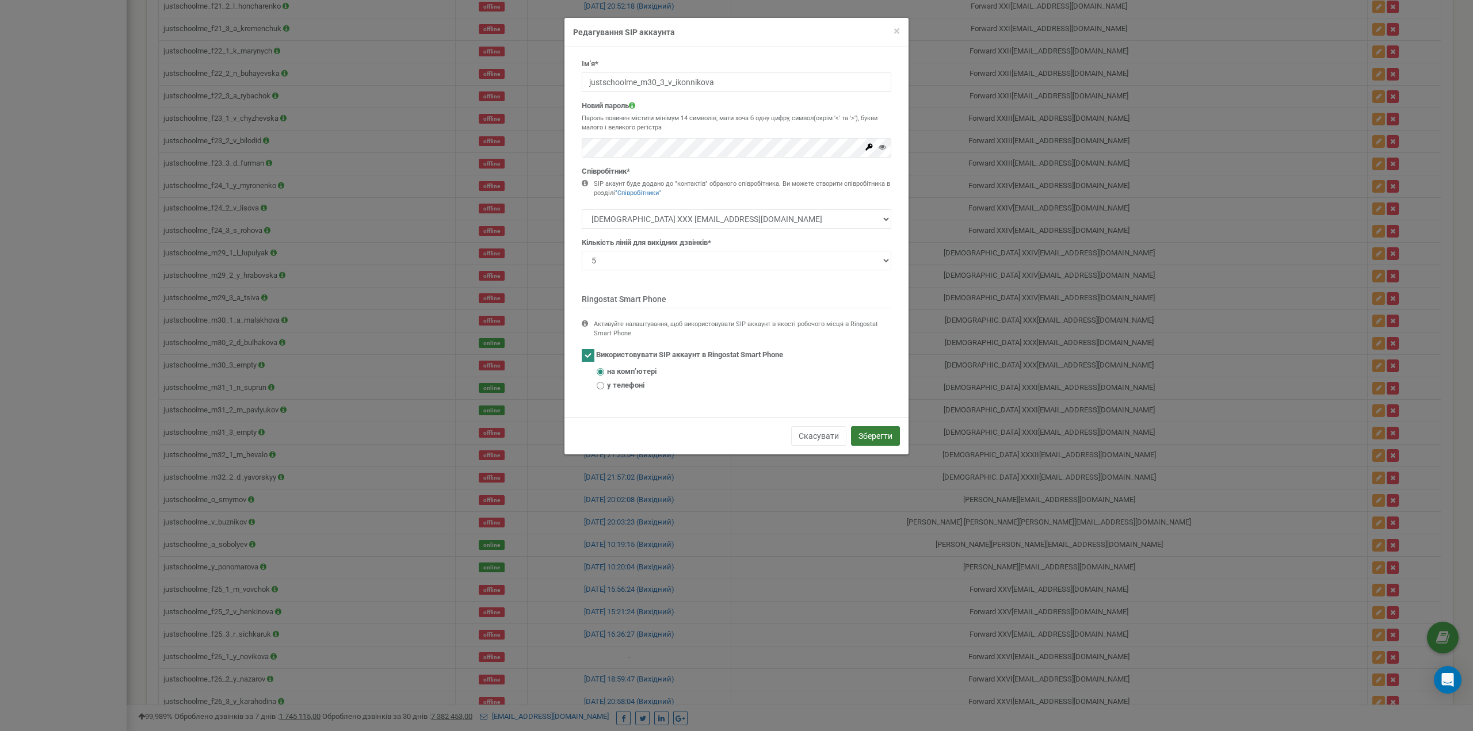
click at [875, 436] on button "Зберегти" at bounding box center [875, 436] width 49 height 20
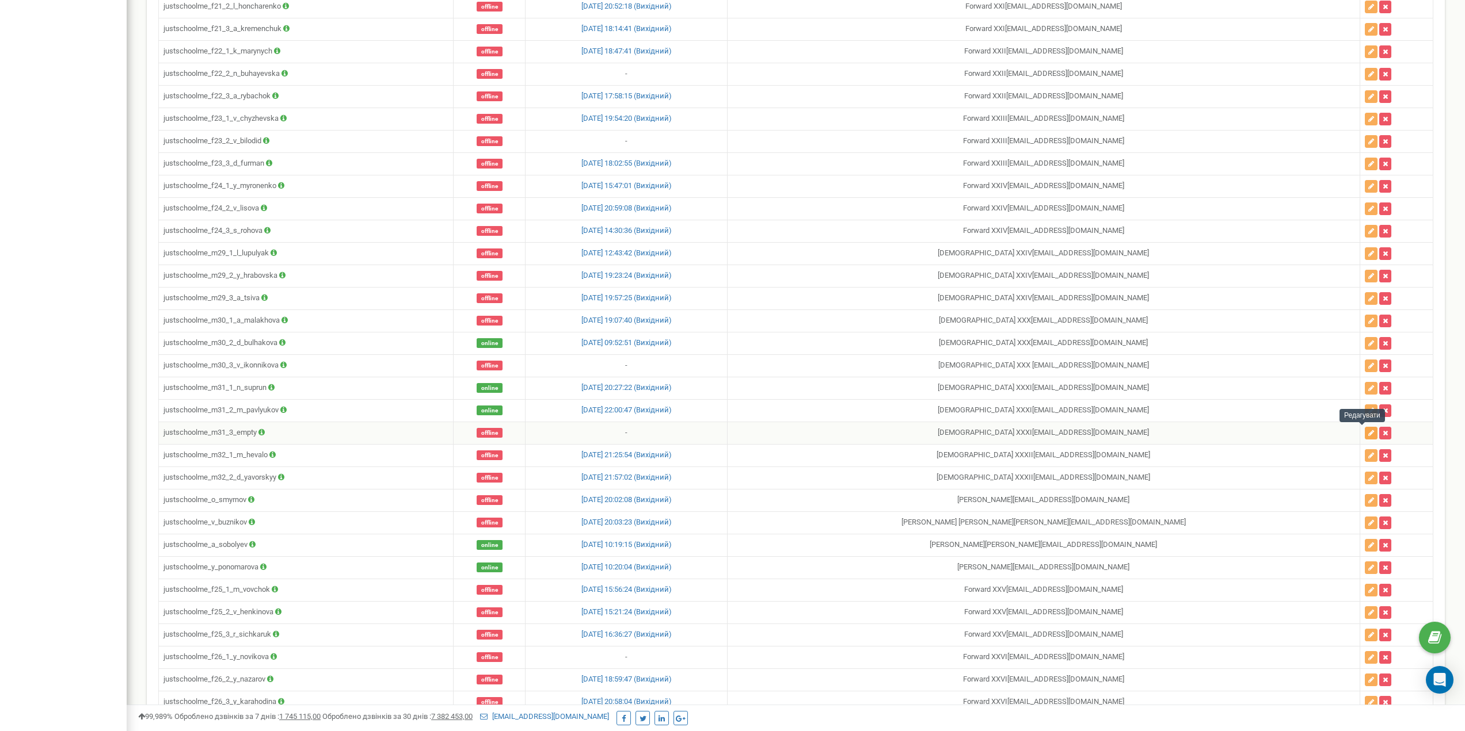
click at [1368, 433] on icon "button" at bounding box center [1371, 433] width 6 height 7
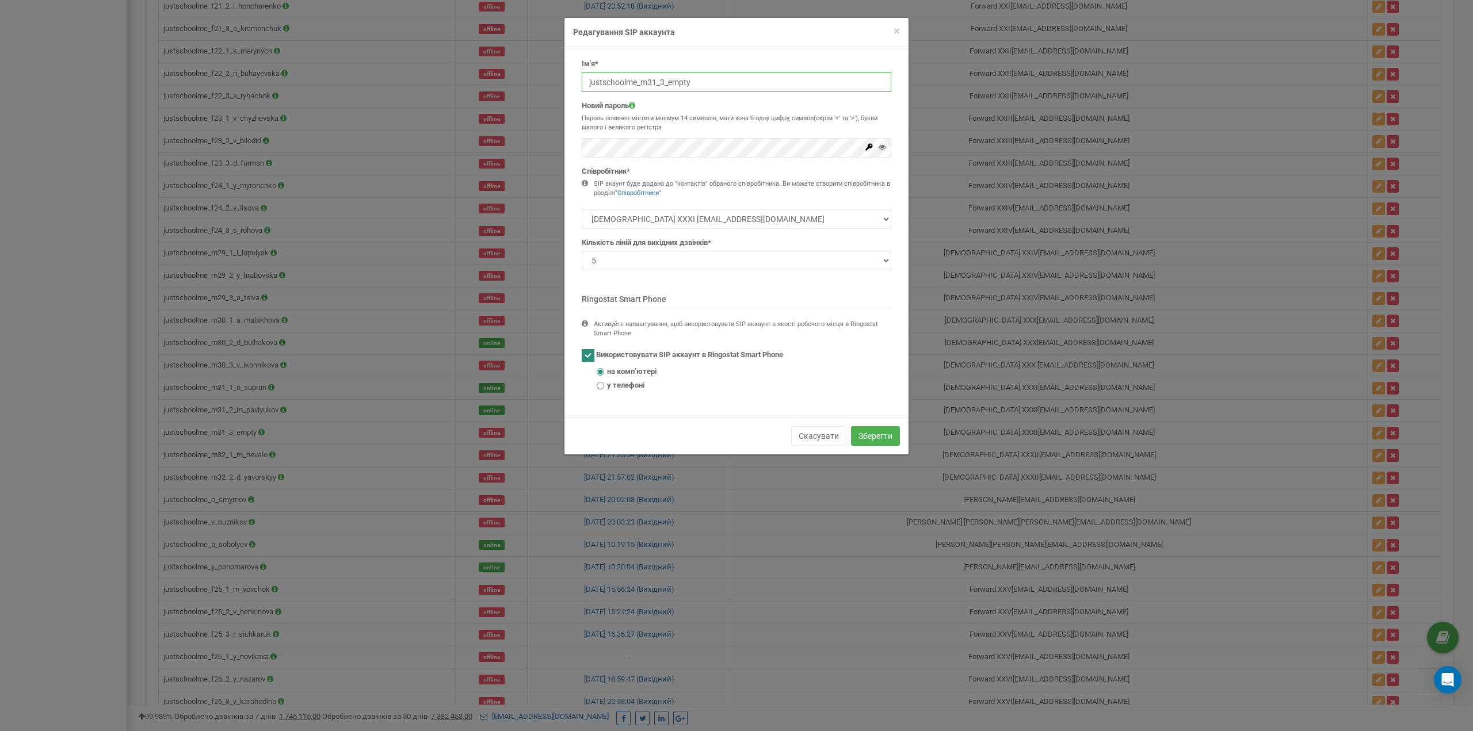
click at [665, 86] on input "justschoolme_m31_3_empty" at bounding box center [737, 83] width 310 height 20
paste input "m_zhydkevych"
type input "justschoolme_m31_3_m_zhydkevych"
click at [724, 112] on div "Новий пароль Пароль повинен містити мінімум 14 символів, мати хоча б одну цифру…" at bounding box center [737, 129] width 310 height 57
click at [878, 433] on button "Зберегти" at bounding box center [875, 436] width 49 height 20
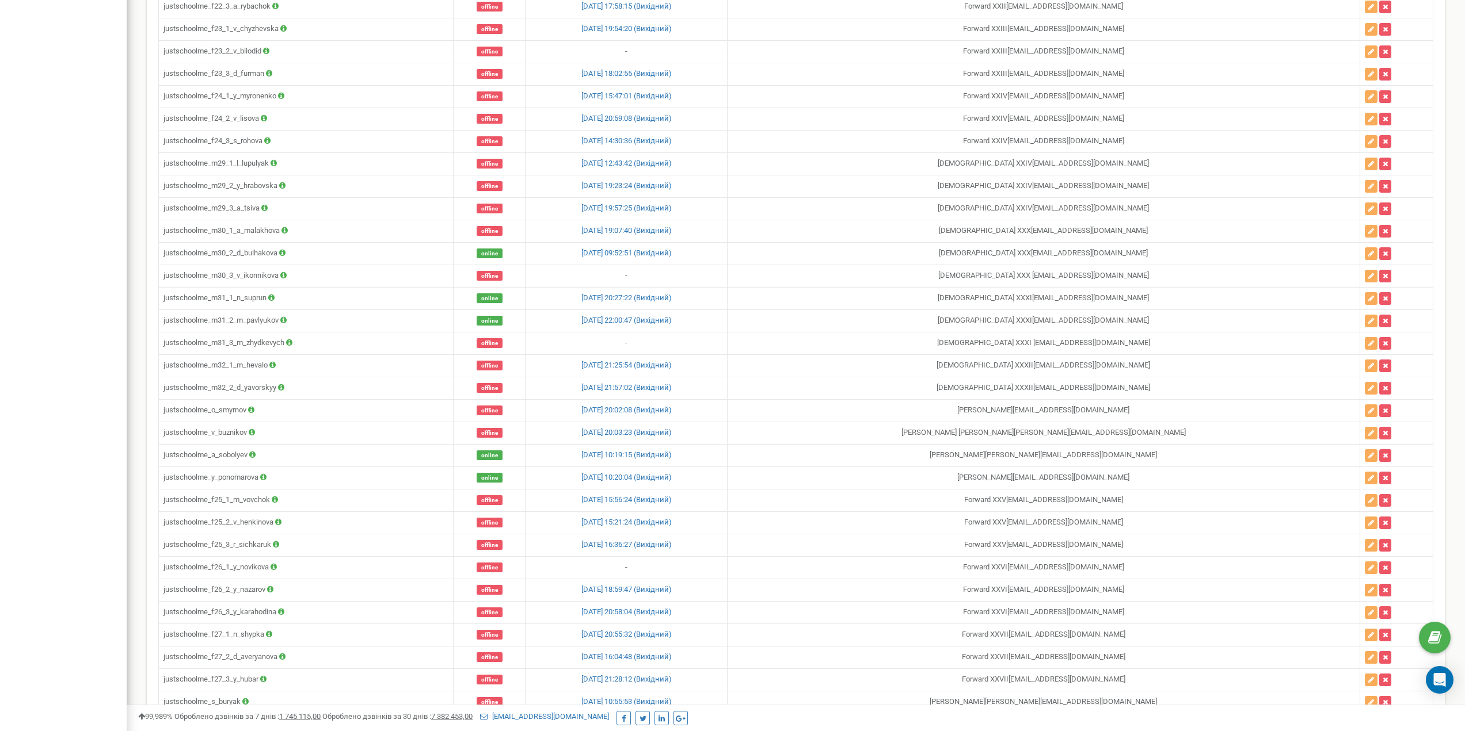
scroll to position [6633, 0]
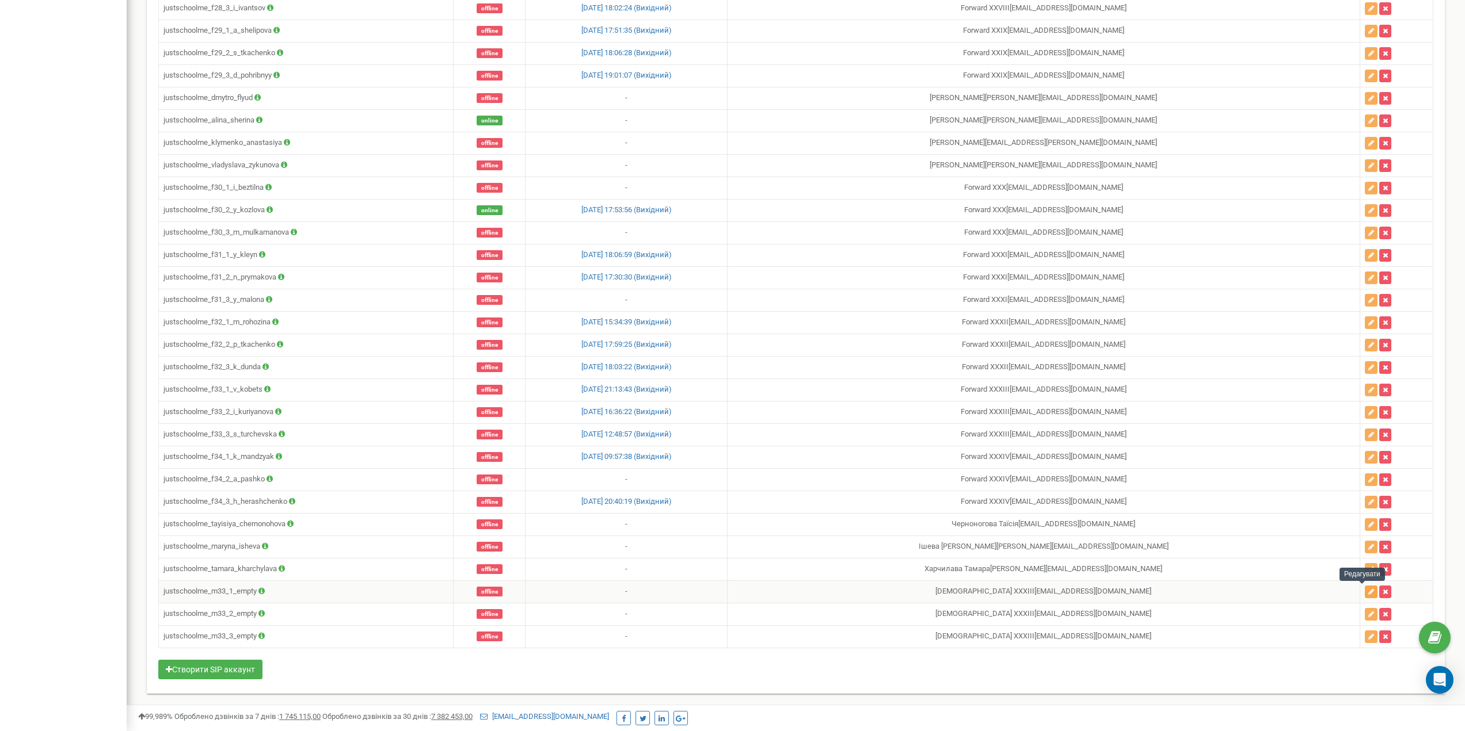
click at [1368, 590] on icon "button" at bounding box center [1371, 592] width 6 height 7
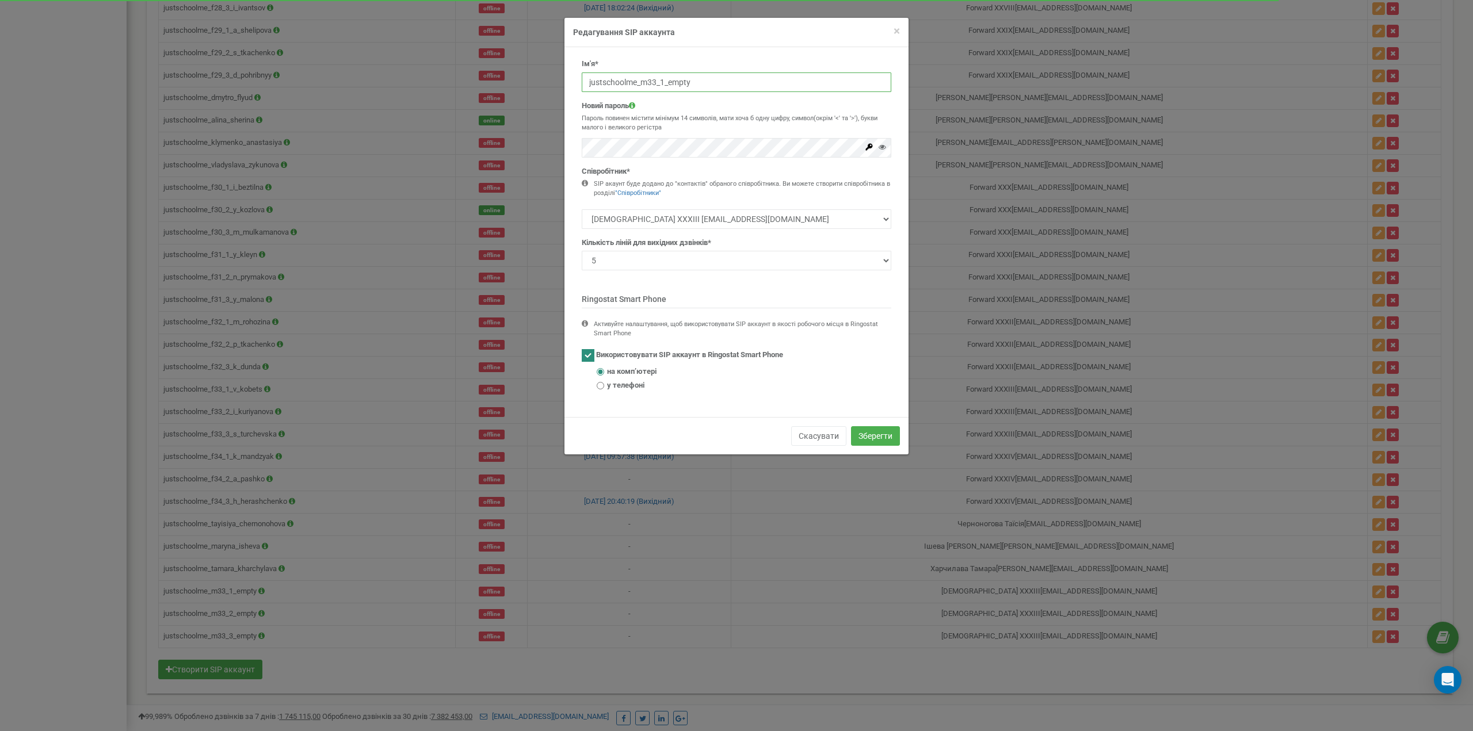
click at [655, 85] on input "justschoolme_m33_1_empty" at bounding box center [737, 83] width 310 height 20
paste input "n_nikolayenko"
type input "justschoolme_m33_1_n_nikolayenko"
click at [710, 105] on div "Новий пароль Пароль повинен містити мінімум 14 символів, мати хоча б одну цифру…" at bounding box center [737, 129] width 310 height 57
click at [879, 433] on button "Зберегти" at bounding box center [875, 436] width 49 height 20
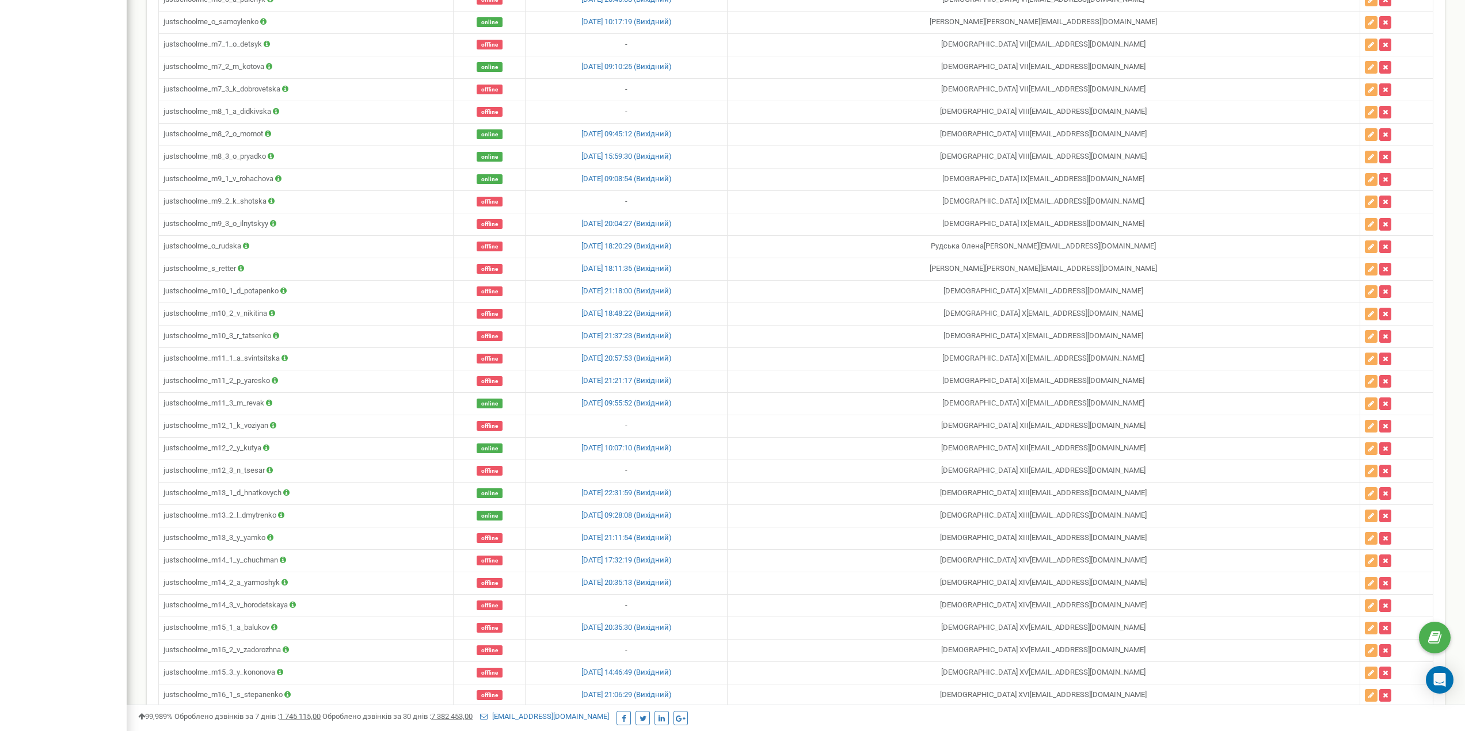
scroll to position [66, 0]
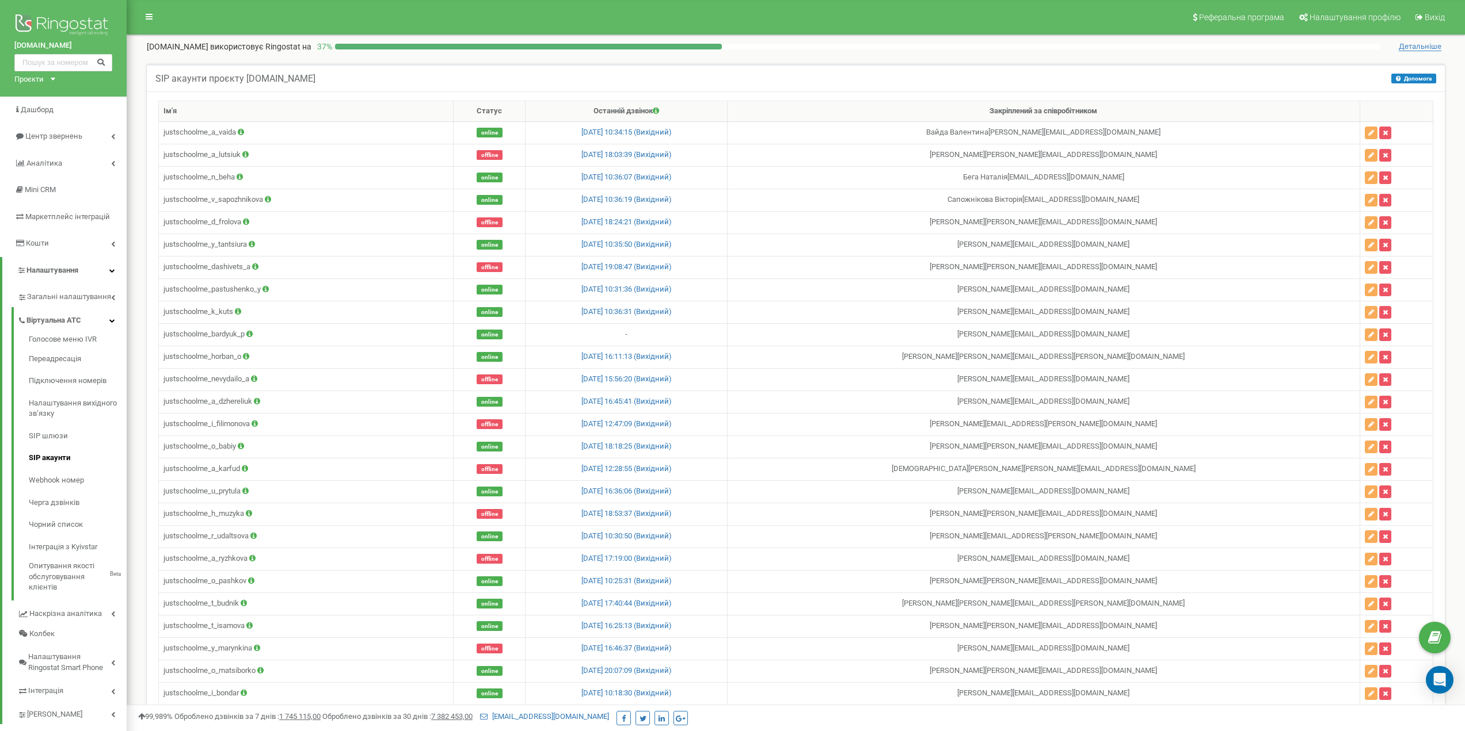
scroll to position [6051, 0]
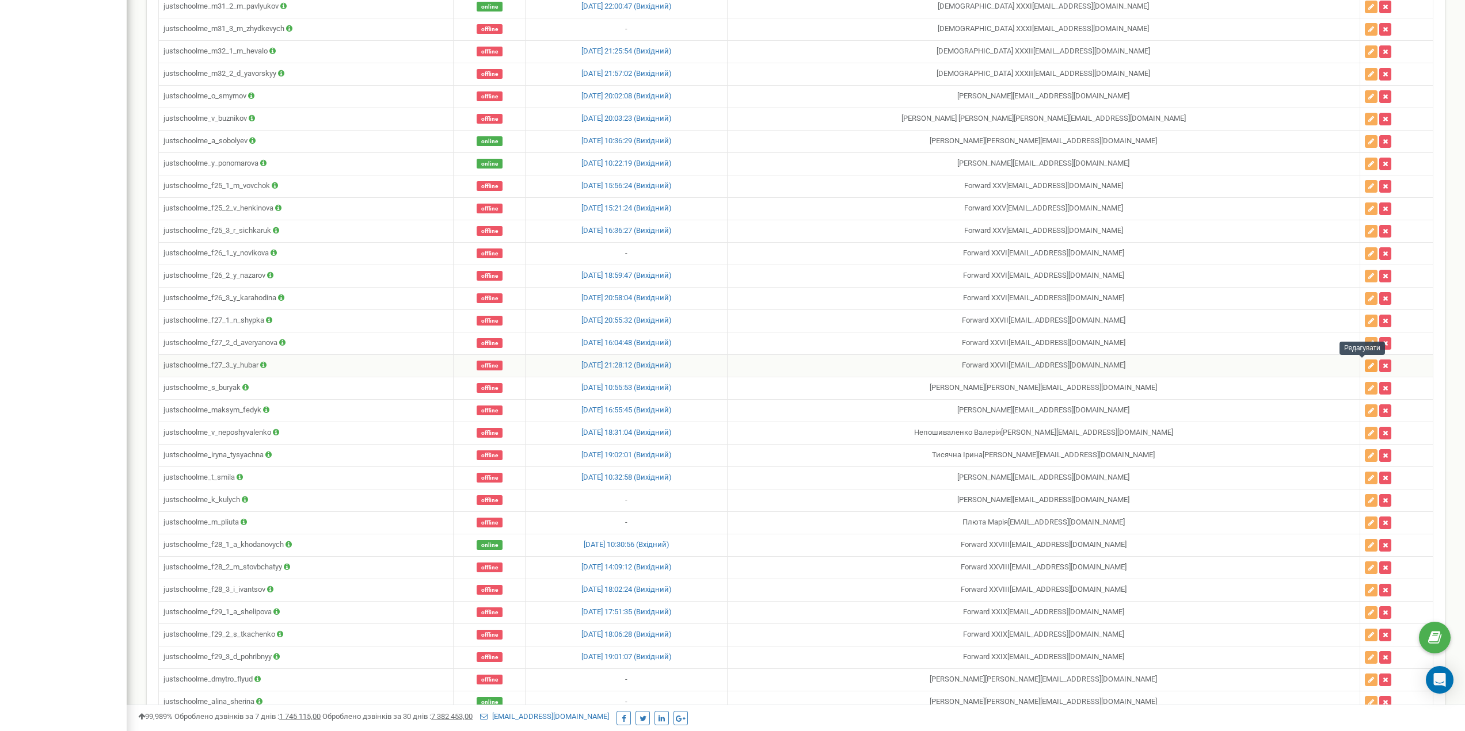
click at [1368, 365] on icon "button" at bounding box center [1371, 366] width 6 height 7
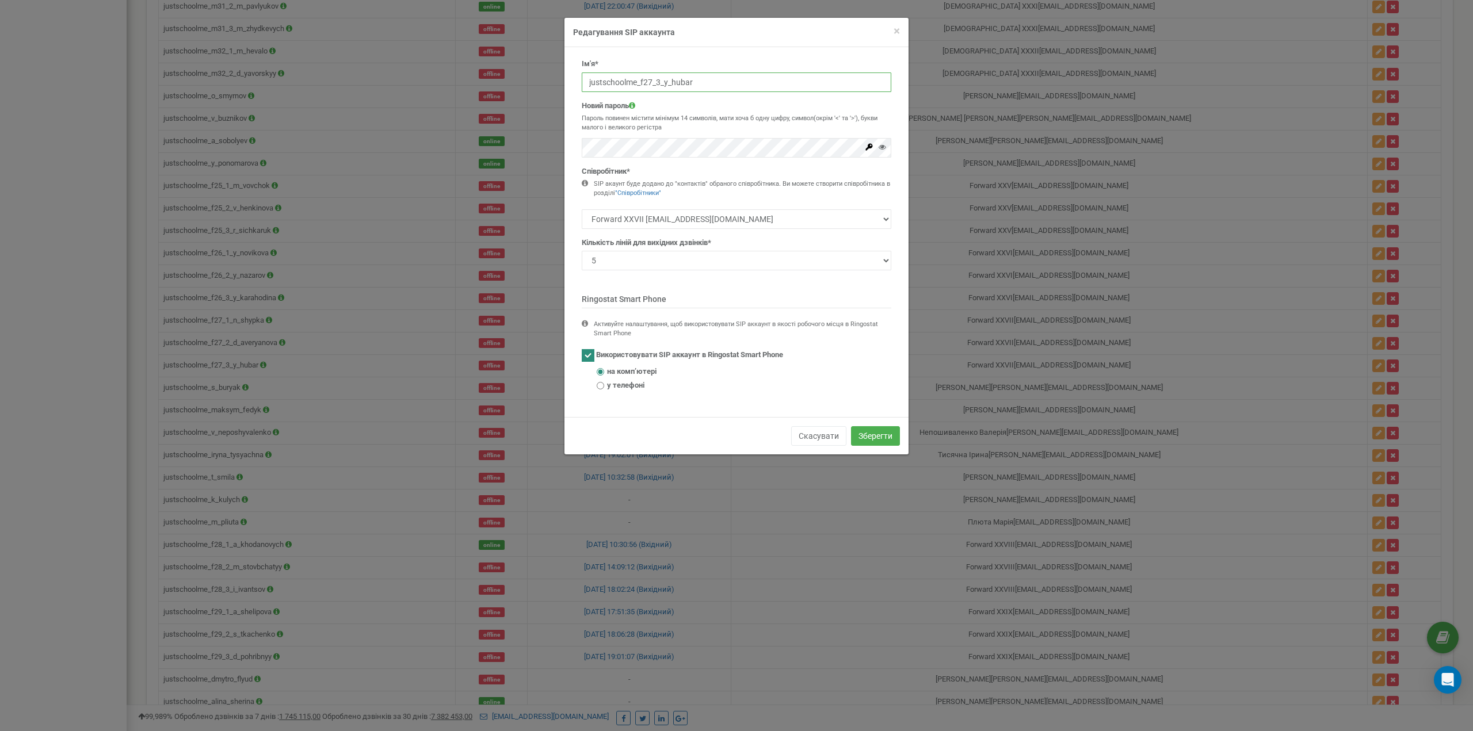
click at [658, 86] on input "justschoolme_f27_3_y_hubar" at bounding box center [737, 83] width 310 height 20
paste input "empty"
type input "justschoolme_f27_3_empty"
click at [874, 438] on button "Зберегти" at bounding box center [875, 436] width 49 height 20
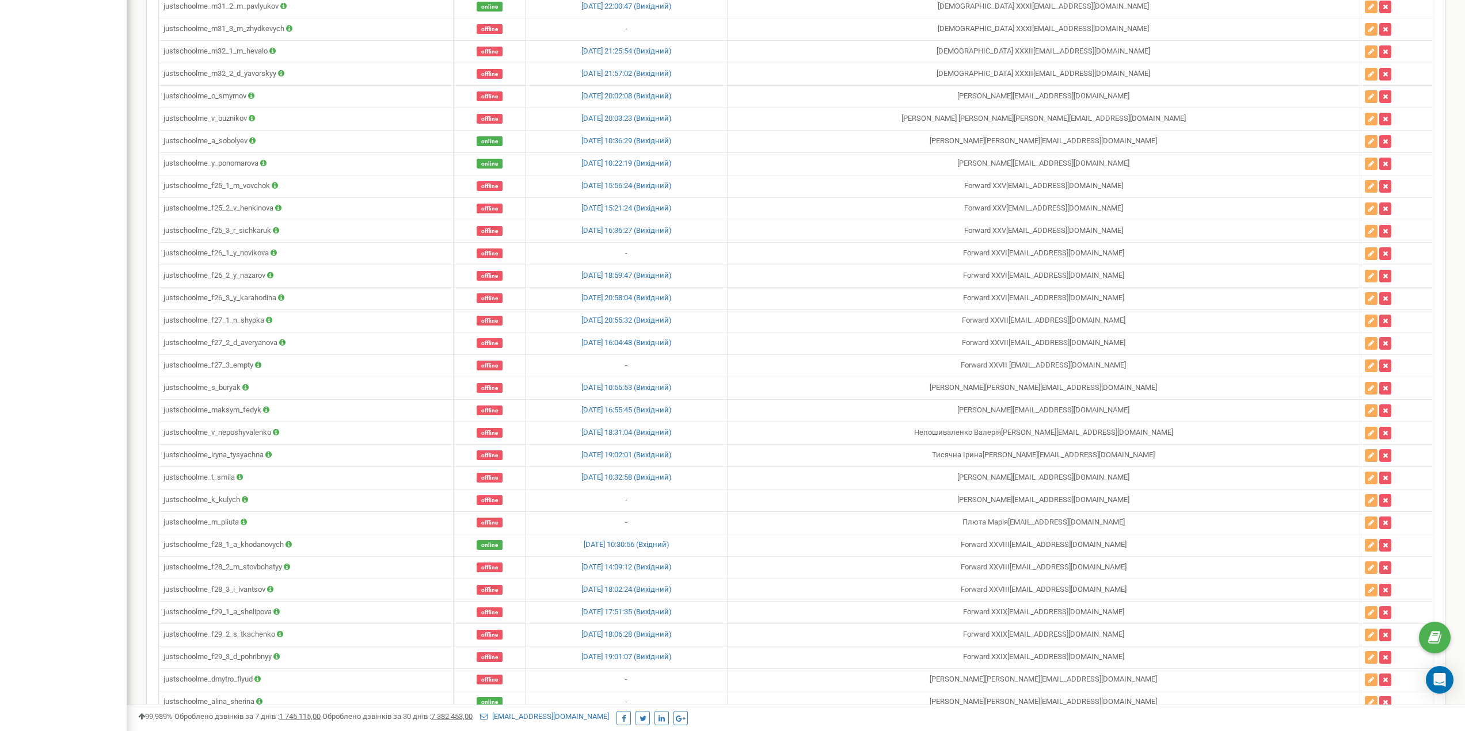
scroll to position [5422, 0]
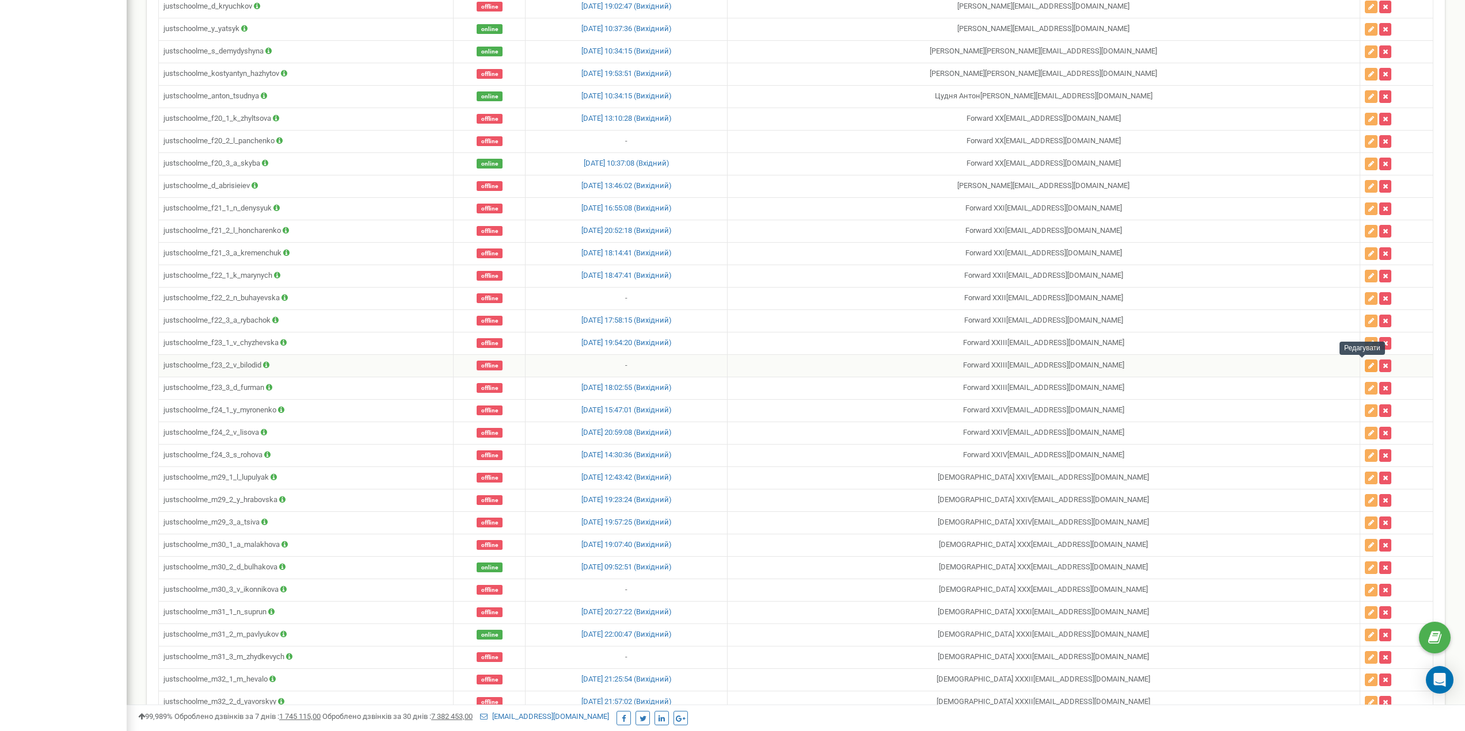
click at [1364, 364] on button "button" at bounding box center [1370, 366] width 13 height 13
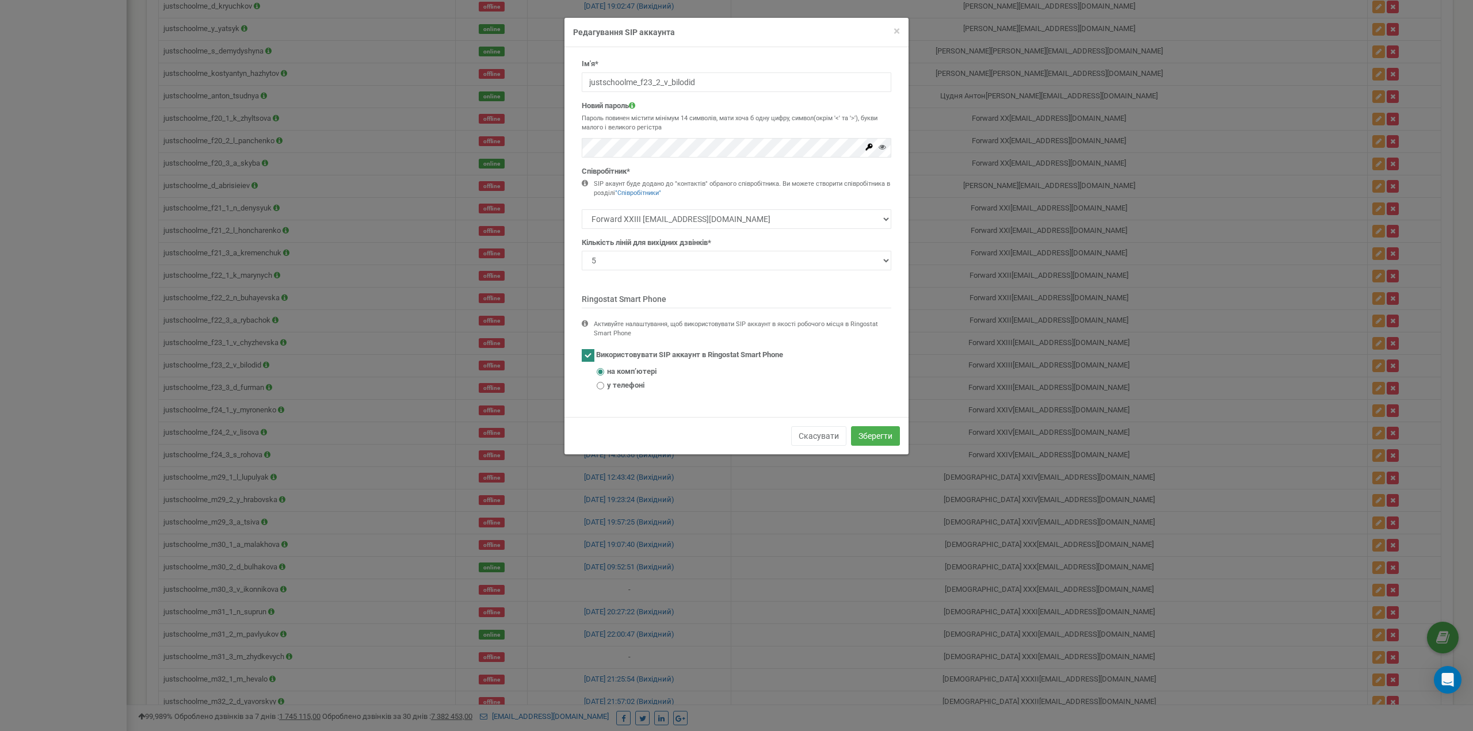
click at [650, 70] on div "Ім'я* justschoolme_f23_2_v_bilodid" at bounding box center [737, 75] width 310 height 33
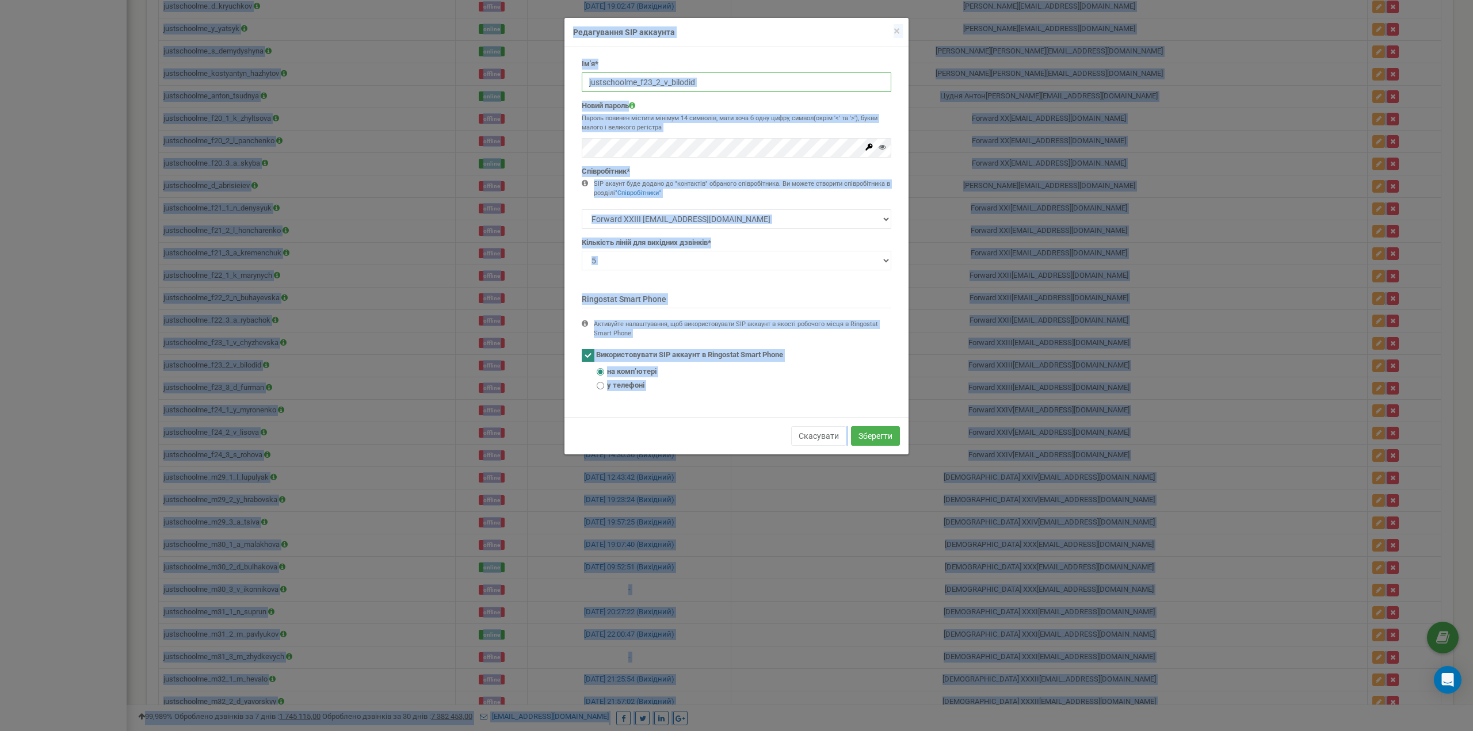
click at [654, 87] on input "justschoolme_f23_2_v_bilodid" at bounding box center [737, 83] width 310 height 20
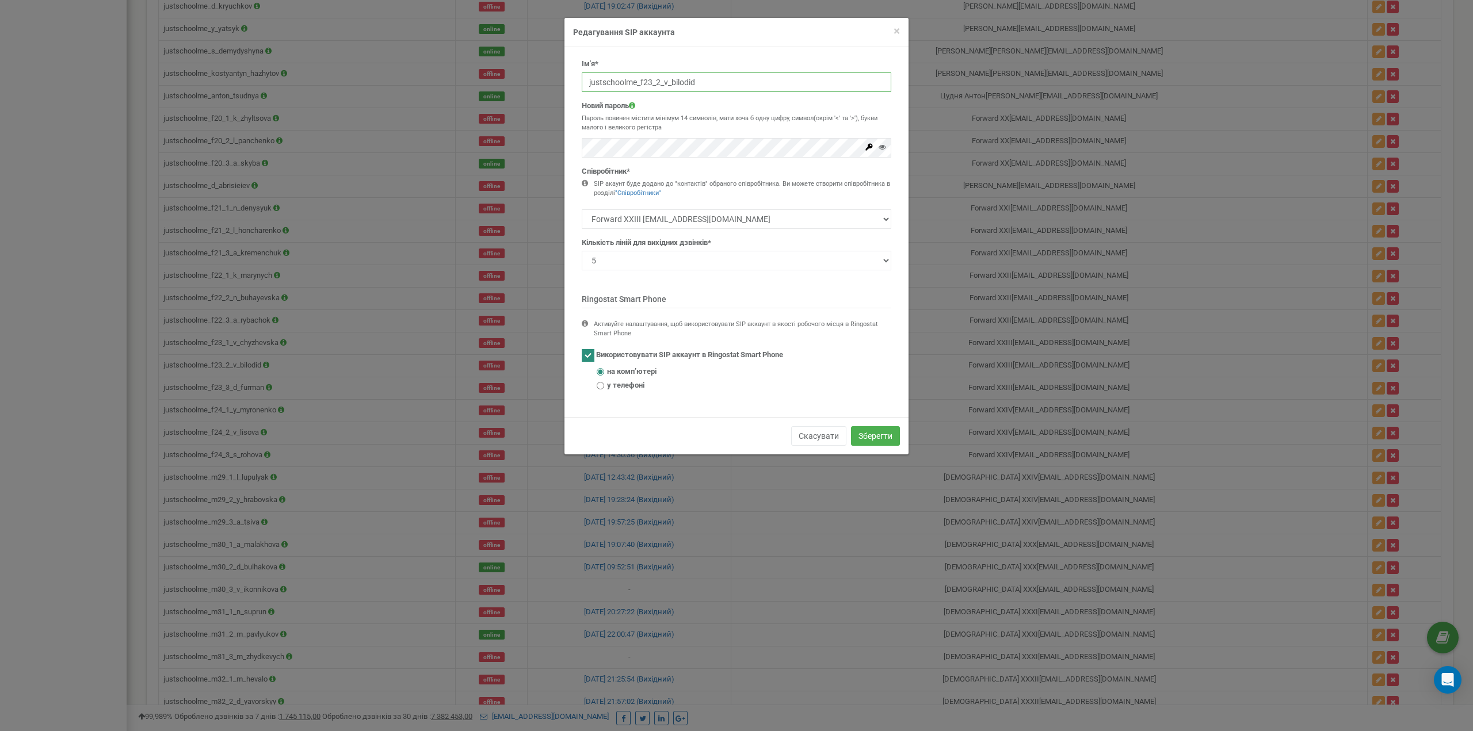
paste input "empty"
type input "justschoolme_f23_2_empty"
click at [688, 112] on div "Новий пароль Пароль повинен містити мінімум 14 символів, мати хоча б одну цифру…" at bounding box center [737, 129] width 310 height 57
click at [882, 430] on button "Зберегти" at bounding box center [875, 436] width 49 height 20
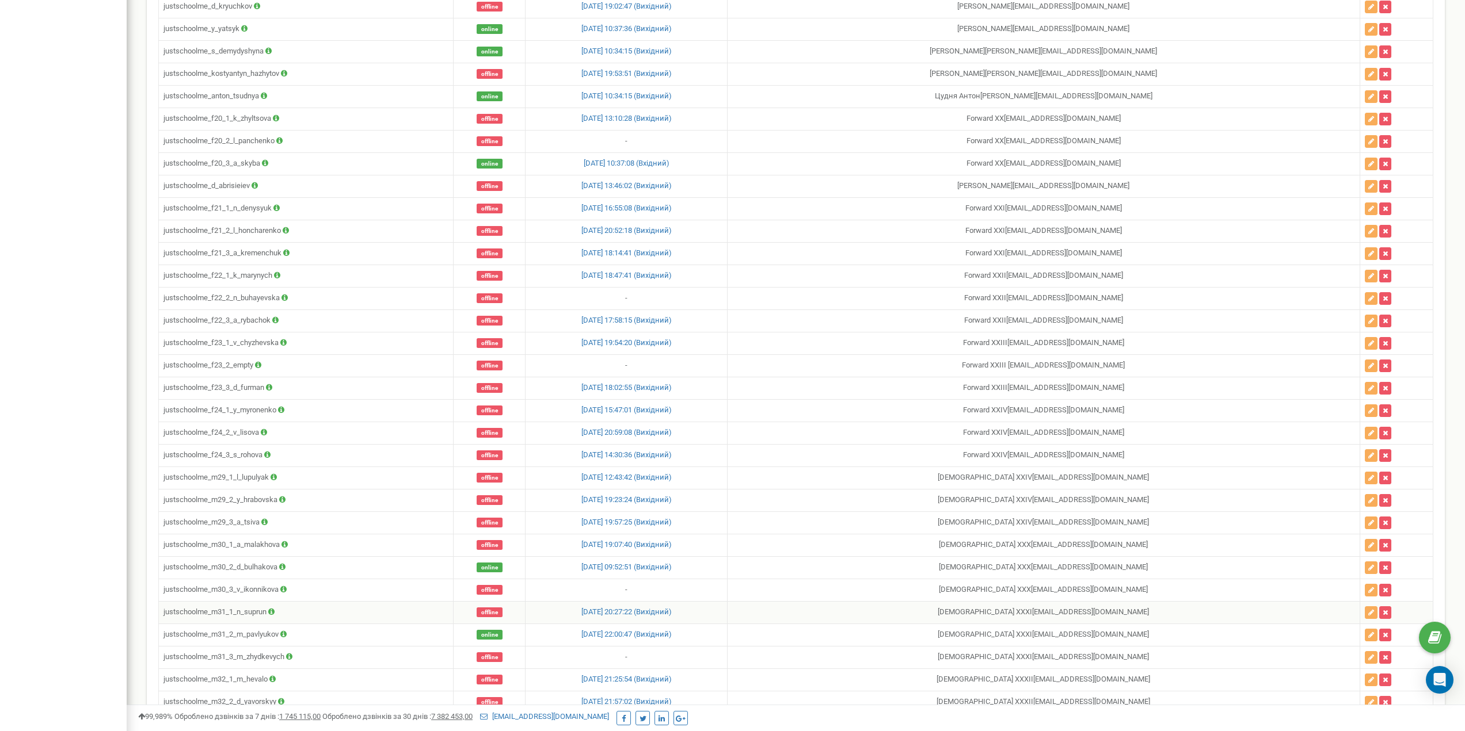
scroll to position [5916, 0]
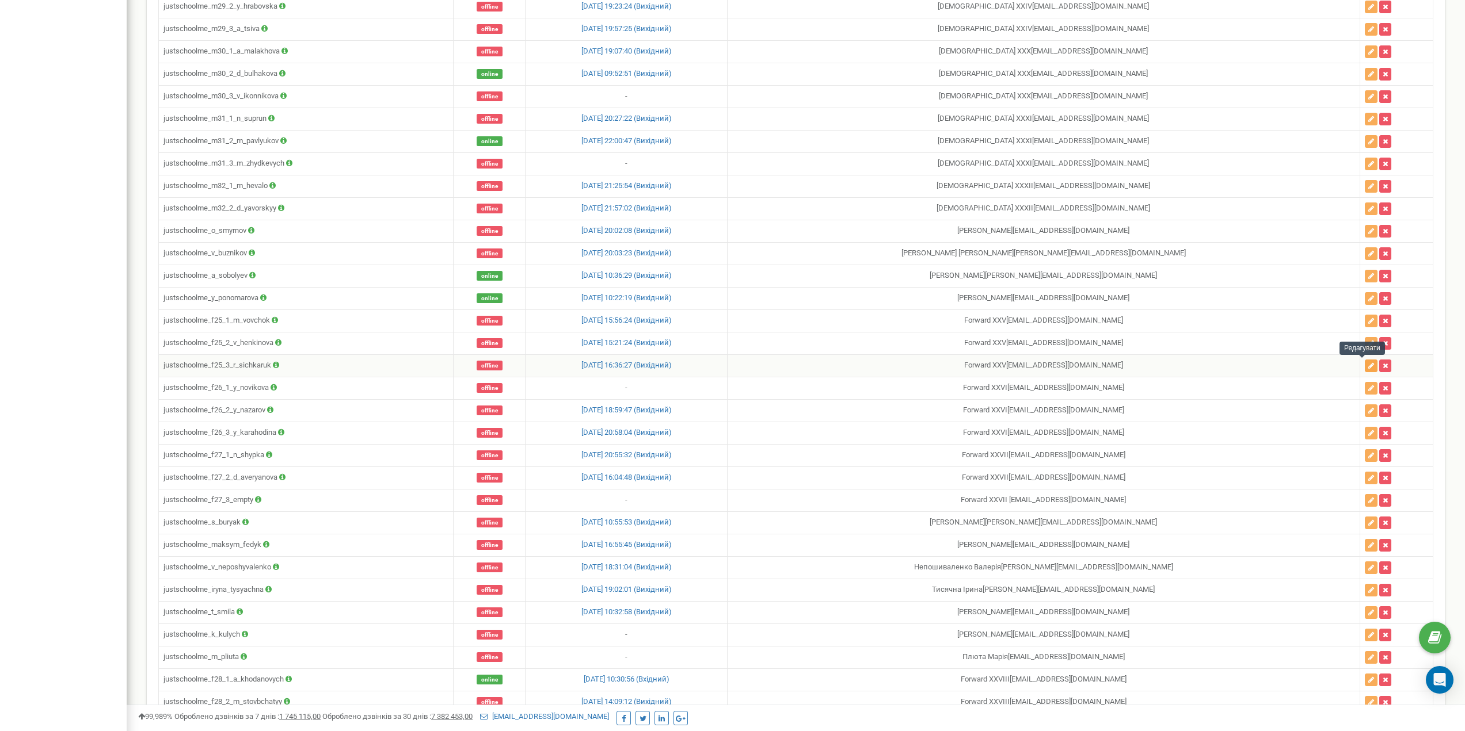
click at [1368, 368] on icon "button" at bounding box center [1371, 366] width 6 height 7
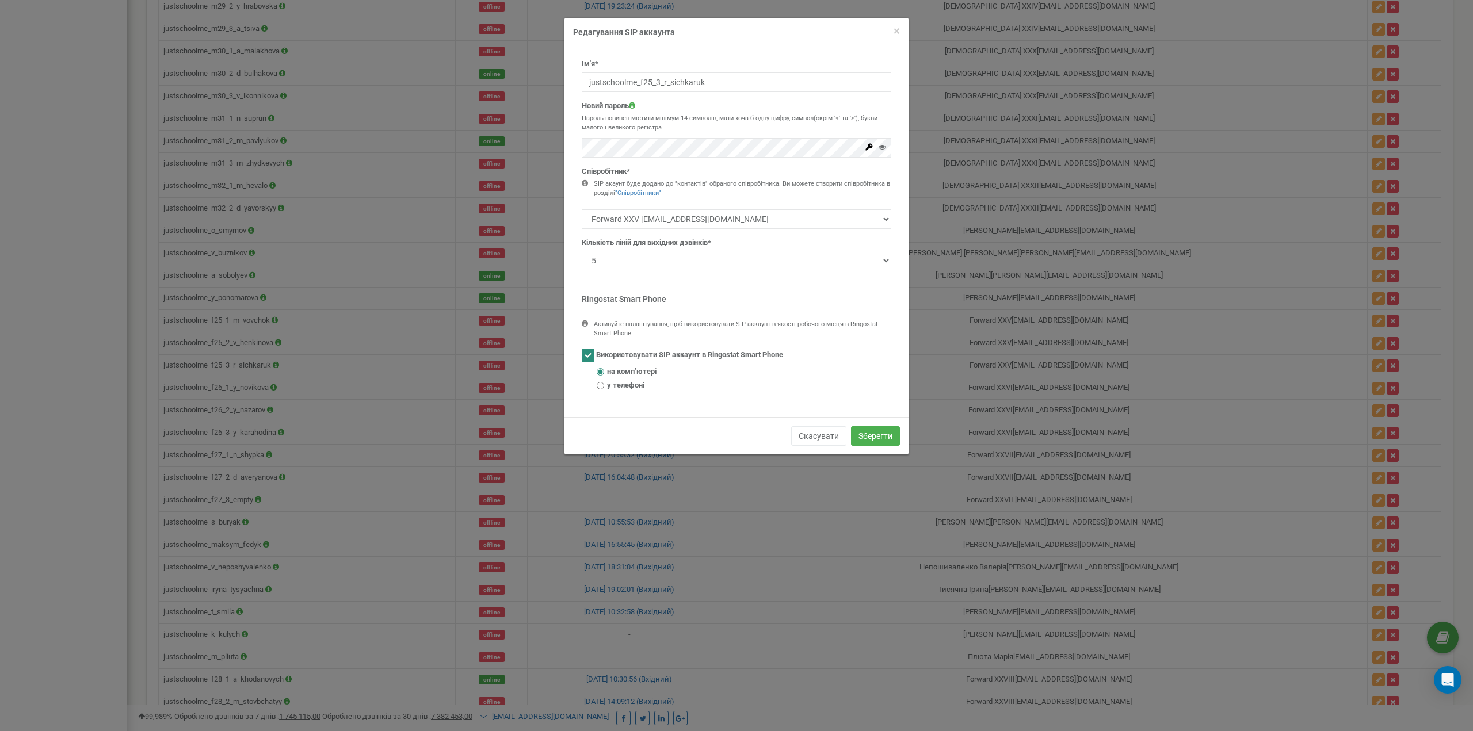
click at [655, 65] on div "Ім'я* justschoolme_f25_3_r_sichkaruk" at bounding box center [737, 75] width 310 height 33
click at [655, 81] on input "justschoolme_f25_3_r_sichkaruk" at bounding box center [737, 83] width 310 height 20
paste input "empty"
type input "justschoolme_f25_3_empty"
click at [688, 32] on h4 "Редагування SIP аккаунта" at bounding box center [736, 32] width 327 height 12
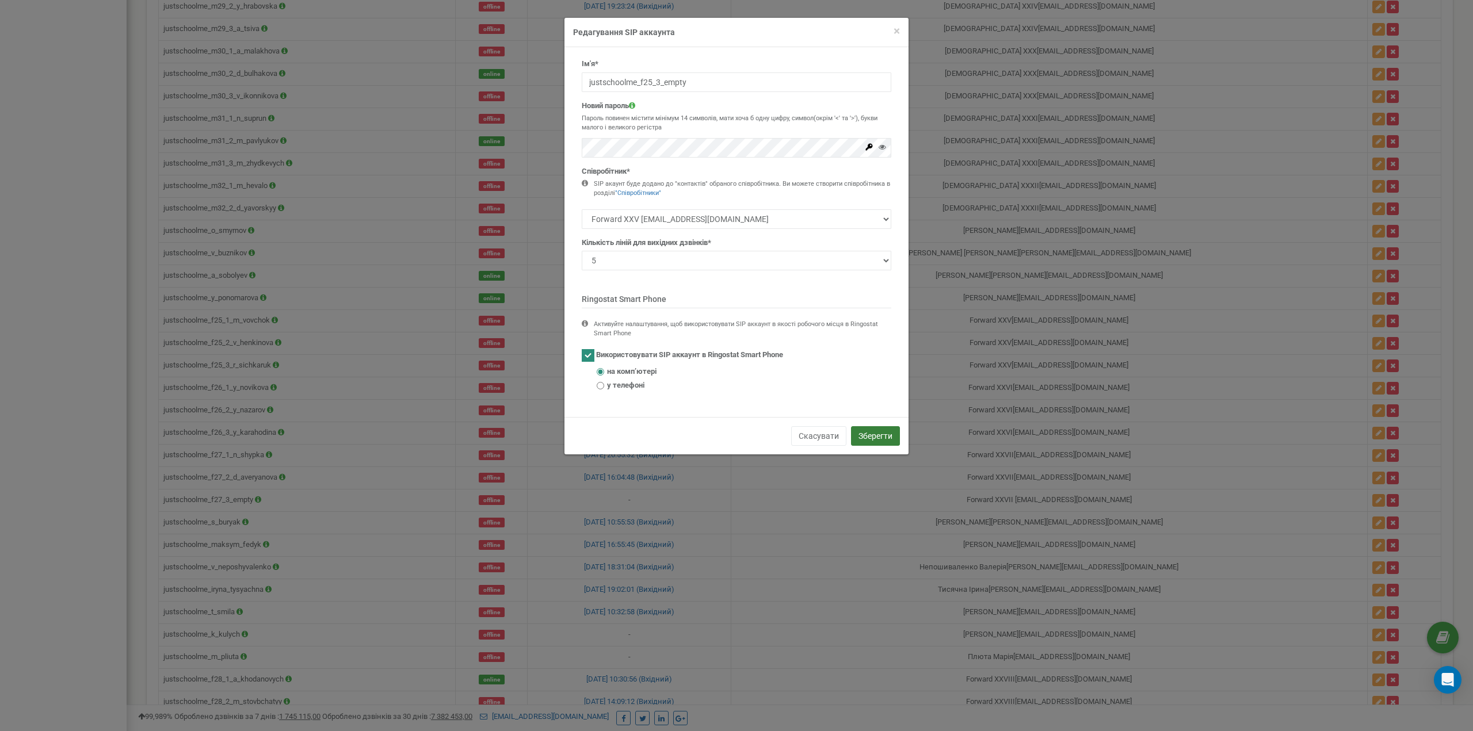
click at [868, 432] on button "Зберегти" at bounding box center [875, 436] width 49 height 20
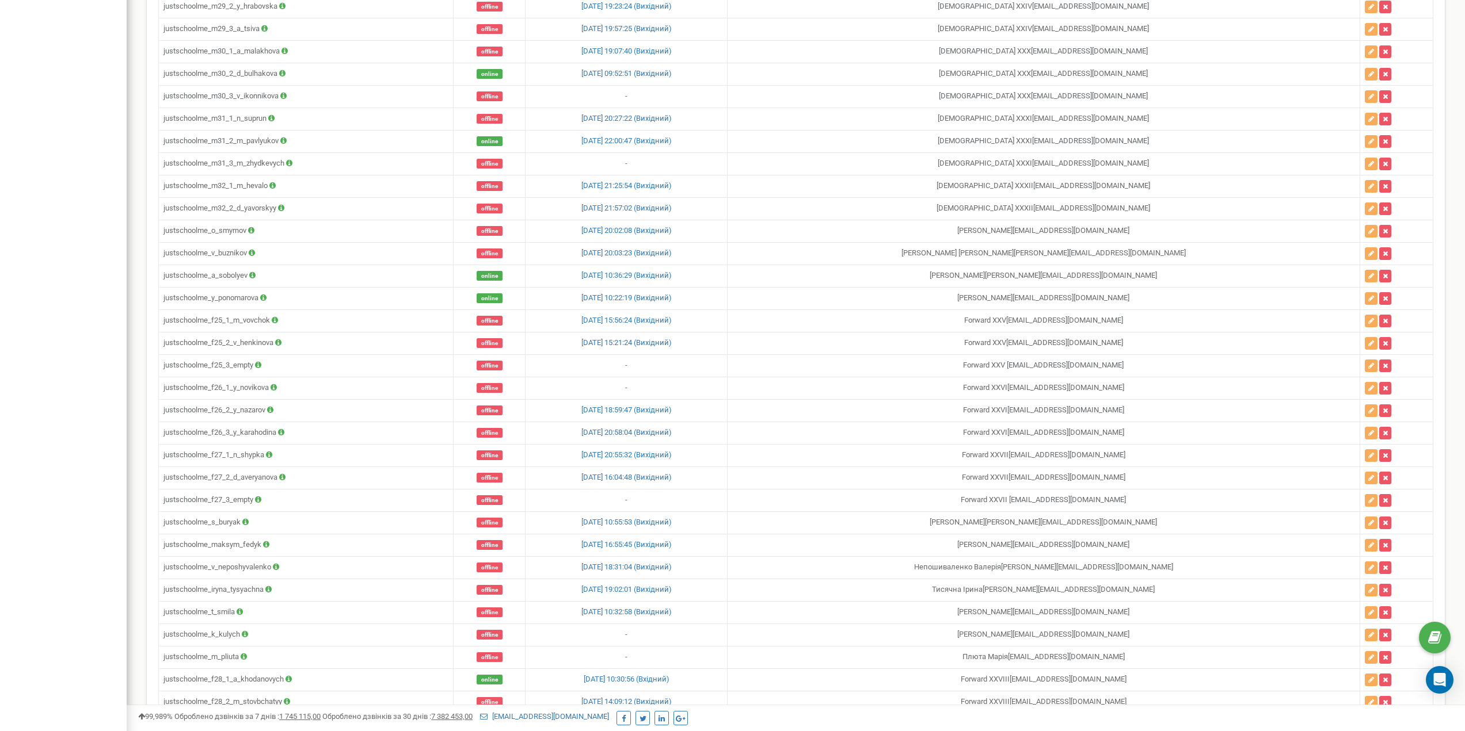
scroll to position [6655, 0]
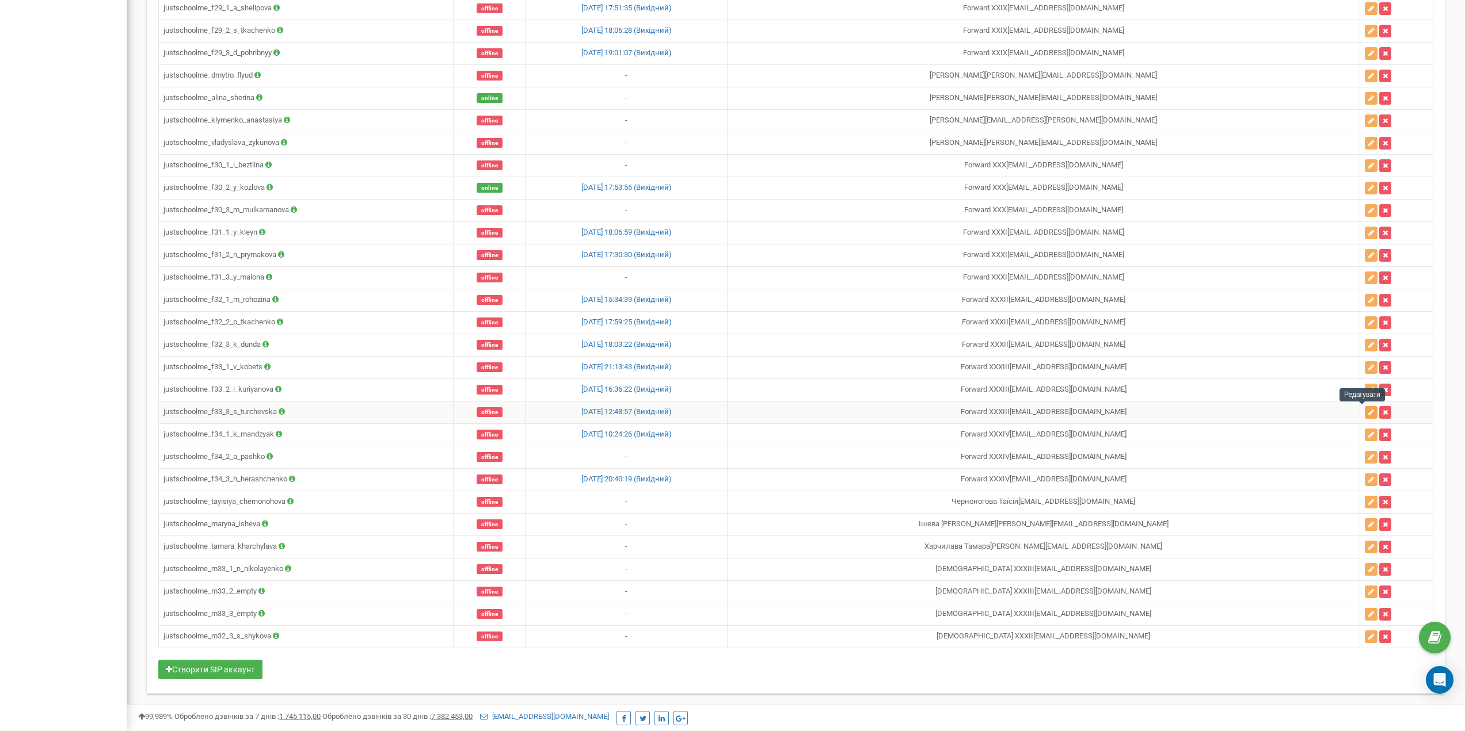
click at [1368, 412] on icon "button" at bounding box center [1371, 412] width 6 height 7
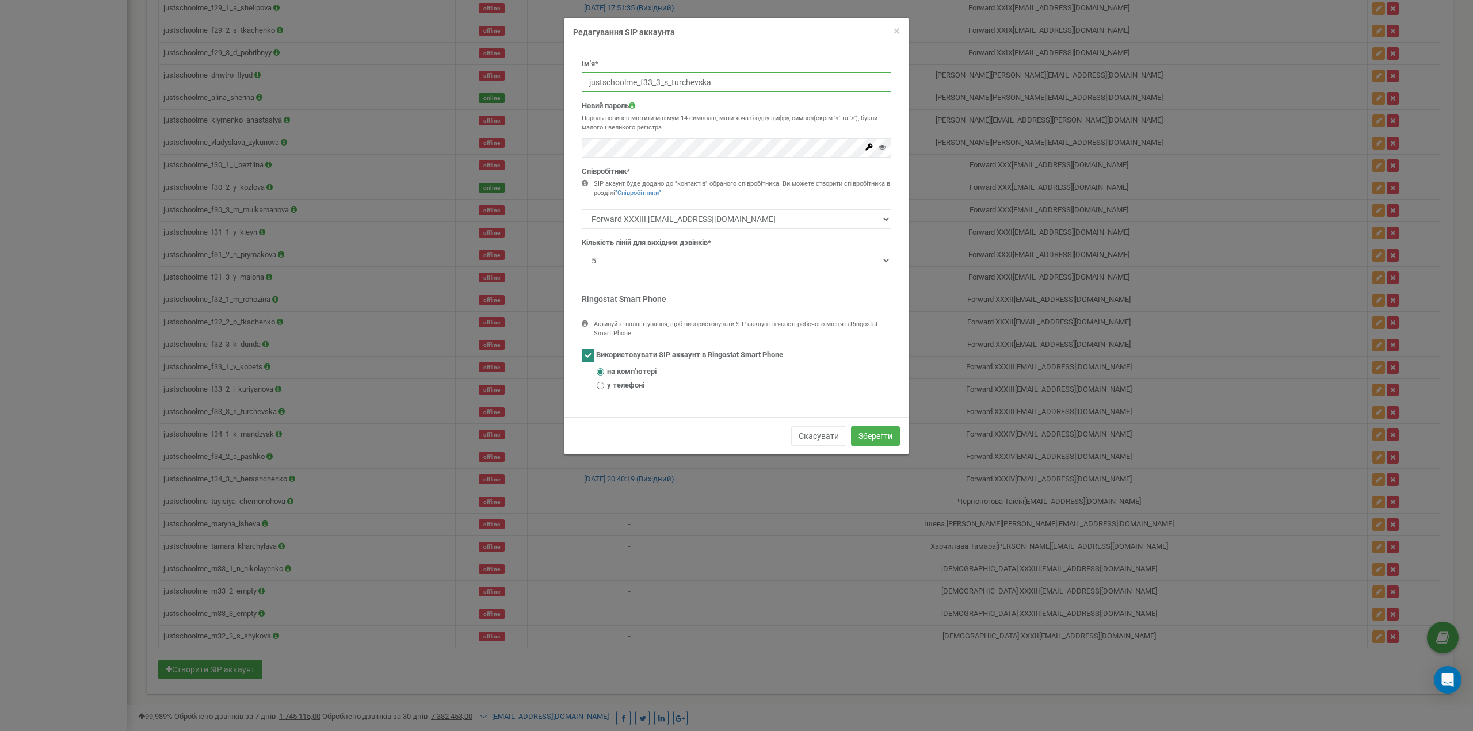
click at [674, 85] on input "justschoolme_f33_3_s_turchevska" at bounding box center [737, 83] width 310 height 20
paste input "empty"
type input "justschoolme_f33_3_empty"
click at [718, 49] on div "Ім'я* justschoolme_f33_3_empty [GEOGRAPHIC_DATA] Пароль повинен містити мінімум…" at bounding box center [737, 232] width 344 height 370
click at [869, 439] on button "Зберегти" at bounding box center [875, 436] width 49 height 20
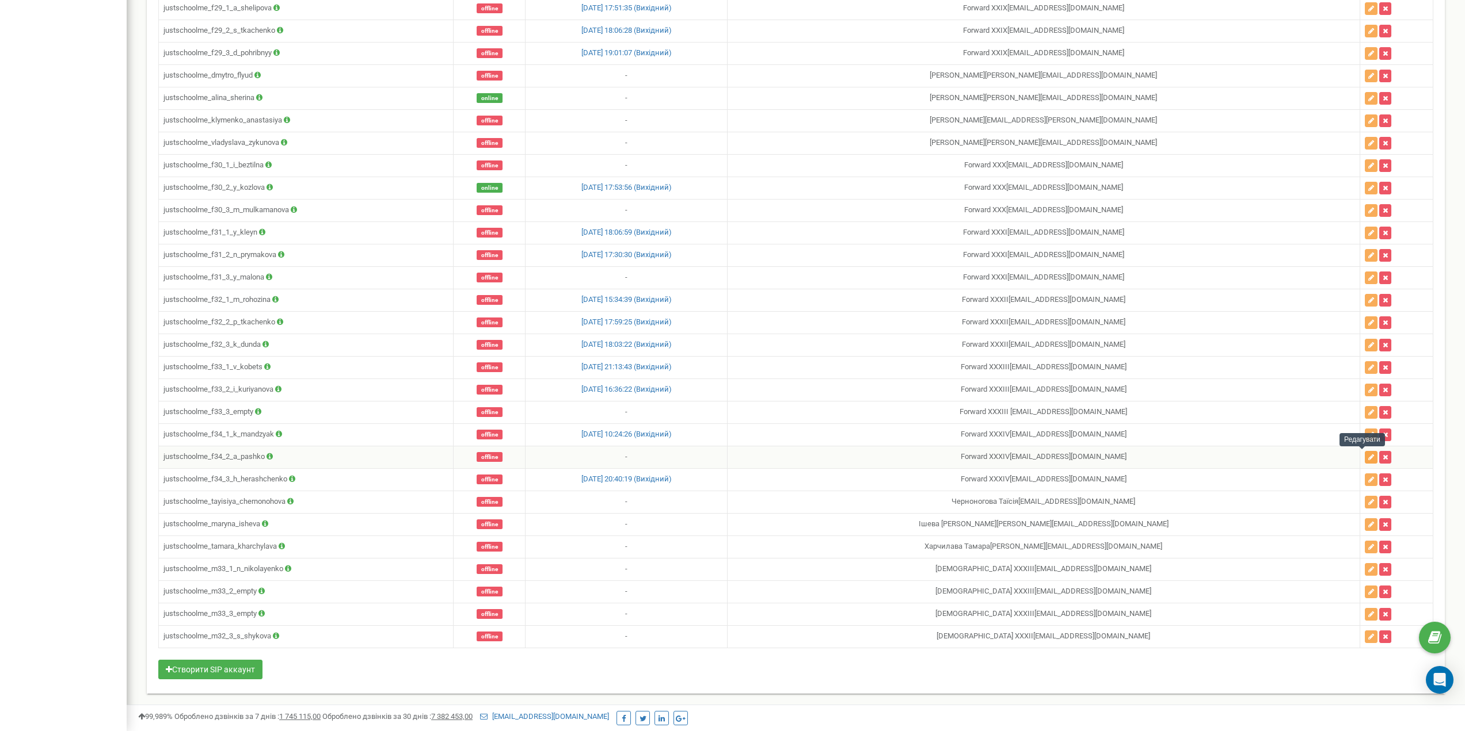
click at [1364, 456] on button "button" at bounding box center [1370, 457] width 13 height 13
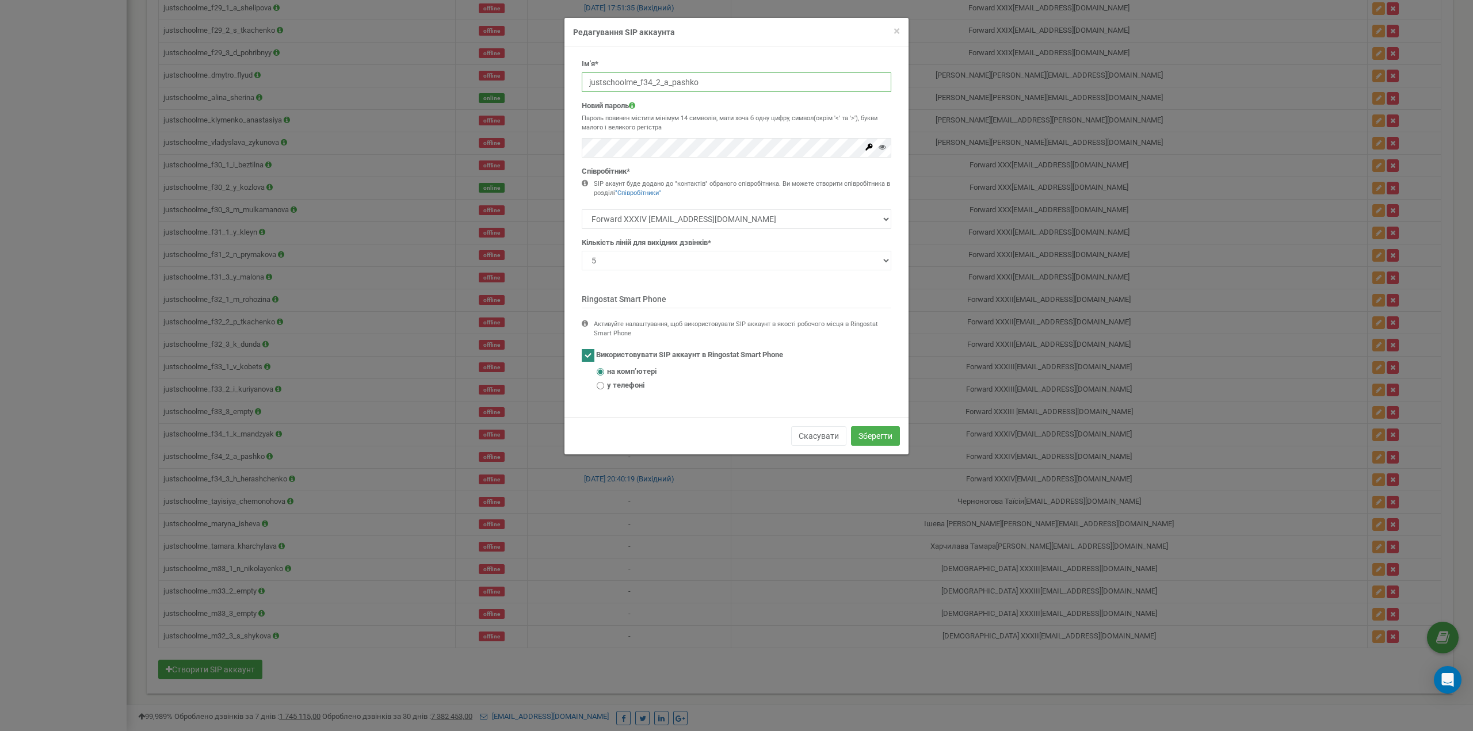
click at [661, 84] on input "justschoolme_f34_2_a_pashko" at bounding box center [737, 83] width 310 height 20
paste input "empty"
type input "justschoolme_f34_2_empty"
click at [701, 44] on div "× Close Редагування SIP аккаунта" at bounding box center [737, 32] width 344 height 29
click at [883, 428] on button "Зберегти" at bounding box center [875, 436] width 49 height 20
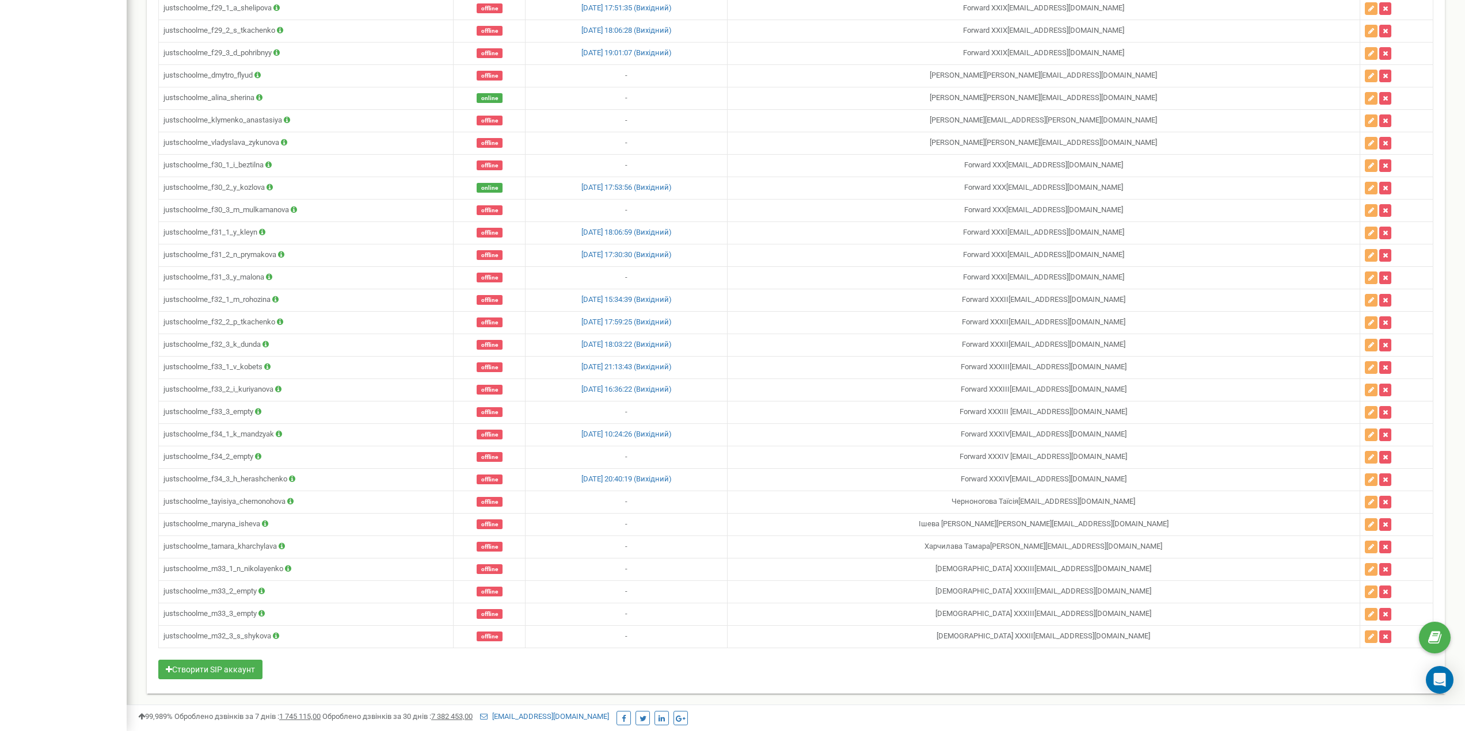
scroll to position [5355, 0]
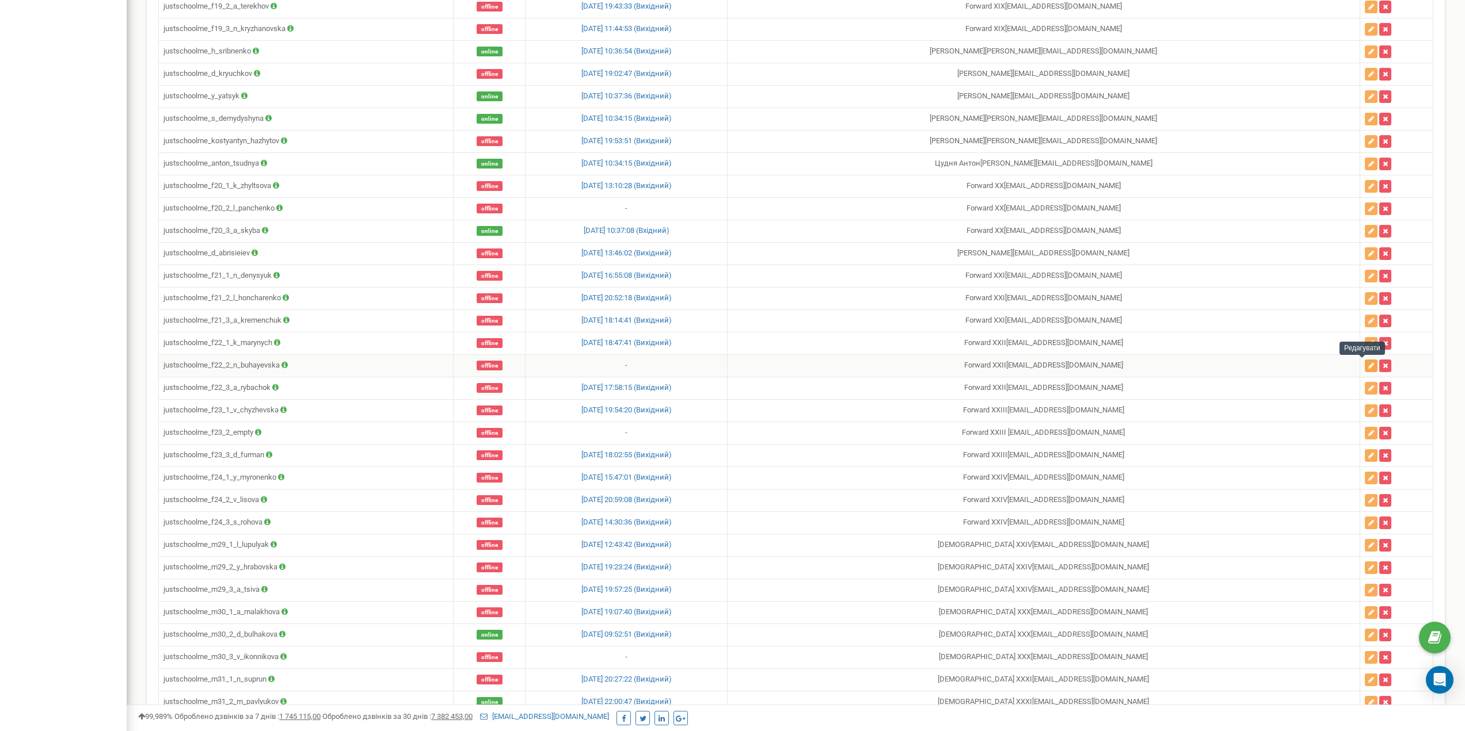
click at [1364, 366] on button "button" at bounding box center [1370, 366] width 13 height 13
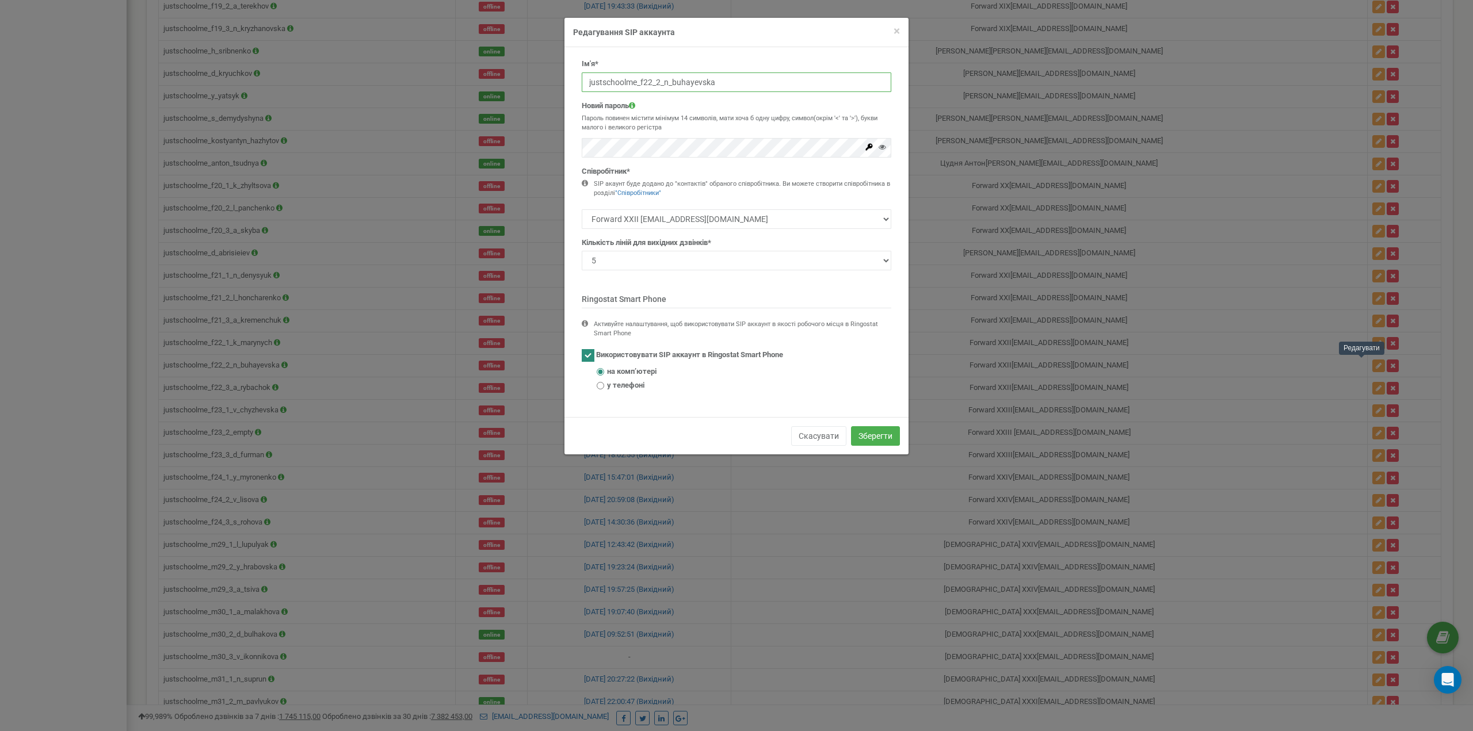
click at [686, 81] on input "justschoolme_f22_2_n_buhayevska" at bounding box center [737, 83] width 310 height 20
paste input "empty"
type input "justschoolme_f22_2_empty"
click at [885, 429] on button "Зберегти" at bounding box center [875, 436] width 49 height 20
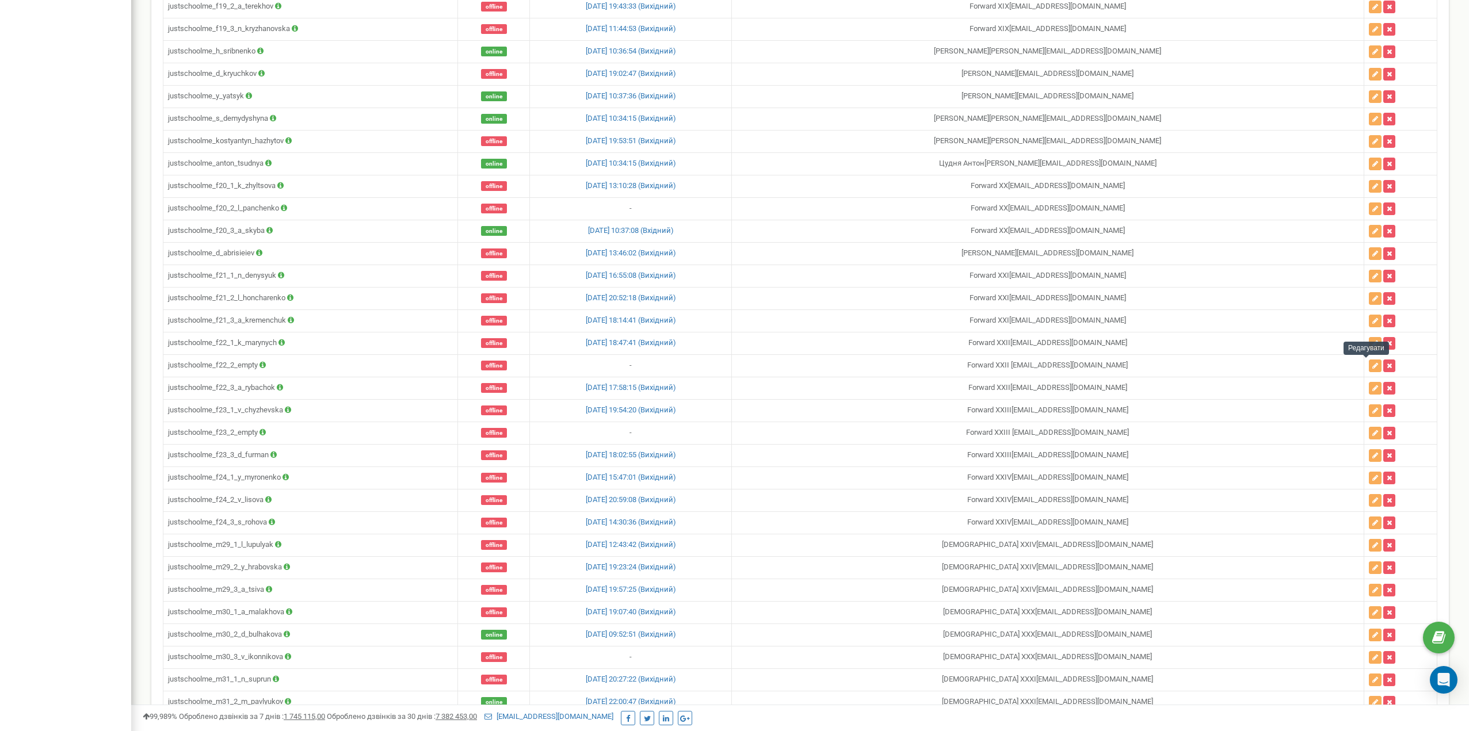
scroll to position [4749, 0]
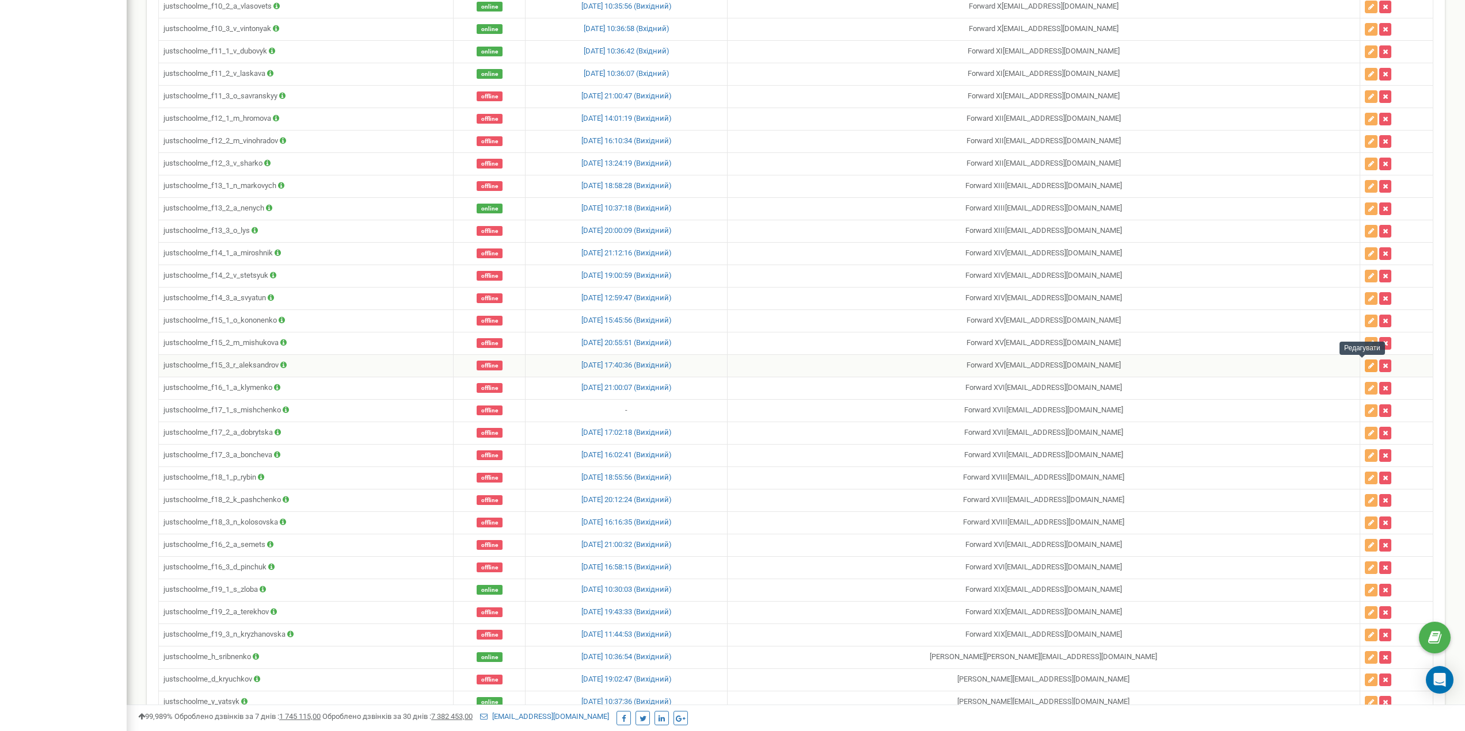
click at [1368, 364] on icon "button" at bounding box center [1371, 366] width 6 height 7
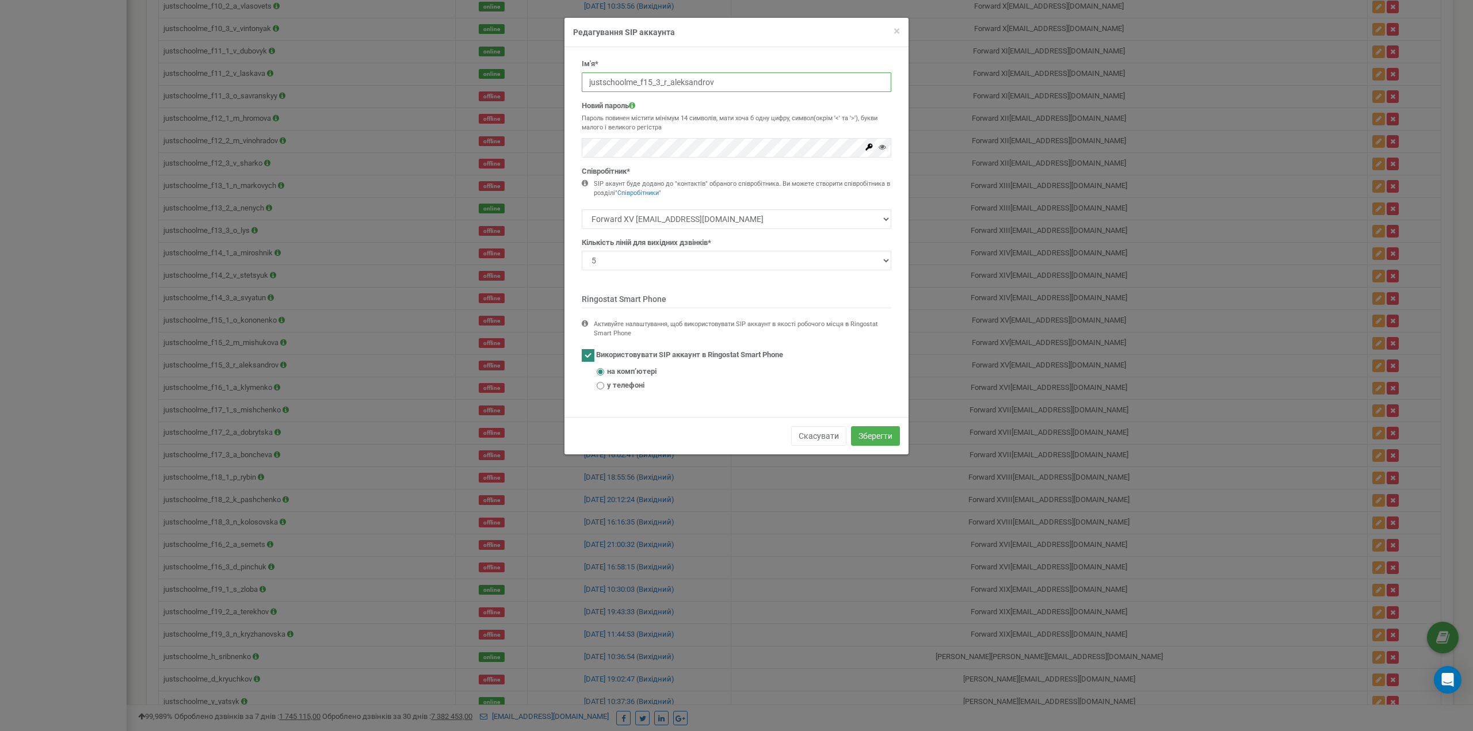
click at [686, 80] on input "justschoolme_f15_3_r_aleksandrov" at bounding box center [737, 83] width 310 height 20
paste input "empty"
type input "justschoolme_f15_3_empty"
click at [726, 109] on div "Новий пароль Пароль повинен містити мінімум 14 символів, мати хоча б одну цифру…" at bounding box center [737, 129] width 310 height 57
click at [893, 430] on button "Зберегти" at bounding box center [875, 436] width 49 height 20
